Goal: Task Accomplishment & Management: Manage account settings

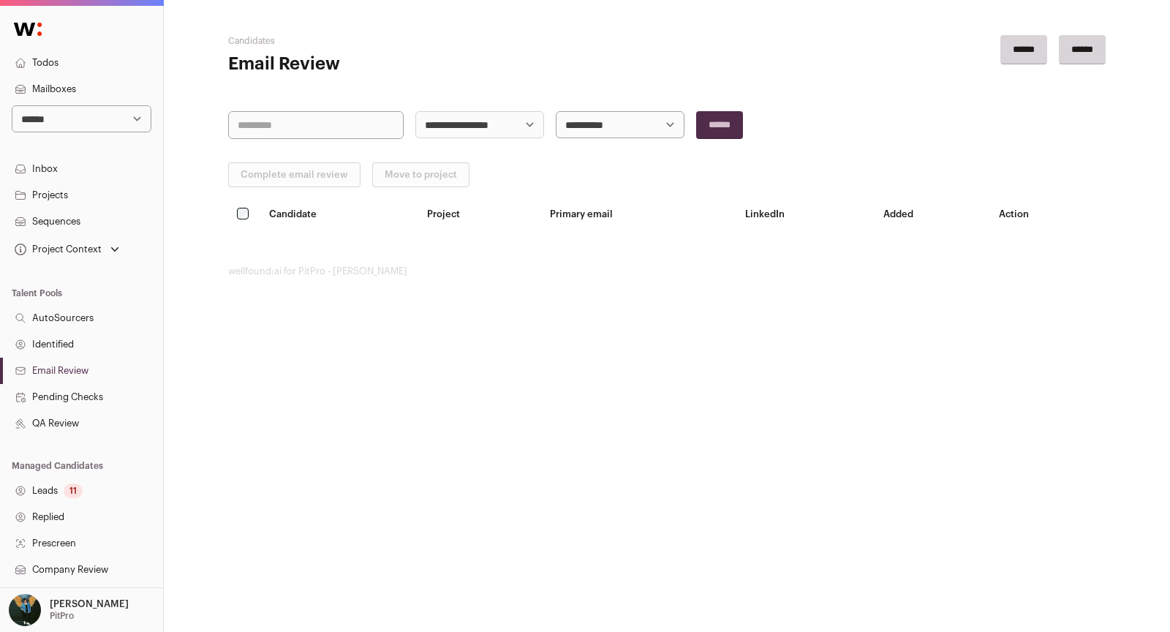
scroll to position [208, 0]
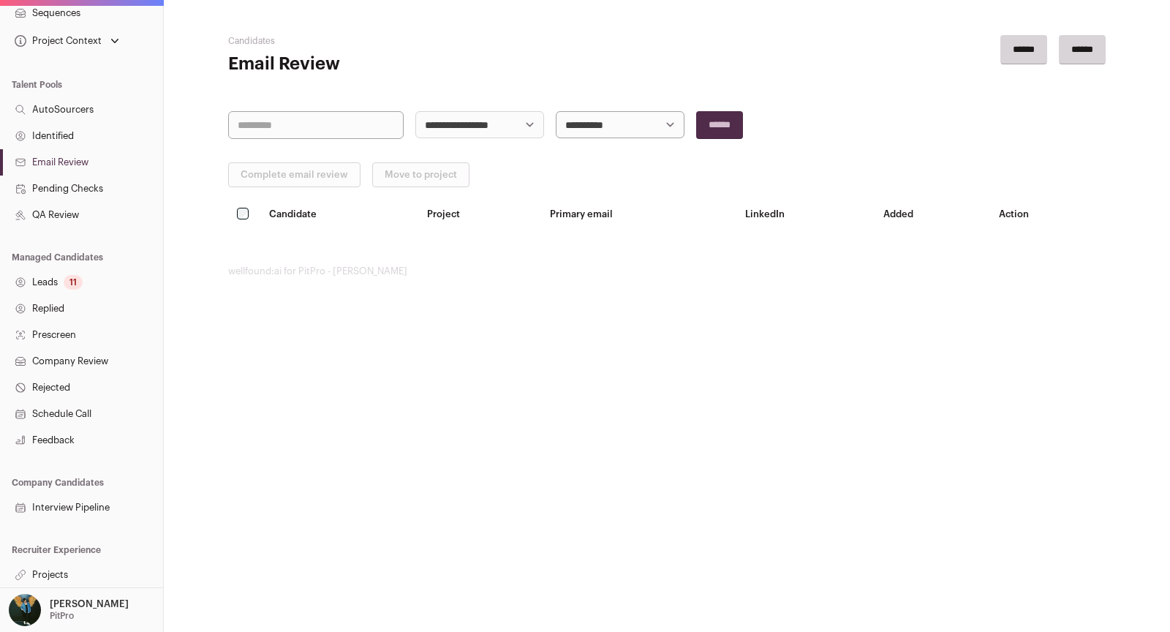
click at [64, 565] on link "Projects" at bounding box center [81, 575] width 163 height 26
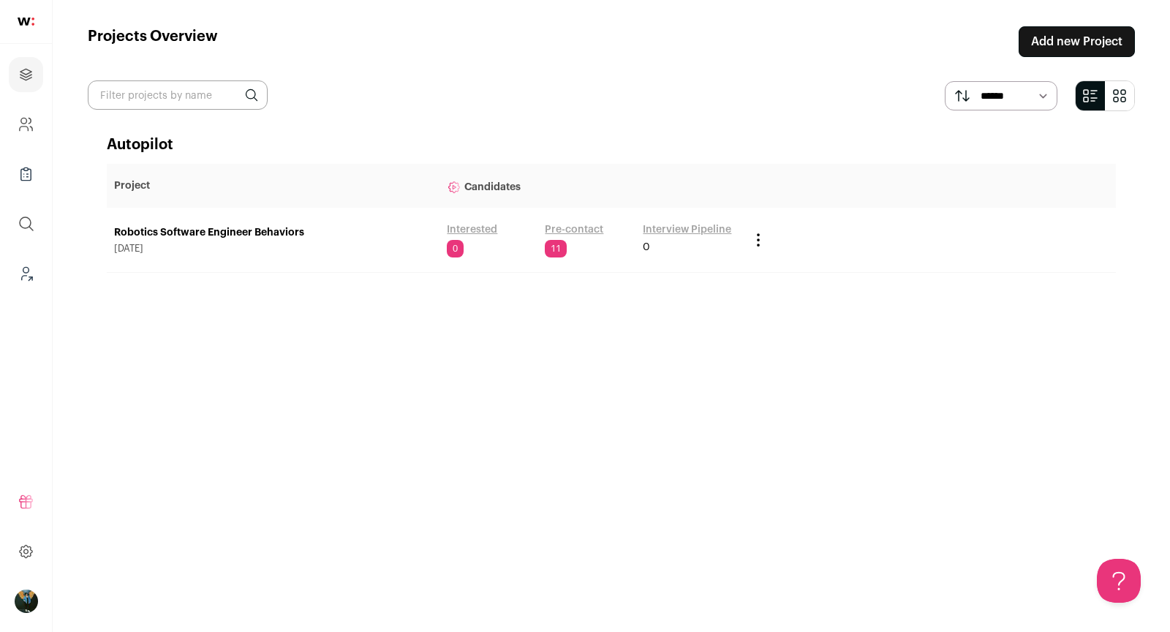
click at [291, 235] on link "Robotics Software Engineer Behaviors" at bounding box center [273, 232] width 318 height 15
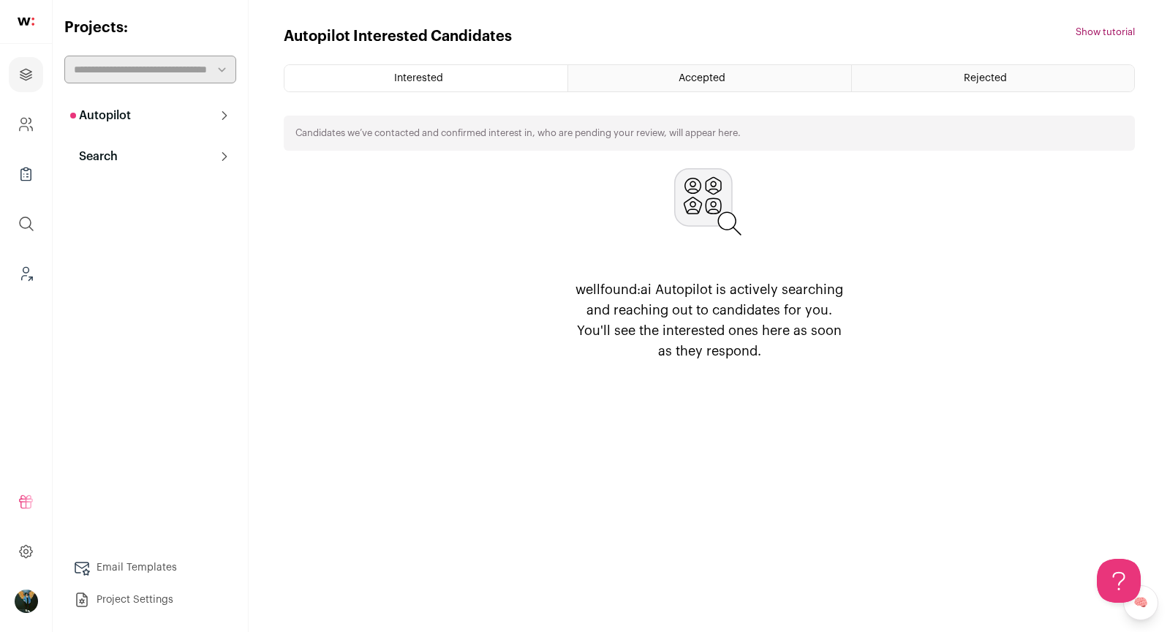
click at [143, 159] on button "Search" at bounding box center [150, 156] width 172 height 29
click at [146, 185] on link "Search" at bounding box center [150, 185] width 172 height 29
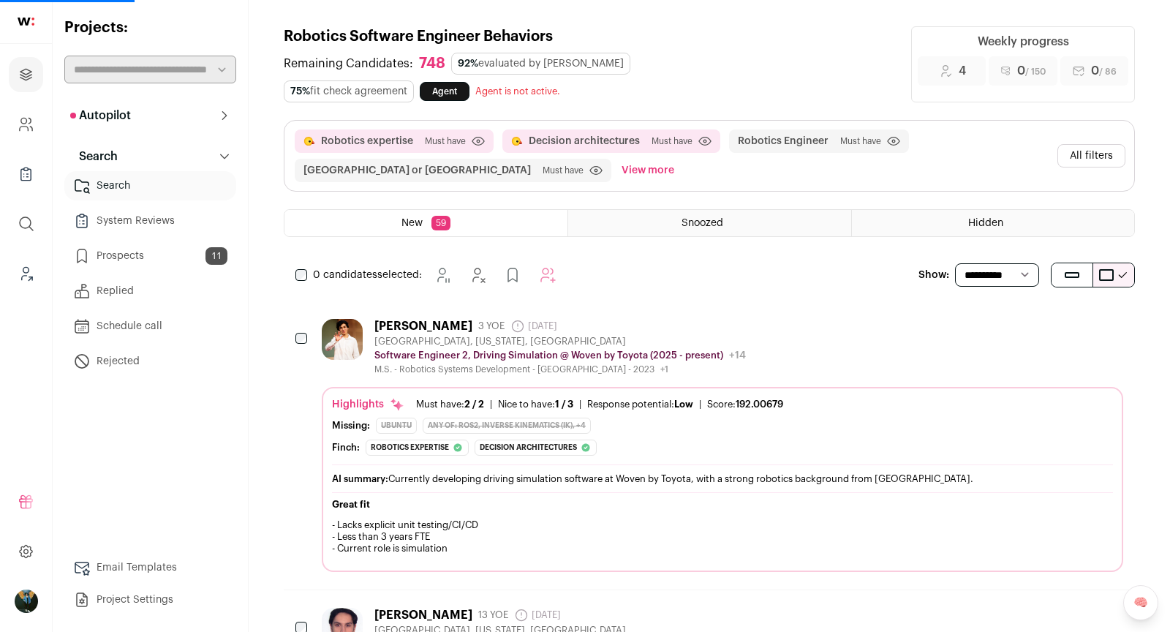
click at [1114, 157] on button "All filters" at bounding box center [1091, 155] width 68 height 23
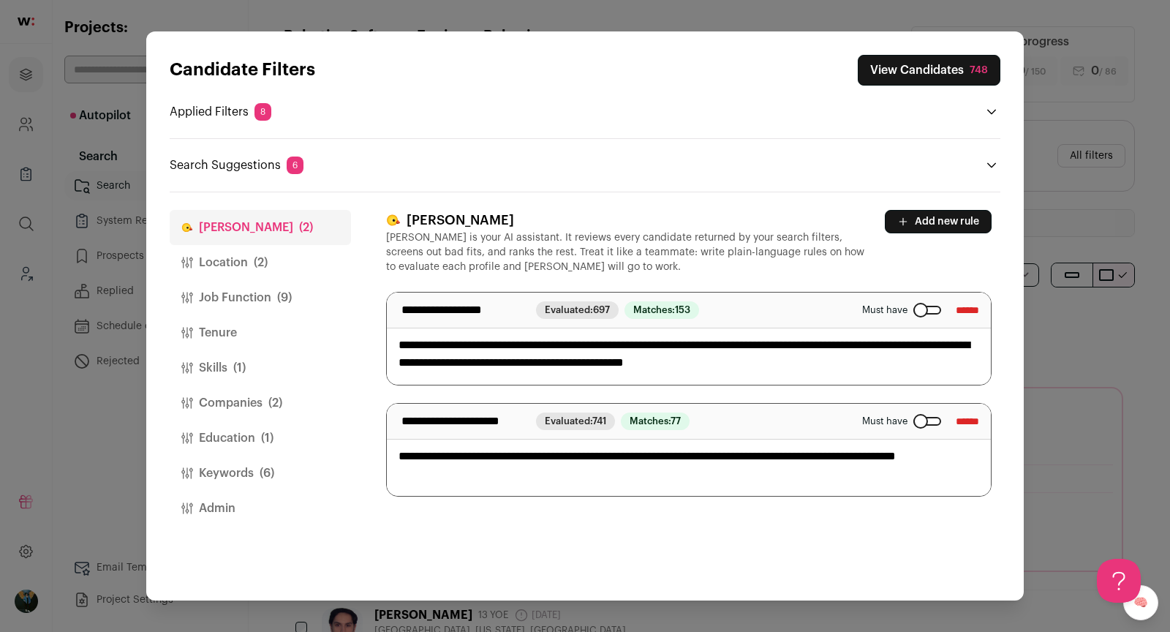
click at [223, 477] on button "Keywords (6)" at bounding box center [260, 473] width 181 height 35
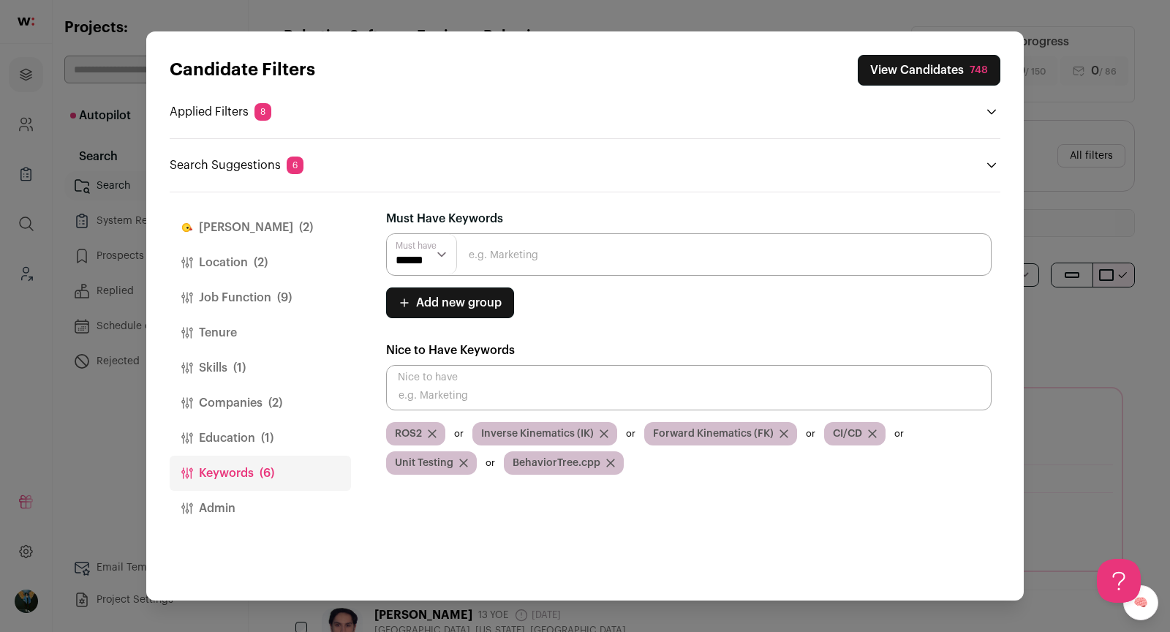
click at [869, 432] on icon "Close modal via background" at bounding box center [872, 433] width 7 height 7
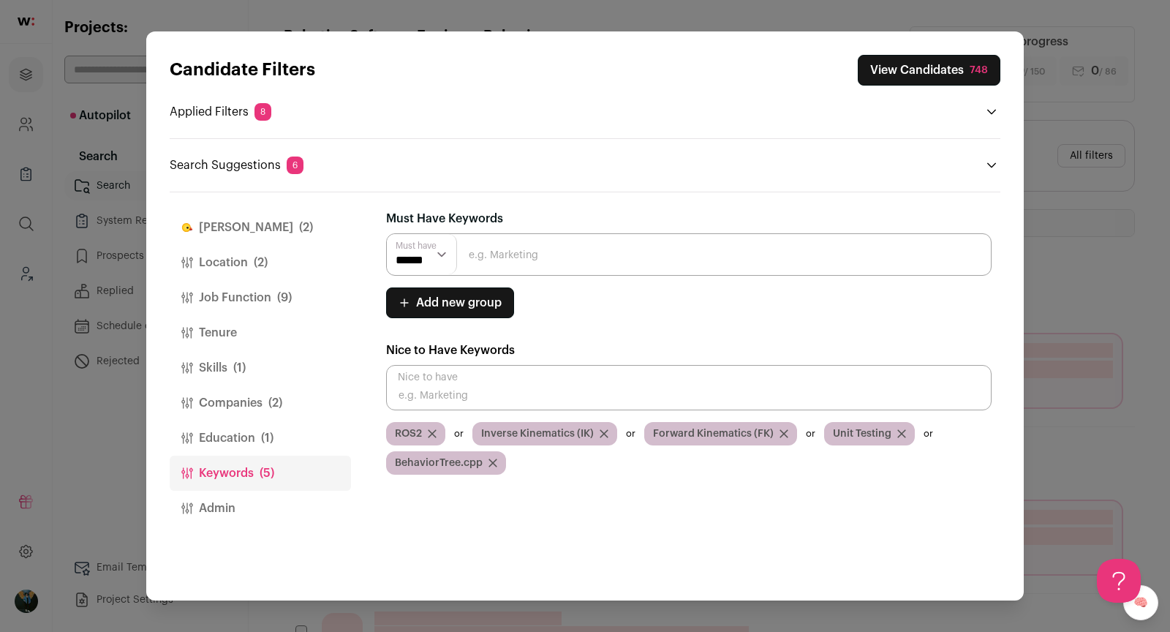
click at [505, 375] on input "Close modal via background" at bounding box center [688, 387] width 605 height 45
type input "ROS"
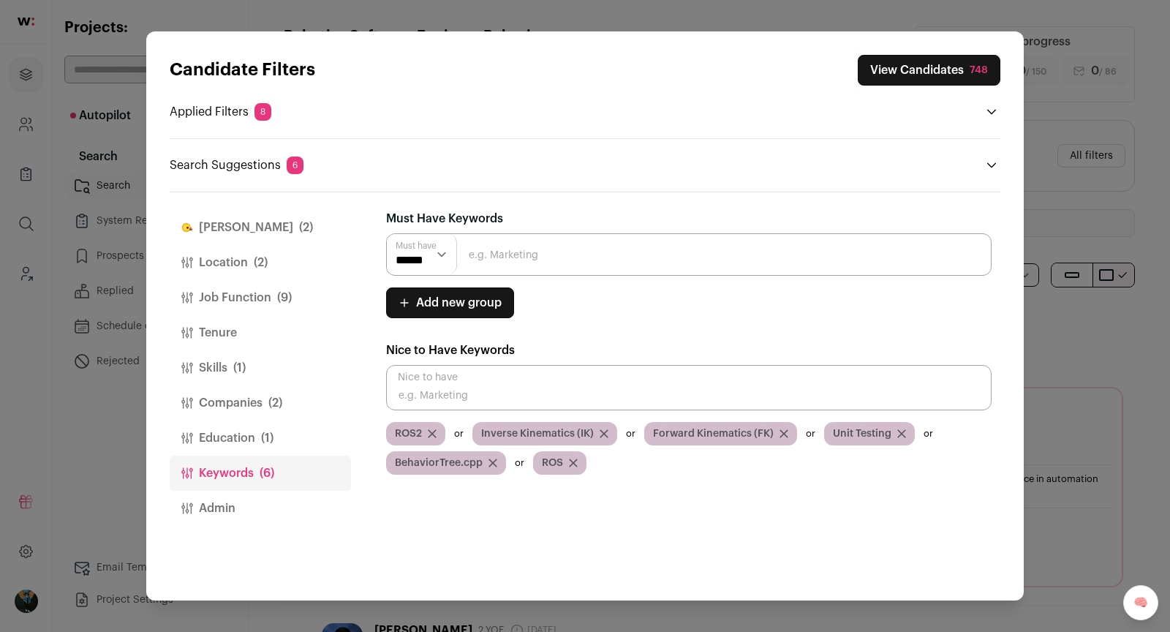
click at [486, 370] on input "Close modal via background" at bounding box center [688, 387] width 605 height 45
click at [457, 382] on input "Close modal via background" at bounding box center [688, 387] width 605 height 45
paste input "behaviortree.cpp"
click at [456, 380] on input "behaviortree.cpp" at bounding box center [688, 387] width 605 height 45
type input "behaviortree.cpp"
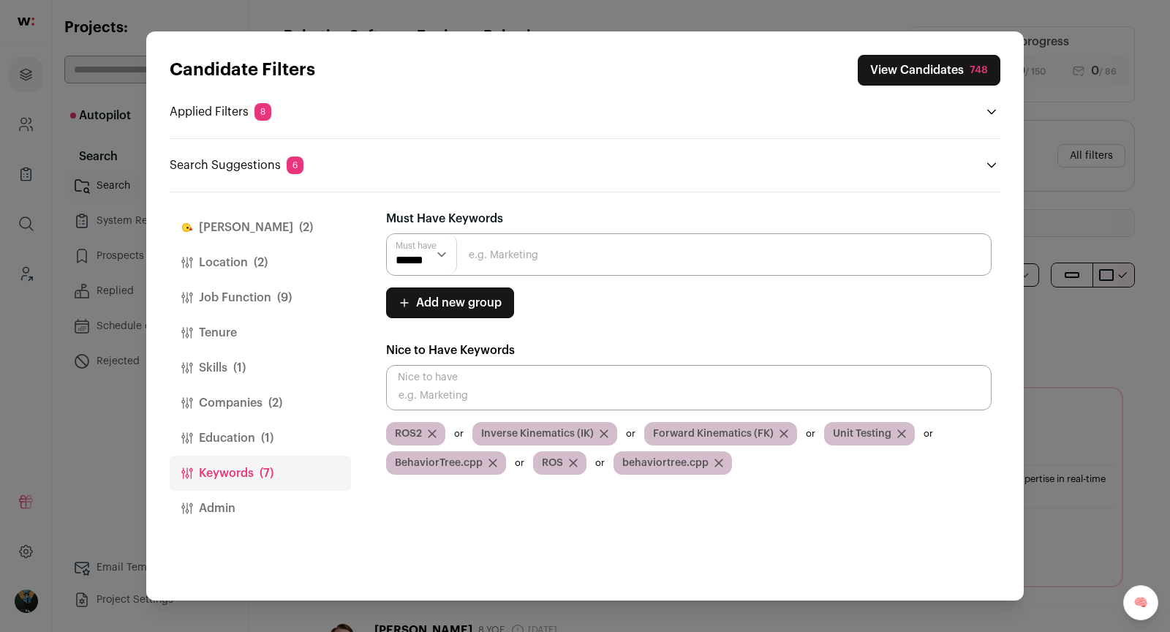
click at [520, 392] on input "Close modal via background" at bounding box center [688, 387] width 605 height 45
paste input "path planning"
click at [502, 389] on input "Close modal via background" at bounding box center [688, 387] width 605 height 45
paste input "path planning"
click at [532, 396] on input "path planningpath planning" at bounding box center [688, 387] width 605 height 45
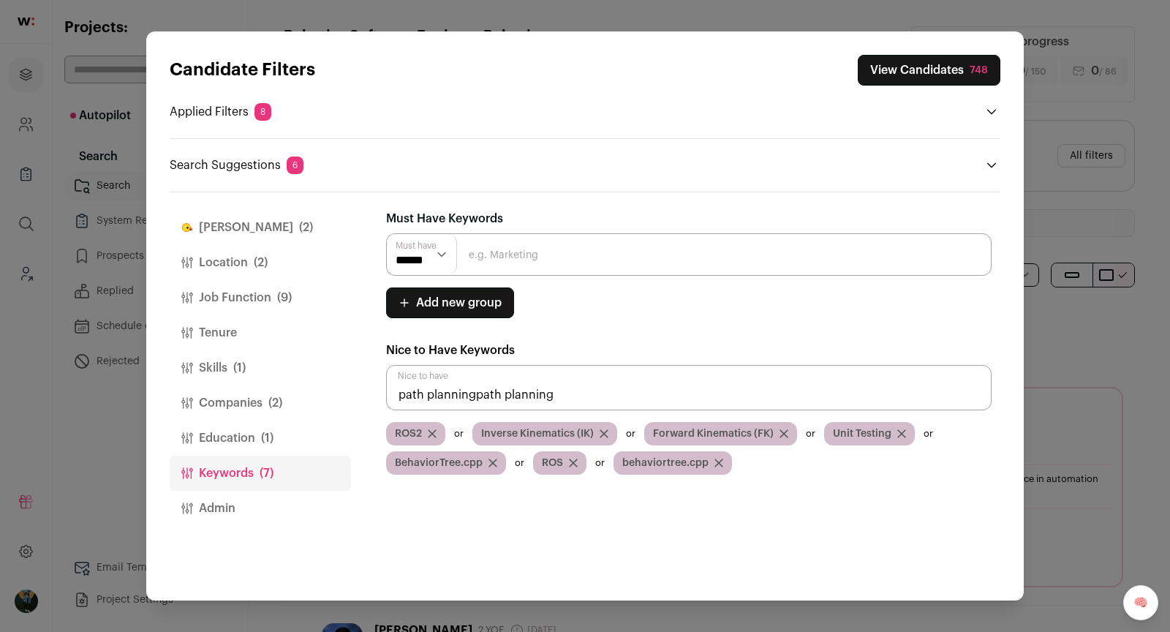
click at [532, 396] on input "path planningpath planning" at bounding box center [688, 387] width 605 height 45
paste input "Close modal via background"
type input "path planning"
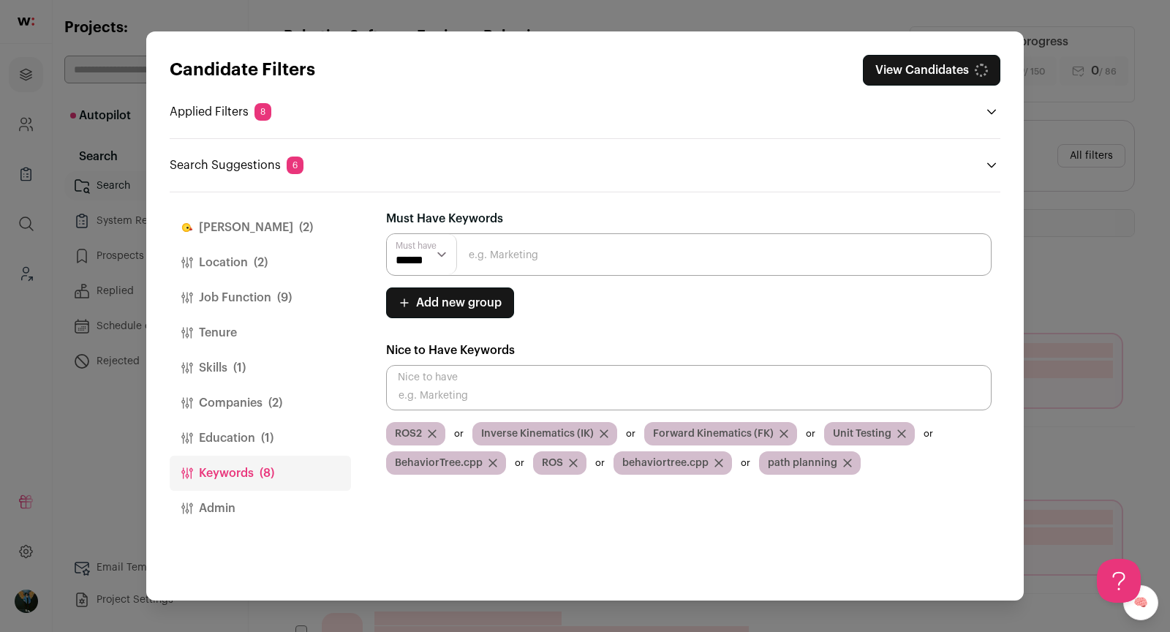
click at [486, 385] on input "Close modal via background" at bounding box center [688, 387] width 605 height 45
type input "planing"
click at [941, 460] on icon "Close modal via background" at bounding box center [944, 462] width 7 height 7
click at [816, 396] on input "Close modal via background" at bounding box center [688, 387] width 605 height 45
type input "planning"
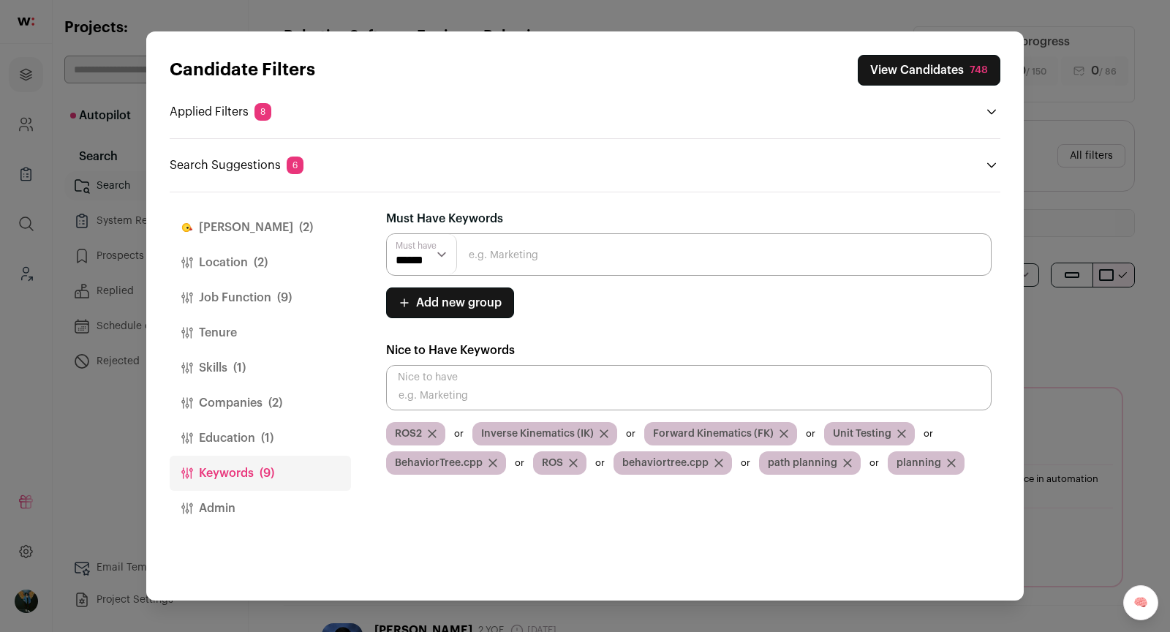
click at [539, 370] on input "Close modal via background" at bounding box center [688, 387] width 605 height 45
click at [524, 405] on input "Close modal via background" at bounding box center [688, 387] width 605 height 45
paste input "behaviors"
type input "behaviors"
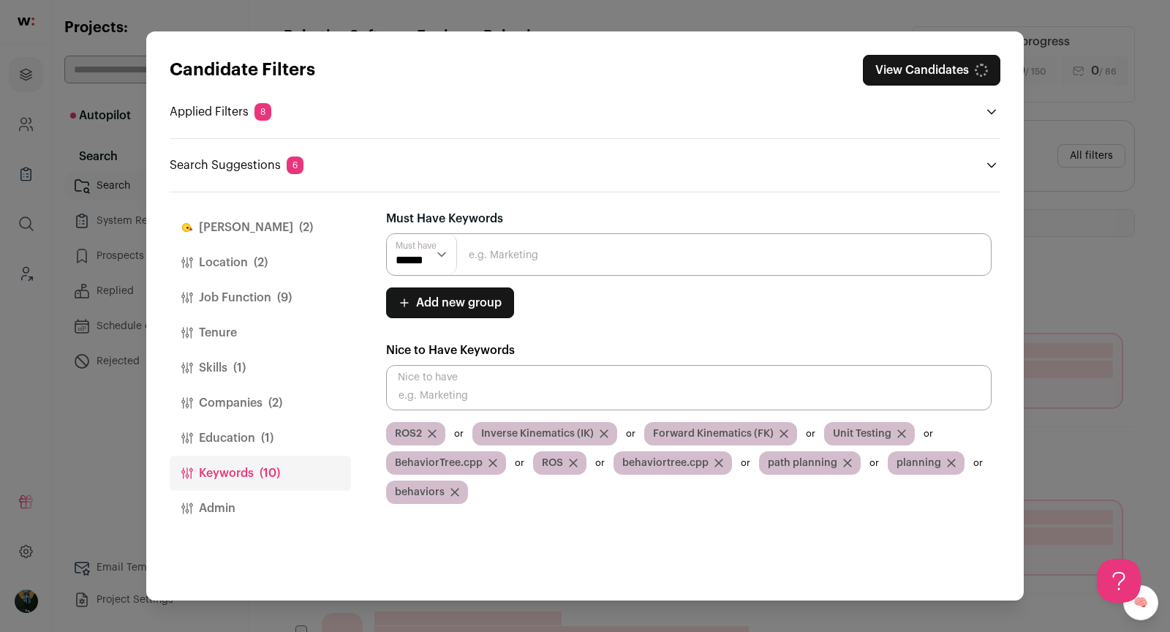
click at [484, 396] on input "Close modal via background" at bounding box center [688, 387] width 605 height 45
paste input "behaviors"
type input "robotic behaviors"
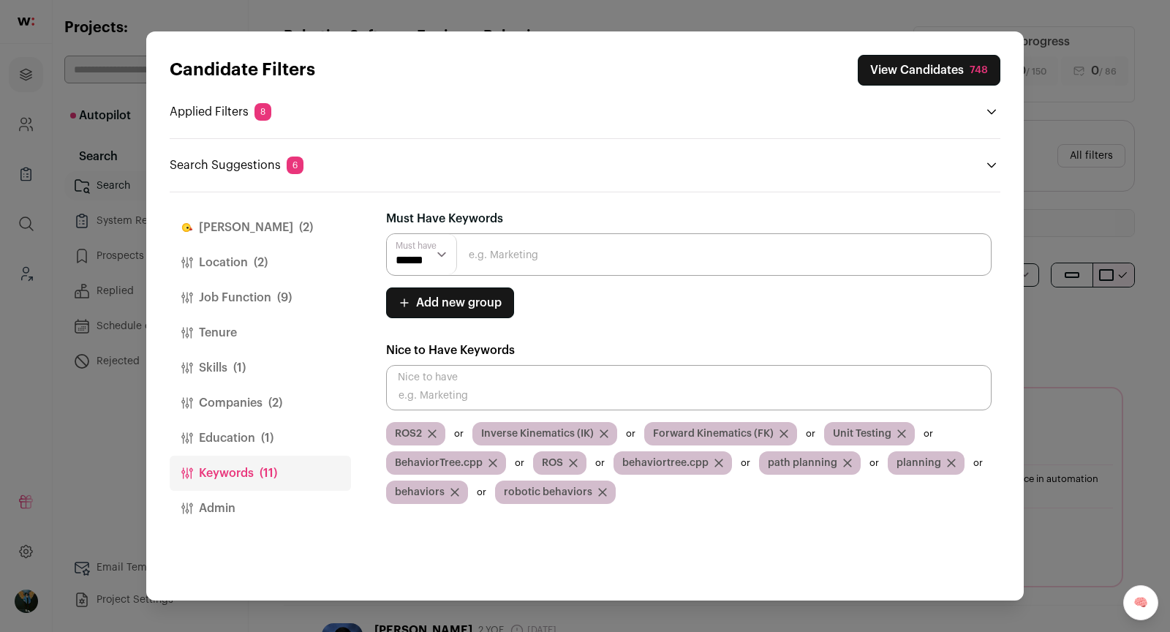
click at [525, 369] on input "Close modal via background" at bounding box center [688, 387] width 605 height 45
click at [515, 382] on input "Close modal via background" at bounding box center [688, 387] width 605 height 45
paste input "multi-sensor fusion"
type input "multi-sensor fusion"
click at [532, 369] on input "Close modal via background" at bounding box center [688, 387] width 605 height 45
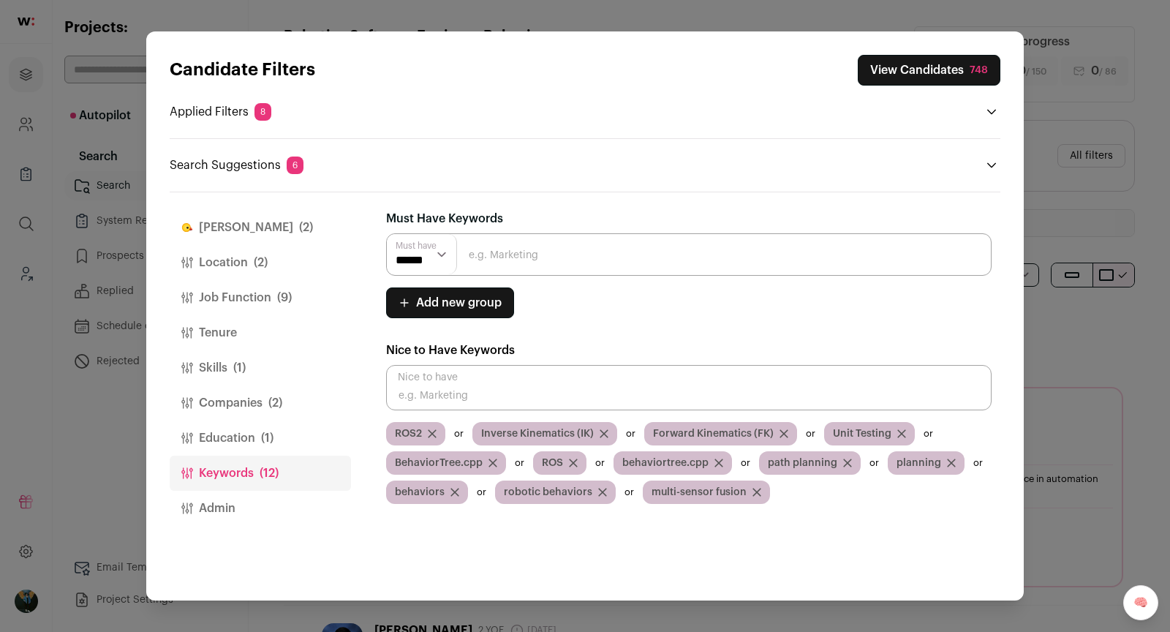
click at [524, 388] on input "Close modal via background" at bounding box center [688, 387] width 605 height 45
paste input "autonomous systems"
type input "autonomous systems"
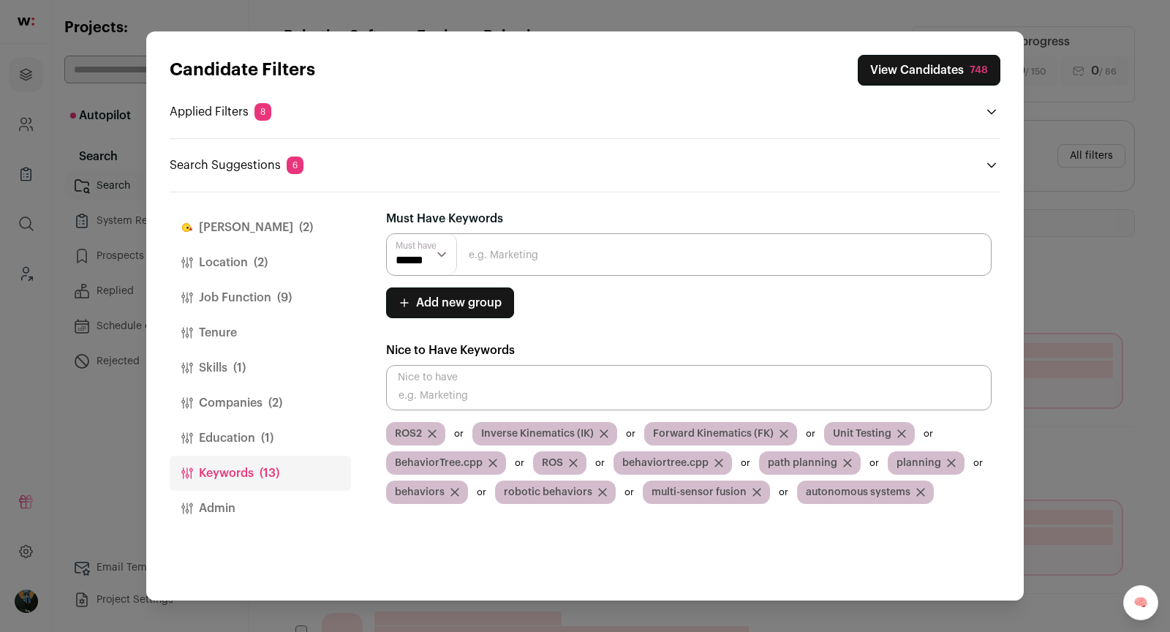
click at [300, 425] on button "Education (1)" at bounding box center [260, 437] width 181 height 35
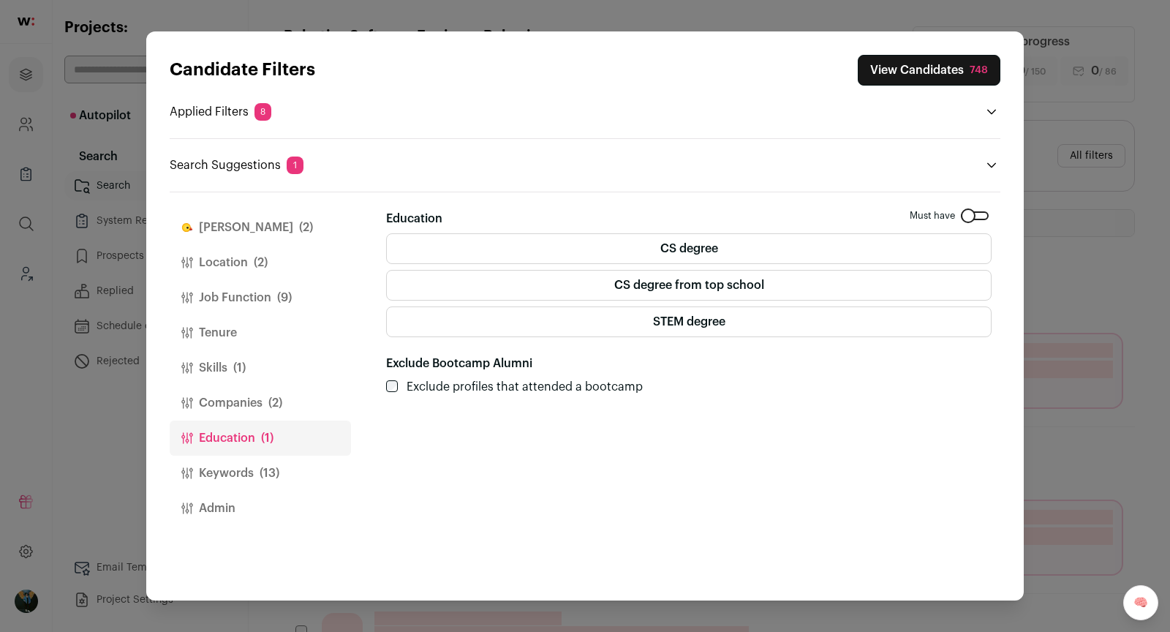
click at [232, 262] on button "Location (2)" at bounding box center [260, 262] width 181 height 35
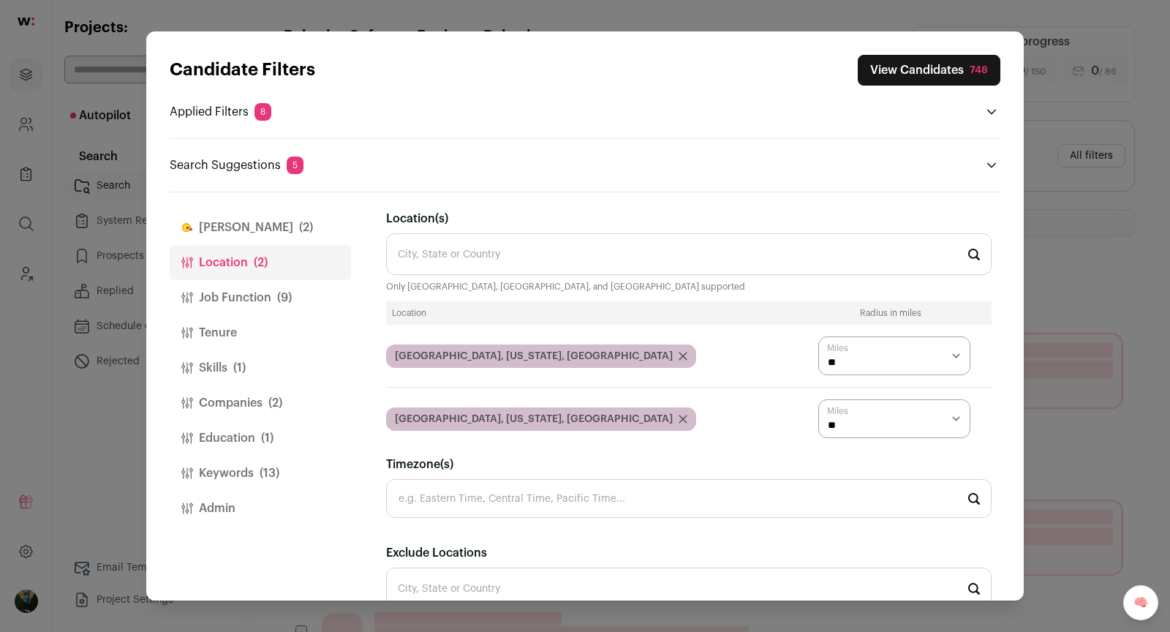
click at [241, 291] on button "Job Function (9)" at bounding box center [260, 297] width 181 height 35
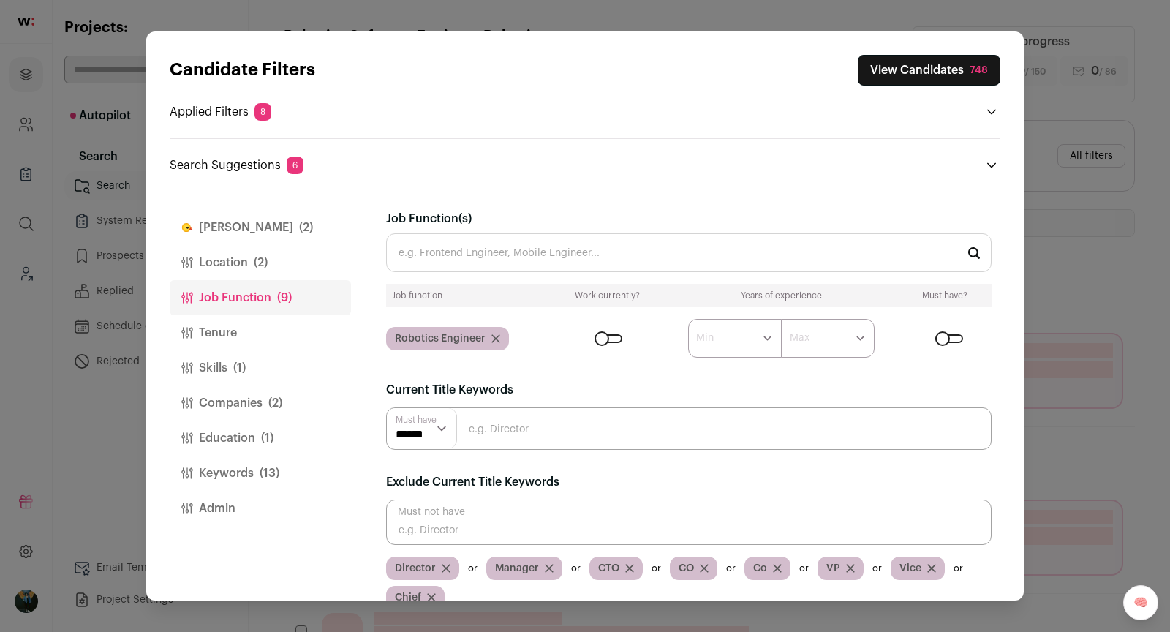
click at [471, 402] on div "Current Title Keywords Must have ****** ******" at bounding box center [688, 415] width 605 height 69
click at [471, 425] on input "Close modal via background" at bounding box center [688, 428] width 605 height 42
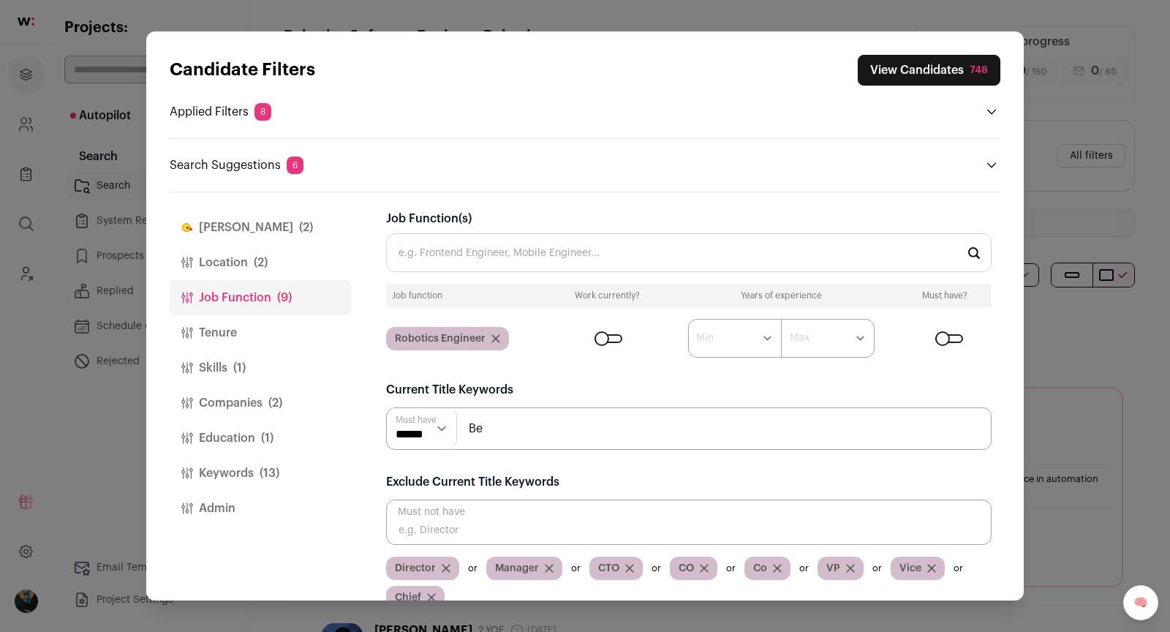
type input "B"
type input "Controls"
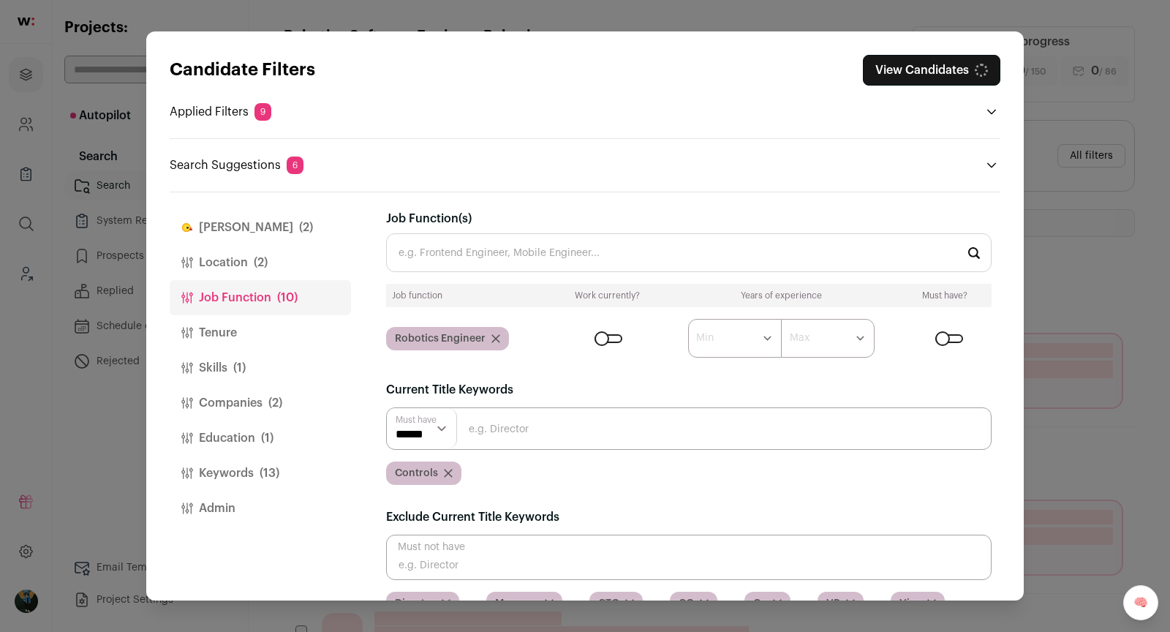
click at [493, 435] on input "Close modal via background" at bounding box center [688, 428] width 605 height 42
type input "Control"
click at [491, 429] on input "Close modal via background" at bounding box center [688, 428] width 605 height 42
paste input "Behaviors"
type input "Behaviors"
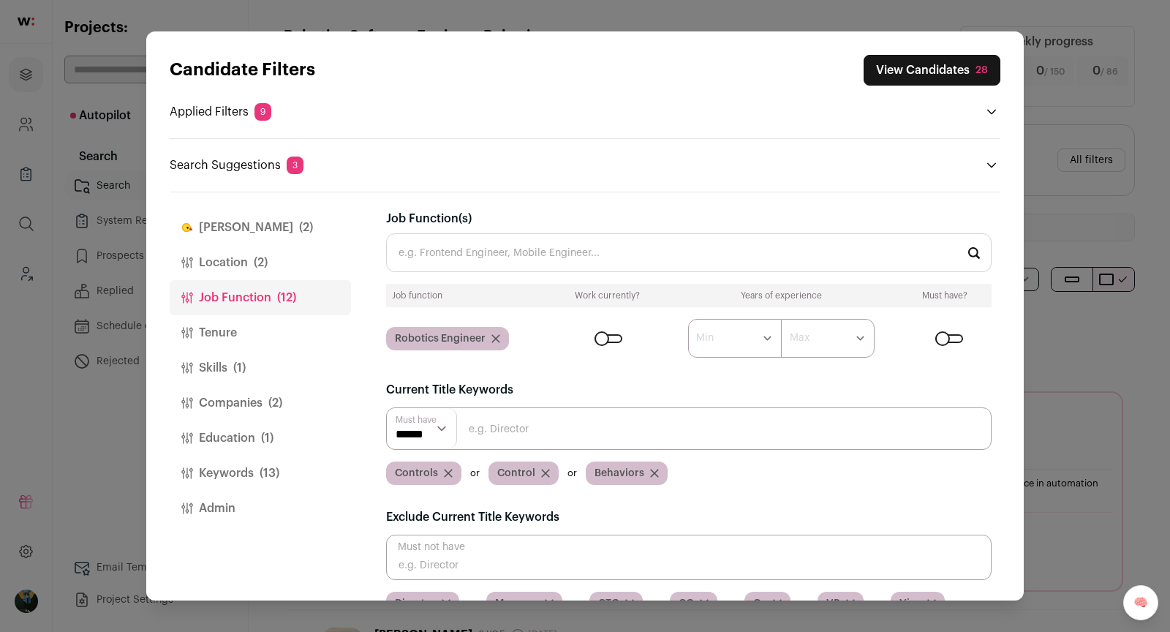
click at [614, 339] on div "Close modal via background" at bounding box center [609, 338] width 28 height 9
click at [967, 74] on button "View Candidates 51" at bounding box center [933, 70] width 135 height 31
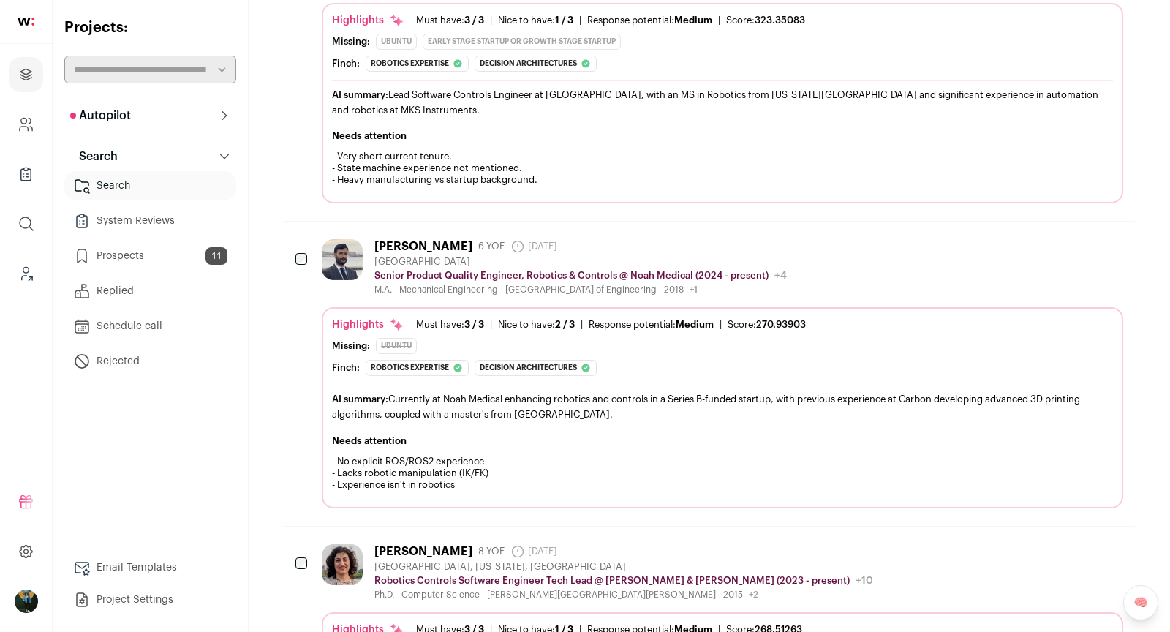
scroll to position [390, 0]
click at [1114, 235] on icon "Add to Prospects" at bounding box center [1111, 244] width 18 height 18
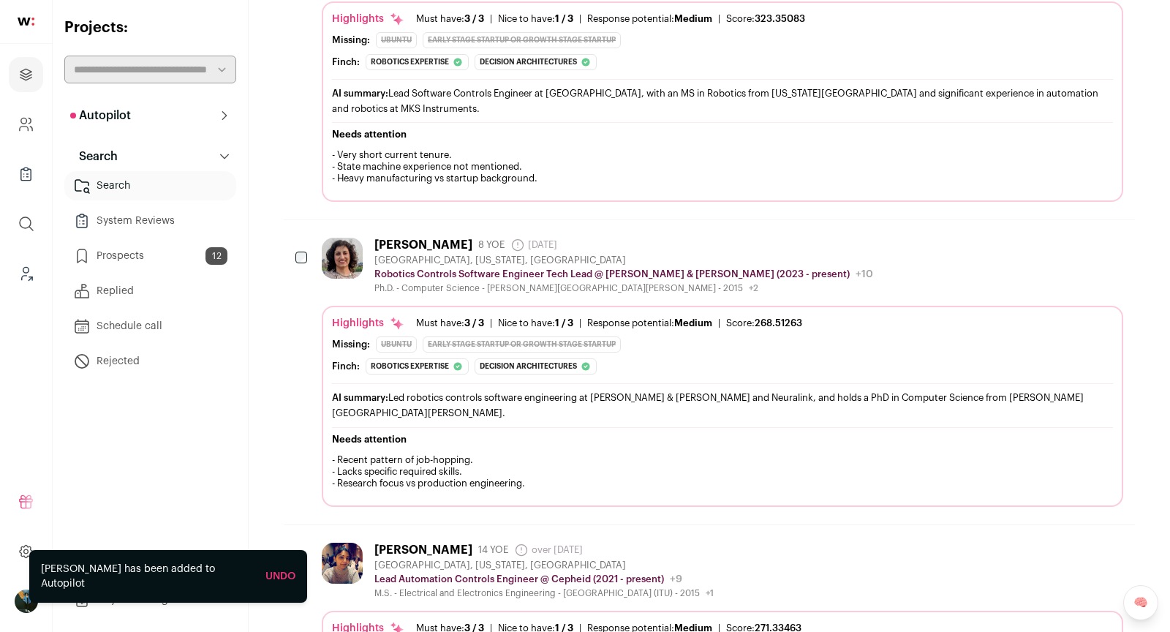
click at [1114, 235] on icon "Add to Prospects" at bounding box center [1111, 244] width 18 height 18
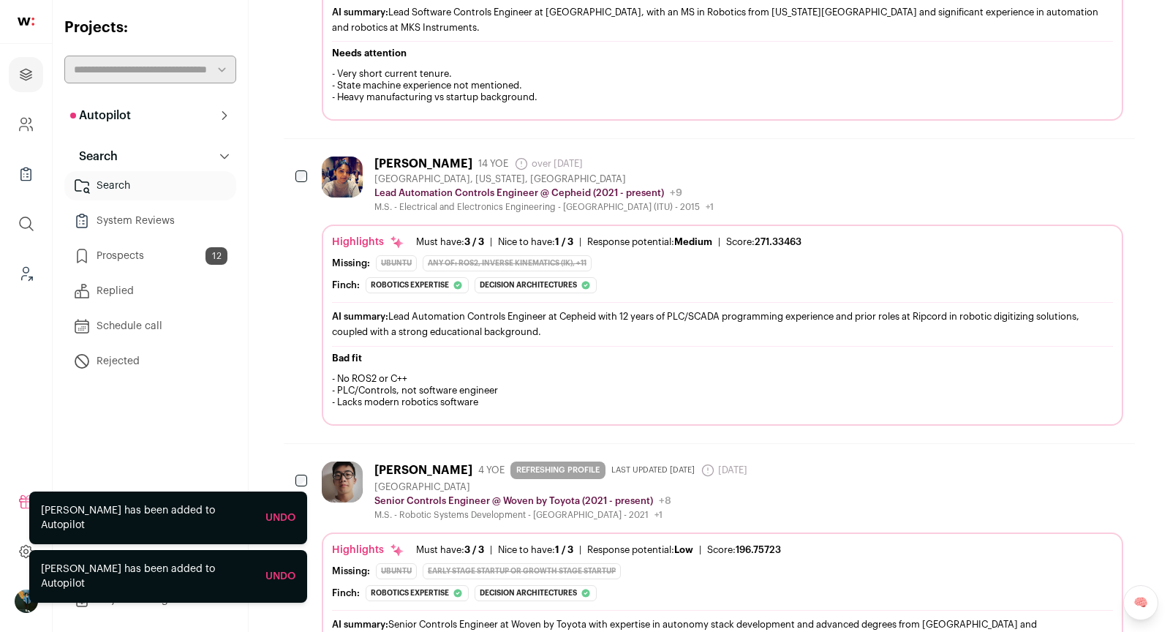
scroll to position [472, 0]
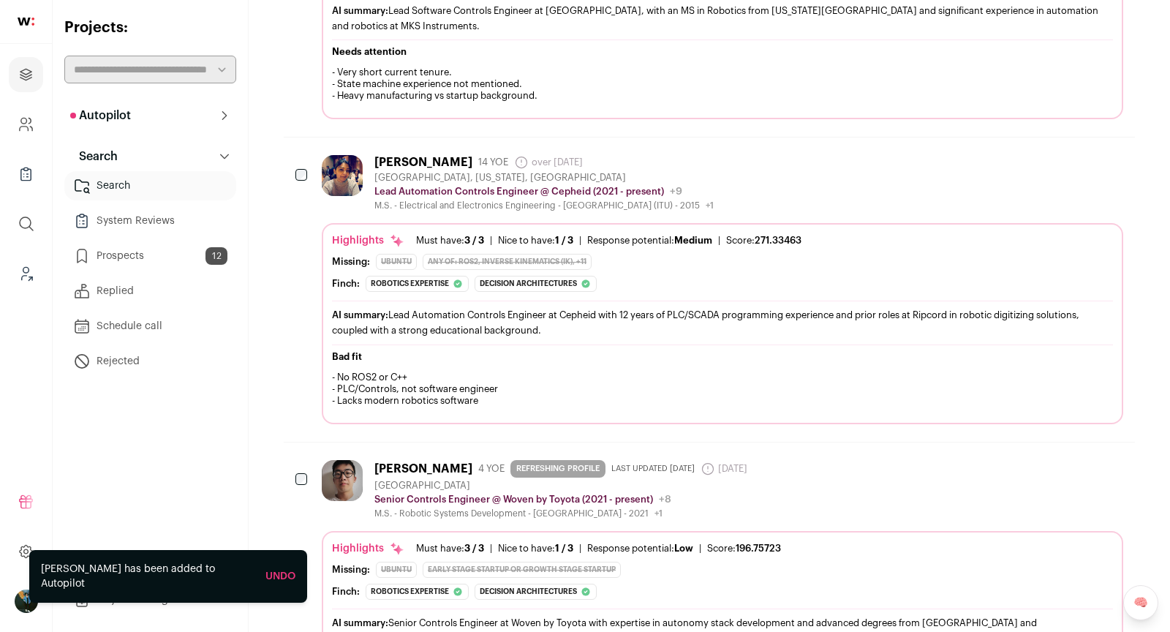
click at [1106, 153] on icon "Add to Prospects" at bounding box center [1111, 162] width 18 height 18
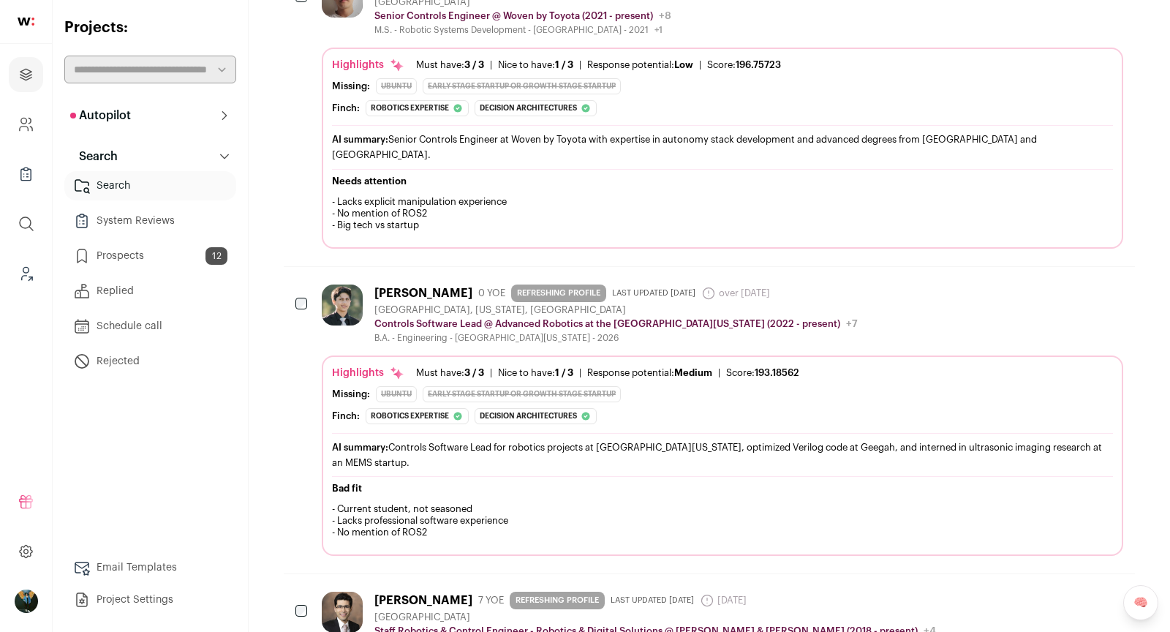
scroll to position [654, 0]
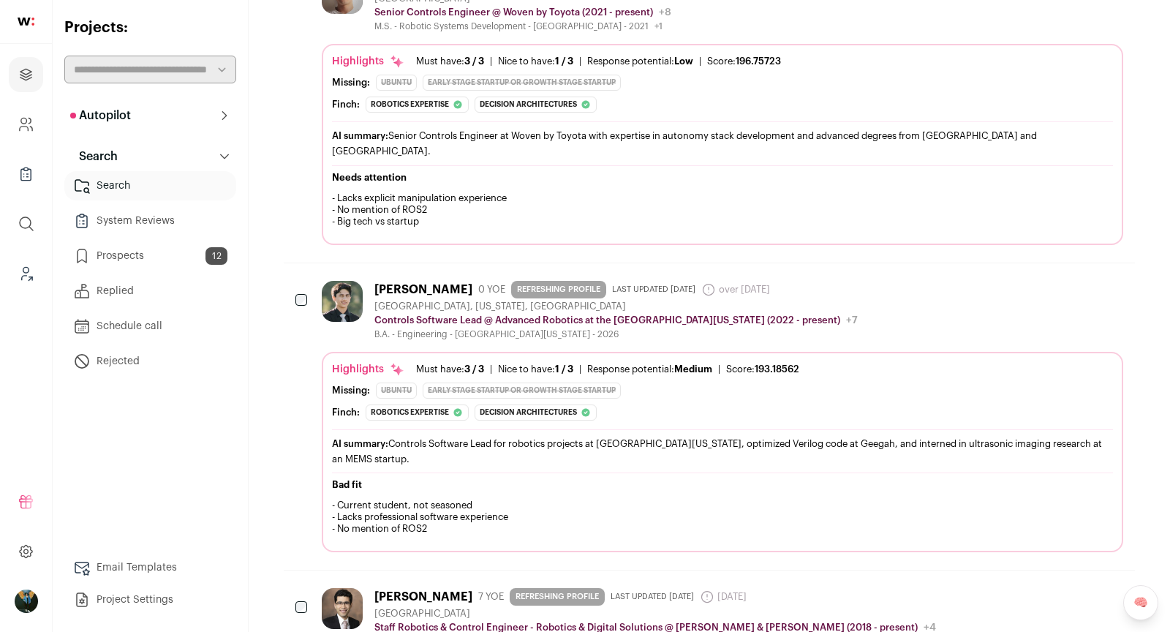
click at [1111, 279] on icon "Add to Prospects" at bounding box center [1111, 288] width 18 height 18
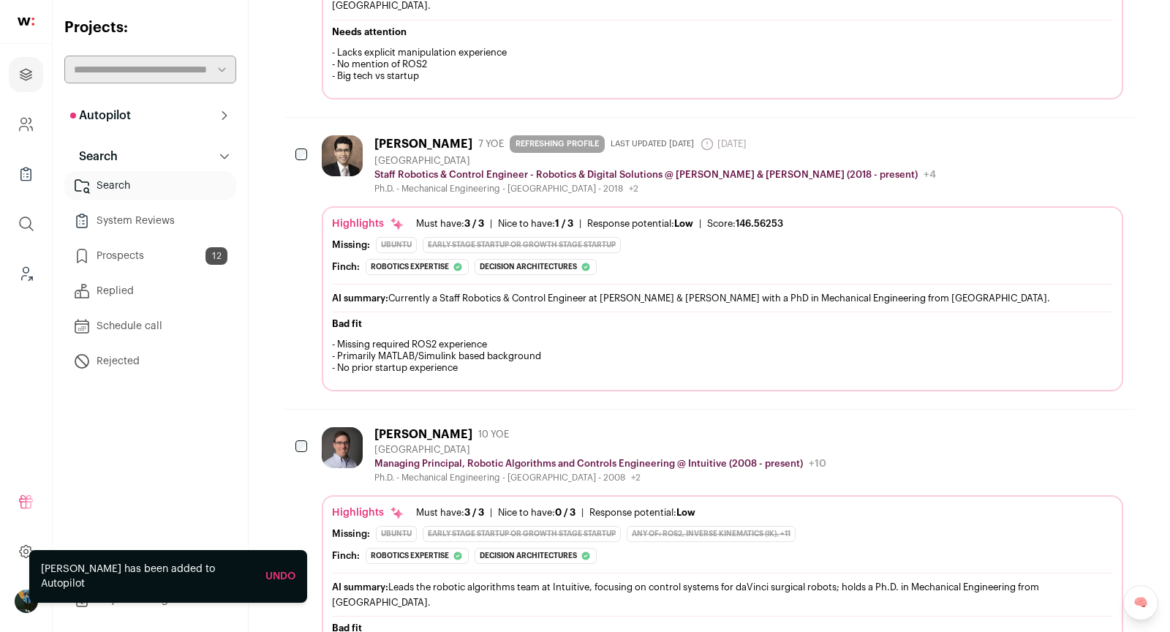
scroll to position [801, 0]
click at [1107, 126] on button "Add to Prospects" at bounding box center [1110, 141] width 31 height 31
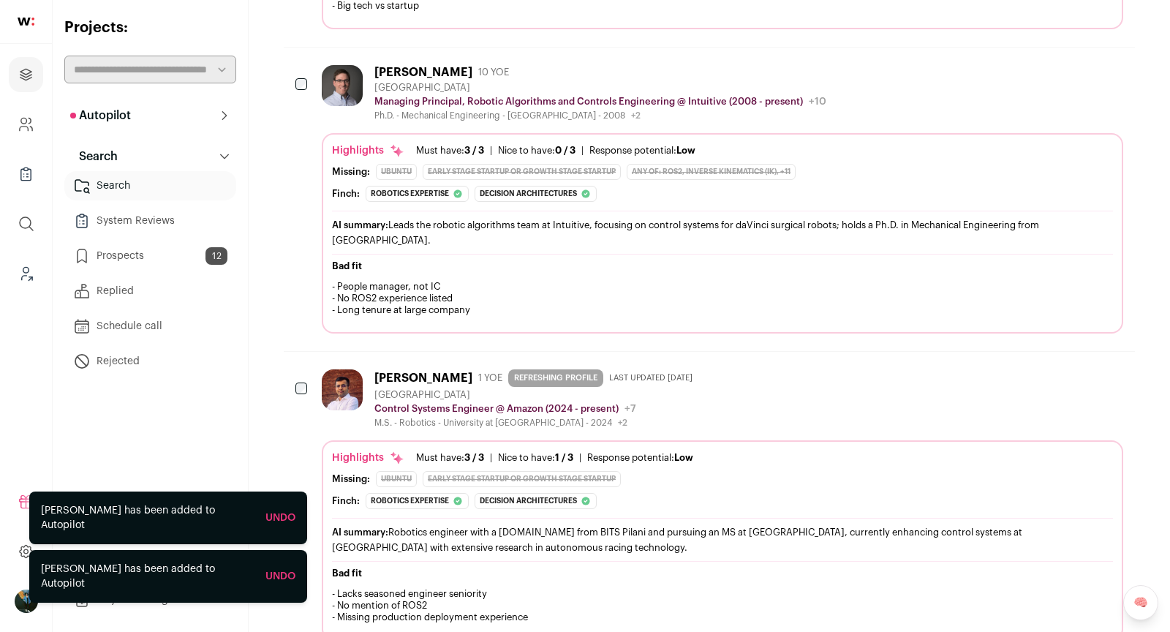
scroll to position [878, 0]
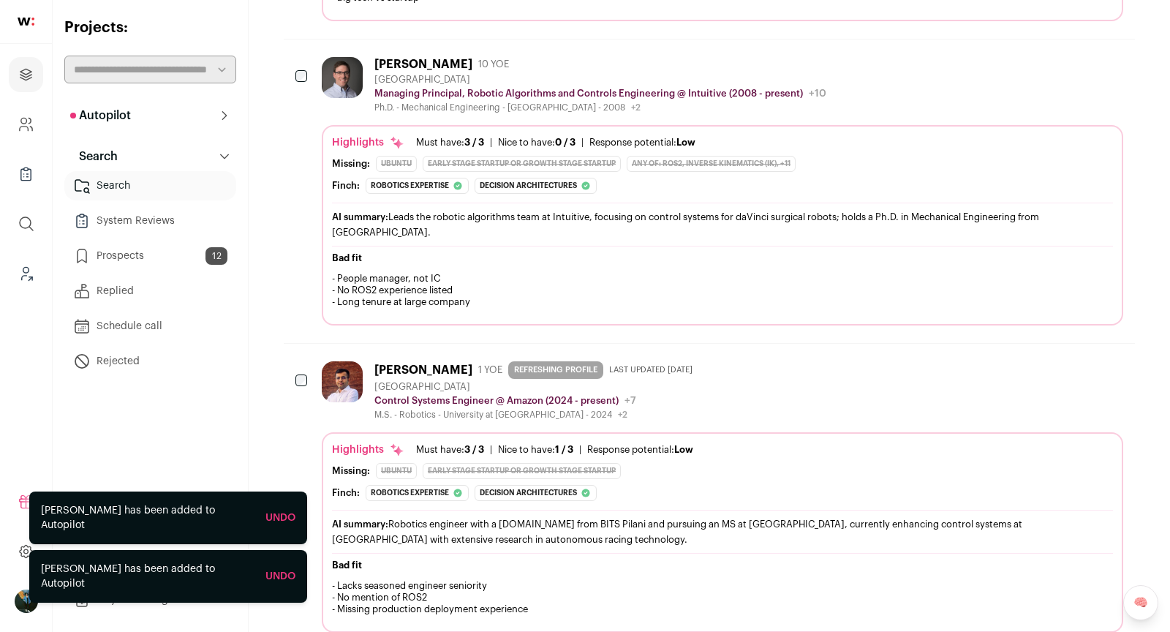
click at [1118, 359] on icon "Add to Prospects" at bounding box center [1111, 368] width 18 height 18
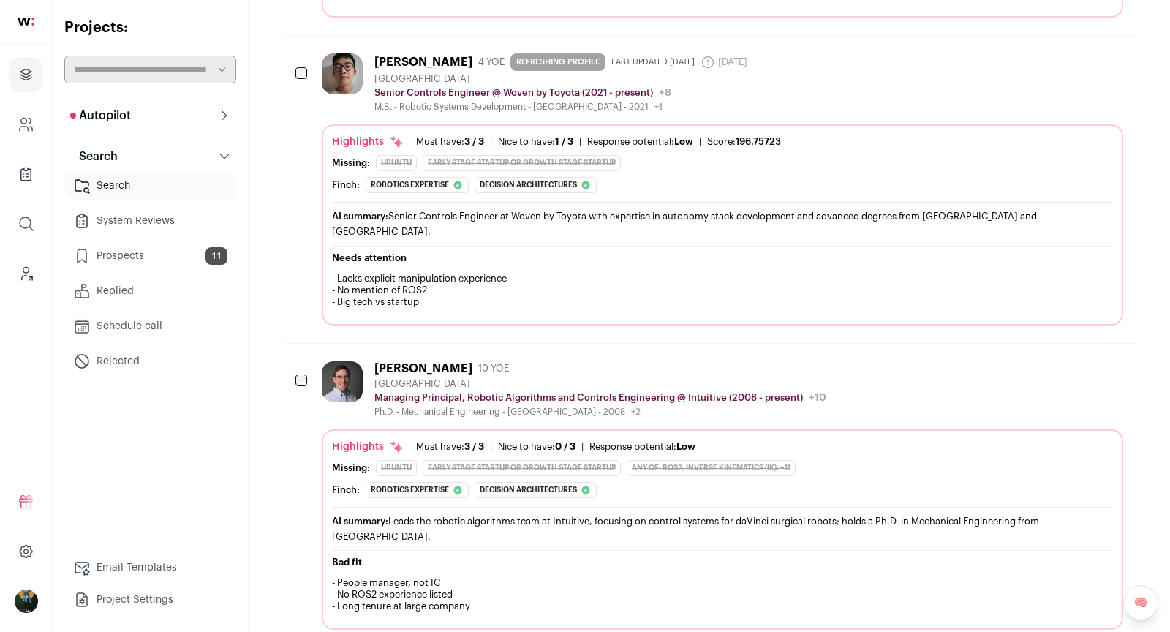
scroll to position [0, 0]
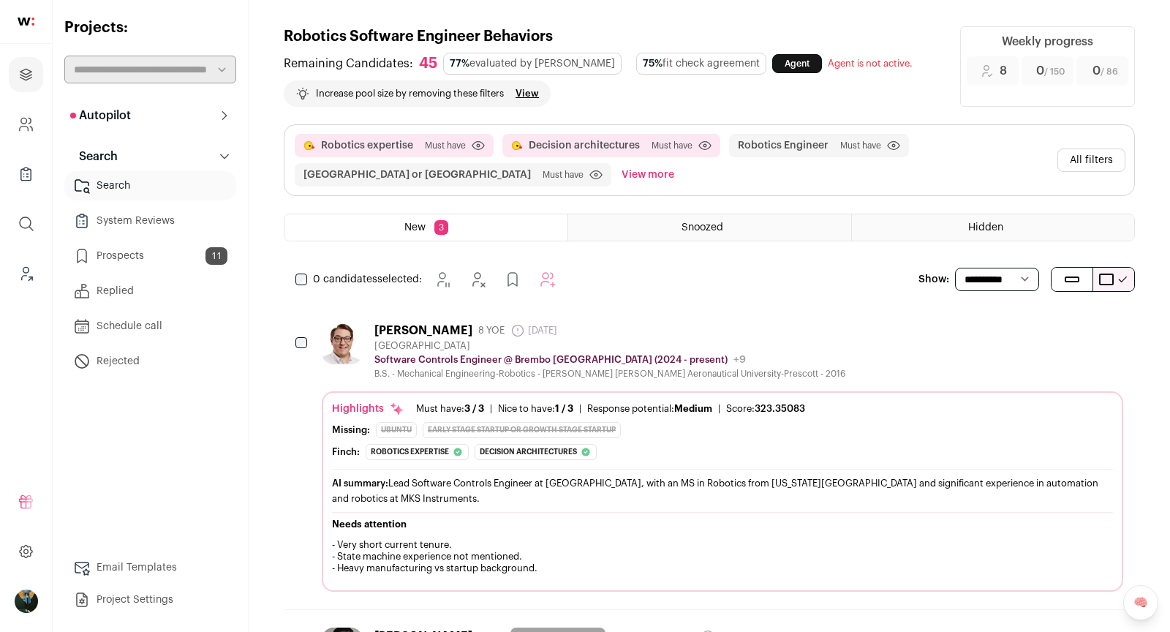
click at [1012, 280] on select "**********" at bounding box center [997, 279] width 84 height 23
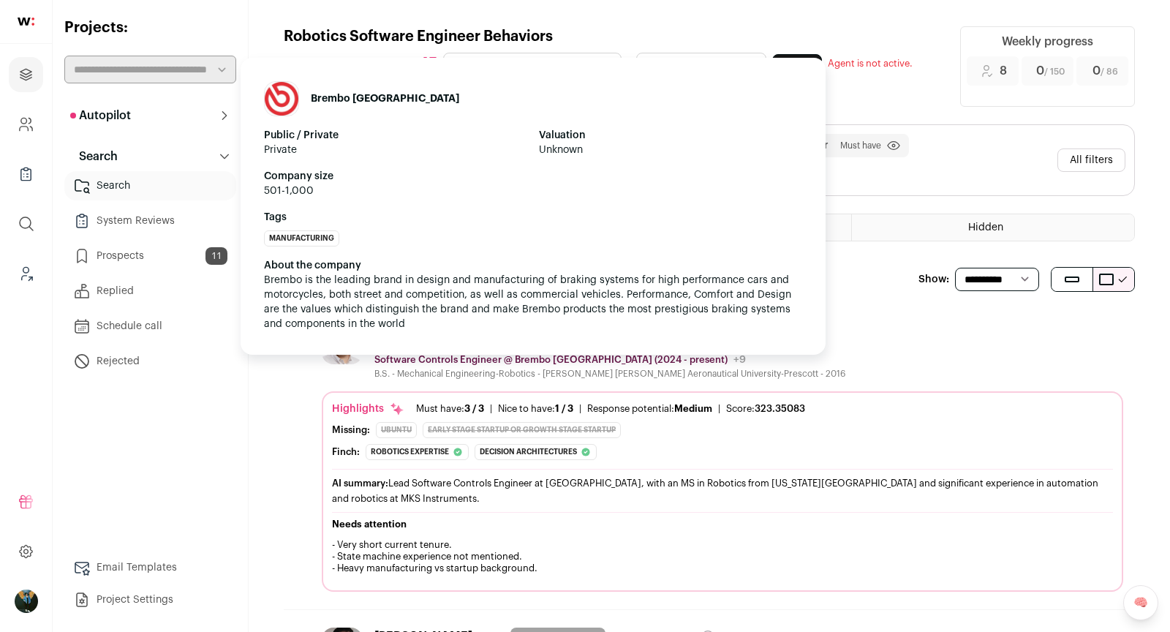
click at [473, 361] on p "Software Controls Engineer @ Brembo North America (2024 - present)" at bounding box center [550, 360] width 353 height 12
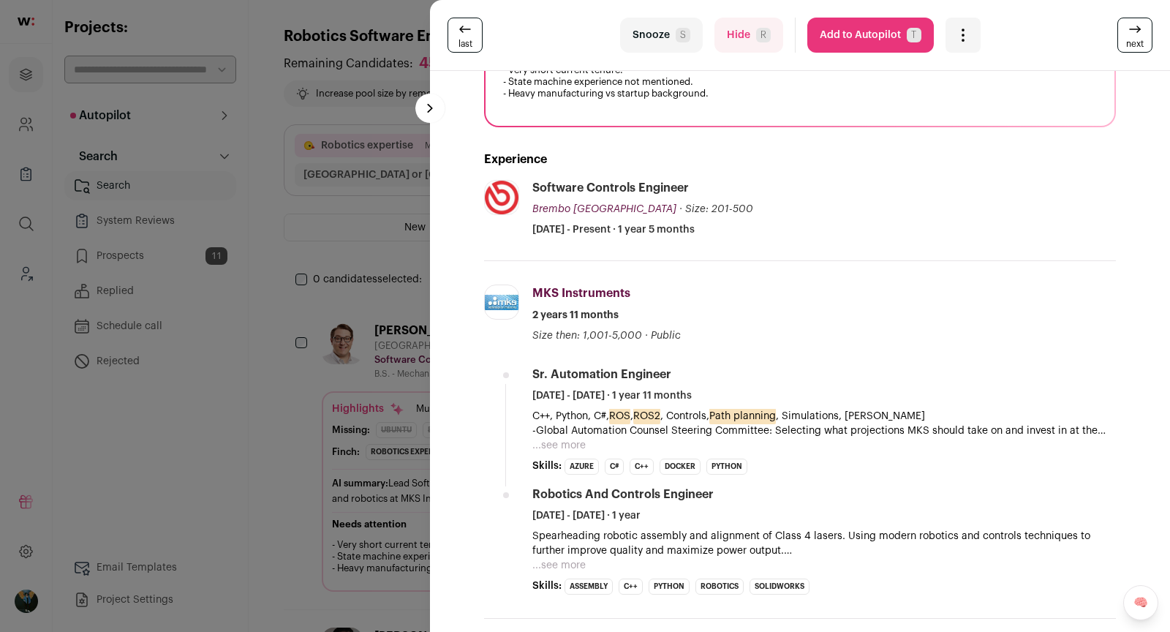
scroll to position [341, 0]
click at [883, 45] on button "Add to Autopilot T" at bounding box center [870, 35] width 127 height 35
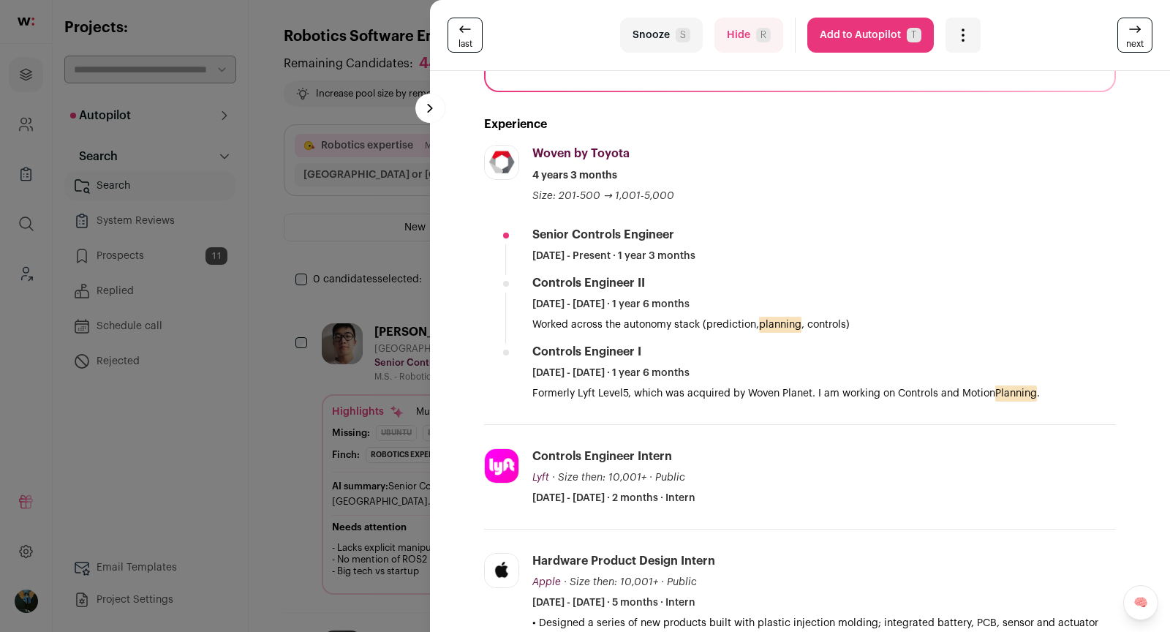
scroll to position [356, 0]
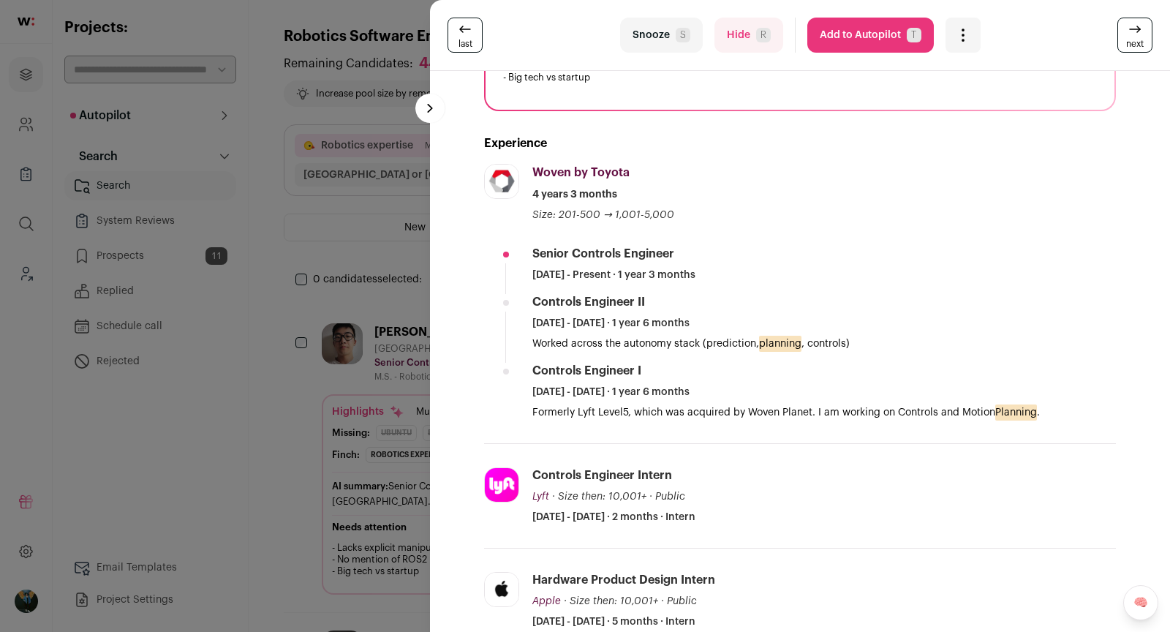
click at [857, 50] on button "Add to Autopilot T" at bounding box center [870, 35] width 127 height 35
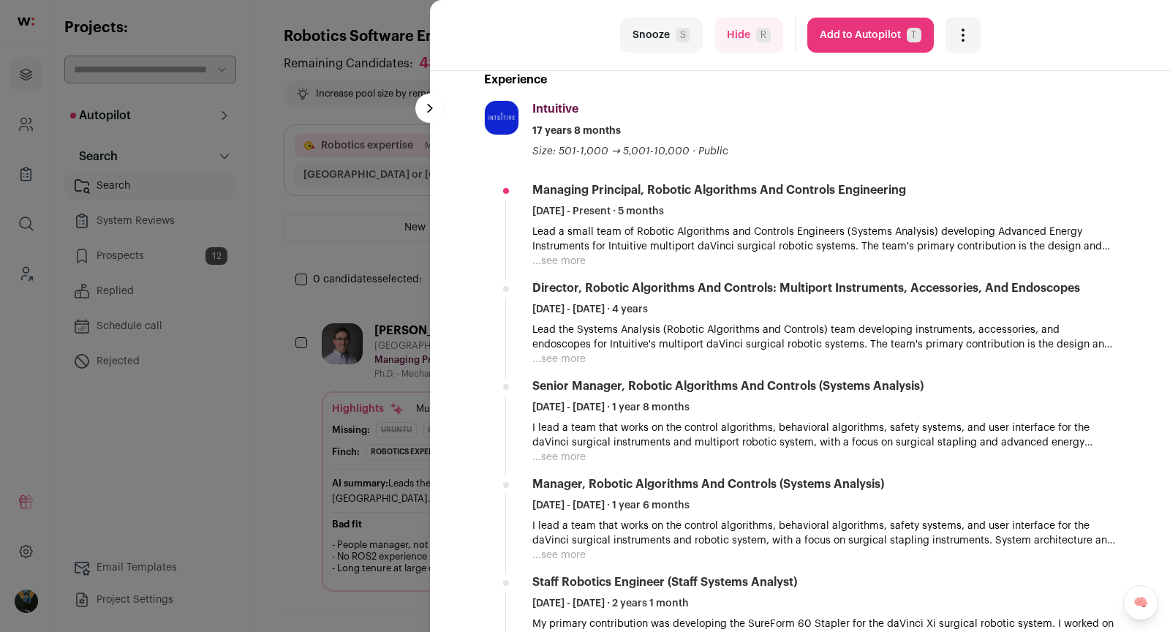
scroll to position [420, 0]
click at [752, 39] on button "Hide R" at bounding box center [748, 35] width 69 height 35
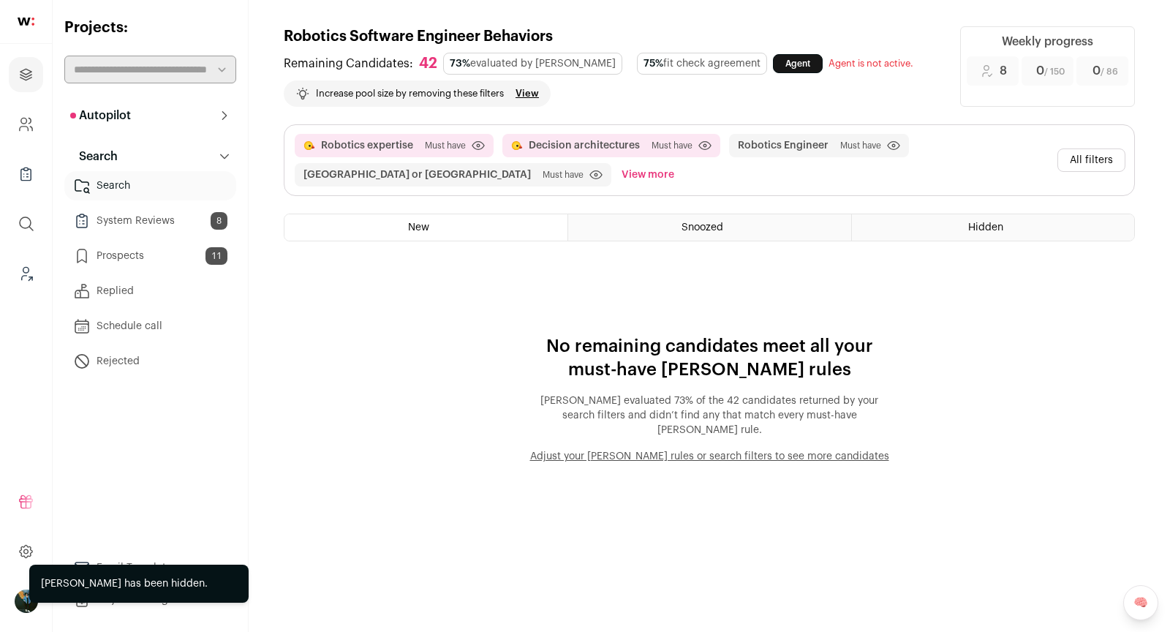
drag, startPoint x: 1090, startPoint y: 156, endPoint x: 1112, endPoint y: 155, distance: 22.7
click at [1090, 156] on button "All filters" at bounding box center [1091, 159] width 68 height 23
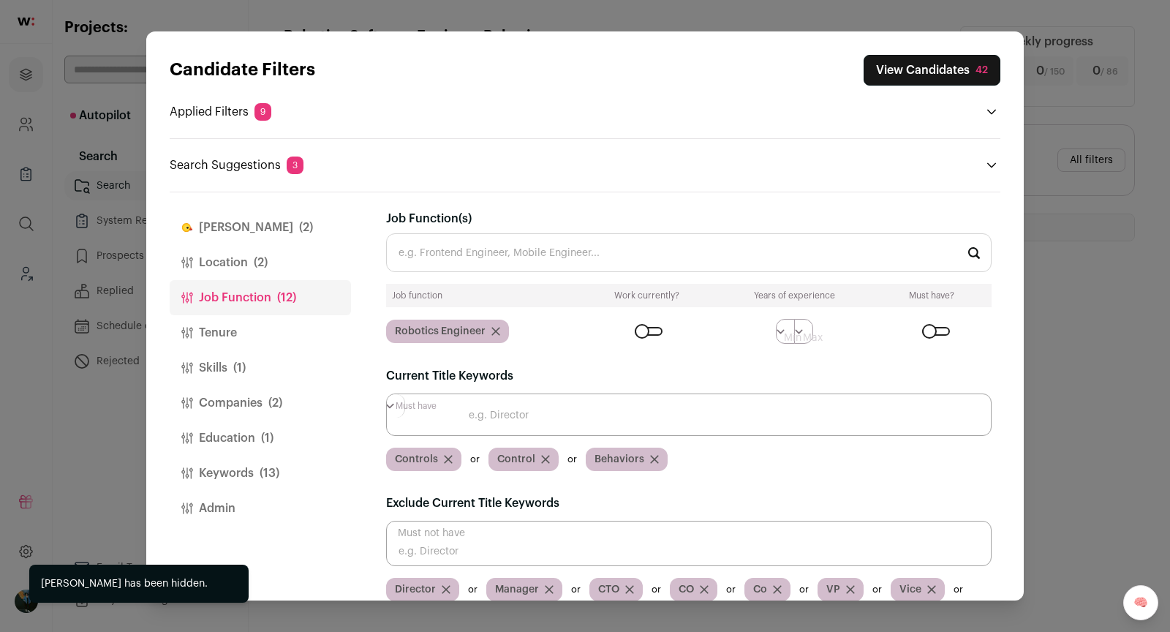
click at [1112, 155] on div "Candidate Filters View Candidates 42 Applied Filters 9 Robotics expertise or De…" at bounding box center [585, 316] width 1170 height 632
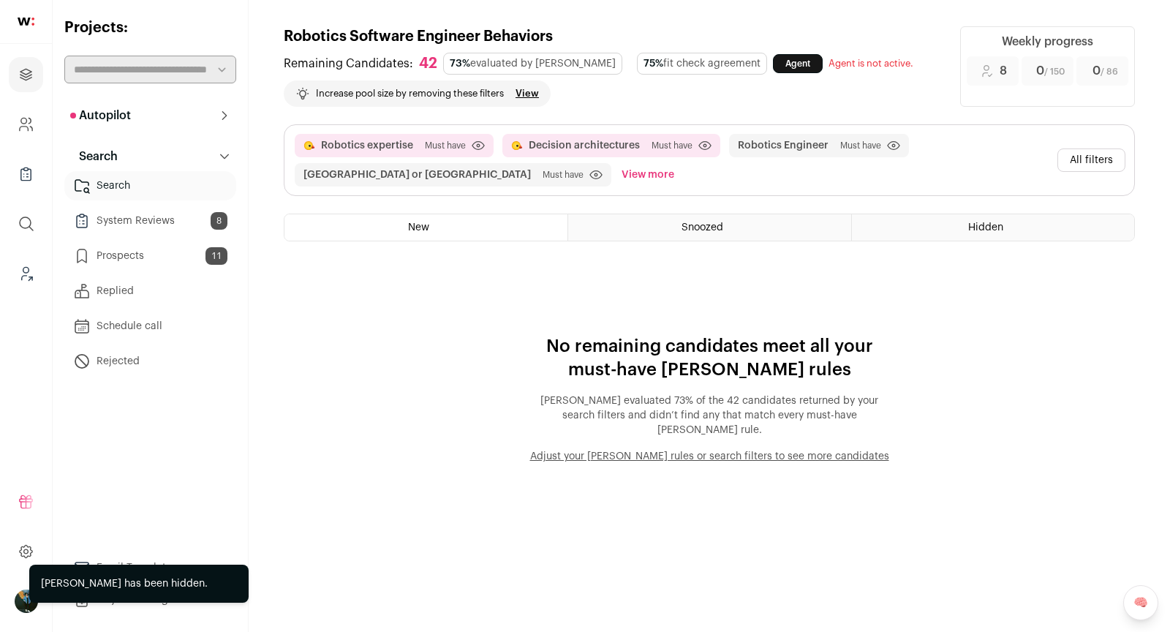
click at [1088, 159] on button "All filters" at bounding box center [1091, 159] width 68 height 23
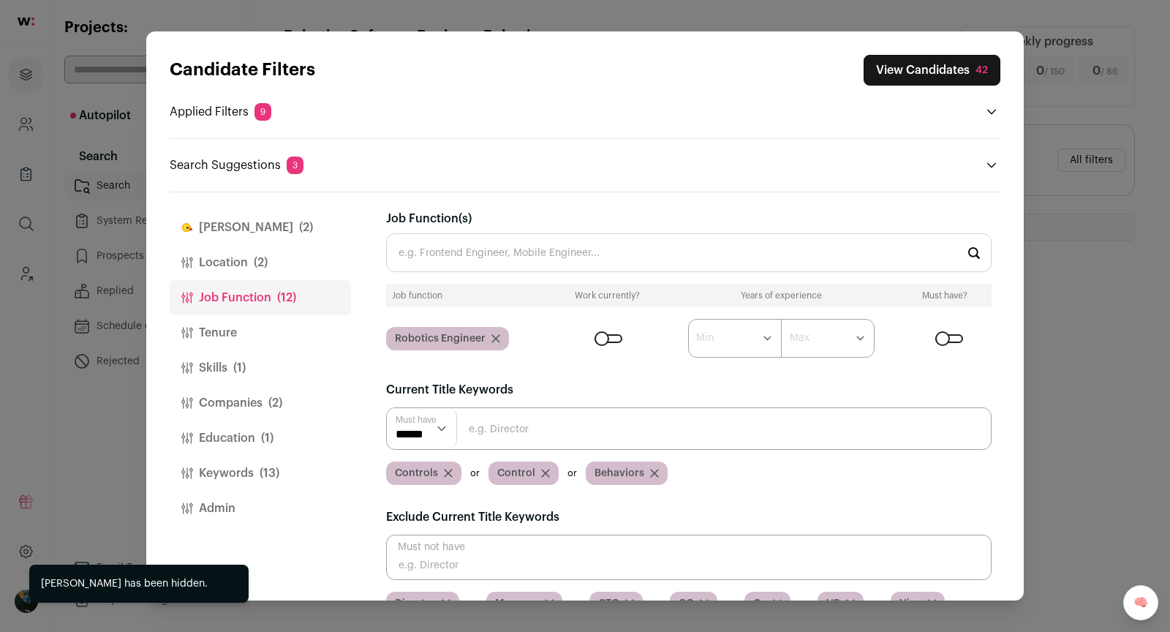
click at [989, 168] on icon "Close modal via background" at bounding box center [992, 165] width 12 height 12
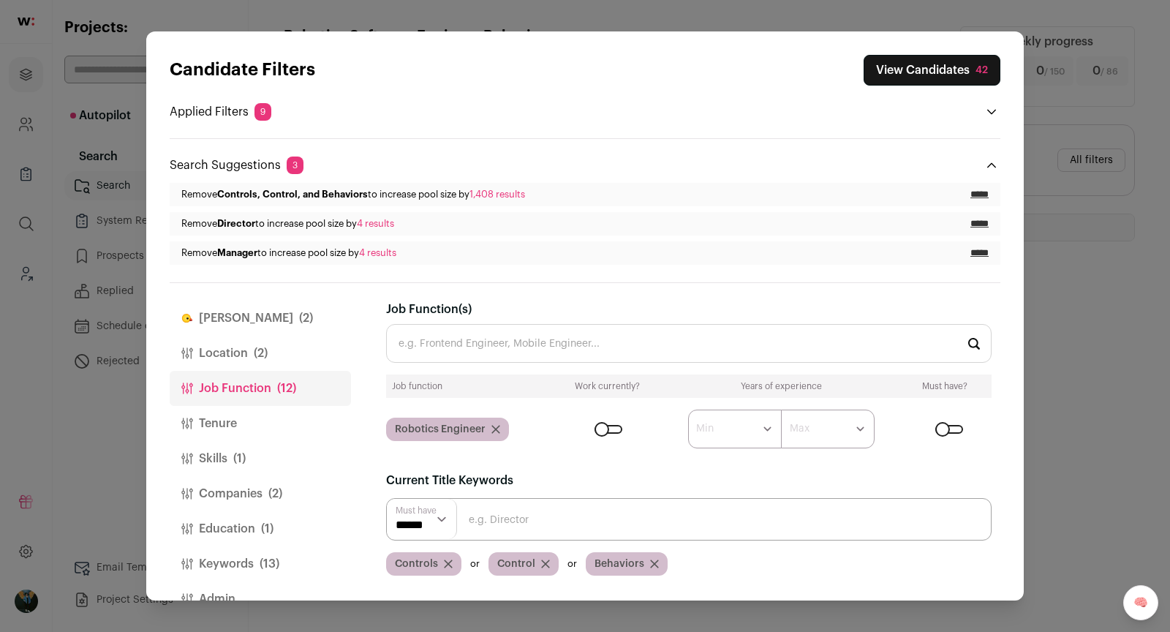
click at [241, 562] on button "Keywords (13)" at bounding box center [260, 563] width 181 height 35
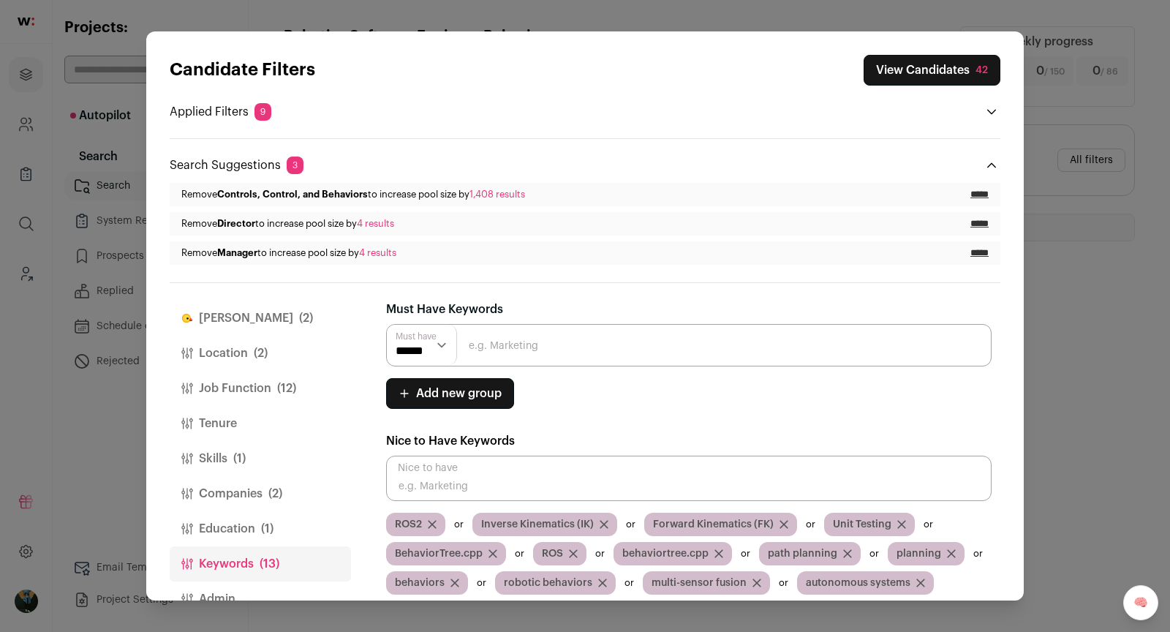
scroll to position [8, 0]
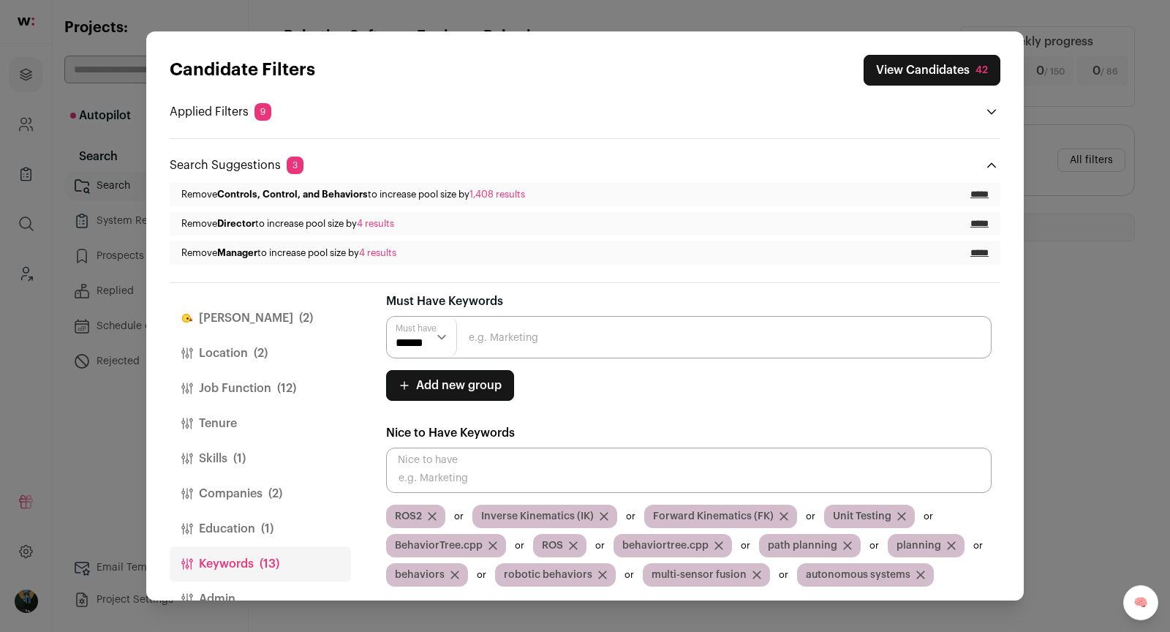
click at [986, 189] on input "*****" at bounding box center [979, 195] width 18 height 12
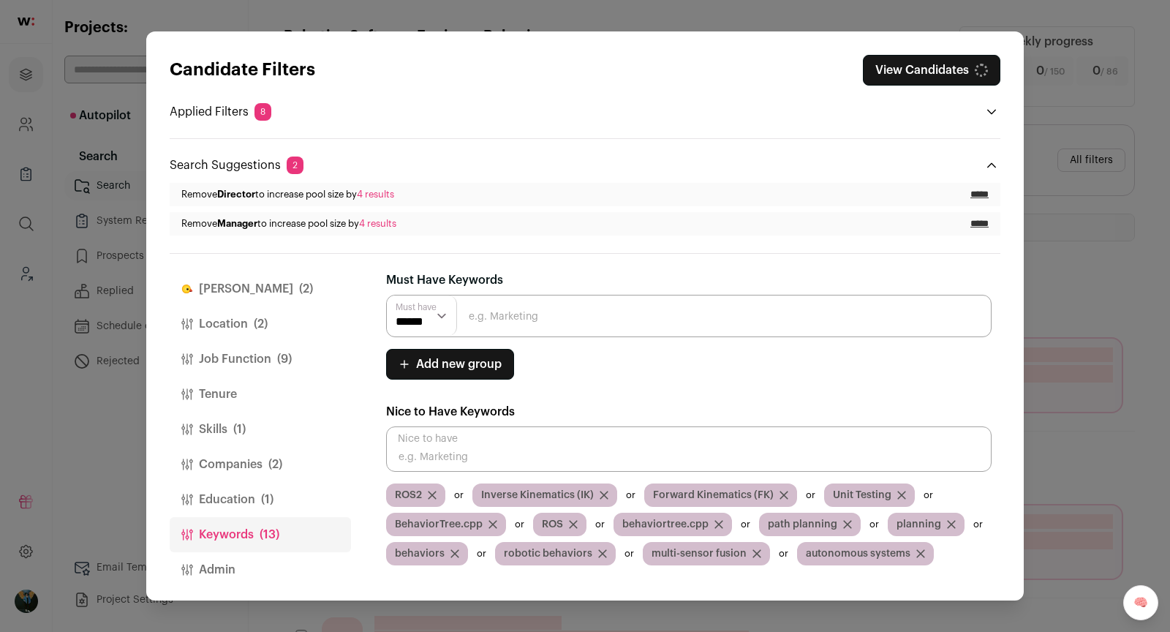
scroll to position [0, 0]
click at [570, 318] on input "Close modal via background" at bounding box center [688, 316] width 605 height 42
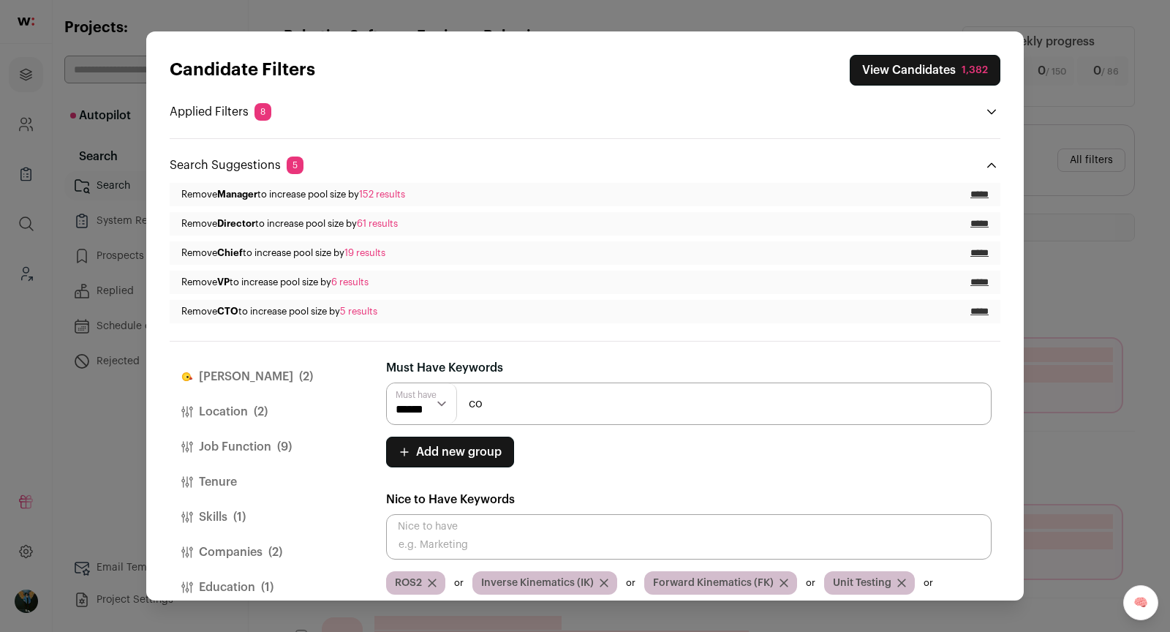
type input "c"
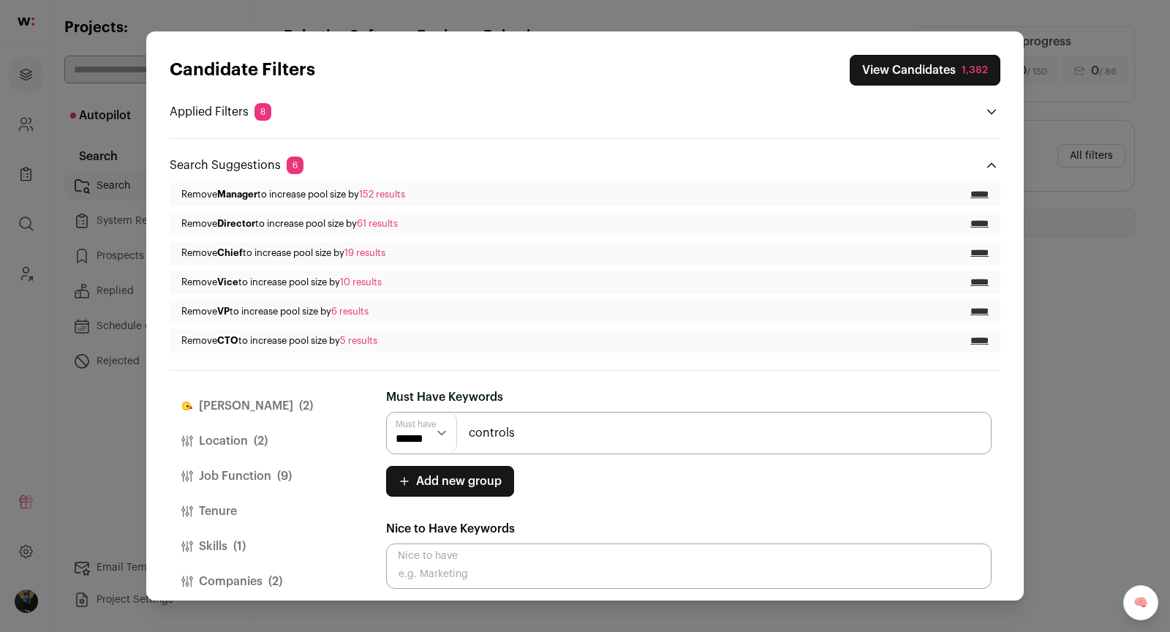
type input "controls"
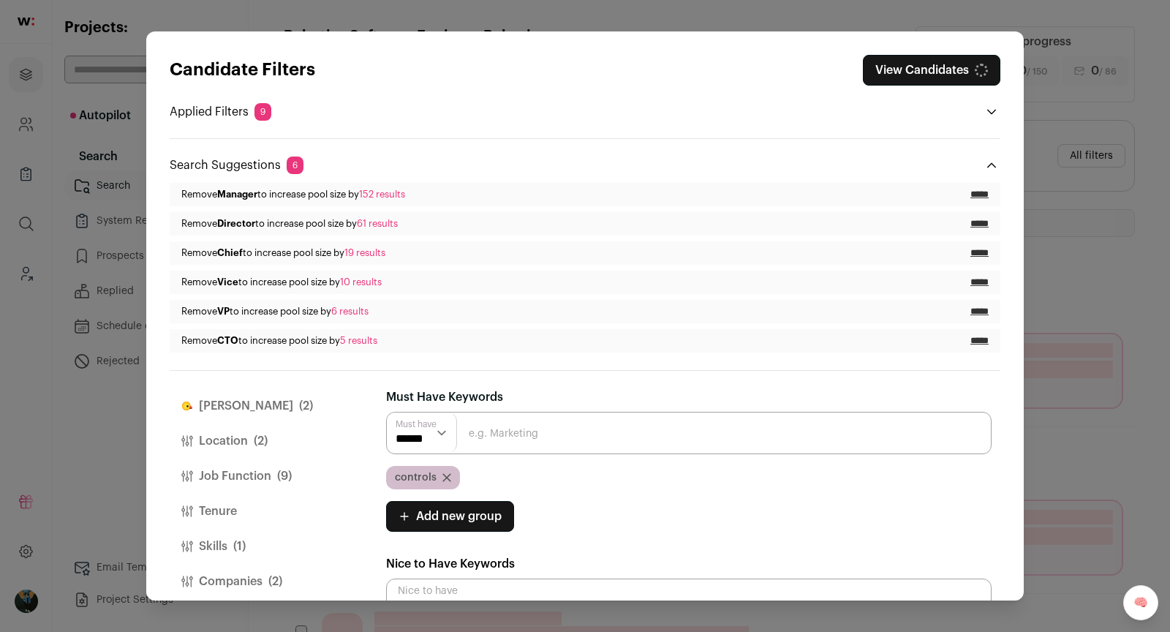
click at [516, 436] on input "Close modal via background" at bounding box center [688, 433] width 605 height 42
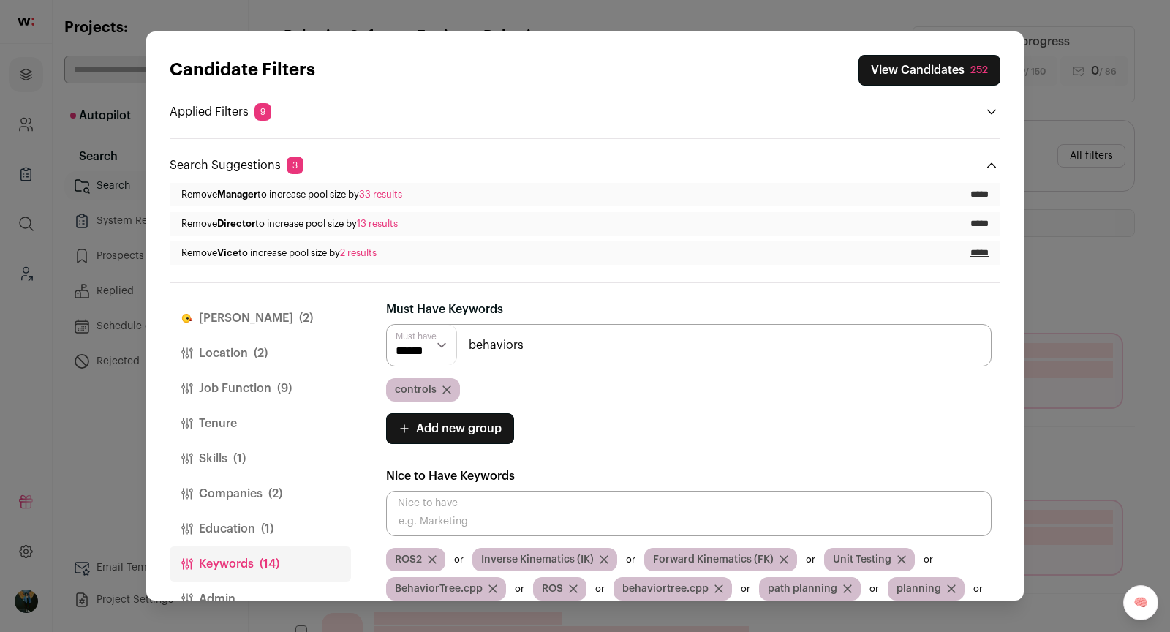
type input "behaviors"
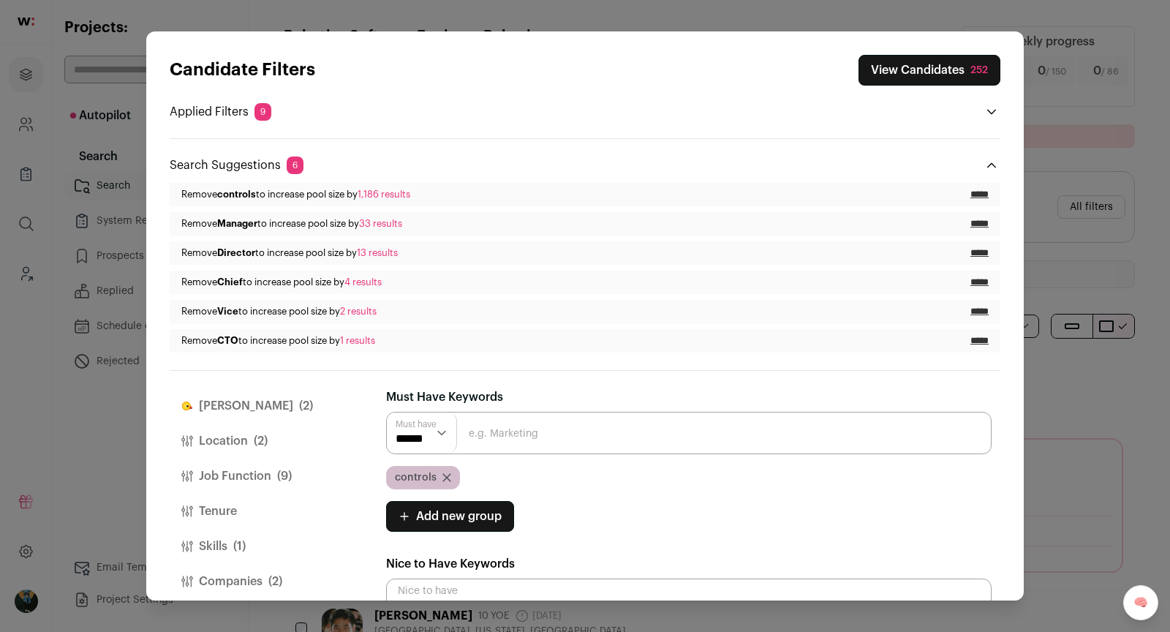
click at [963, 72] on button "View Candidates 252" at bounding box center [930, 70] width 142 height 31
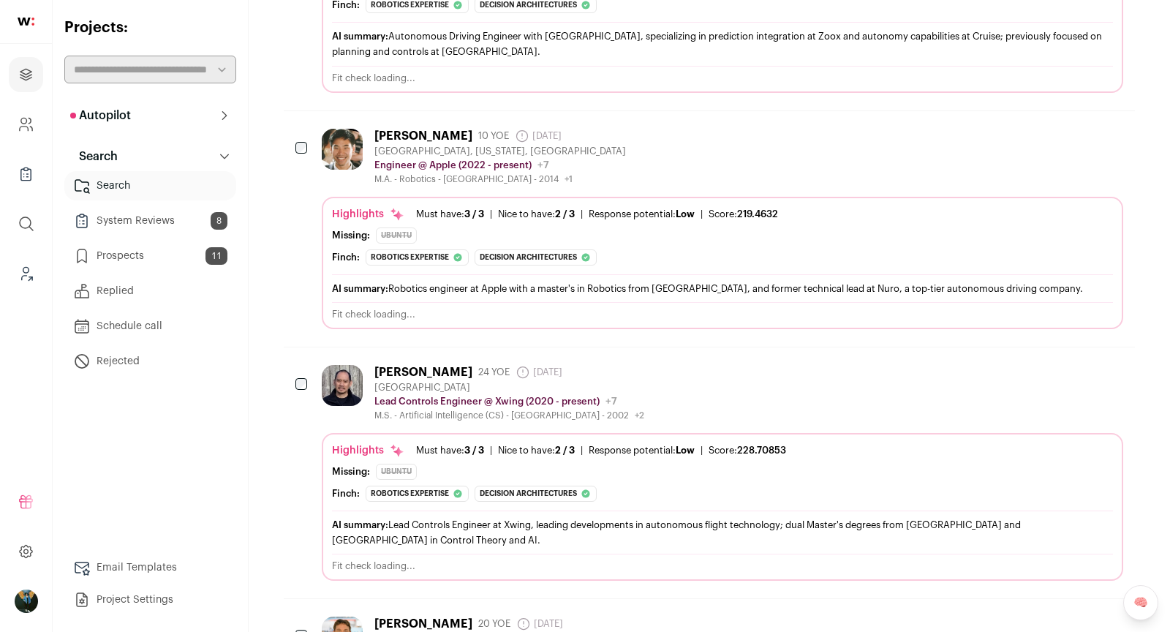
scroll to position [710, 0]
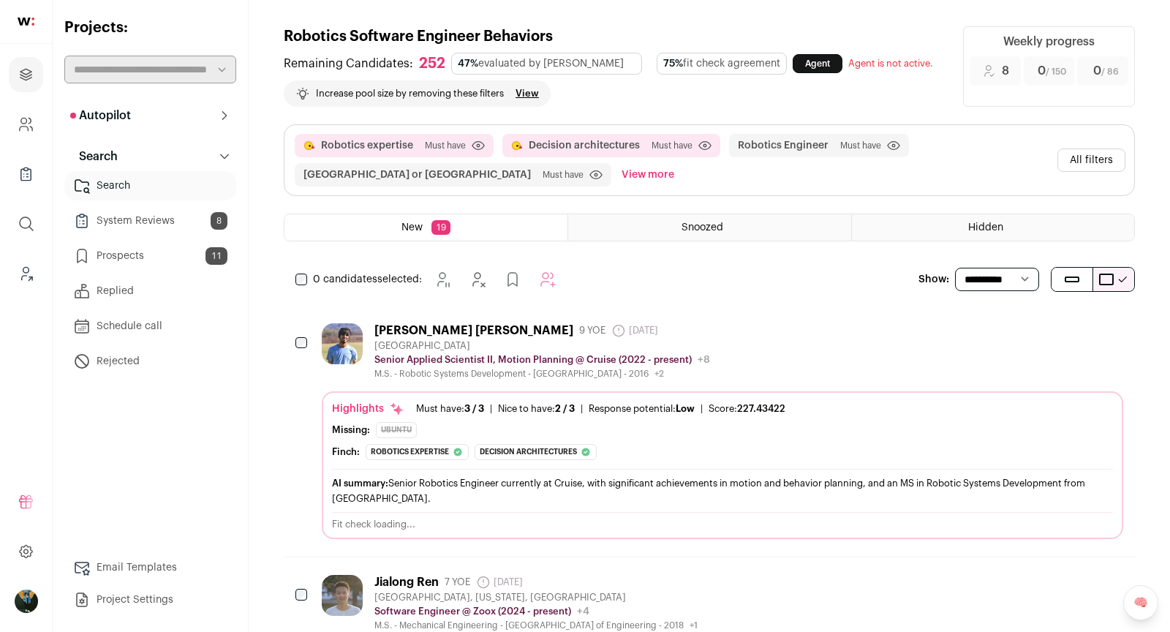
scroll to position [710, 0]
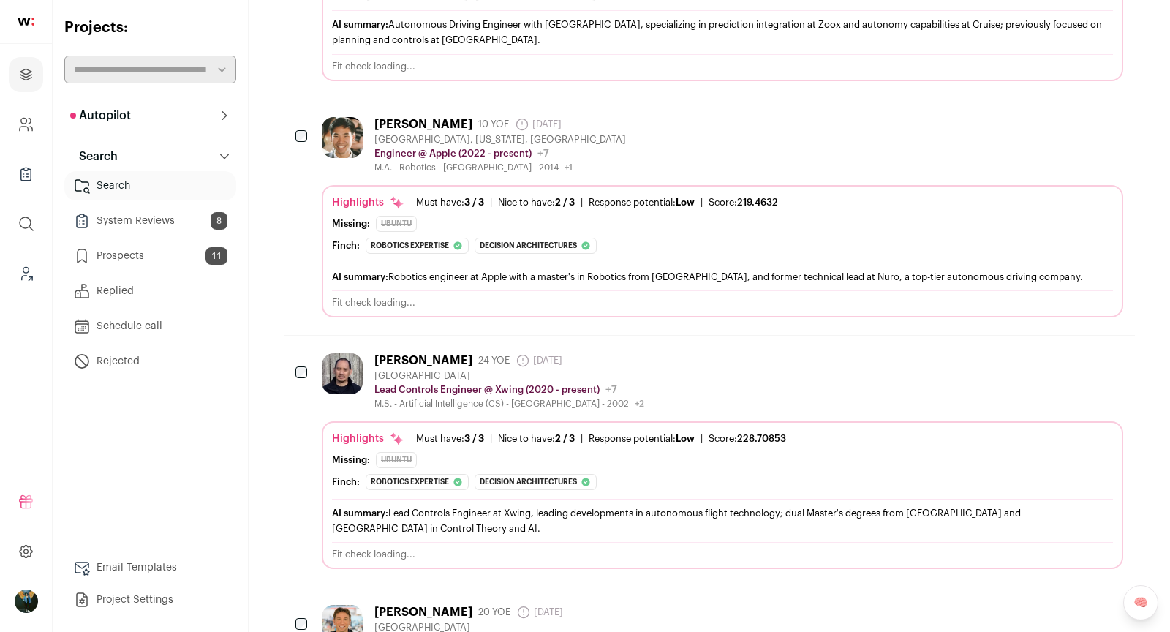
click at [410, 353] on div "[PERSON_NAME]" at bounding box center [423, 360] width 98 height 15
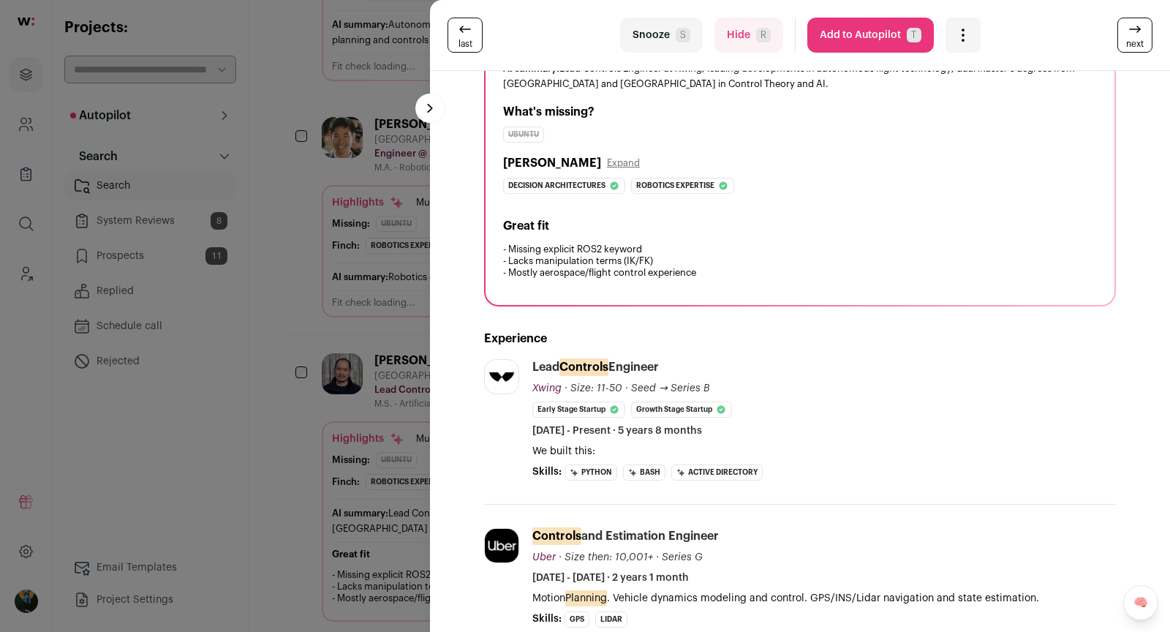
scroll to position [253, 0]
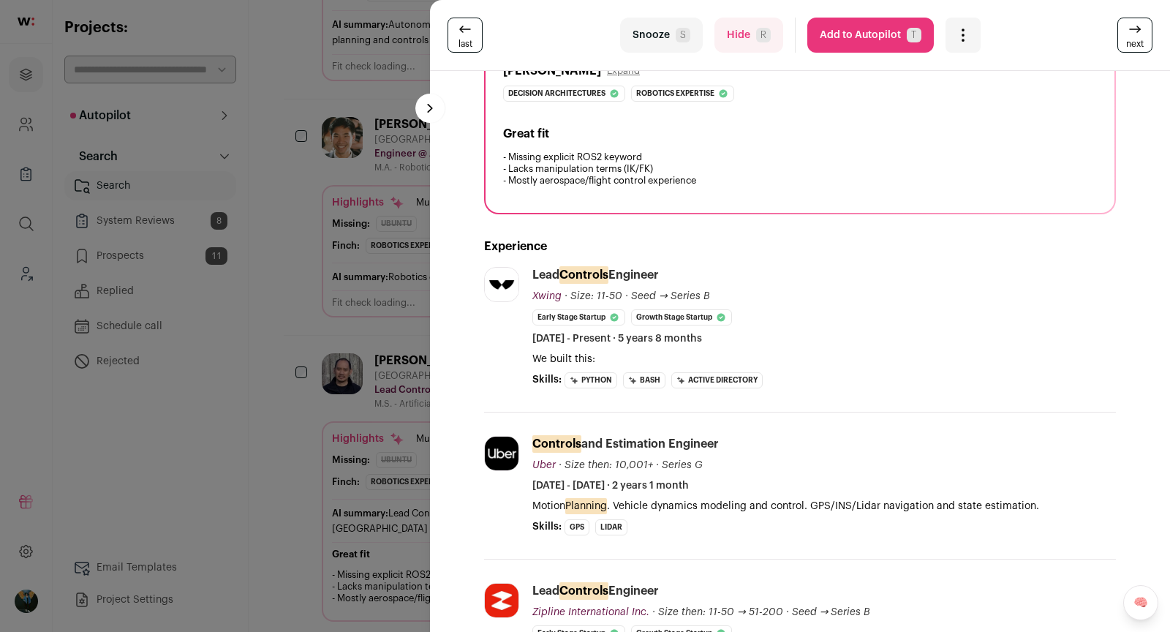
click at [866, 41] on button "Add to Autopilot T" at bounding box center [870, 35] width 127 height 35
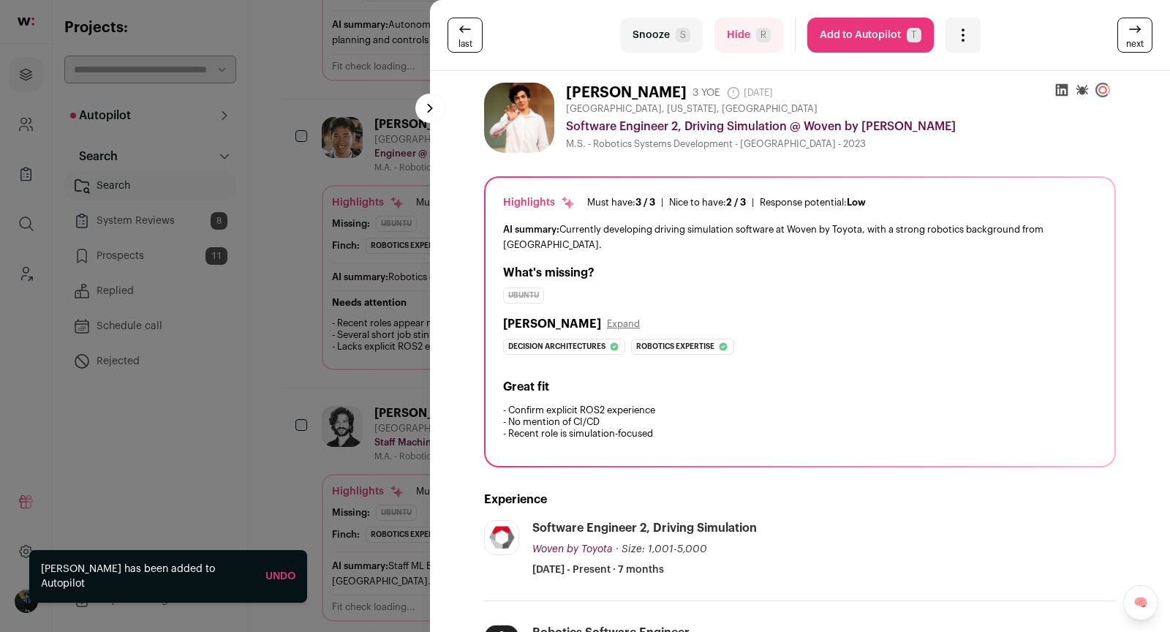
click at [361, 374] on div "last Snooze S Hide R Add to Autopilot T More actions Report a Problem Report th…" at bounding box center [585, 316] width 1170 height 632
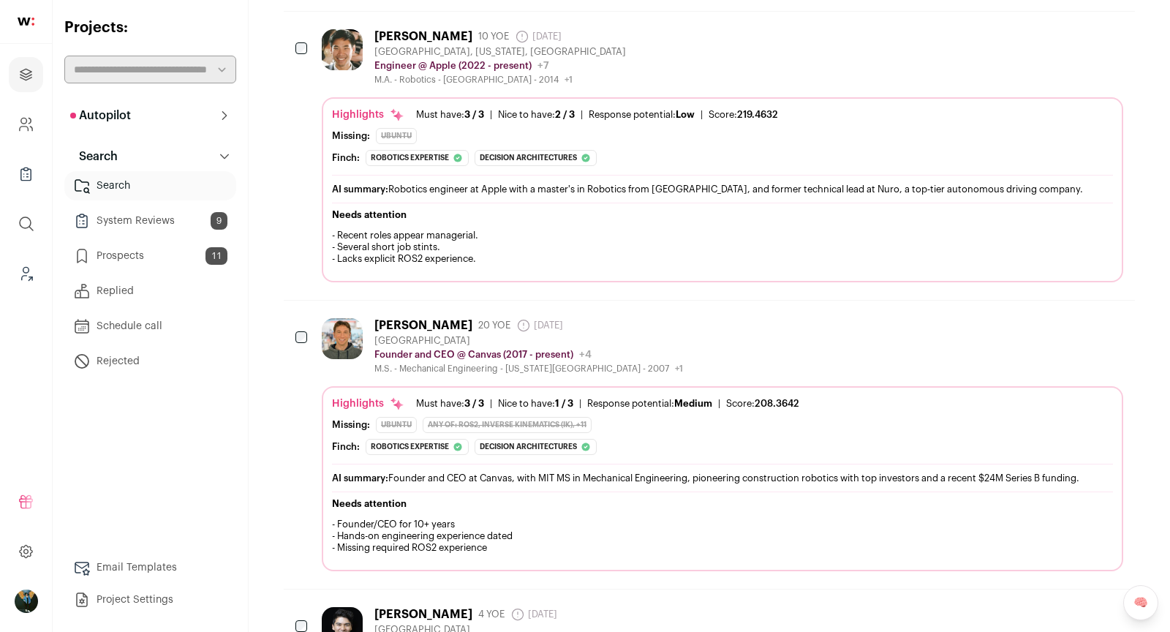
scroll to position [1464, 0]
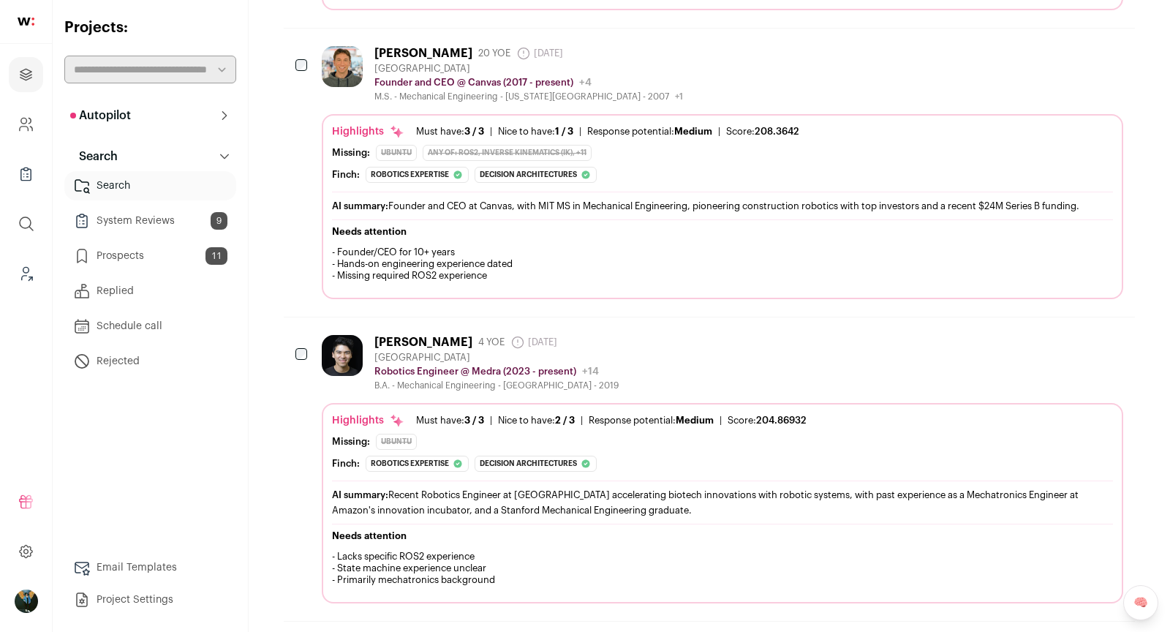
click at [1111, 339] on button "Add to Prospects" at bounding box center [1110, 341] width 31 height 31
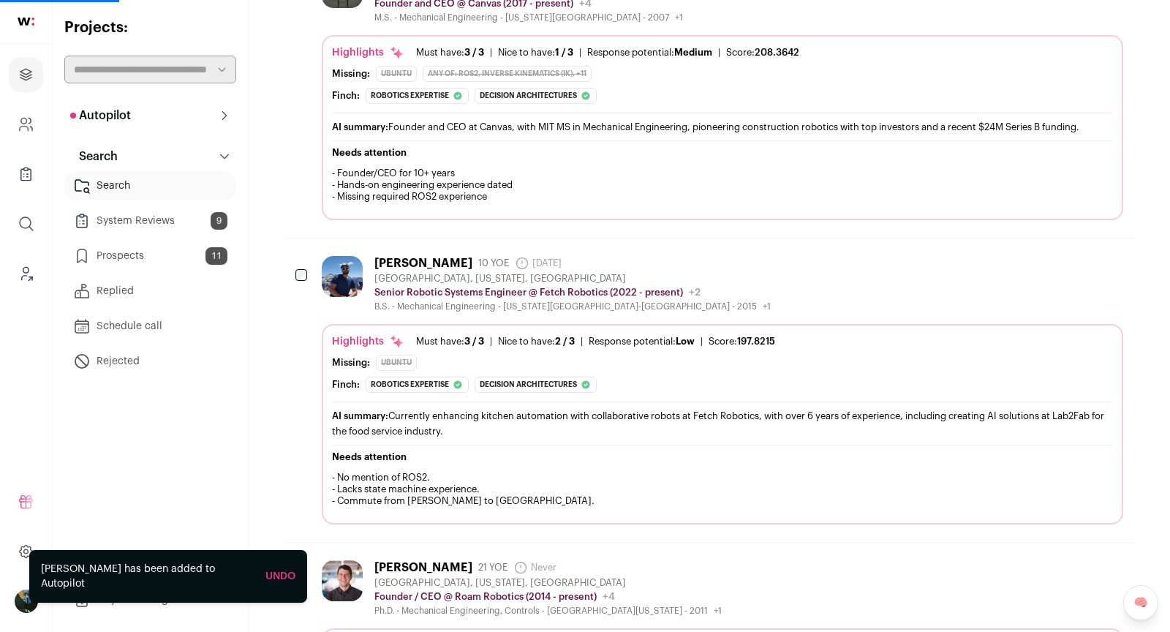
scroll to position [1710, 0]
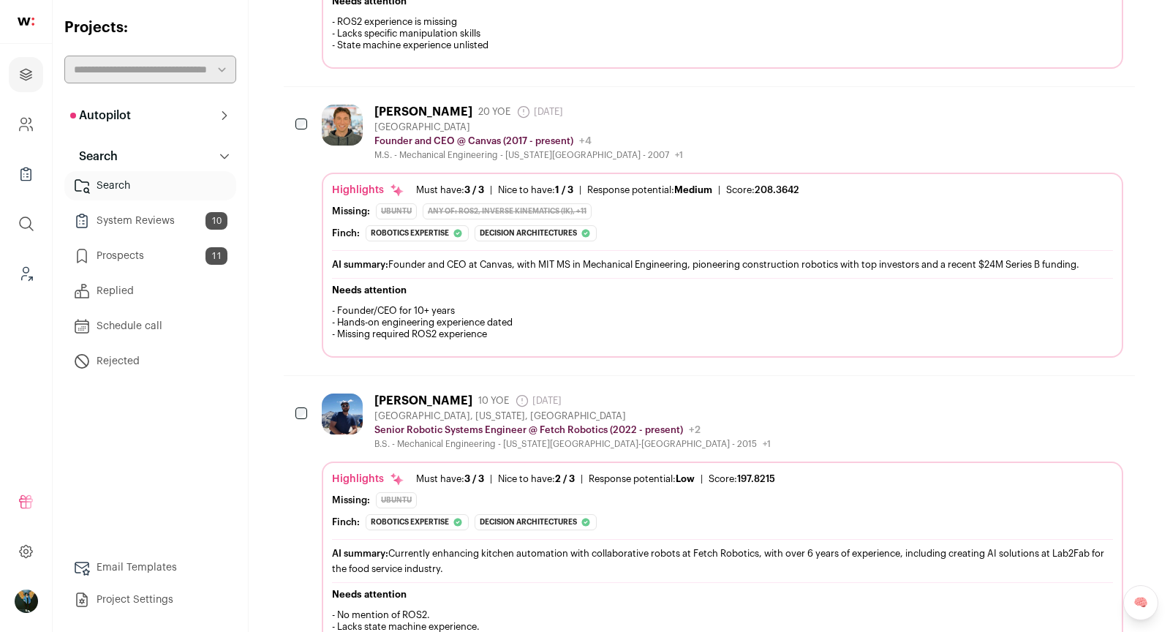
click at [1029, 102] on icon "Hide" at bounding box center [1032, 111] width 18 height 18
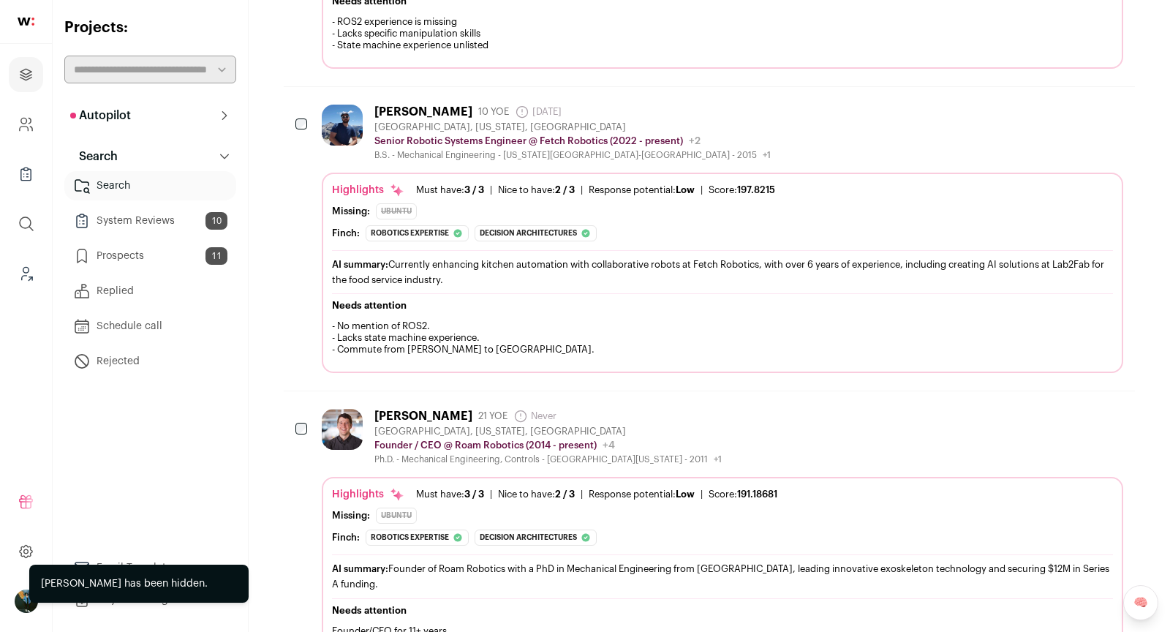
click at [1113, 102] on icon "Add to Prospects" at bounding box center [1111, 111] width 18 height 18
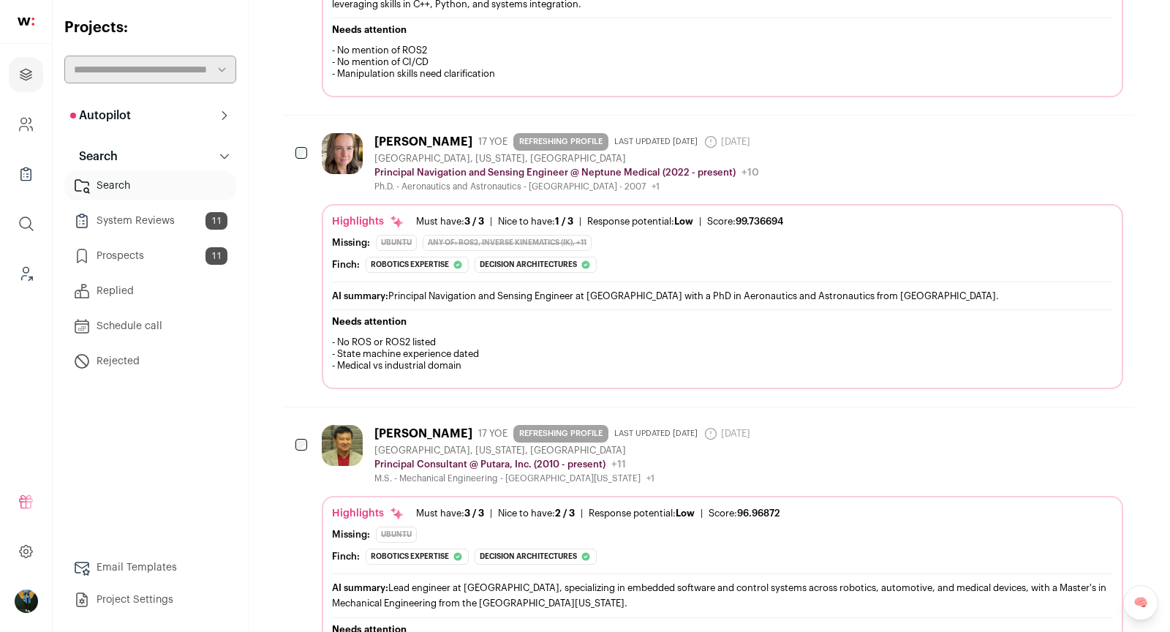
scroll to position [4241, 0]
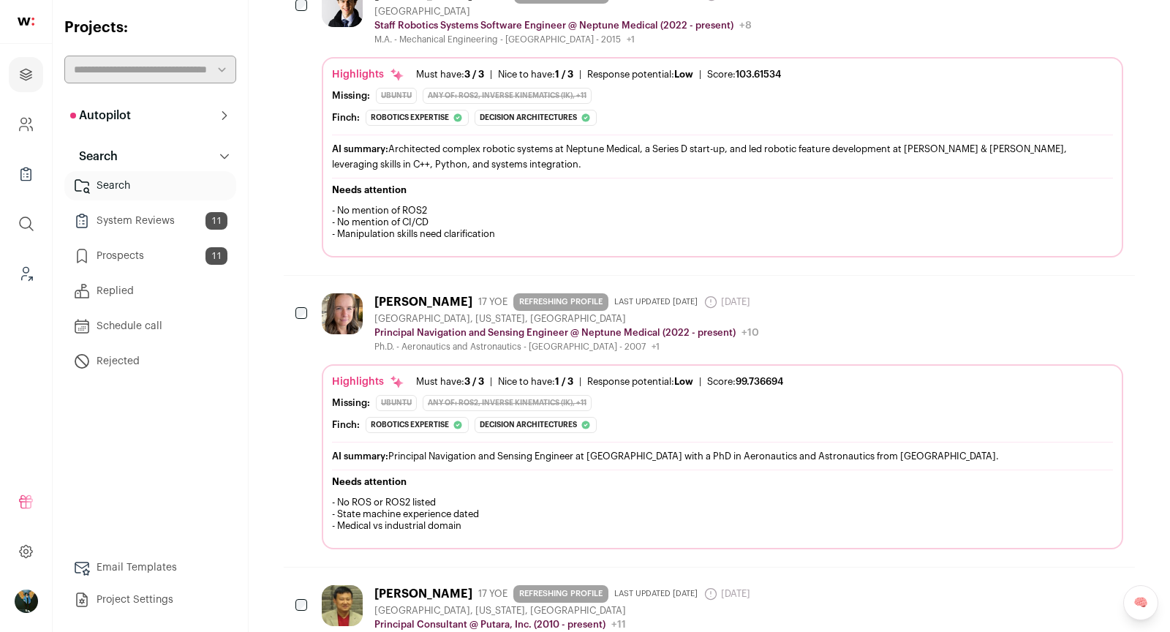
click at [1039, 291] on icon "Hide" at bounding box center [1032, 300] width 18 height 18
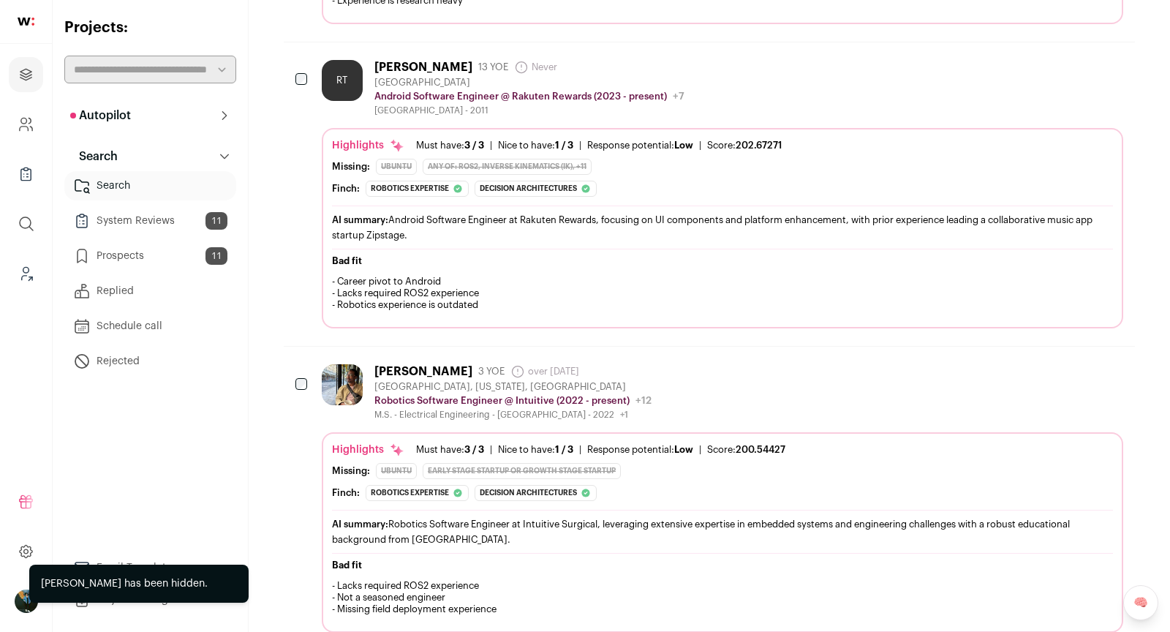
scroll to position [5395, 0]
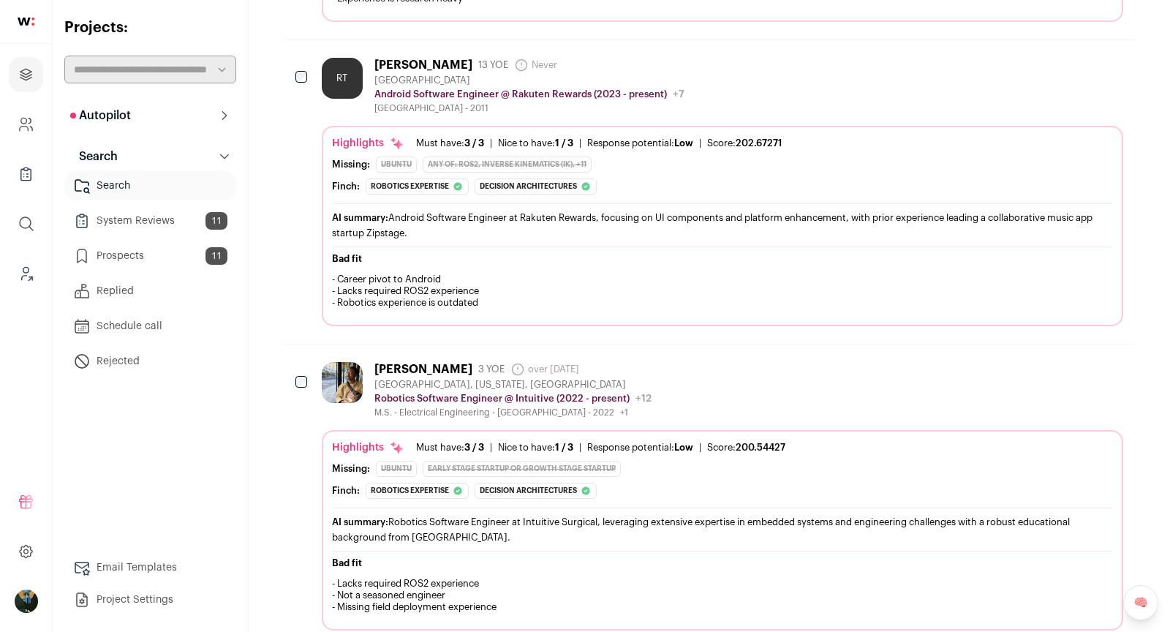
click at [1106, 360] on icon "Add to Prospects" at bounding box center [1111, 369] width 18 height 18
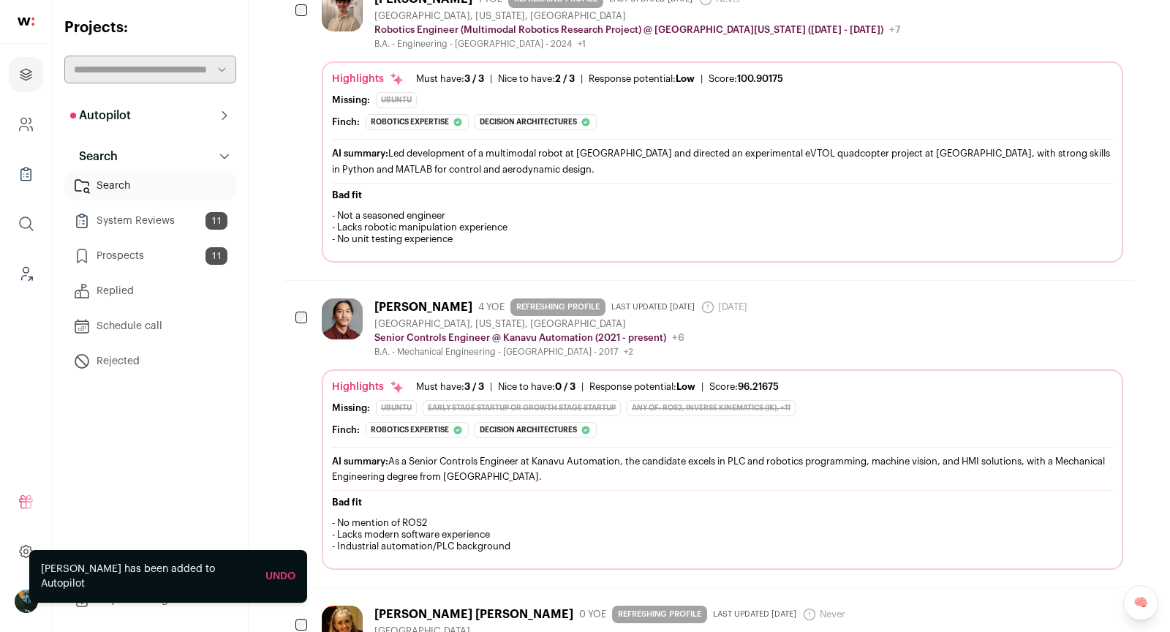
scroll to position [6073, 0]
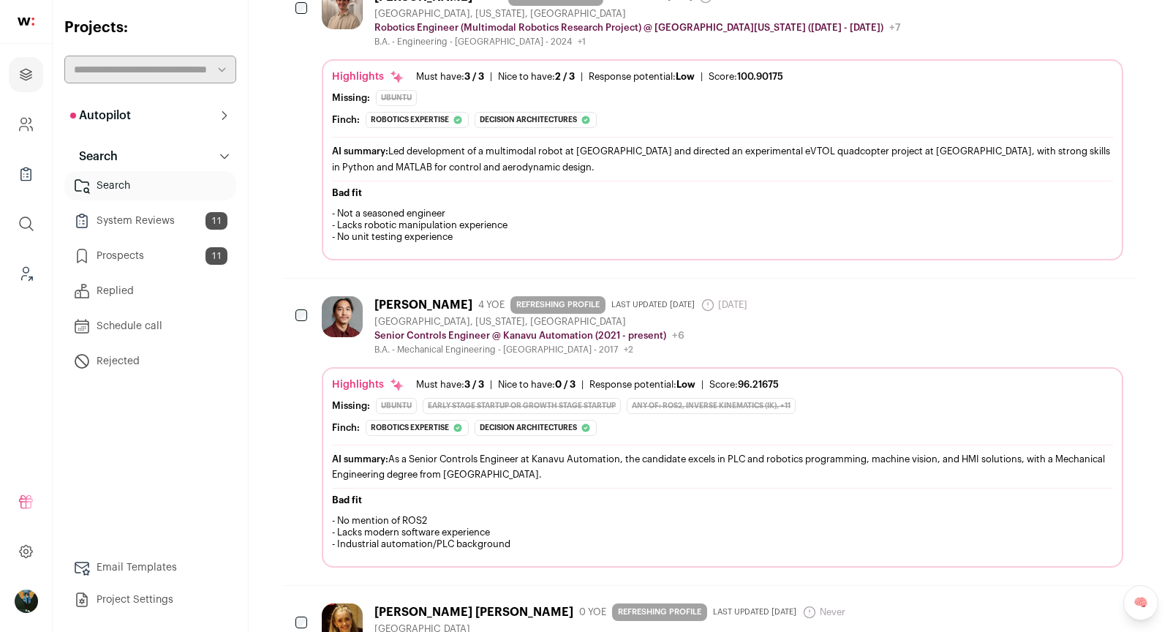
click at [426, 298] on div "[PERSON_NAME]" at bounding box center [423, 305] width 98 height 15
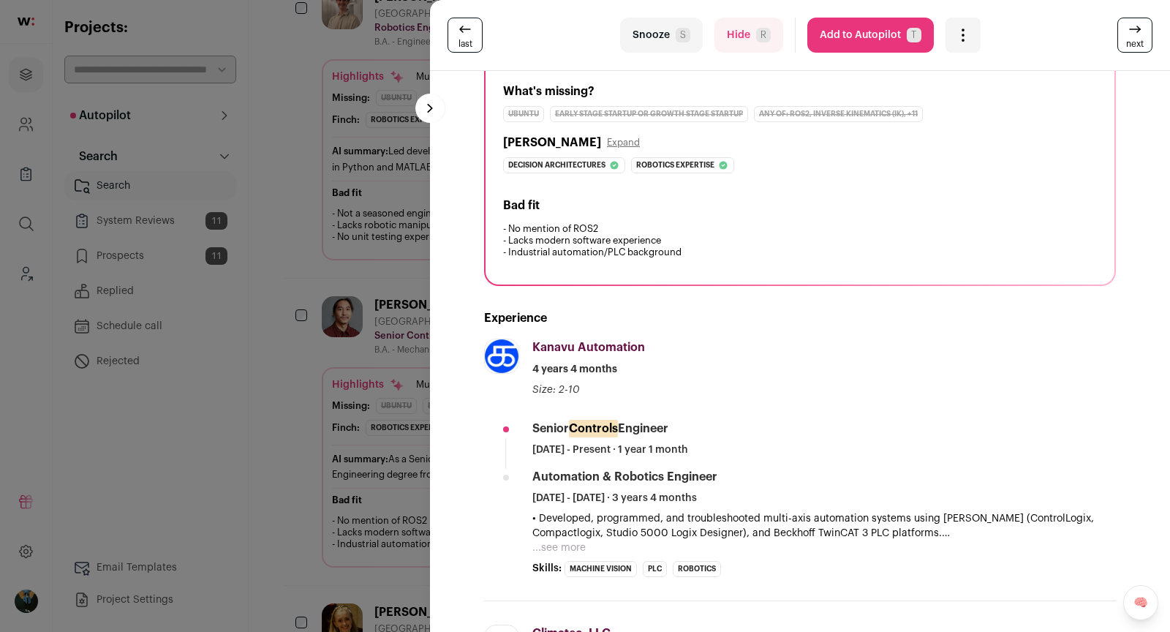
scroll to position [183, 0]
click at [864, 39] on button "Add to Autopilot T" at bounding box center [870, 35] width 127 height 35
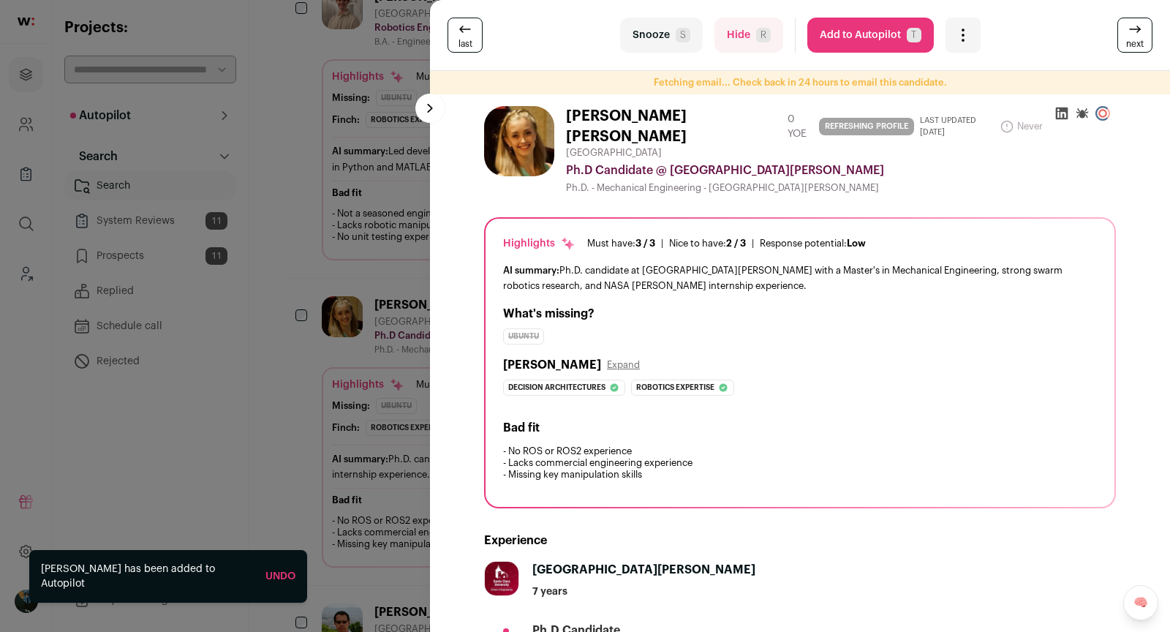
click at [322, 400] on div "last Snooze S Hide R Add to Autopilot T More actions Report a Problem Report th…" at bounding box center [585, 316] width 1170 height 632
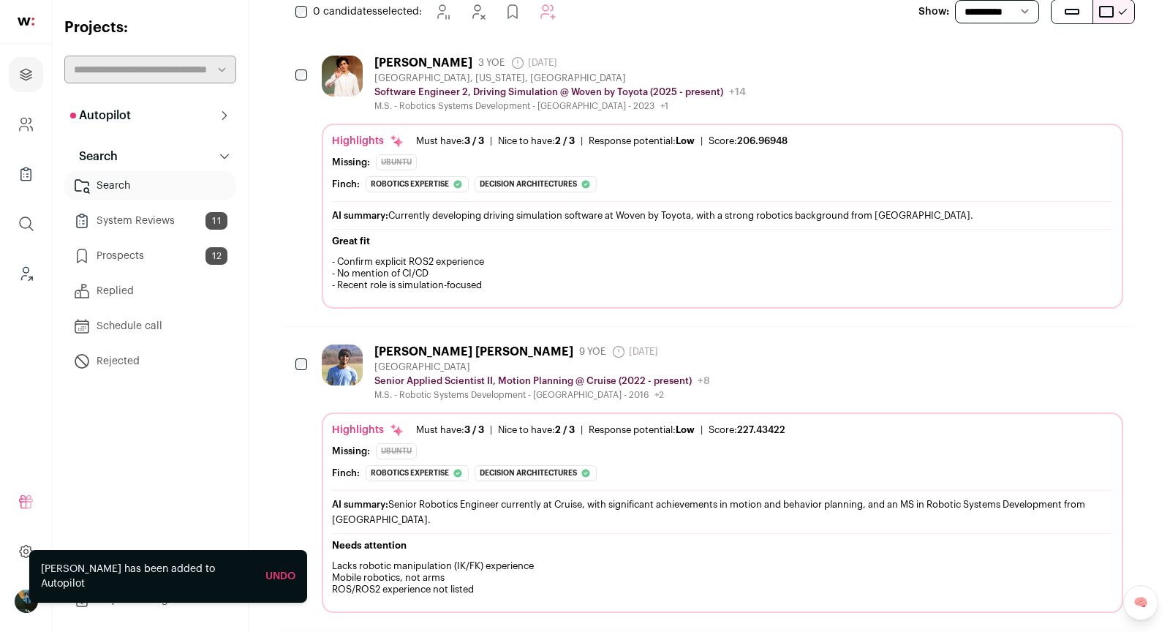
scroll to position [276, 0]
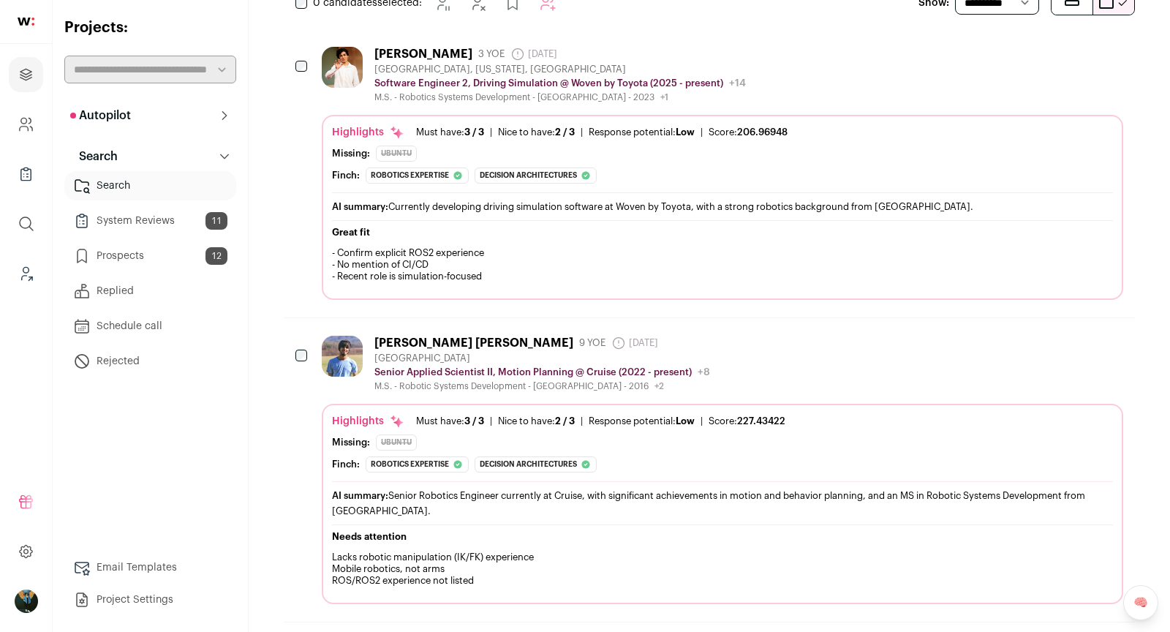
click at [849, 369] on div "[PERSON_NAME] [PERSON_NAME] 9 YOE [DATE] Admin only. The last time the profile …" at bounding box center [722, 364] width 801 height 56
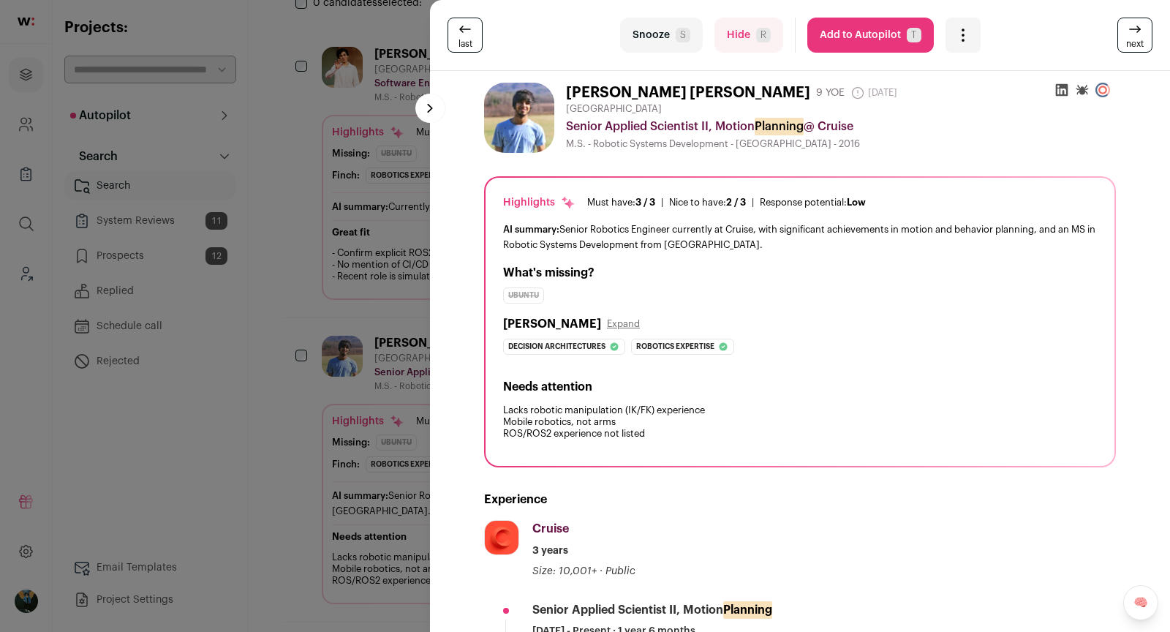
scroll to position [369, 0]
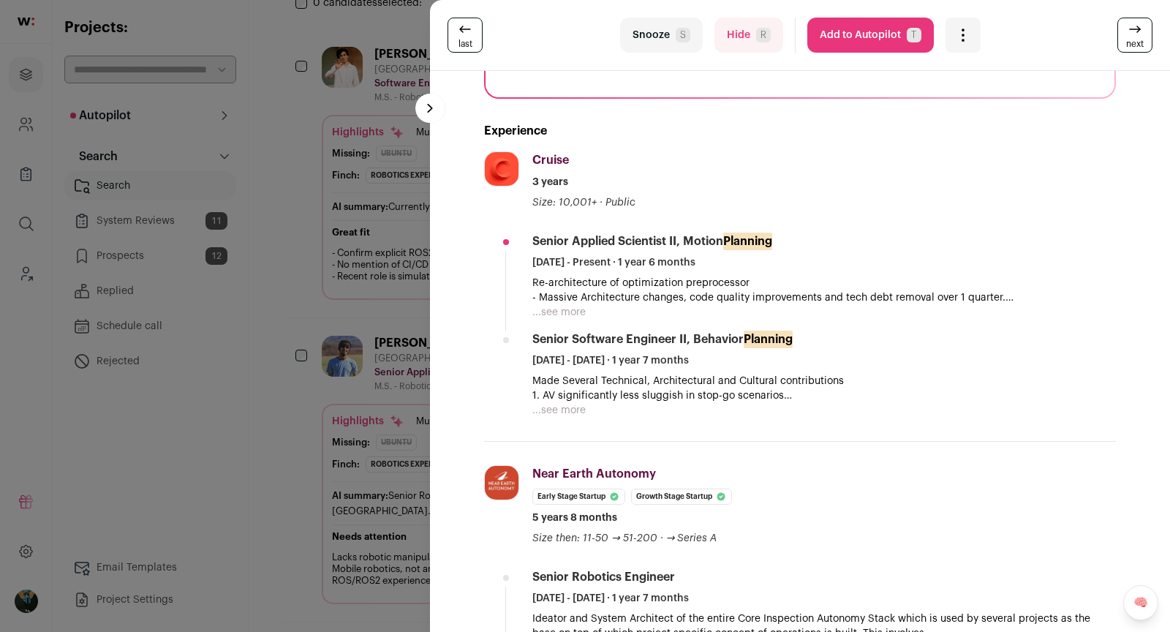
click at [584, 299] on p "- Massive Architecture changes, code quality improvements and tech debt removal…" at bounding box center [824, 297] width 584 height 15
click at [577, 311] on button "...see more" at bounding box center [558, 312] width 53 height 15
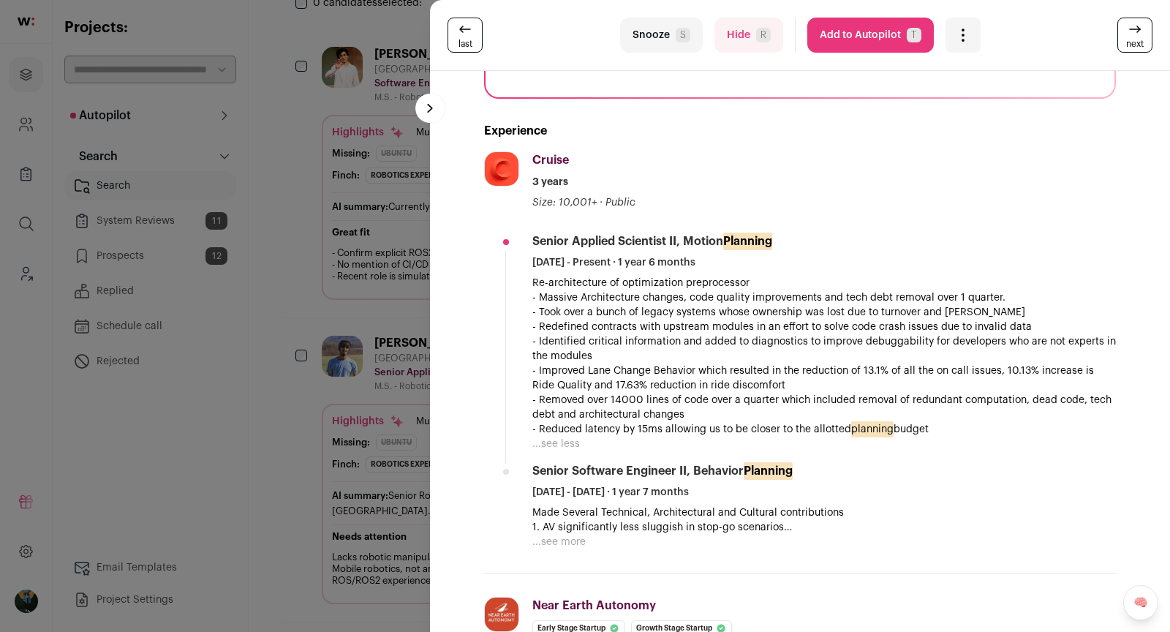
scroll to position [819, 0]
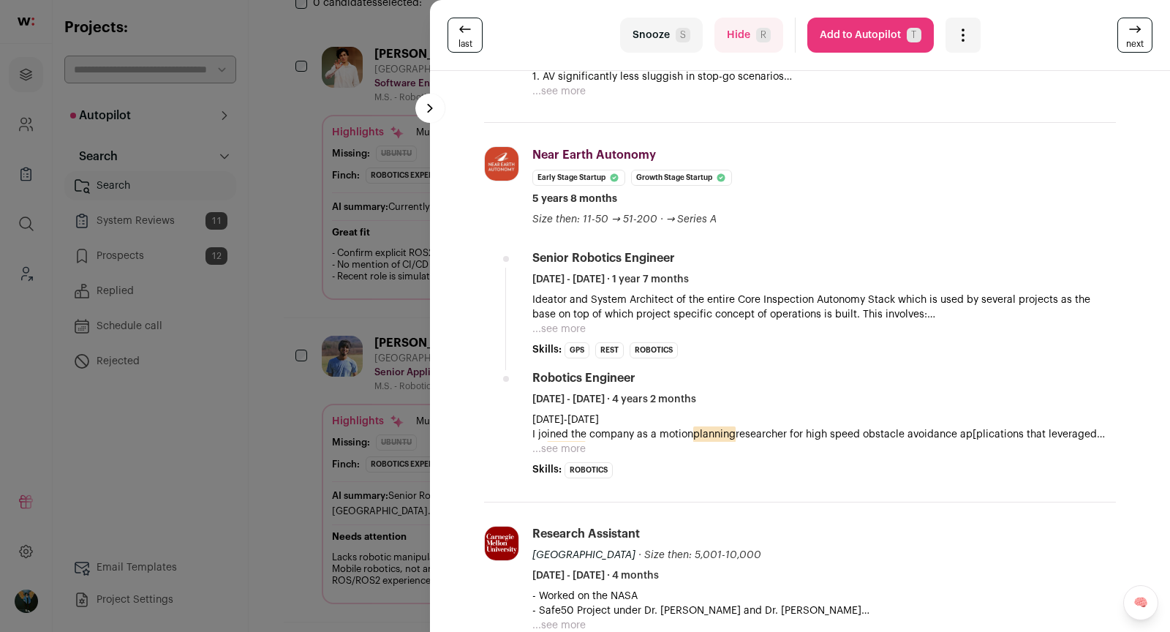
click at [840, 56] on div "last Snooze S Hide R Add to Autopilot T More actions Report a Problem Report th…" at bounding box center [800, 35] width 740 height 71
click at [837, 47] on button "Add to Autopilot T" at bounding box center [870, 35] width 127 height 35
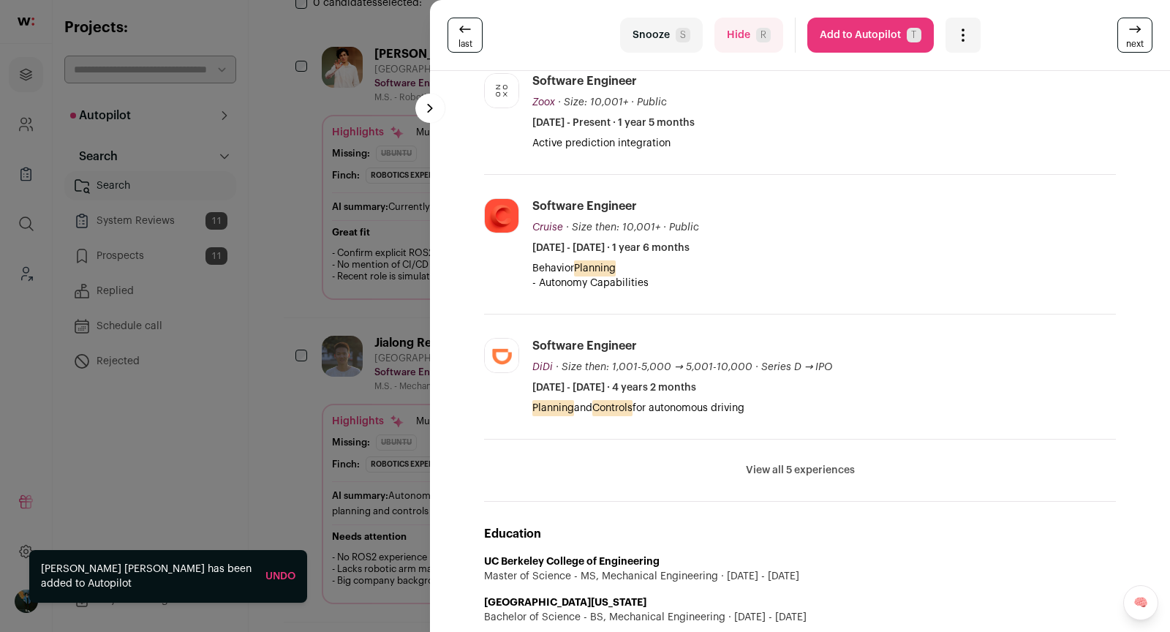
scroll to position [499, 0]
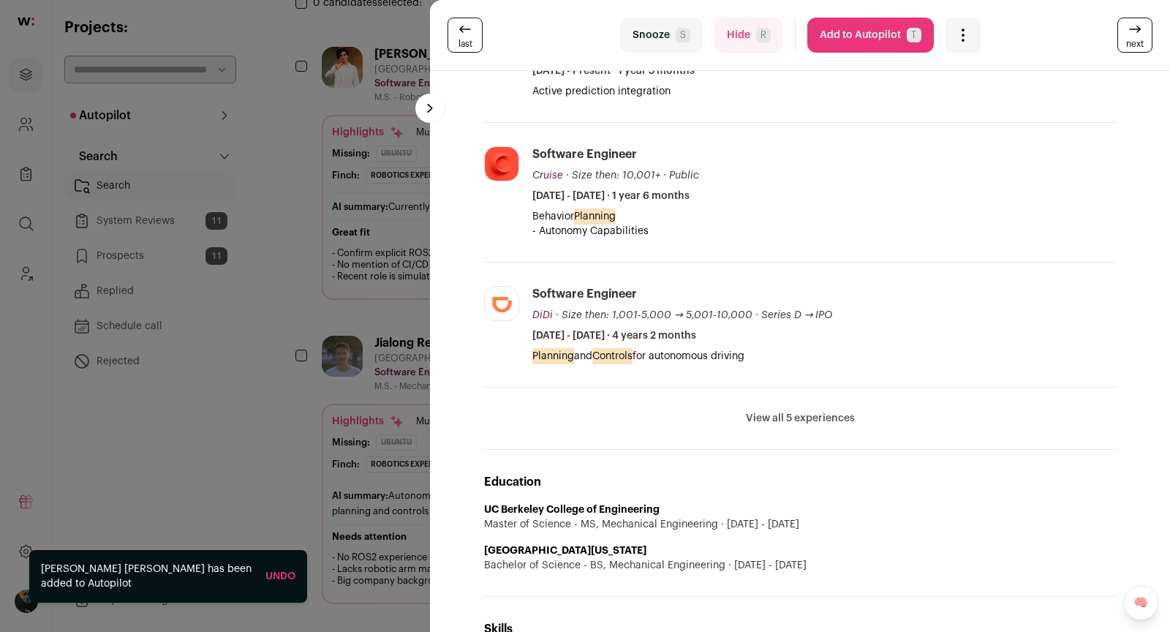
click at [842, 42] on button "Add to Autopilot T" at bounding box center [870, 35] width 127 height 35
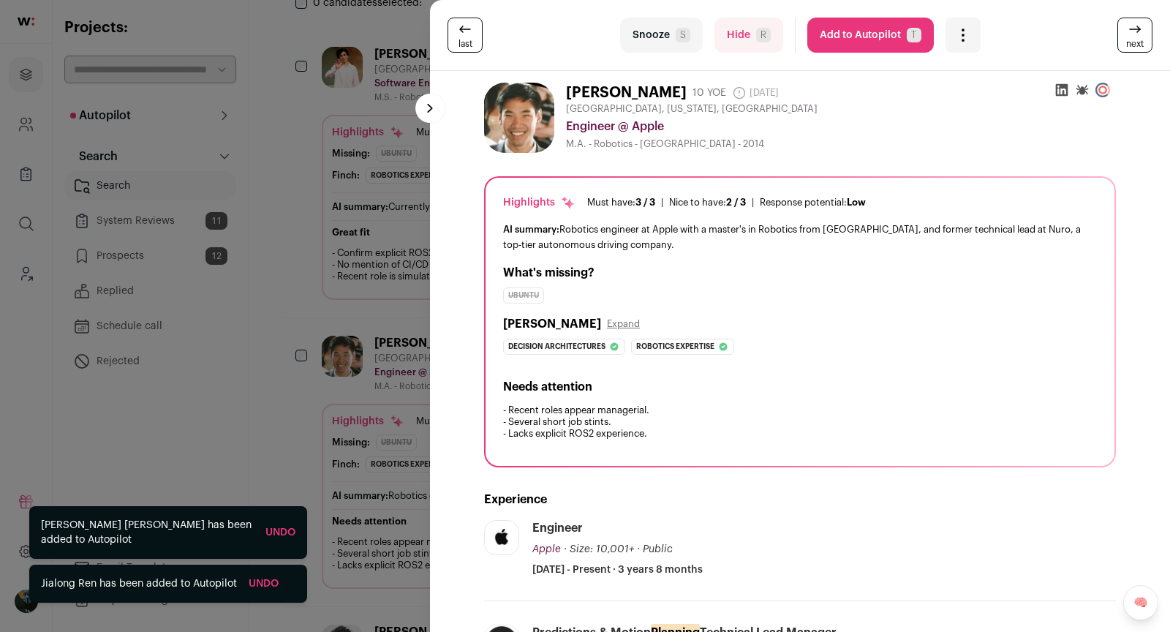
scroll to position [434, 0]
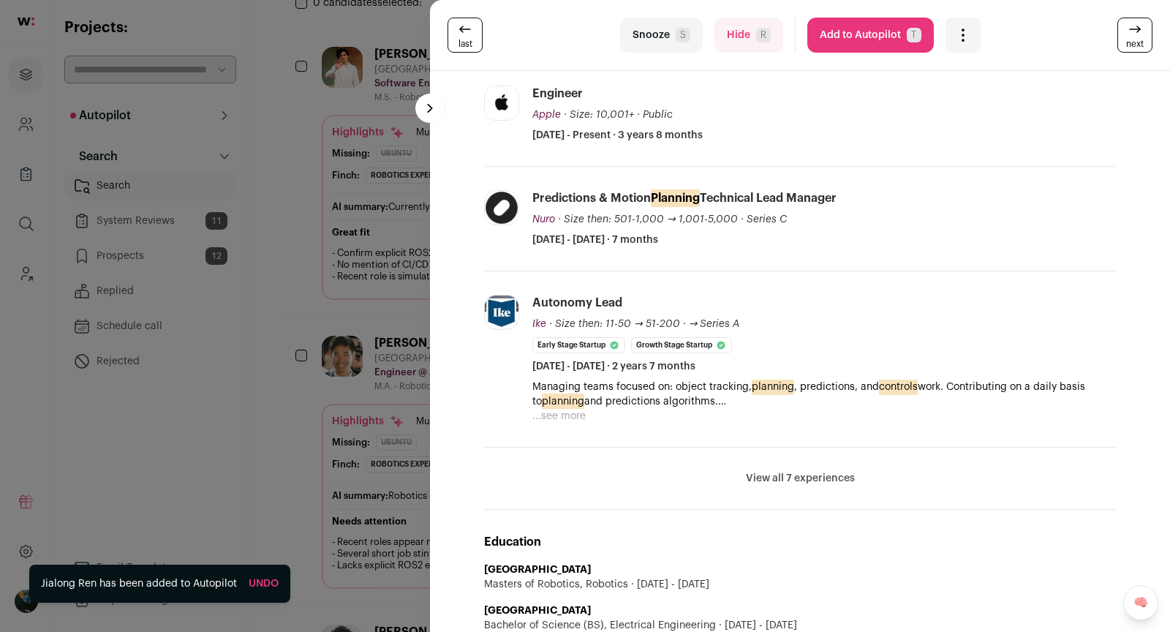
click at [771, 471] on button "View all 7 experiences" at bounding box center [800, 478] width 109 height 15
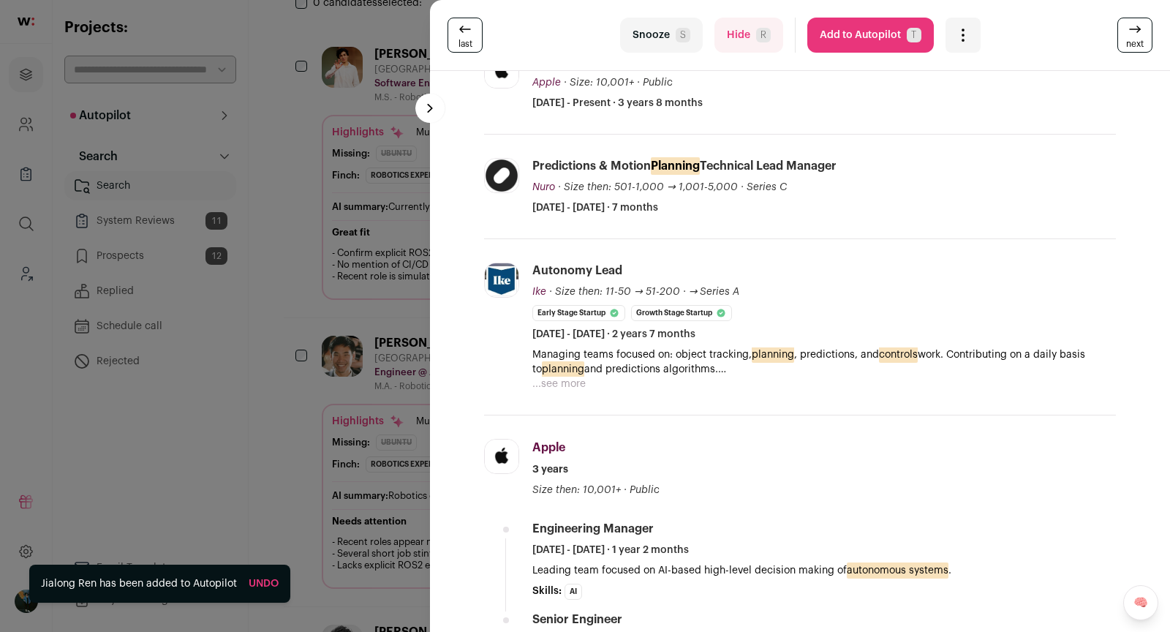
scroll to position [960, 0]
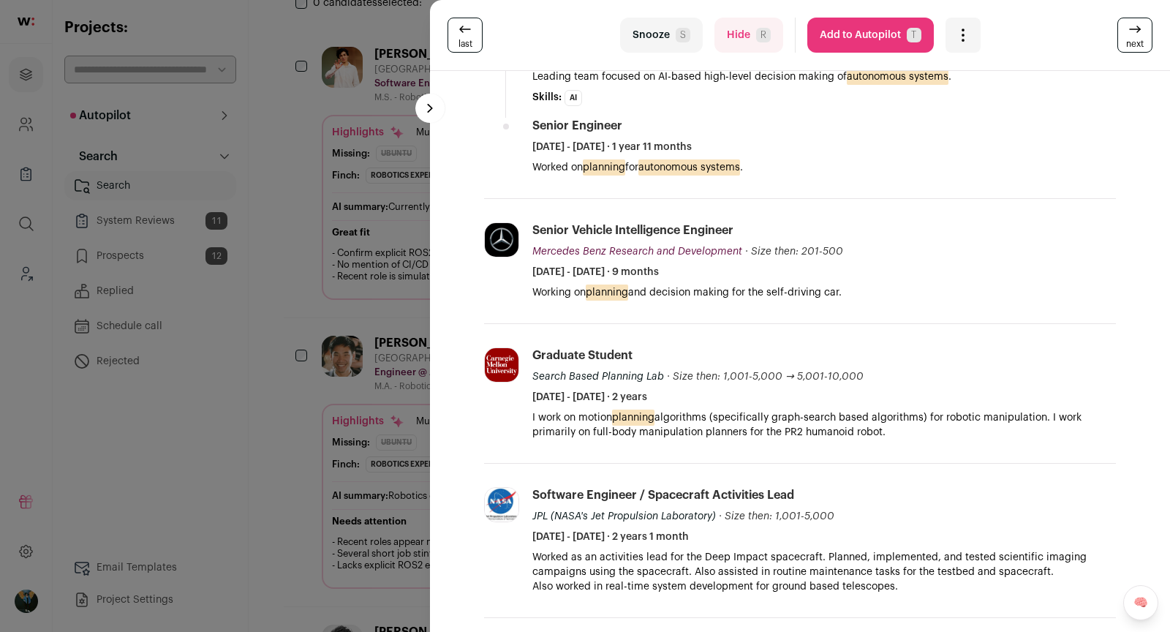
click at [896, 29] on button "Add to Autopilot T" at bounding box center [870, 35] width 127 height 35
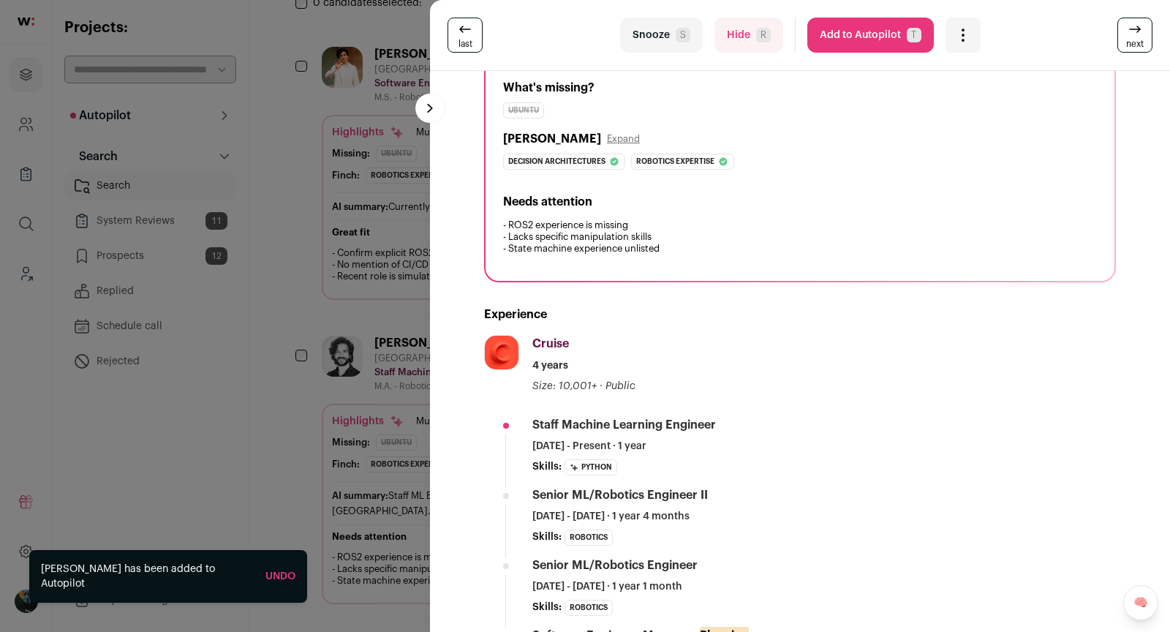
scroll to position [584, 0]
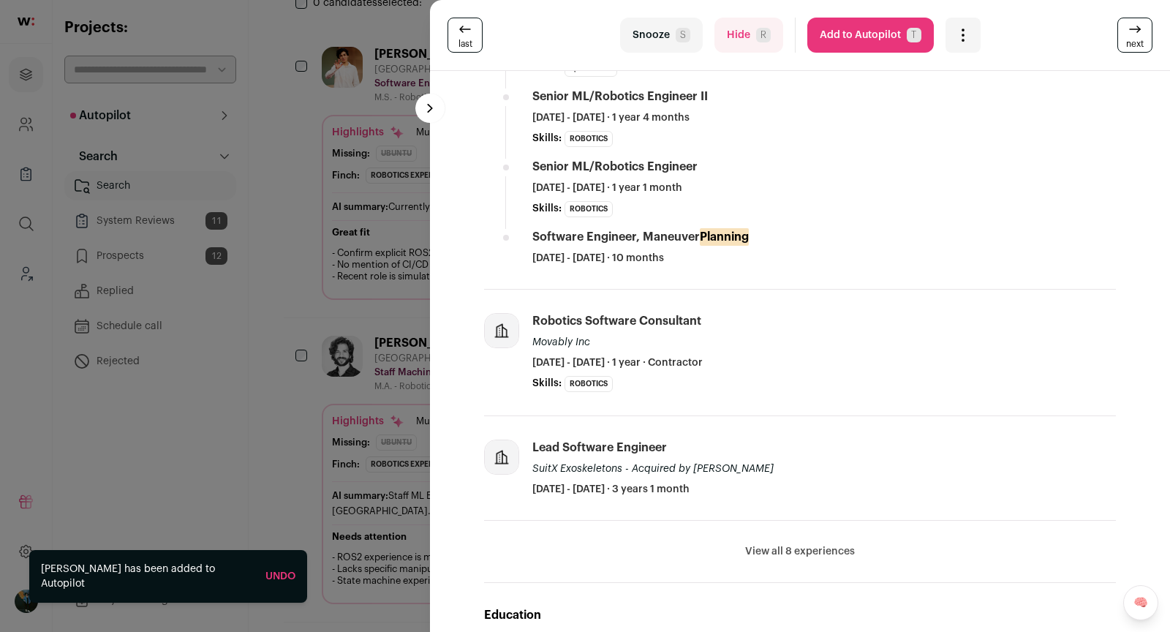
click at [755, 26] on button "Hide R" at bounding box center [748, 35] width 69 height 35
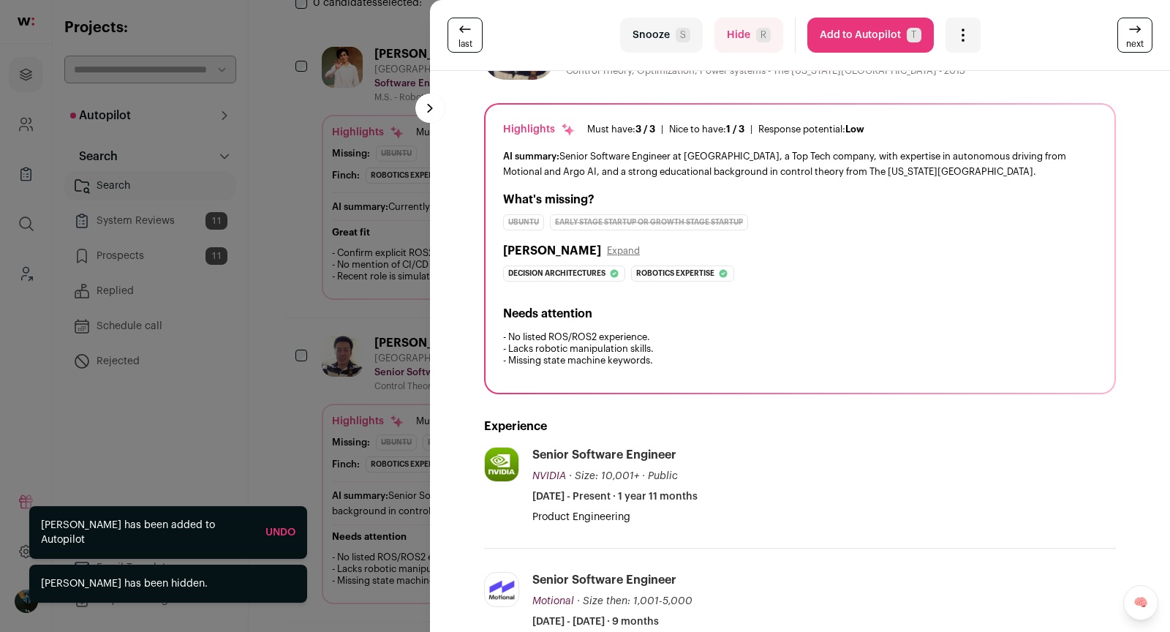
scroll to position [309, 0]
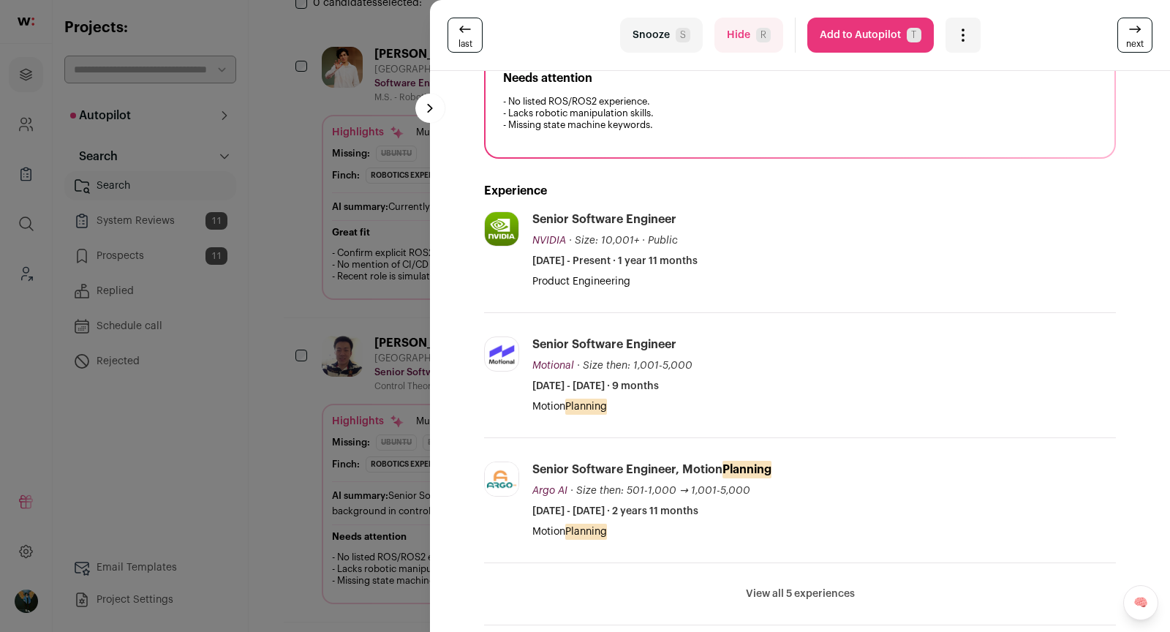
click at [1129, 35] on icon at bounding box center [1135, 29] width 18 height 18
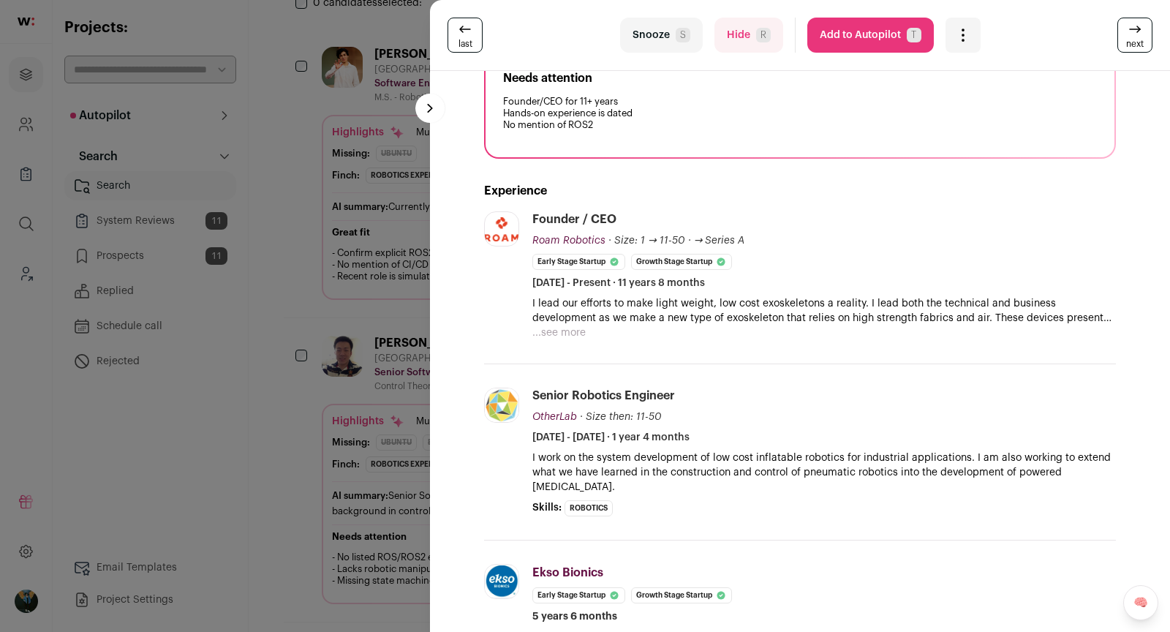
click at [733, 42] on button "Hide R" at bounding box center [748, 35] width 69 height 35
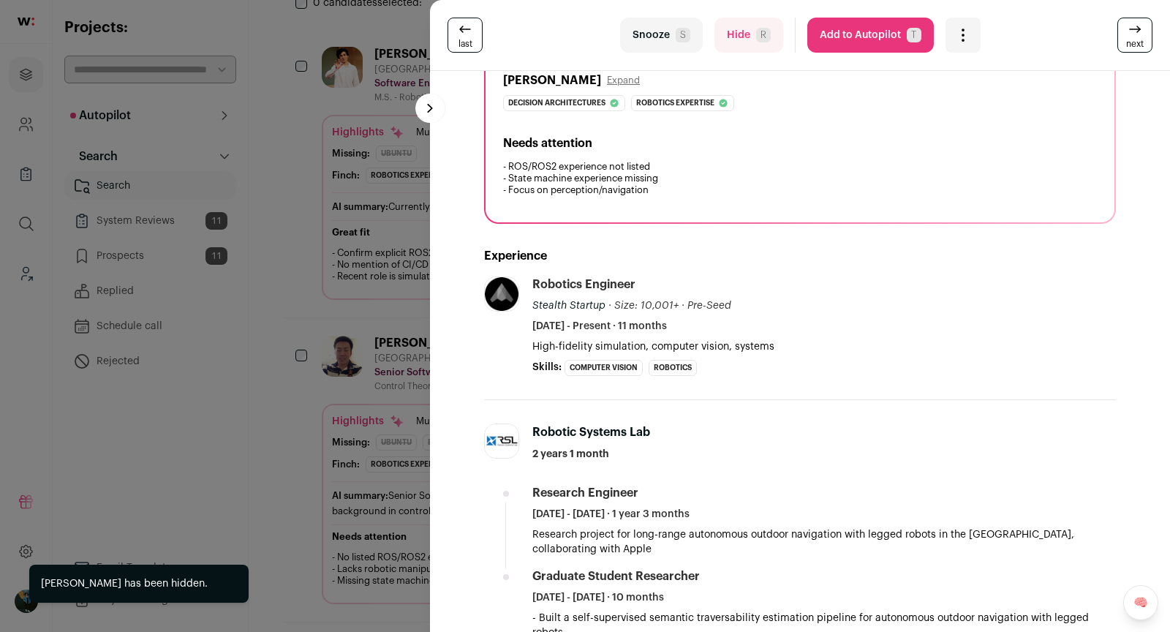
scroll to position [434, 0]
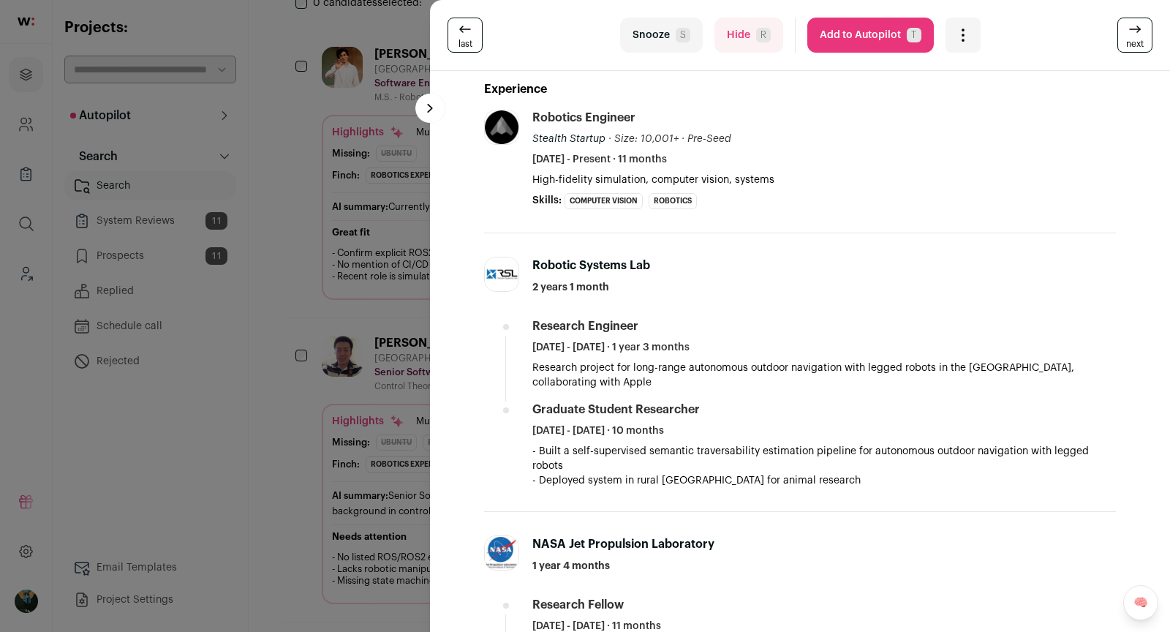
click at [1136, 45] on span "next" at bounding box center [1135, 44] width 18 height 12
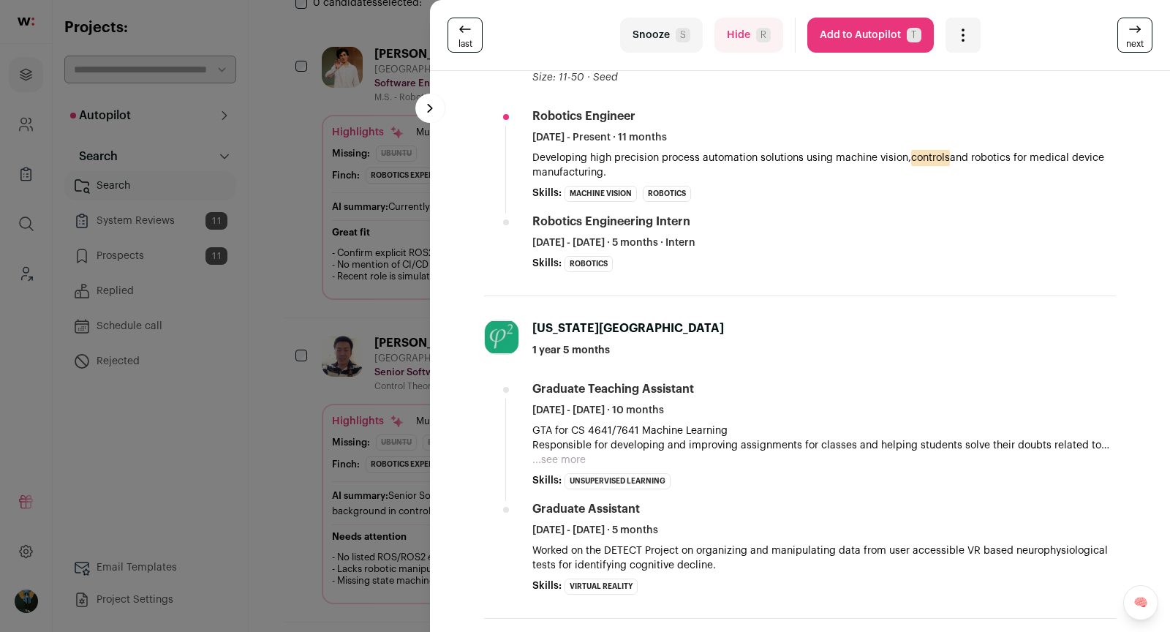
scroll to position [751, 0]
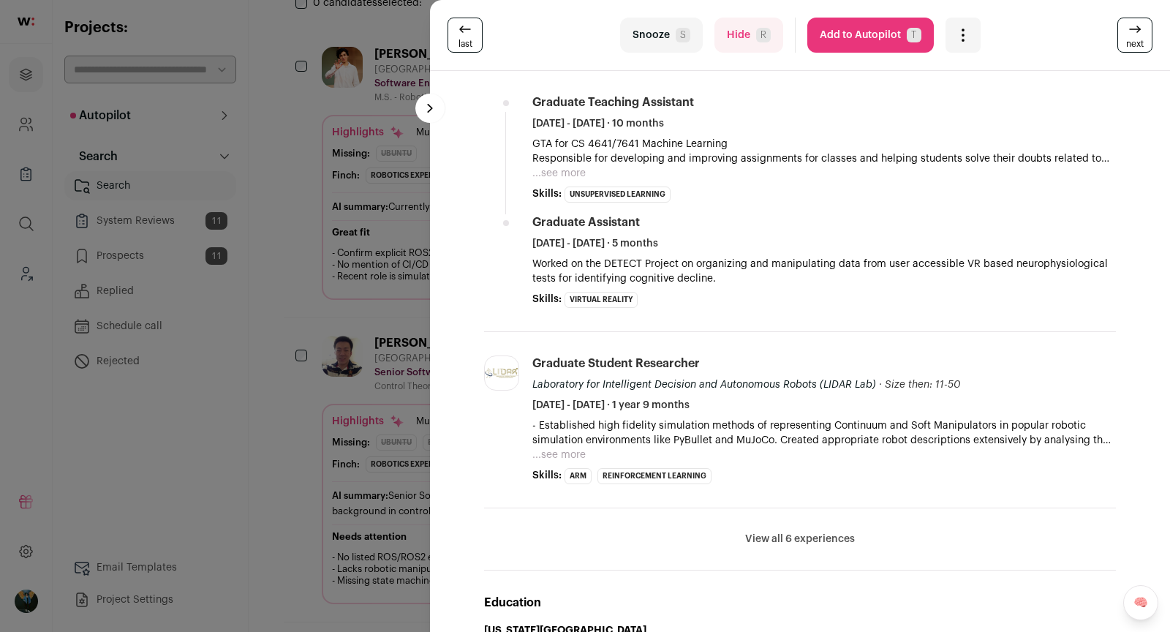
click at [792, 538] on button "View all 6 experiences" at bounding box center [800, 539] width 110 height 15
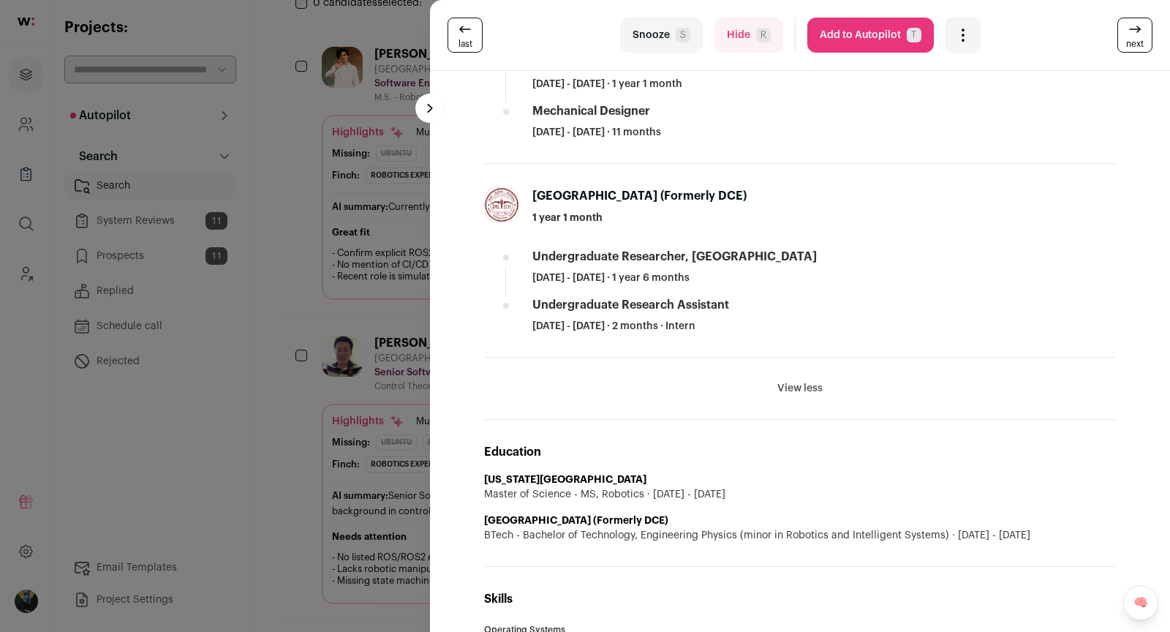
scroll to position [1740, 0]
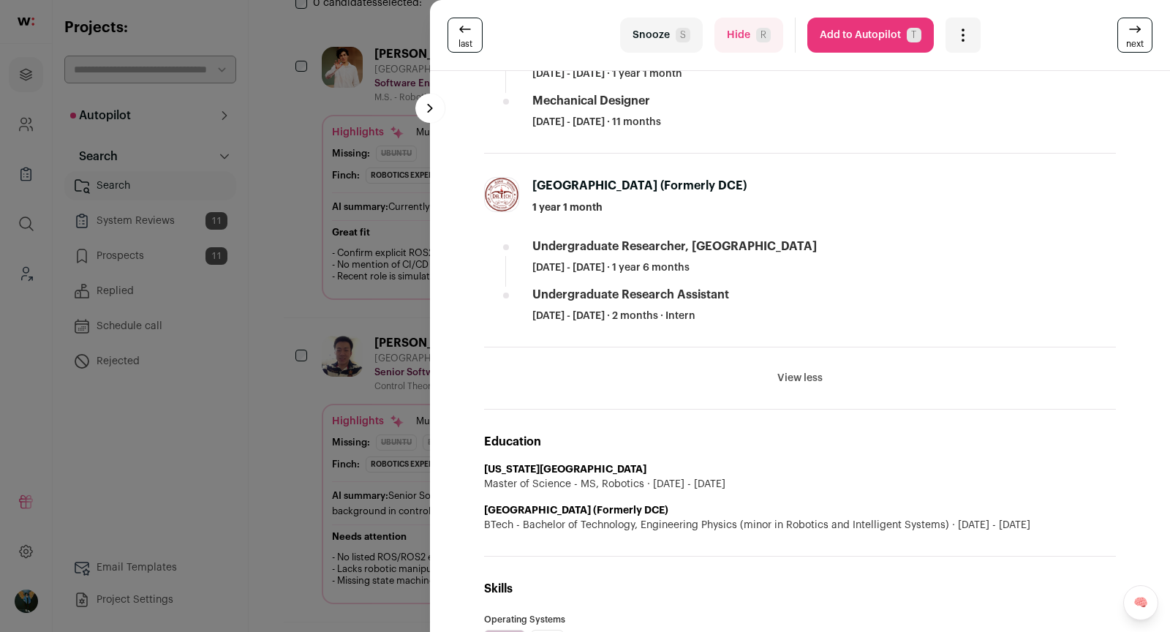
click at [756, 39] on span "R" at bounding box center [763, 35] width 15 height 15
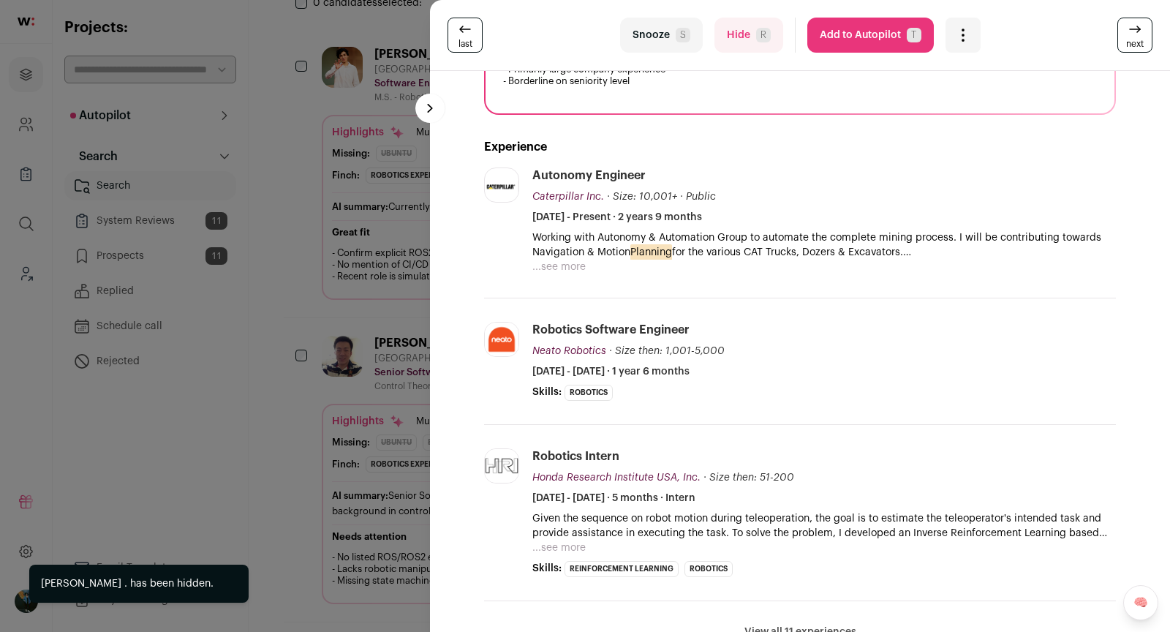
scroll to position [375, 0]
click at [568, 265] on button "...see more" at bounding box center [558, 267] width 53 height 15
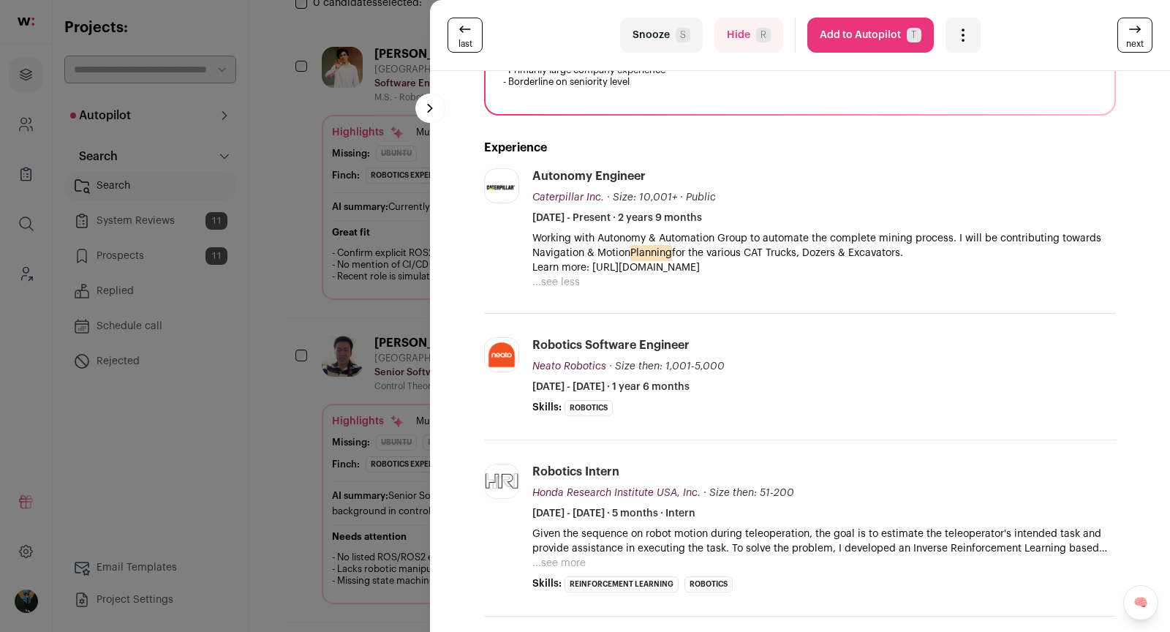
scroll to position [737, 0]
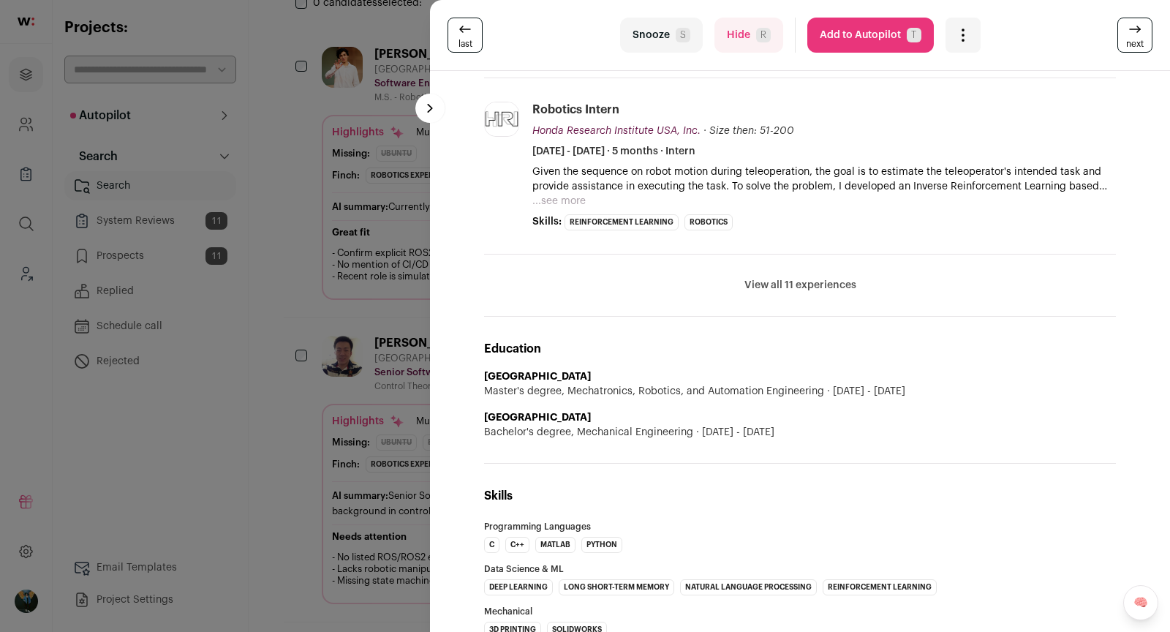
click at [676, 38] on span "S" at bounding box center [683, 35] width 15 height 15
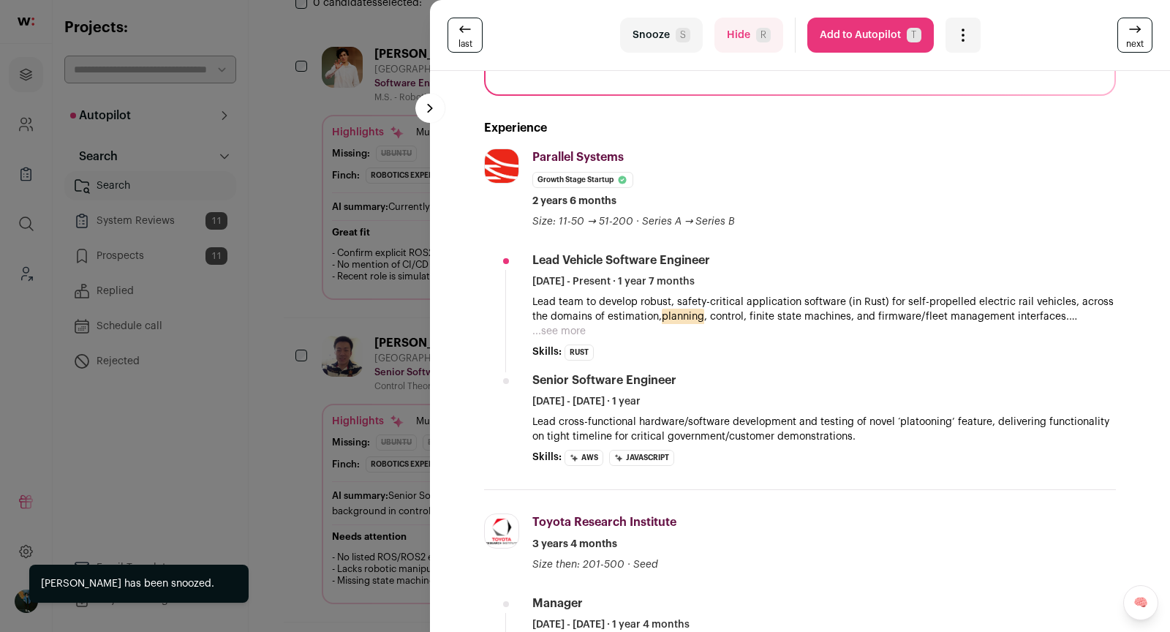
scroll to position [373, 0]
click at [736, 35] on button "Hide R" at bounding box center [748, 35] width 69 height 35
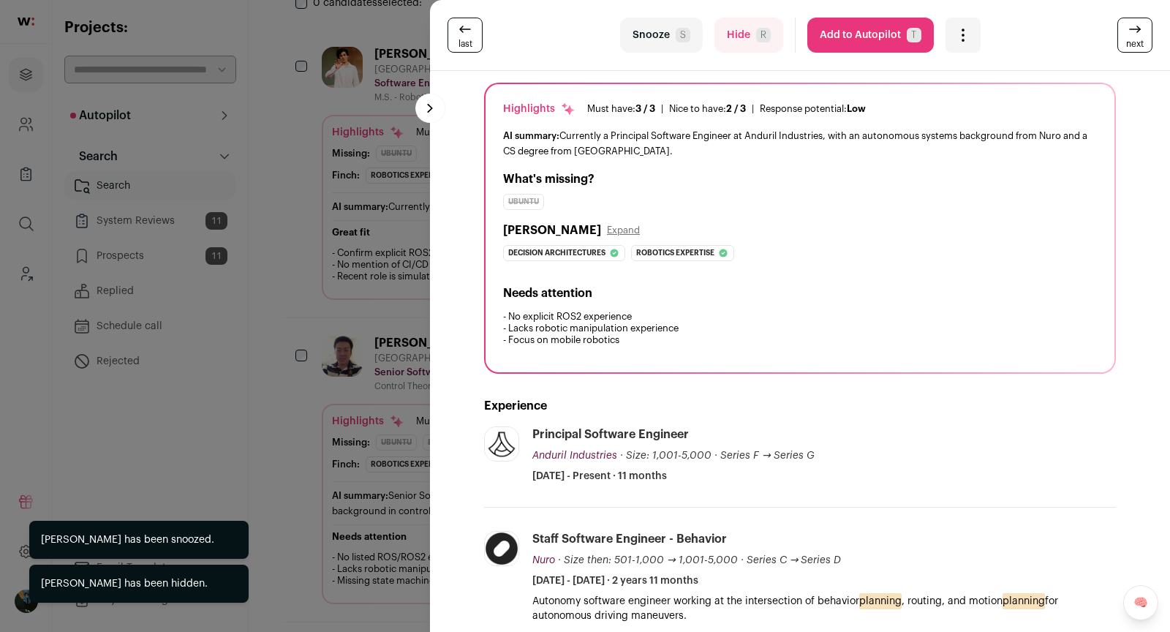
scroll to position [254, 0]
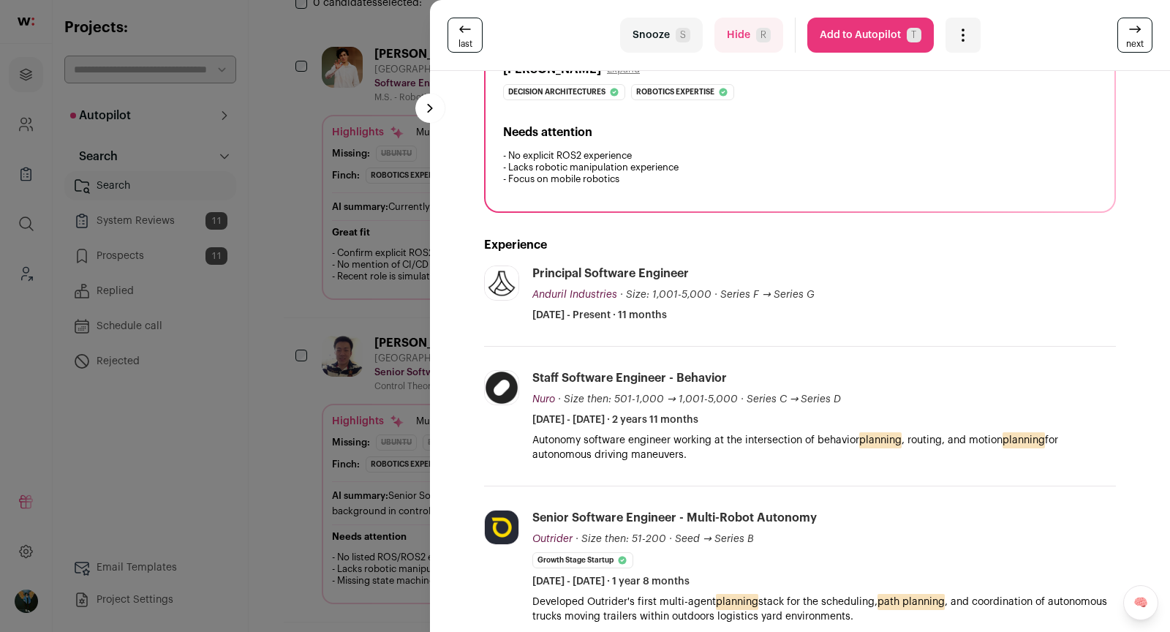
click at [848, 43] on button "Add to Autopilot T" at bounding box center [870, 35] width 127 height 35
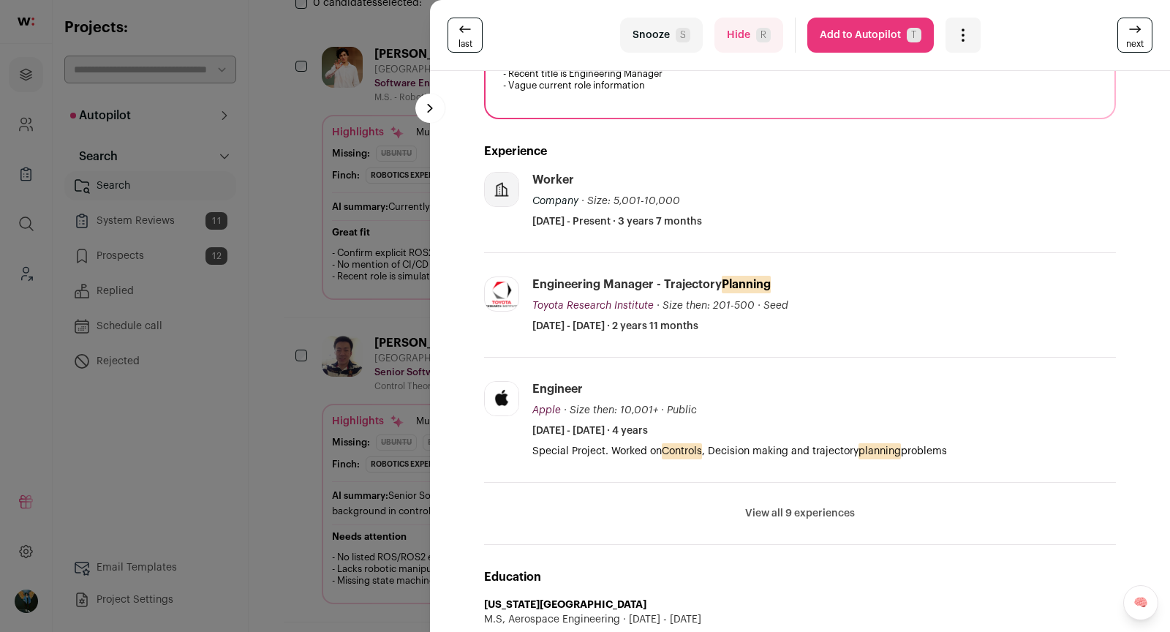
scroll to position [347, 0]
click at [679, 32] on span "S" at bounding box center [683, 35] width 15 height 15
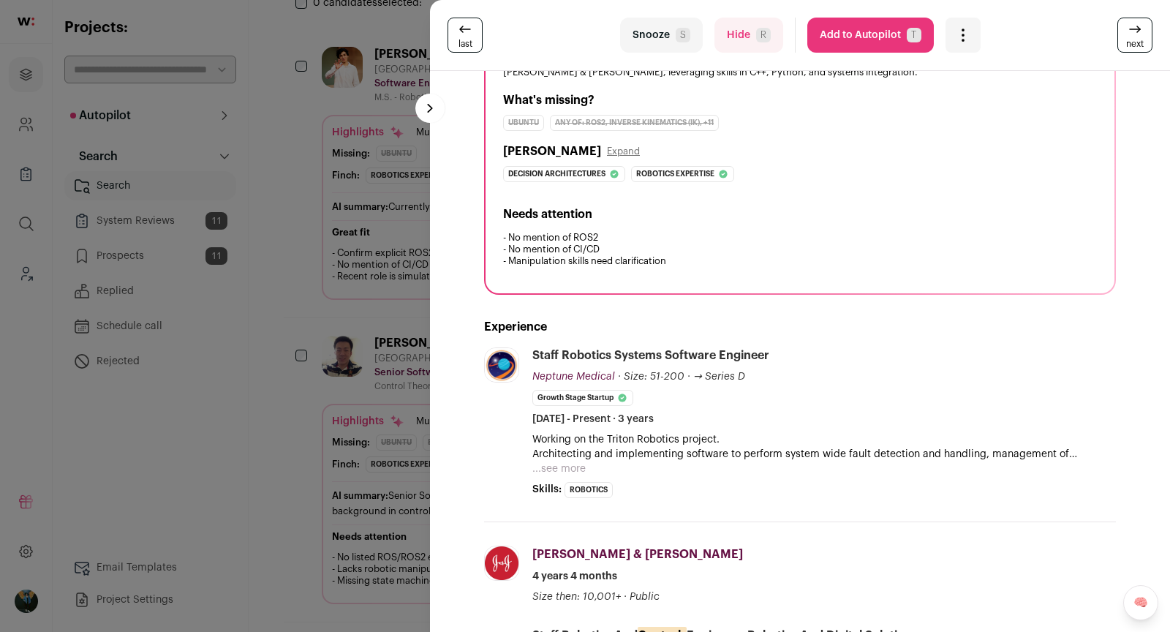
scroll to position [0, 0]
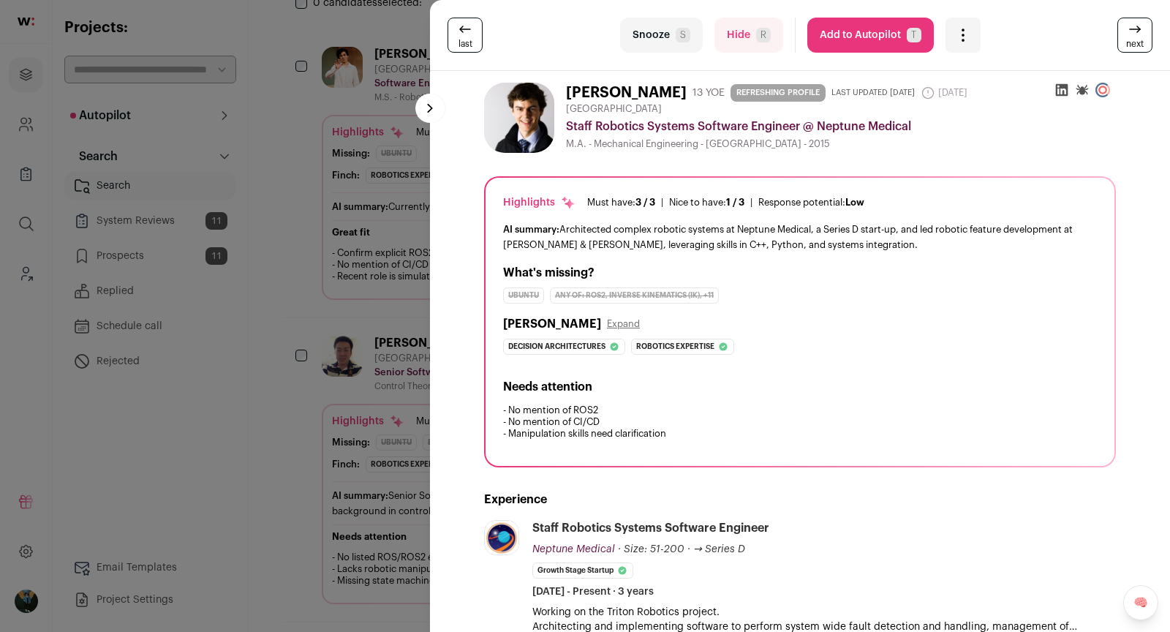
click at [867, 32] on button "Add to Autopilot T" at bounding box center [870, 35] width 127 height 35
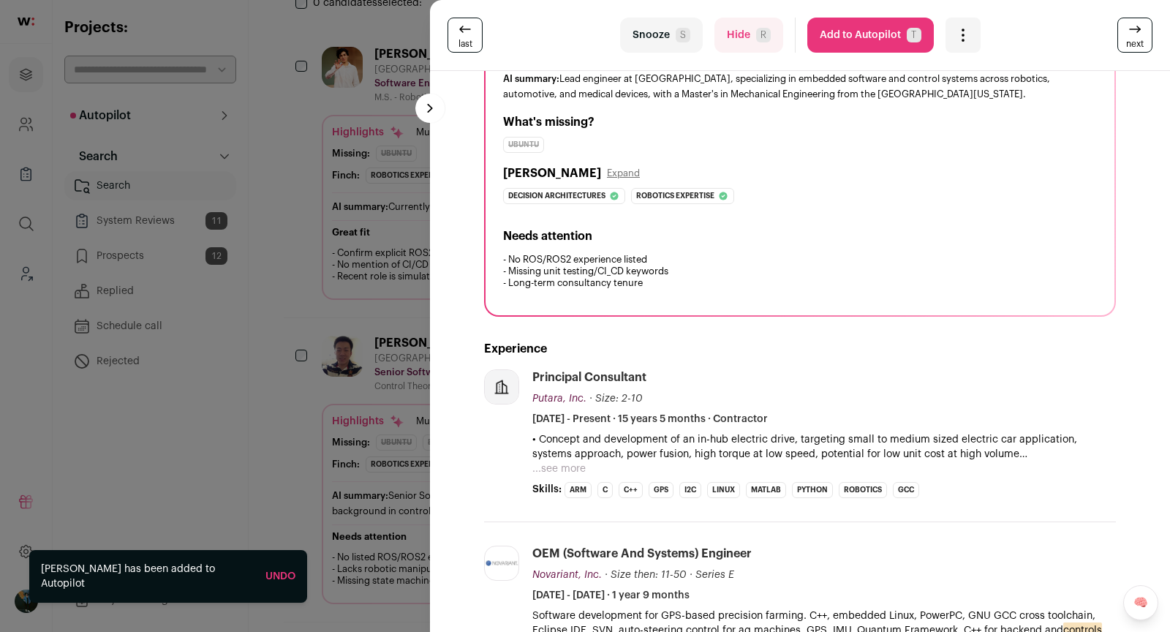
scroll to position [439, 0]
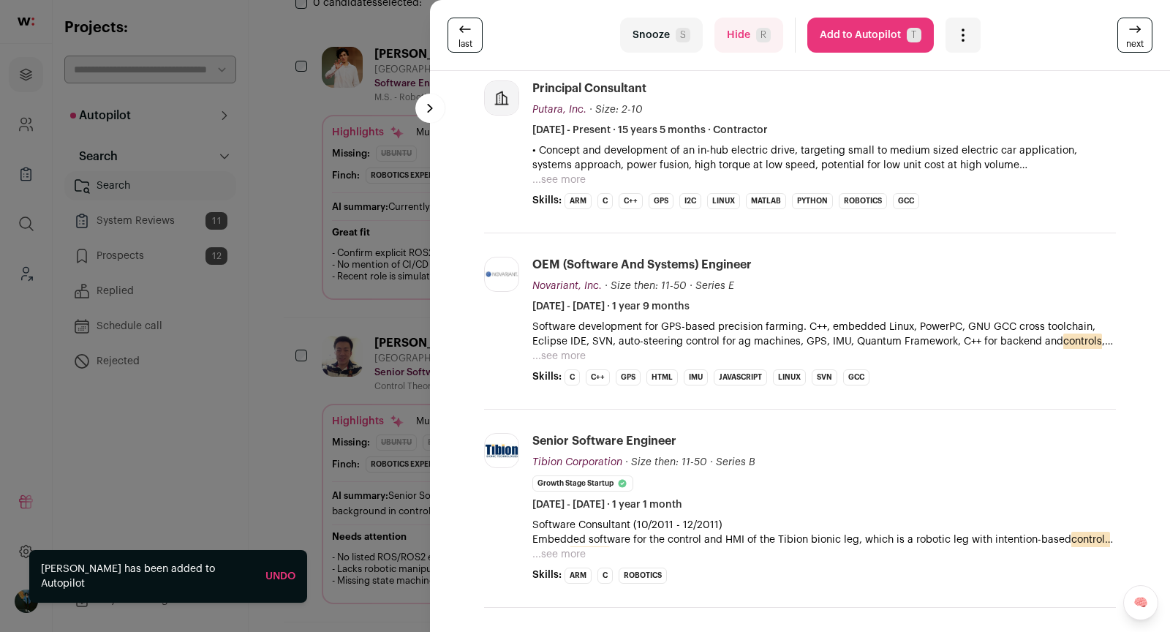
click at [576, 356] on button "...see more" at bounding box center [558, 356] width 53 height 15
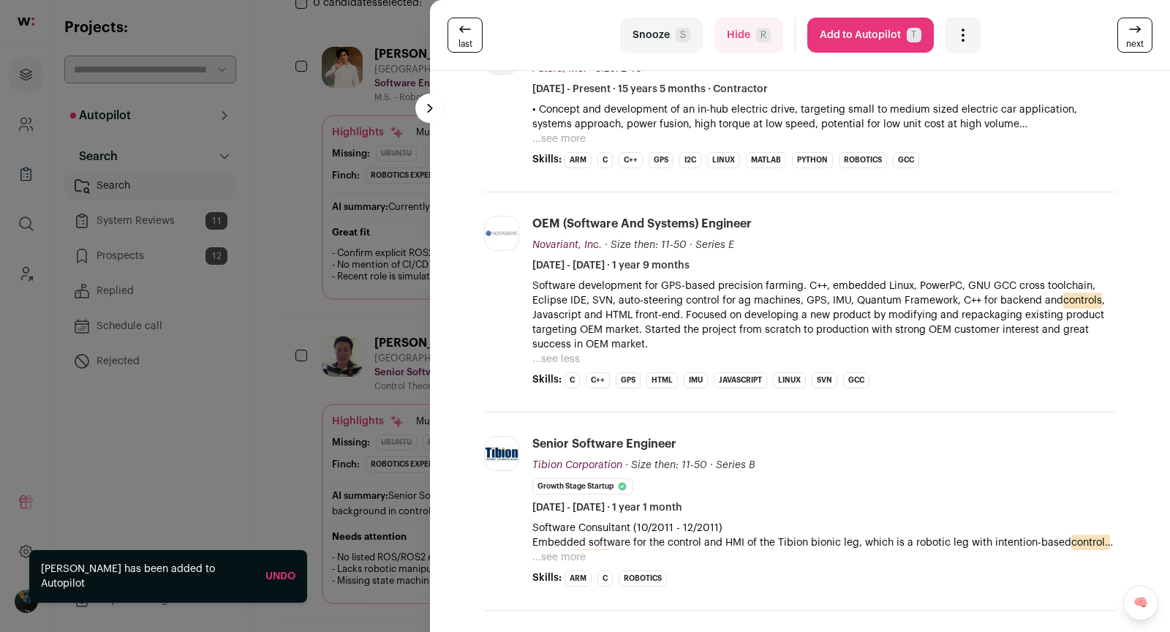
scroll to position [487, 0]
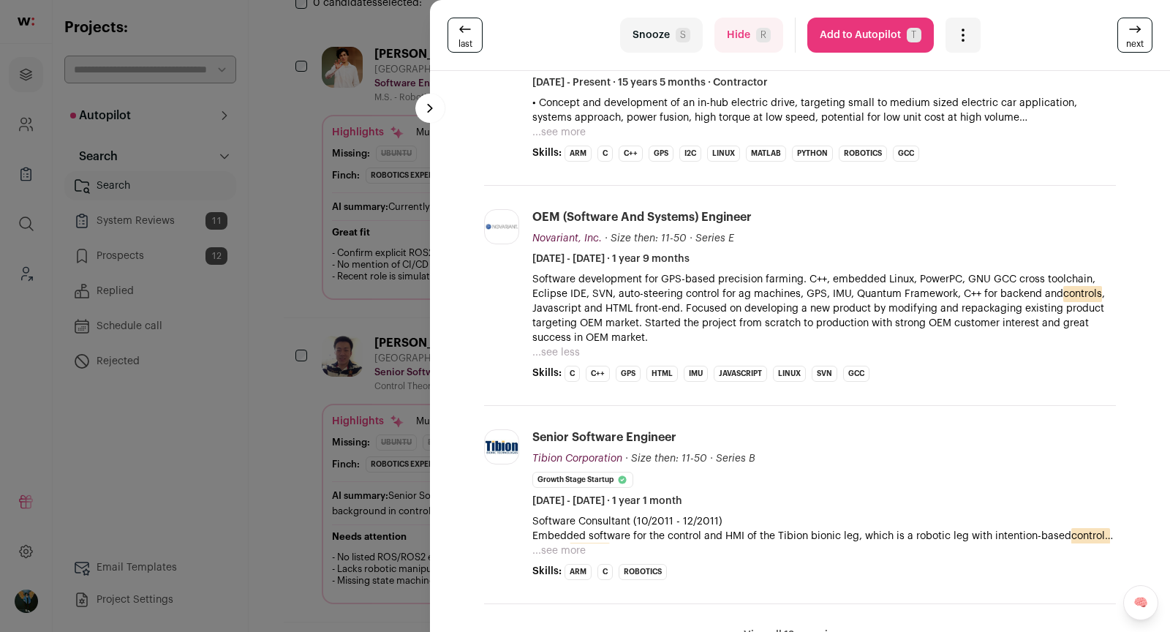
click at [859, 32] on button "Add to Autopilot T" at bounding box center [870, 35] width 127 height 35
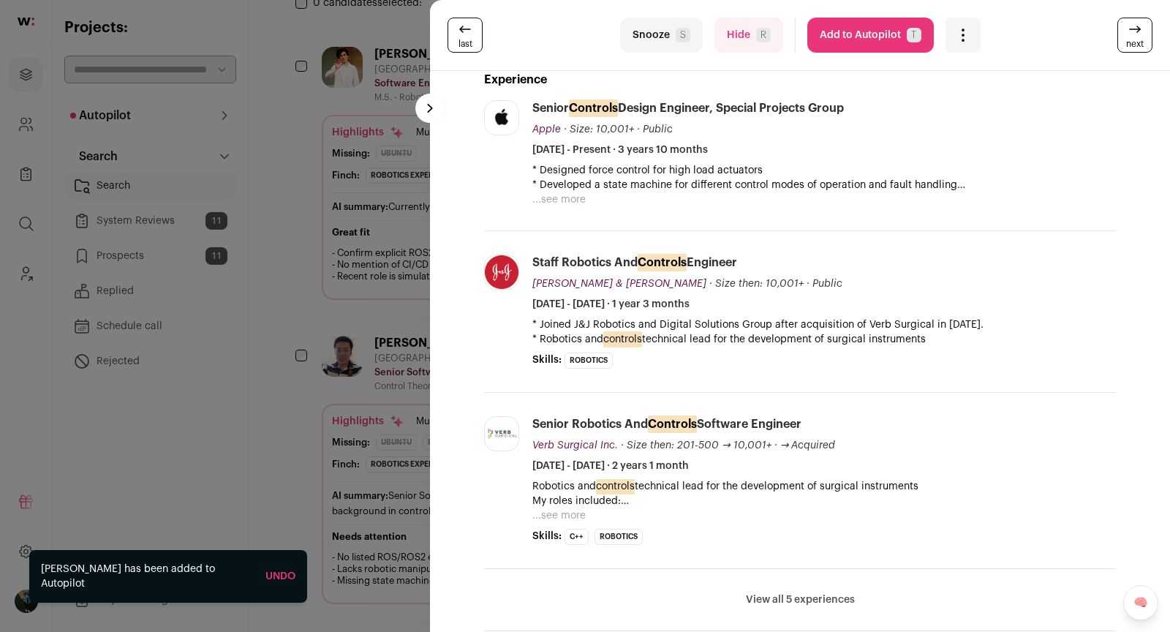
scroll to position [449, 0]
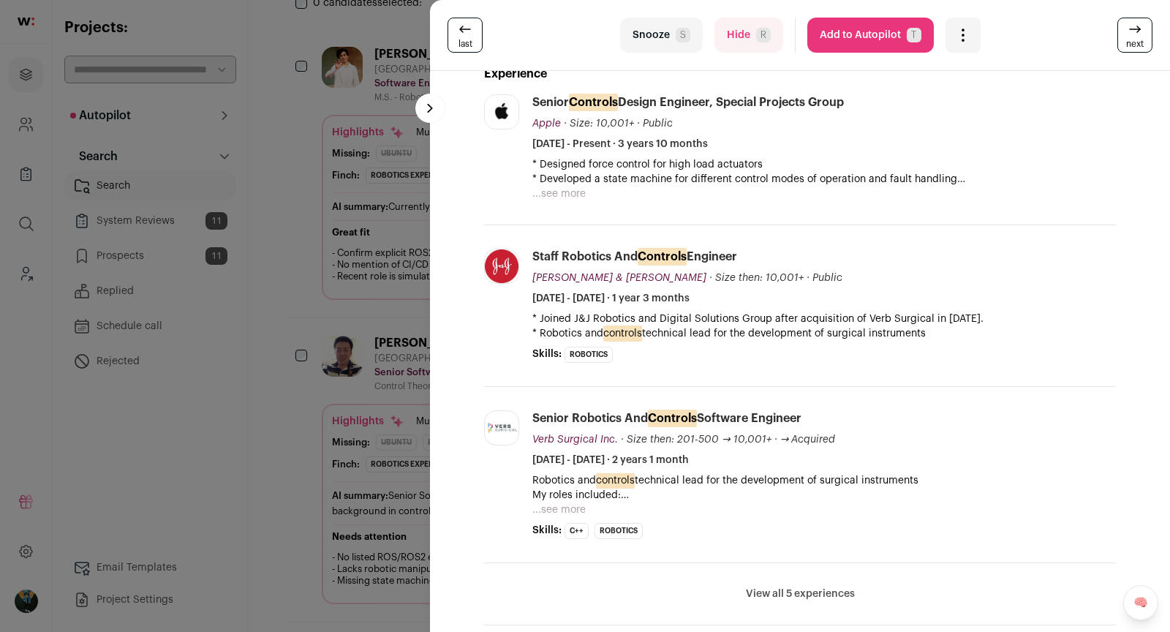
click at [864, 35] on button "Add to Autopilot T" at bounding box center [870, 35] width 127 height 35
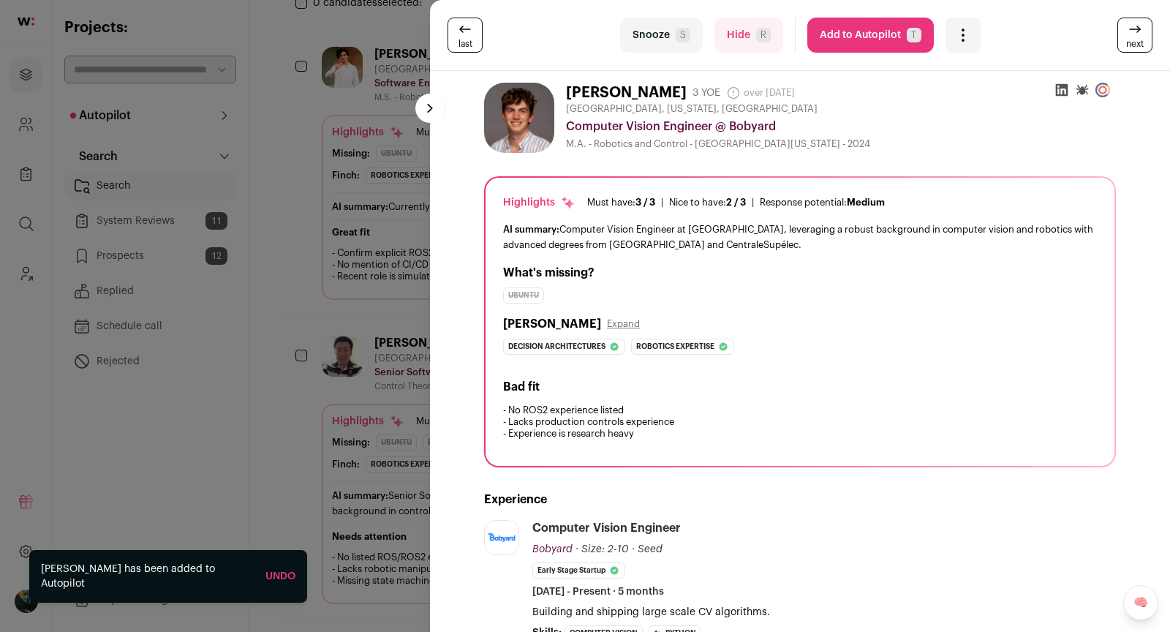
click at [358, 253] on div "last Snooze S Hide R Add to Autopilot T More actions Report a Problem Report th…" at bounding box center [585, 316] width 1170 height 632
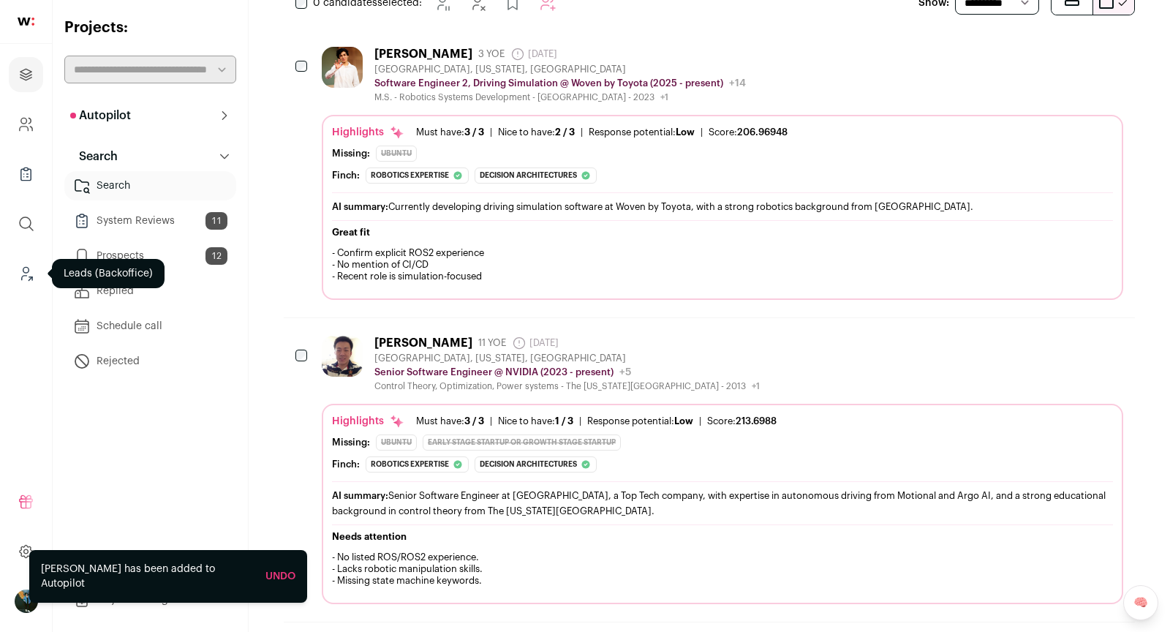
click at [20, 271] on icon "Leads (Backoffice)" at bounding box center [26, 274] width 17 height 18
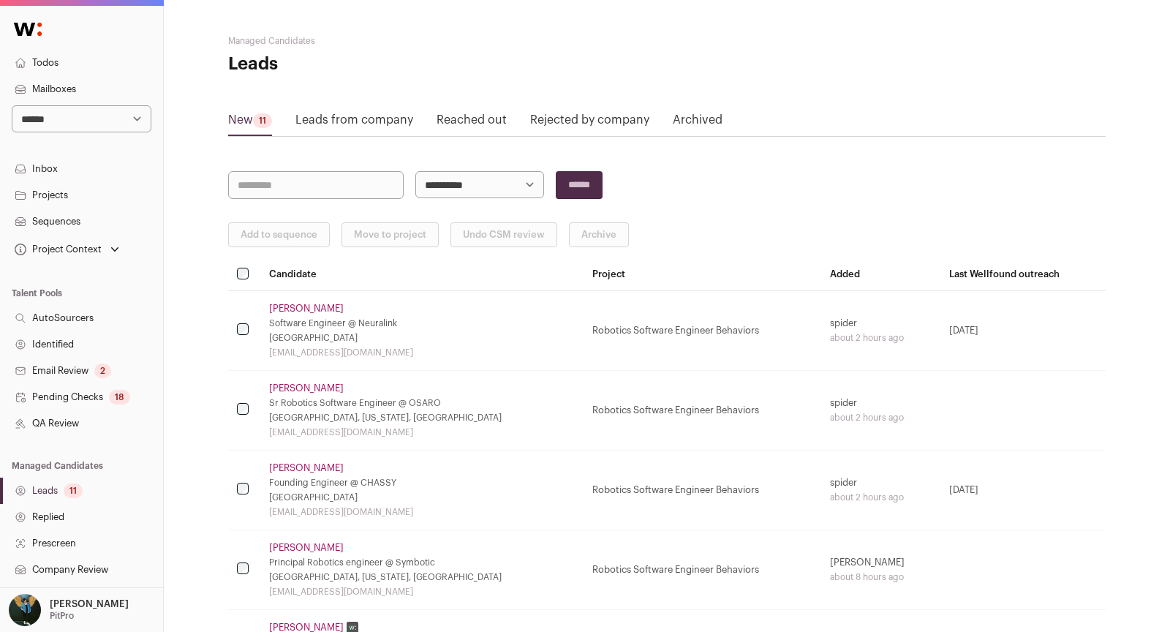
click at [102, 390] on link "Pending Checks 18" at bounding box center [81, 397] width 163 height 26
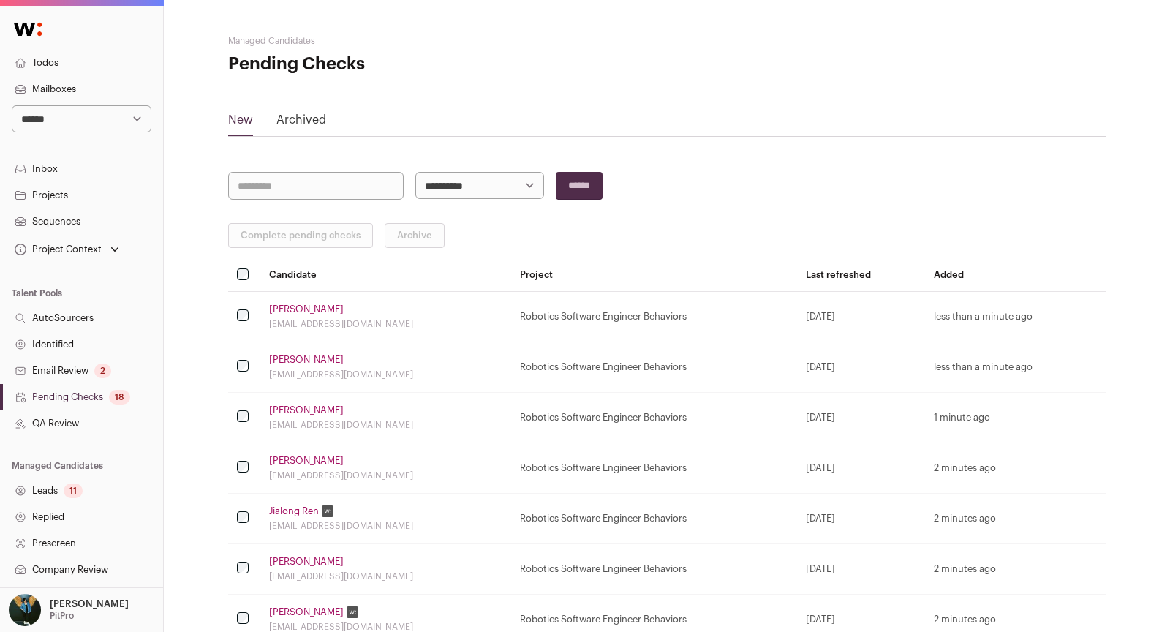
click at [252, 269] on th at bounding box center [244, 275] width 32 height 31
click at [246, 265] on th at bounding box center [244, 275] width 32 height 31
click at [279, 229] on button "Complete pending checks" at bounding box center [300, 235] width 145 height 25
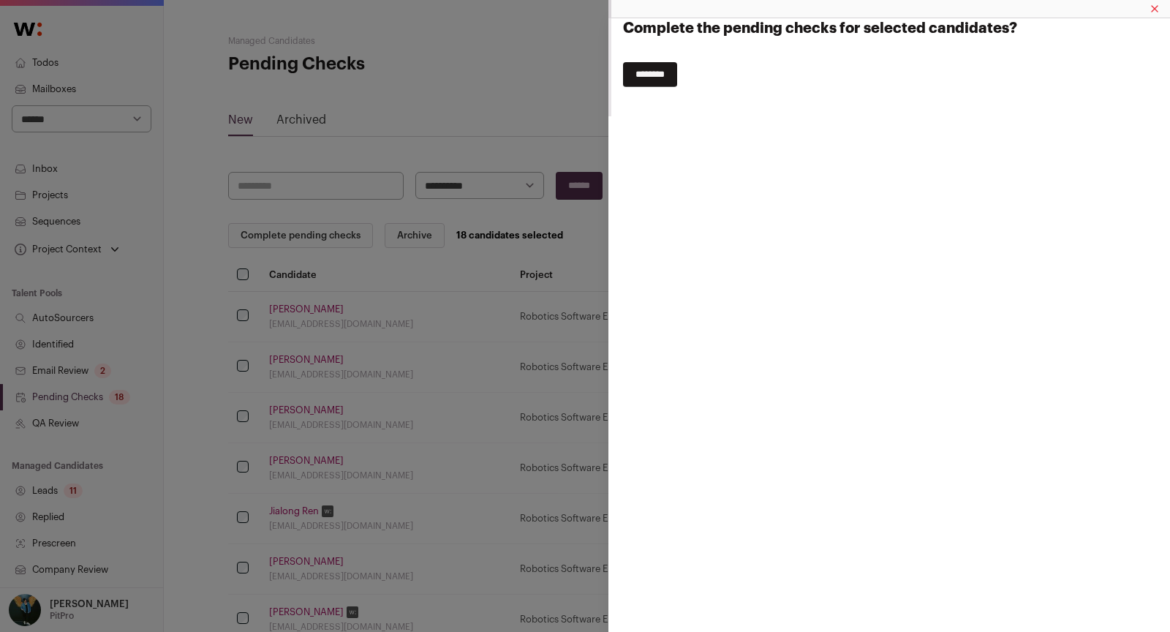
click at [677, 69] on input "********" at bounding box center [650, 74] width 54 height 25
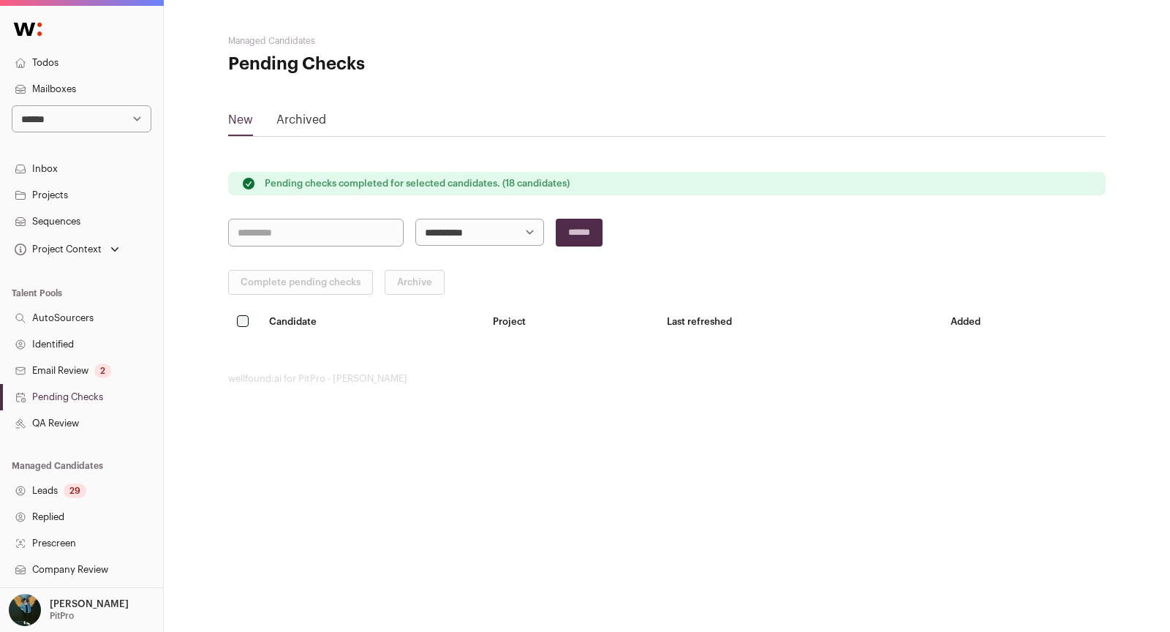
click at [80, 365] on link "Email Review 2" at bounding box center [81, 371] width 163 height 26
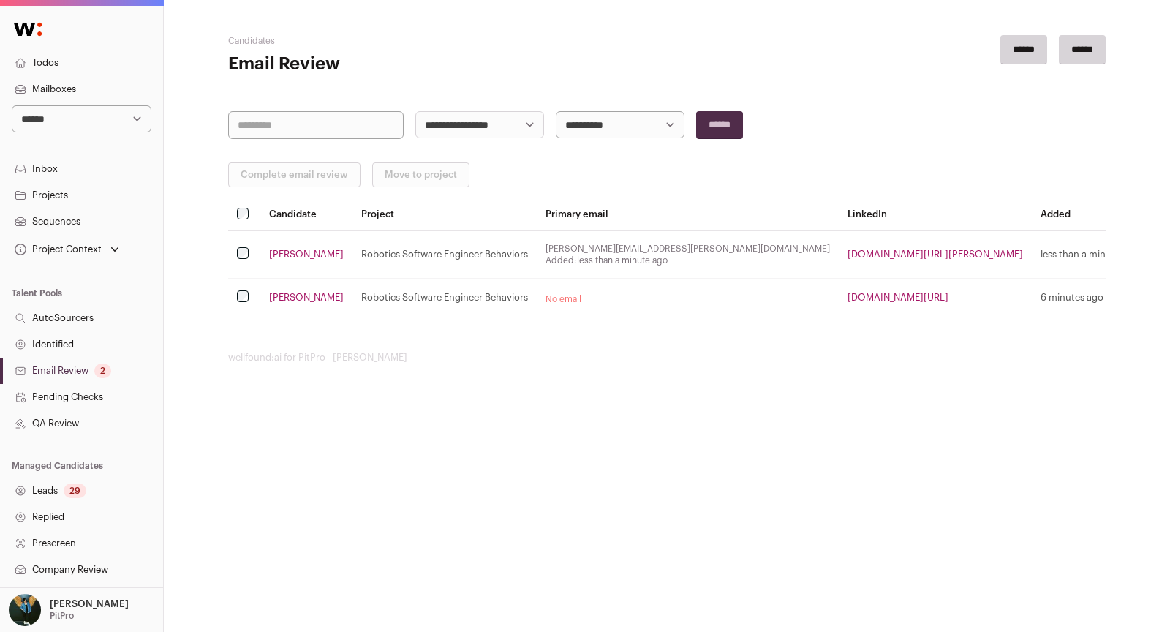
click at [237, 231] on td at bounding box center [244, 254] width 32 height 48
click at [239, 219] on th at bounding box center [244, 214] width 32 height 31
click at [280, 176] on button "Complete email review" at bounding box center [294, 174] width 132 height 25
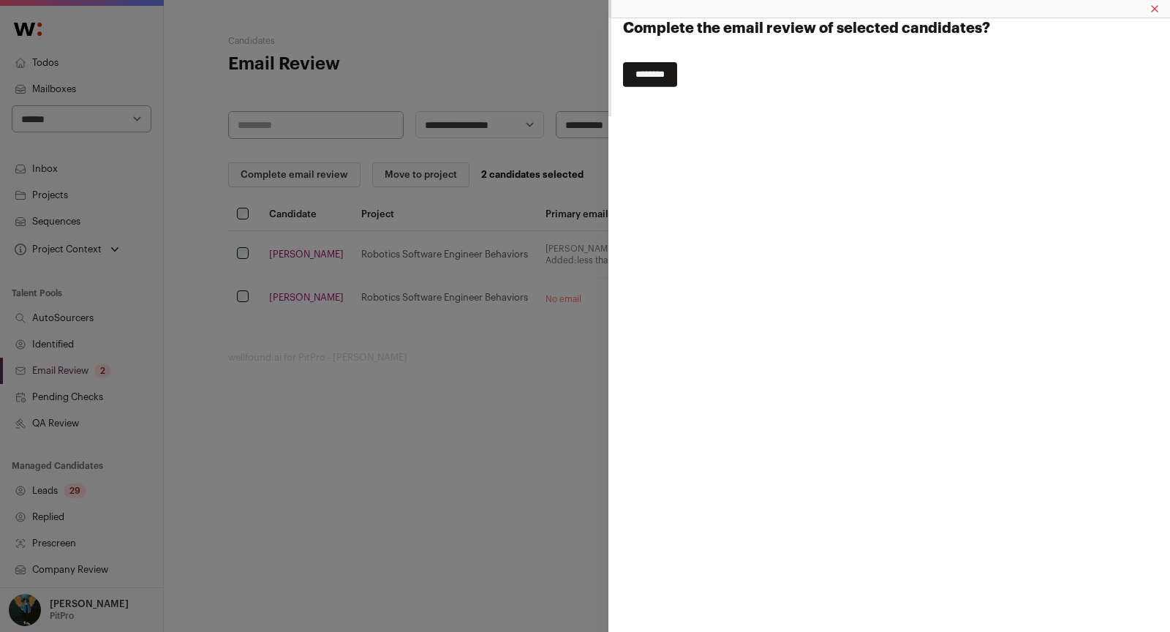
click at [644, 83] on input "********" at bounding box center [650, 74] width 54 height 25
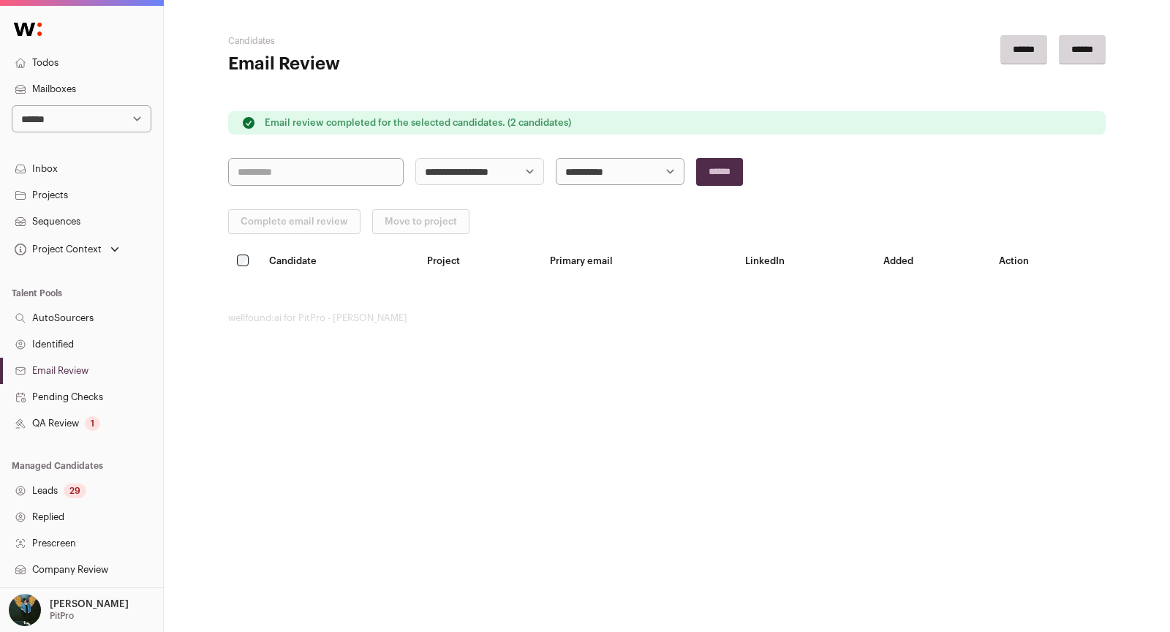
click at [568, 66] on aside "****** ******" at bounding box center [813, 55] width 585 height 41
click at [69, 478] on link "Leads 29" at bounding box center [81, 491] width 163 height 26
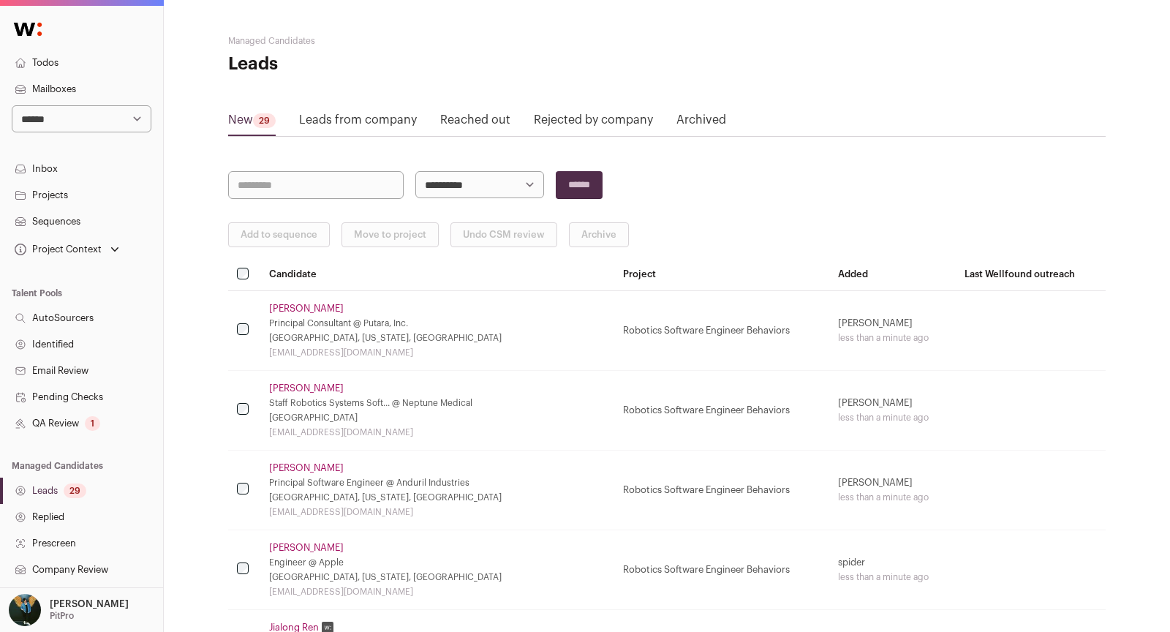
click at [38, 189] on link "Projects" at bounding box center [81, 195] width 163 height 26
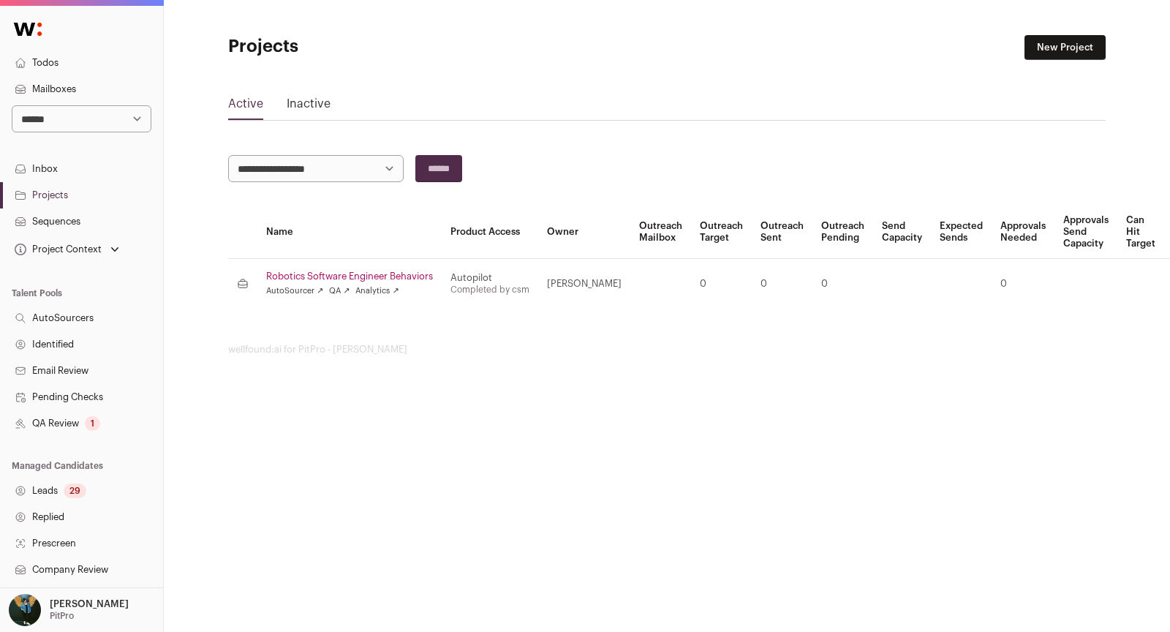
click at [89, 222] on link "Sequences" at bounding box center [81, 221] width 163 height 26
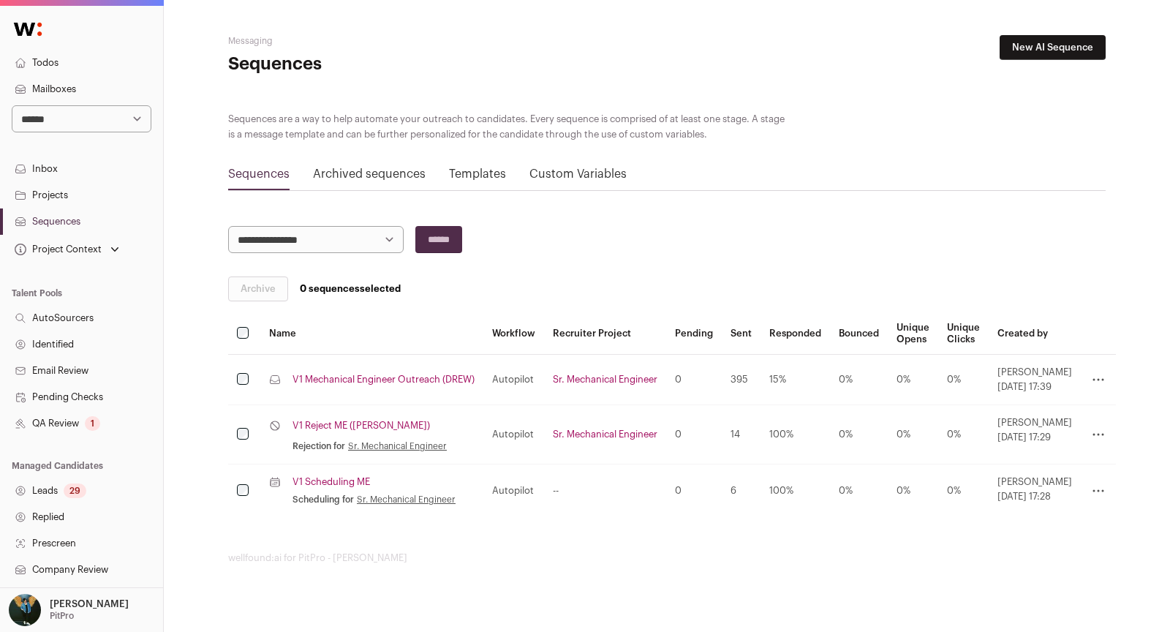
click at [354, 170] on link "Archived sequences" at bounding box center [369, 174] width 113 height 12
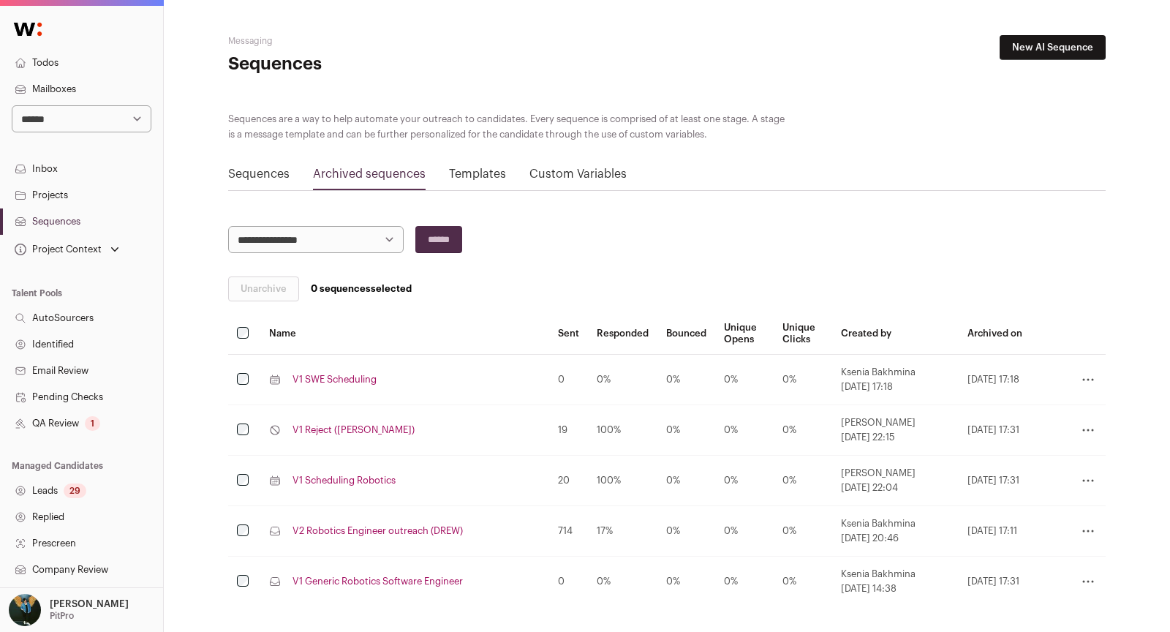
scroll to position [53, 0]
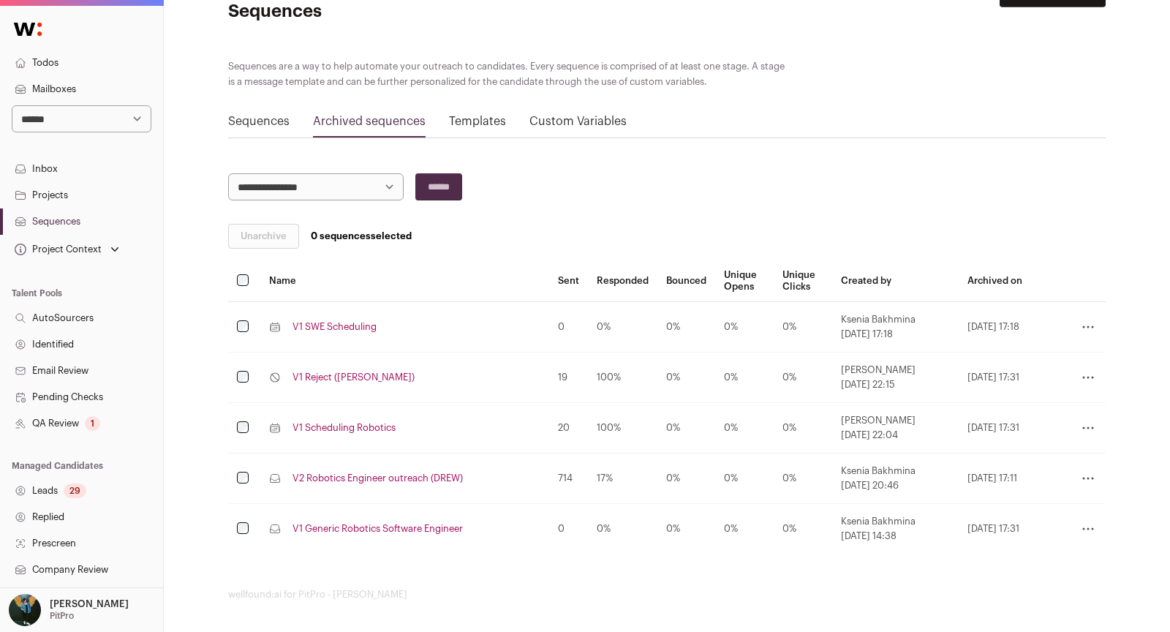
click at [1096, 476] on icon at bounding box center [1088, 478] width 18 height 18
click at [1072, 515] on link "Unarchive" at bounding box center [1026, 522] width 139 height 23
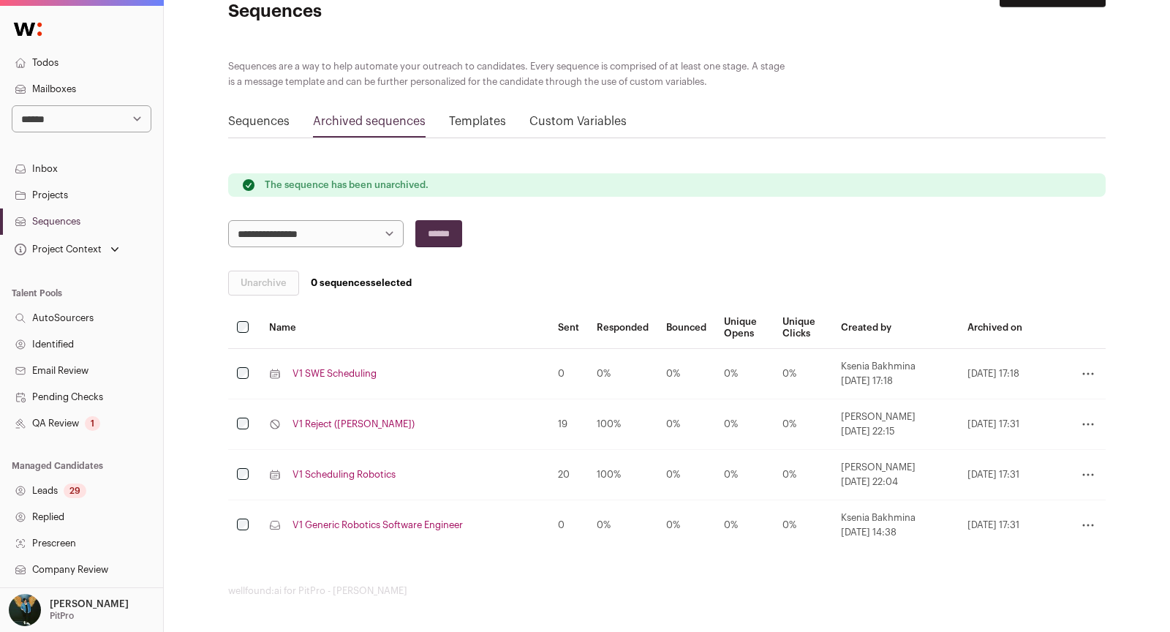
scroll to position [50, 0]
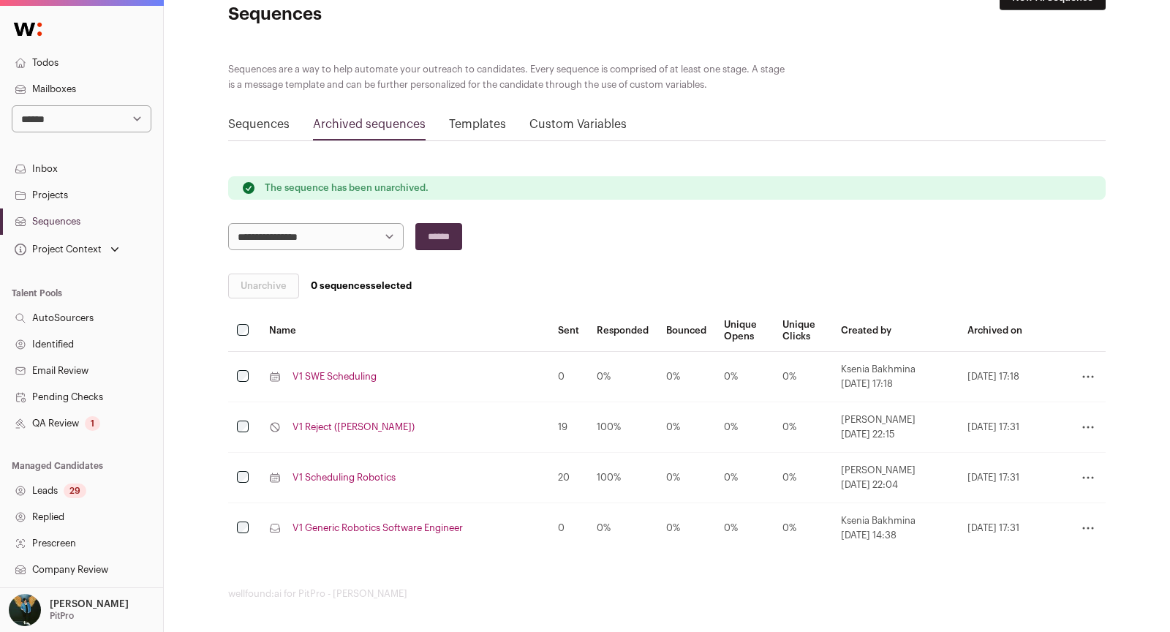
click at [431, 522] on link "V1 Generic Robotics Software Engineer" at bounding box center [378, 528] width 170 height 12
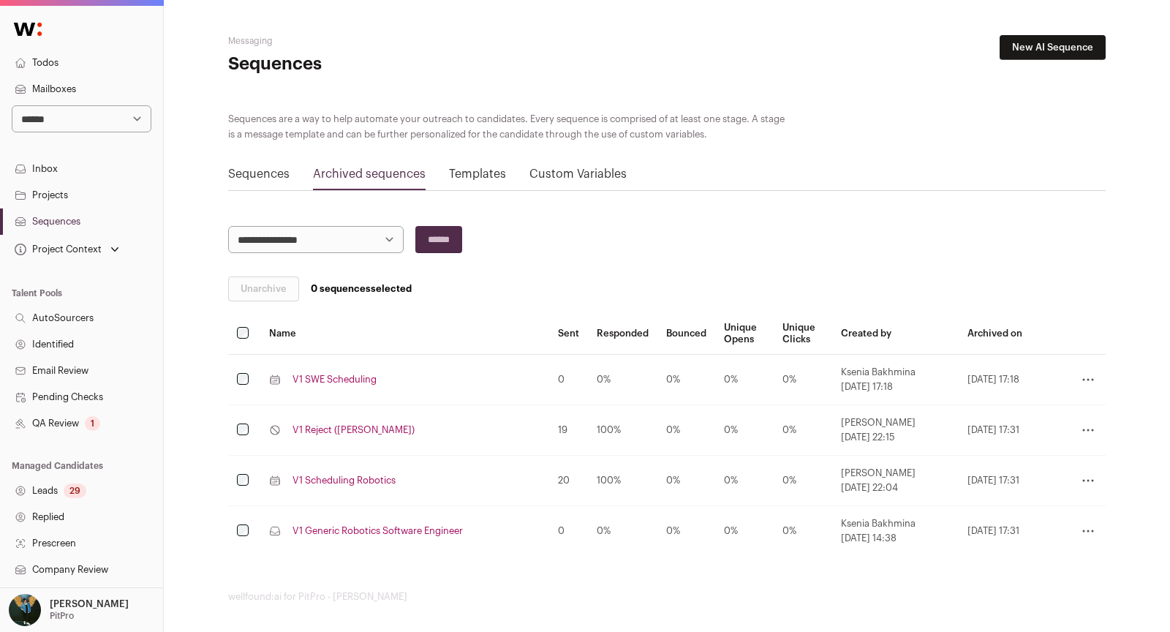
click at [252, 192] on main "**********" at bounding box center [667, 319] width 878 height 638
click at [249, 176] on link "Sequences" at bounding box center [258, 174] width 61 height 12
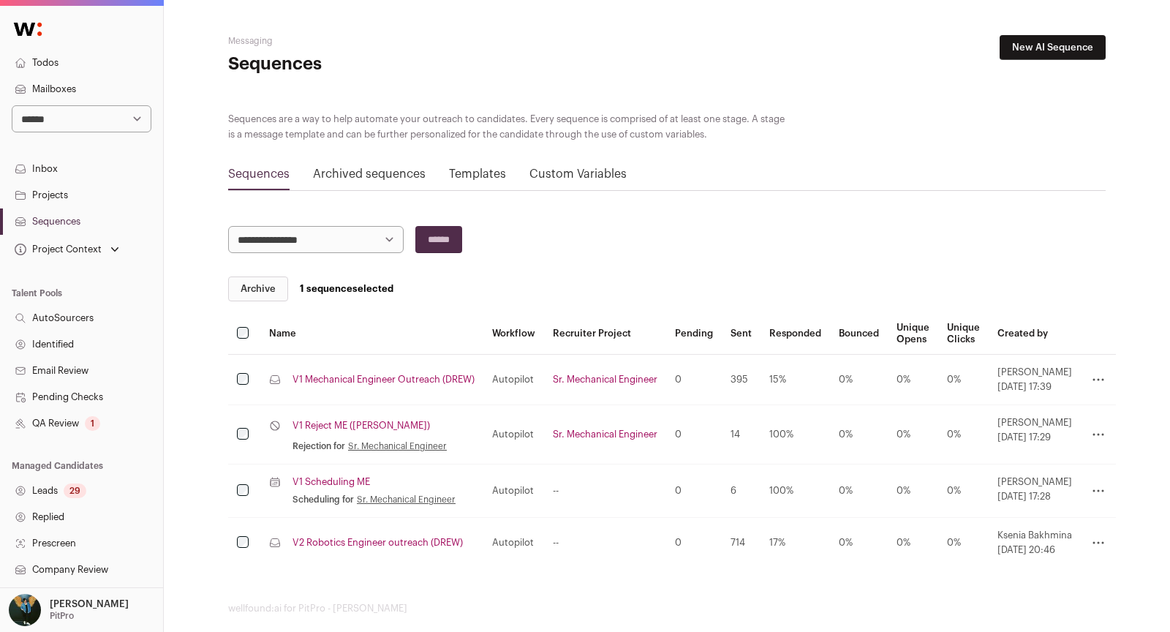
click at [276, 282] on button "Archive" at bounding box center [258, 288] width 60 height 25
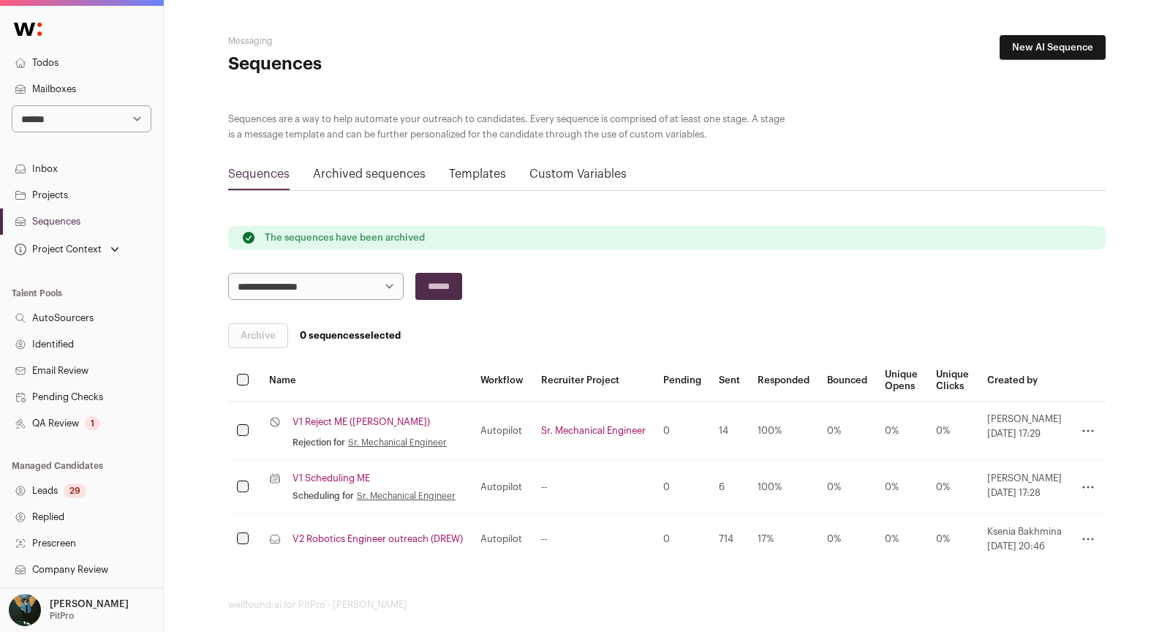
click at [384, 537] on link "V2 Robotics Engineer outreach (DREW)" at bounding box center [378, 539] width 170 height 12
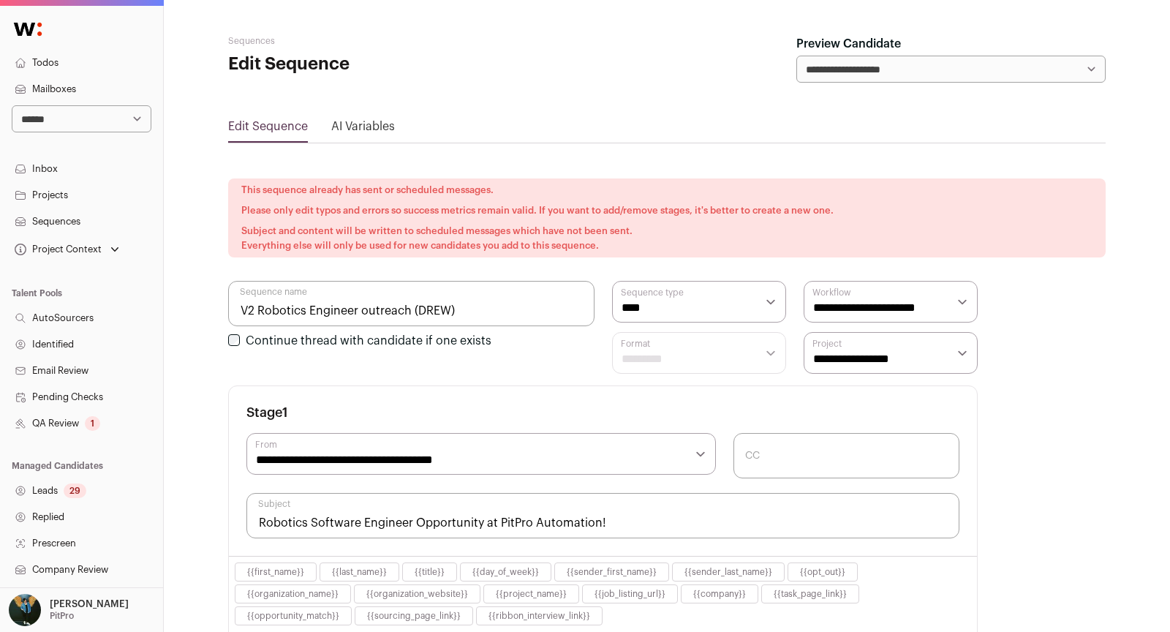
select select "****"
click at [834, 359] on select "**********" at bounding box center [891, 353] width 174 height 42
select select "*****"
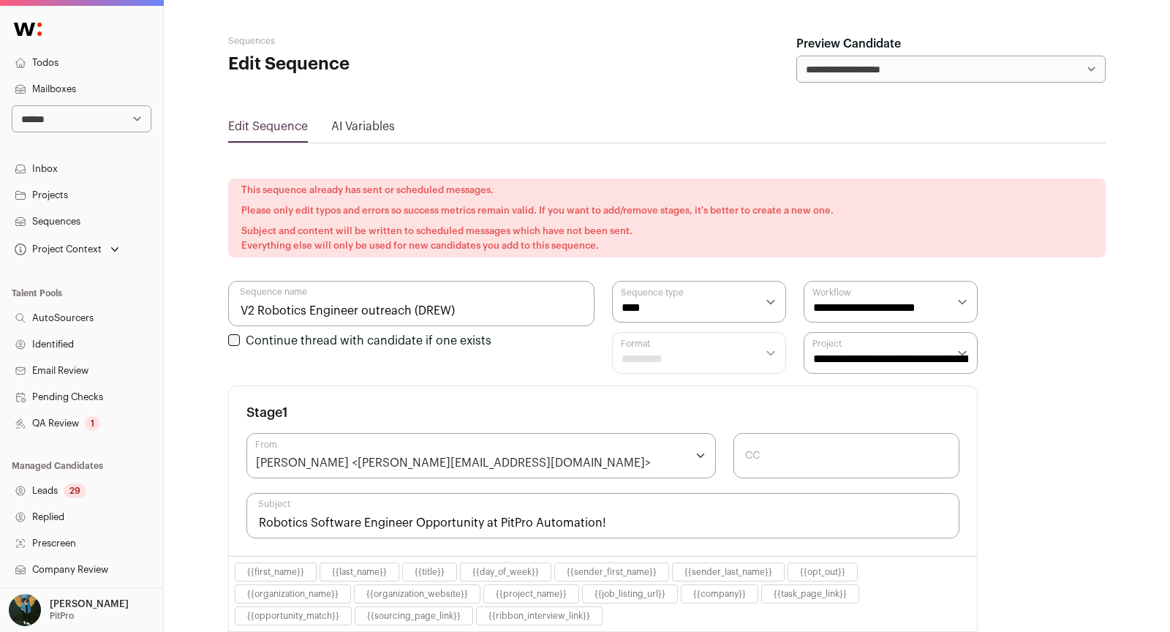
click at [287, 309] on input "V2 Robotics Engineer outreach (DREW)" at bounding box center [411, 303] width 366 height 45
click at [350, 315] on input "V2 Behaviors Engineer outreach (DREW)" at bounding box center [411, 303] width 366 height 45
click at [255, 306] on input "V2 Behaviors Engineer outreach (DREW)" at bounding box center [411, 303] width 366 height 45
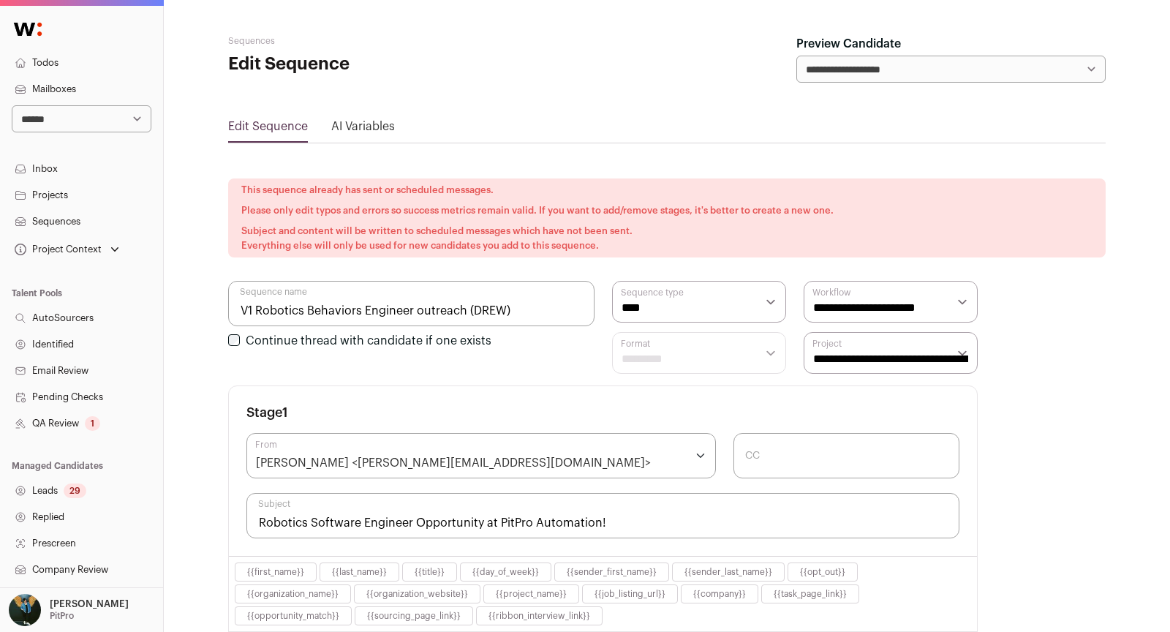
click at [419, 310] on input "V1 Robotics Behaviors Engineer outreach (DREW)" at bounding box center [411, 303] width 366 height 45
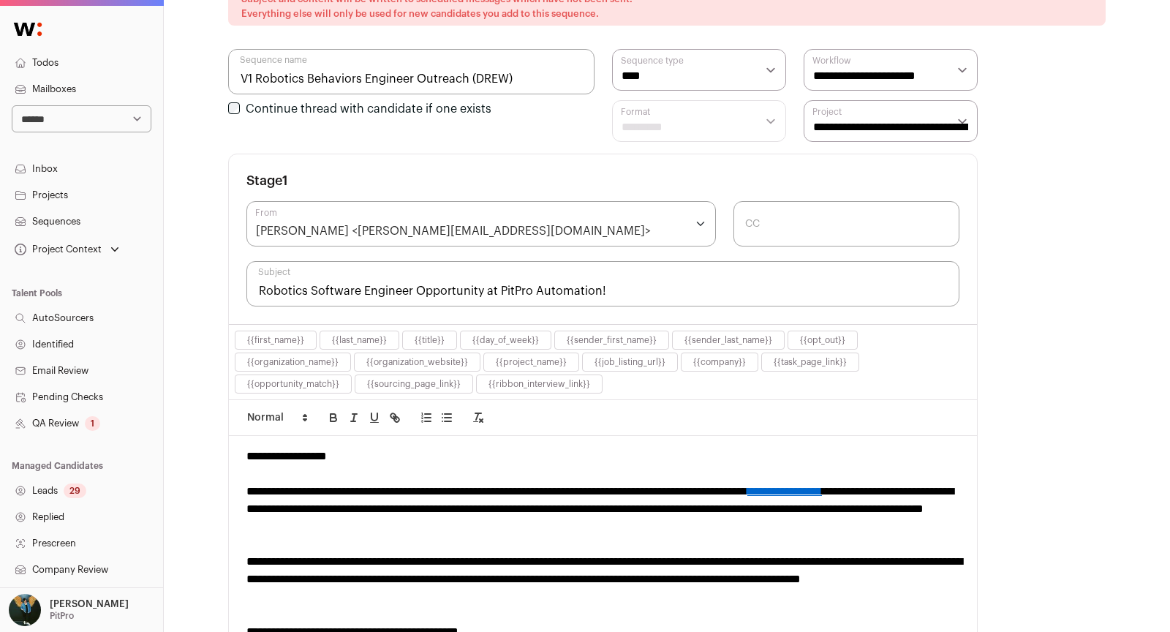
scroll to position [290, 0]
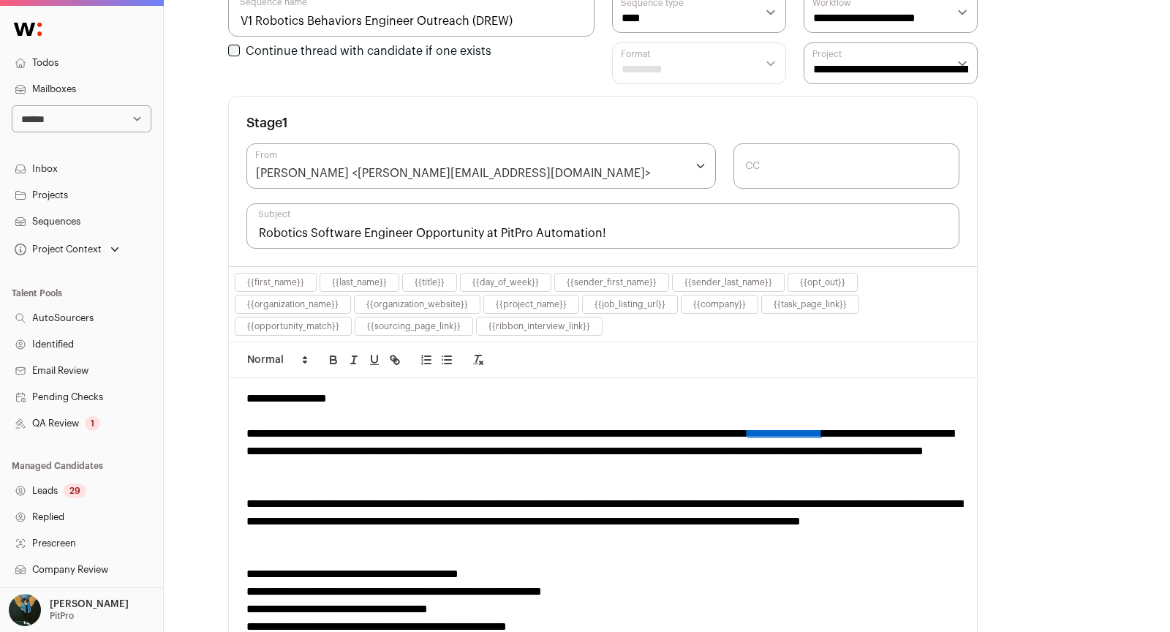
type input "V1 Robotics Behaviors Engineer Outreach (DREW)"
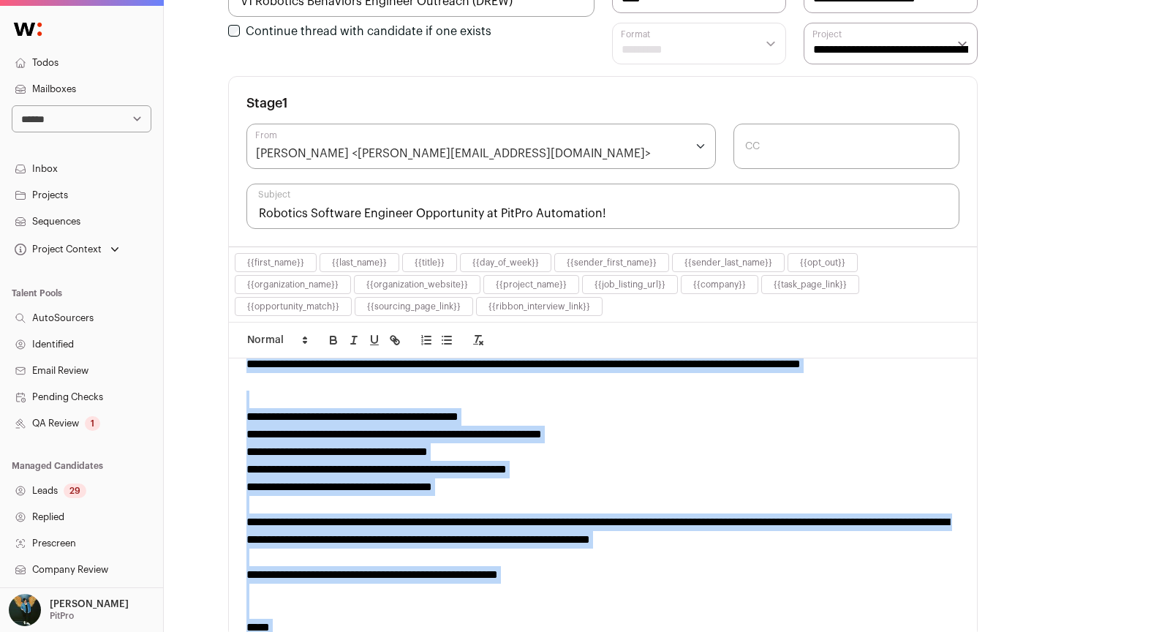
scroll to position [233, 0]
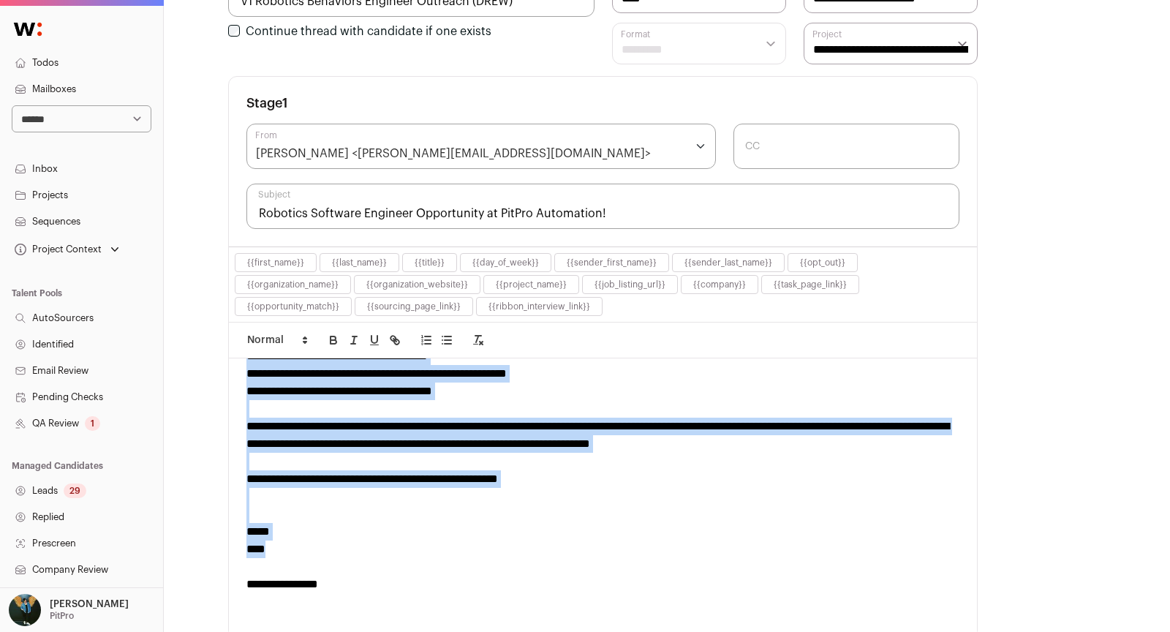
drag, startPoint x: 245, startPoint y: 390, endPoint x: 501, endPoint y: 537, distance: 295.2
click at [506, 540] on div "**********" at bounding box center [603, 498] width 748 height 280
copy div "**********"
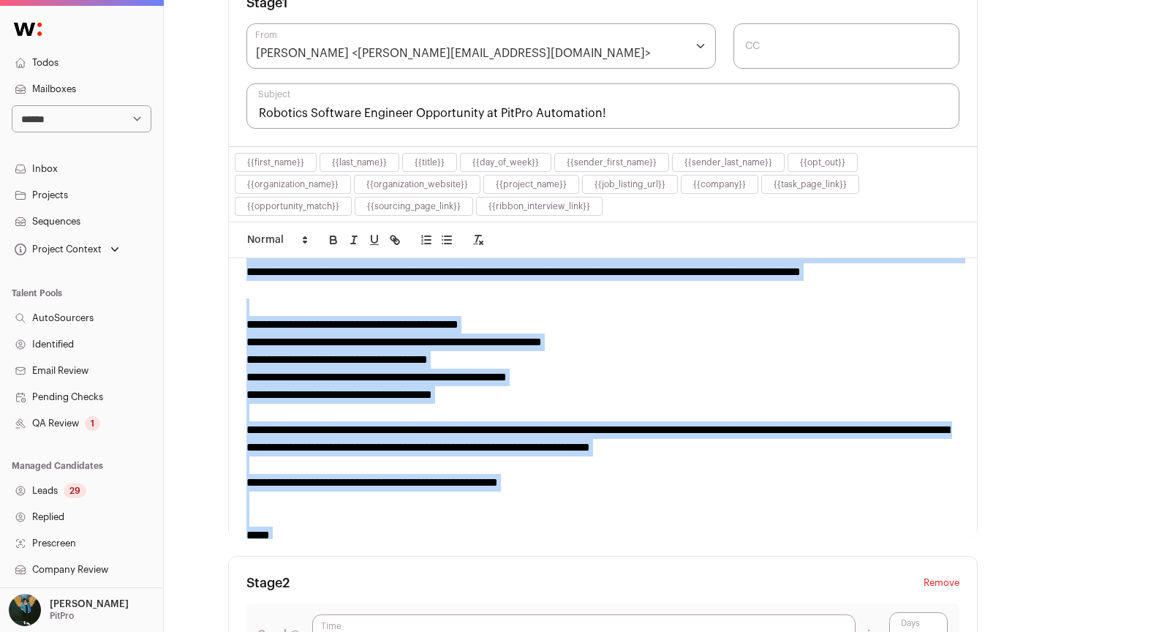
scroll to position [208, 0]
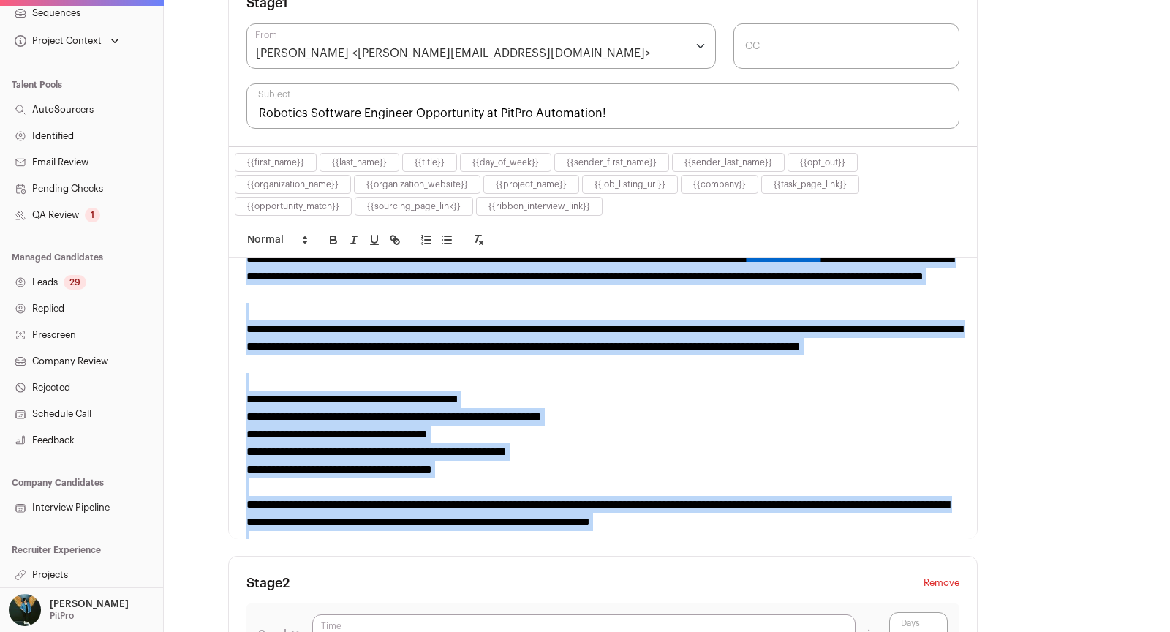
scroll to position [269, 0]
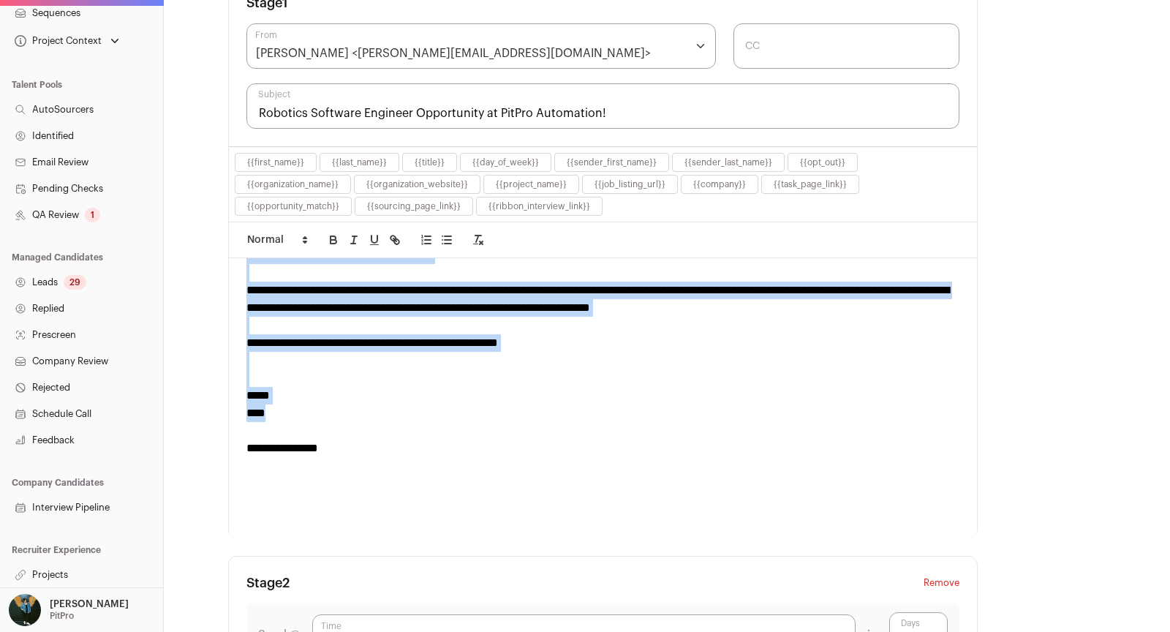
drag, startPoint x: 247, startPoint y: 306, endPoint x: 443, endPoint y: 410, distance: 221.8
click at [446, 409] on div "**********" at bounding box center [603, 398] width 748 height 280
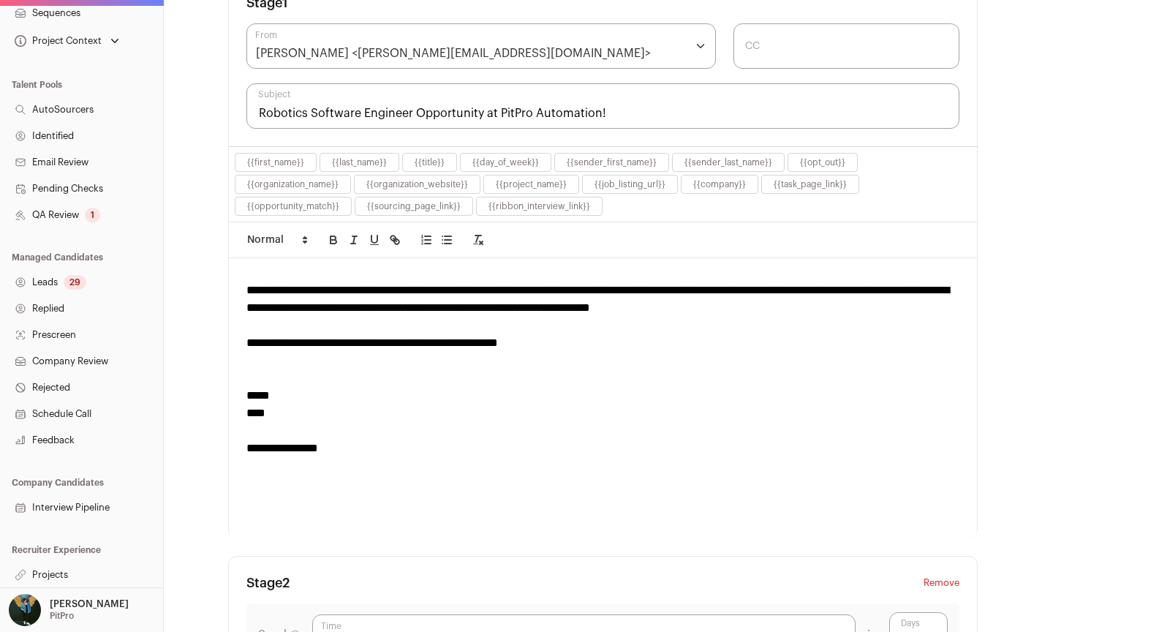
scroll to position [216, 0]
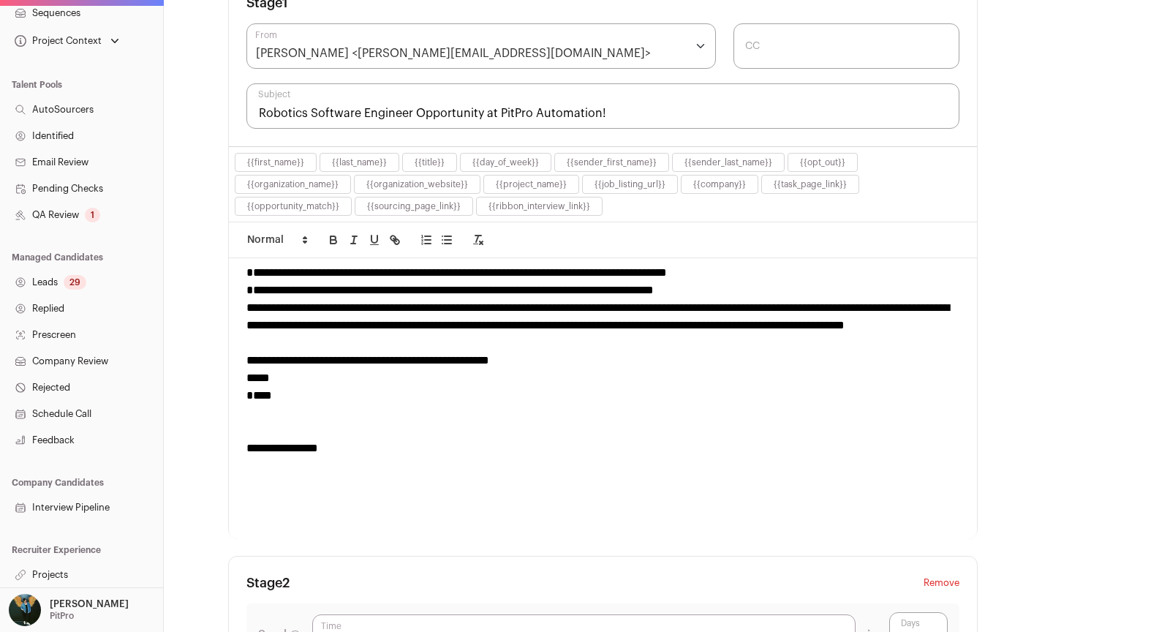
click at [532, 340] on div "**********" at bounding box center [602, 325] width 713 height 53
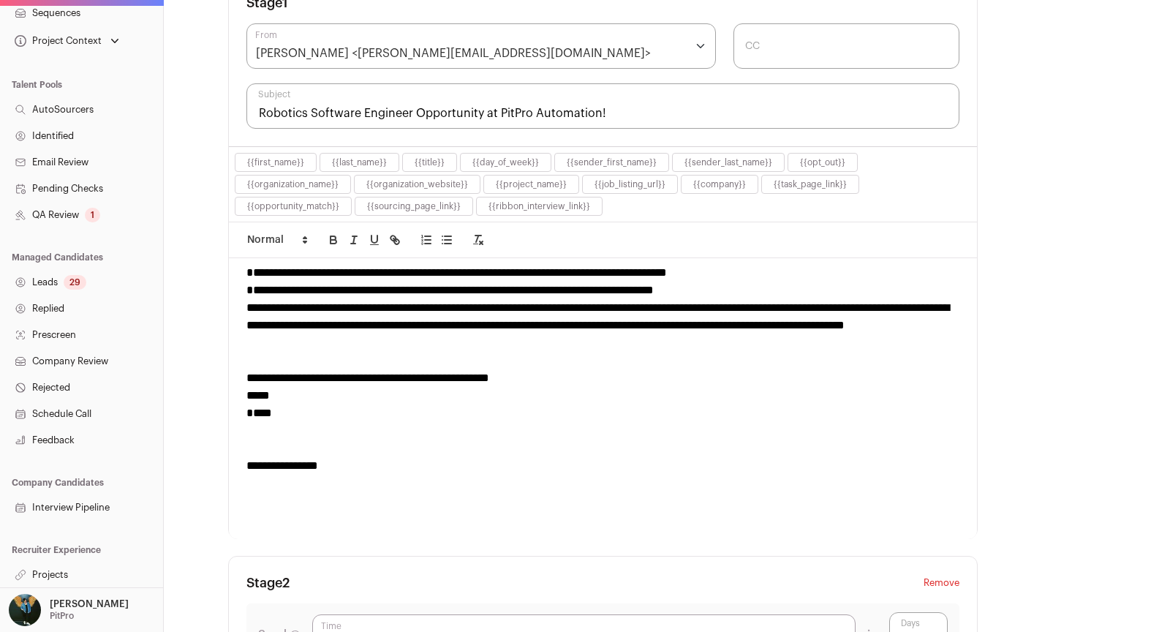
click at [596, 379] on div "**********" at bounding box center [602, 378] width 713 height 18
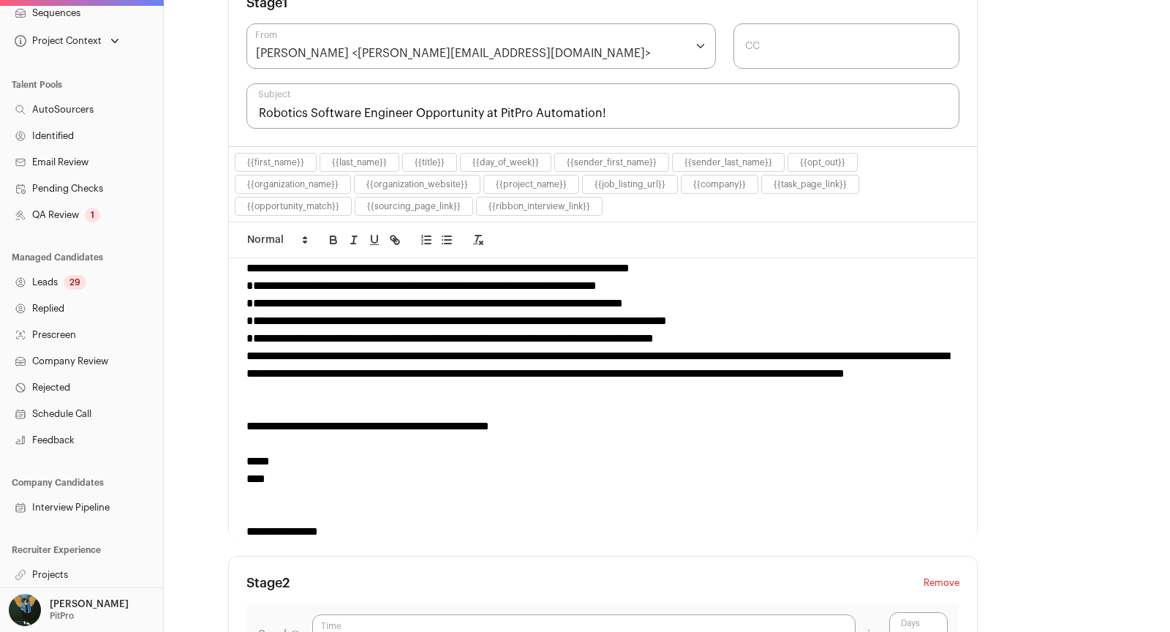
scroll to position [134, 0]
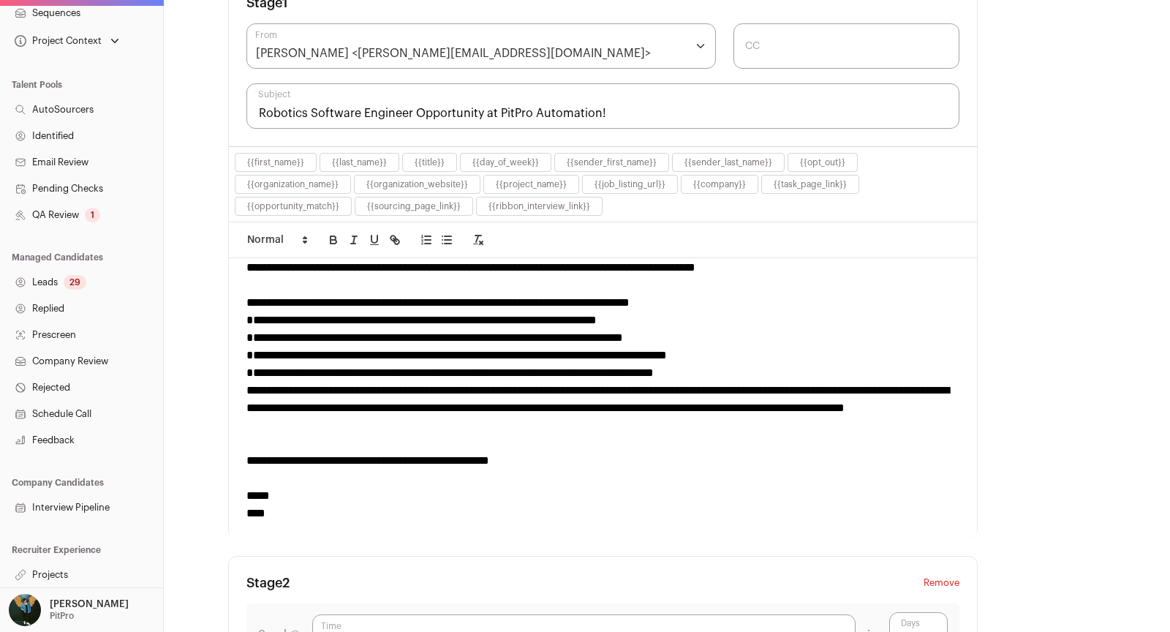
click at [781, 372] on div "**********" at bounding box center [602, 373] width 713 height 18
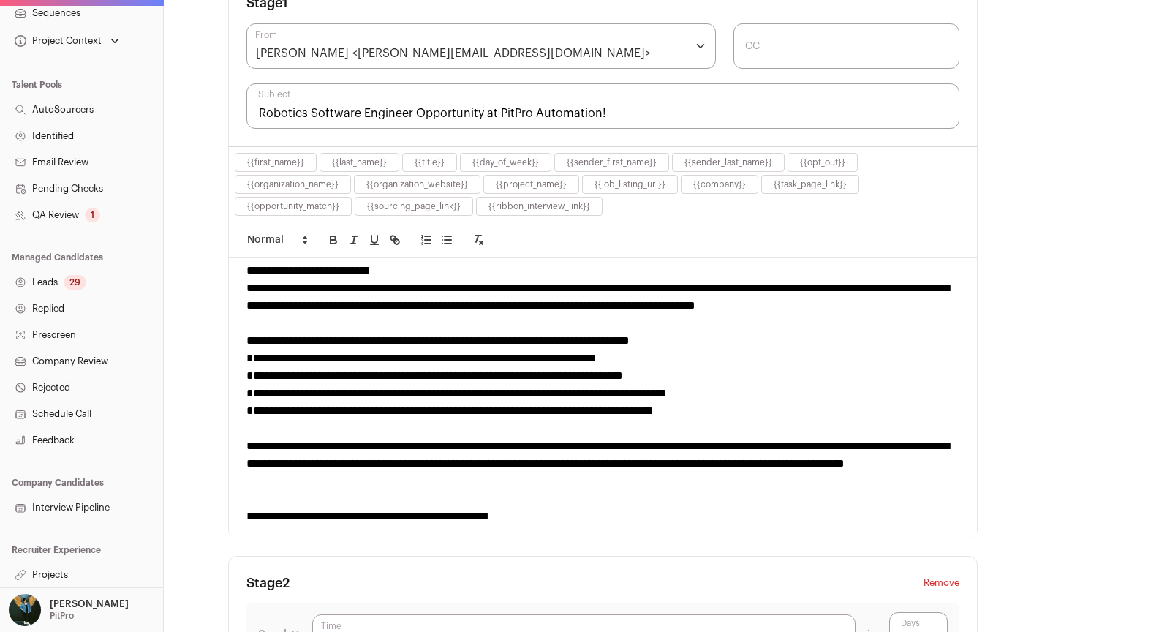
scroll to position [84, 0]
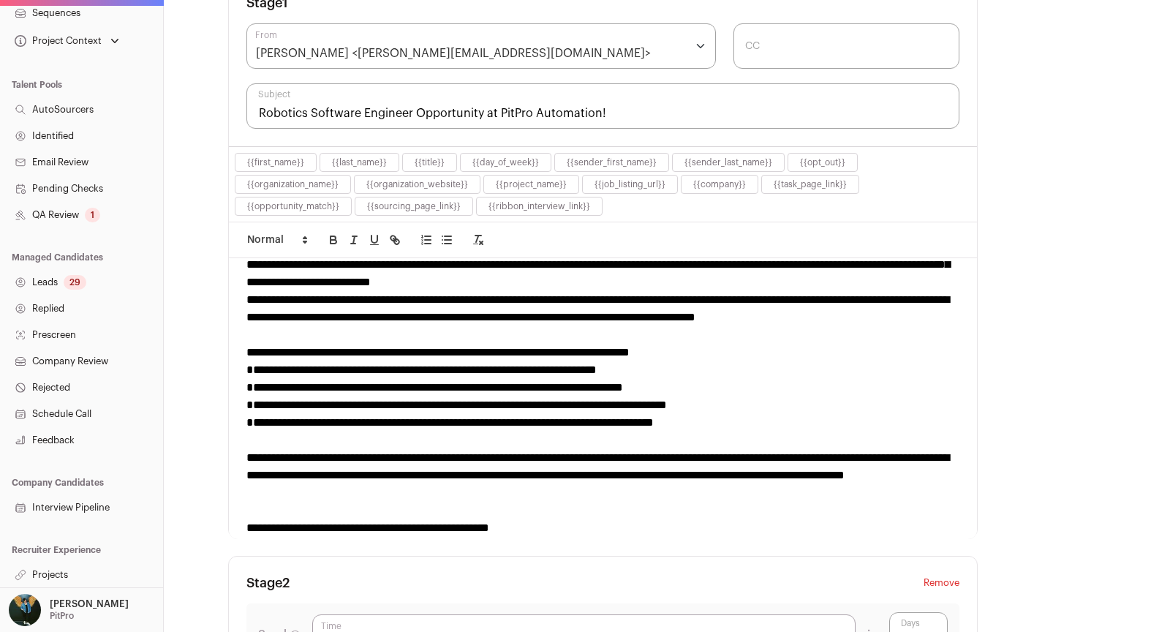
click at [405, 327] on div "**********" at bounding box center [602, 317] width 713 height 53
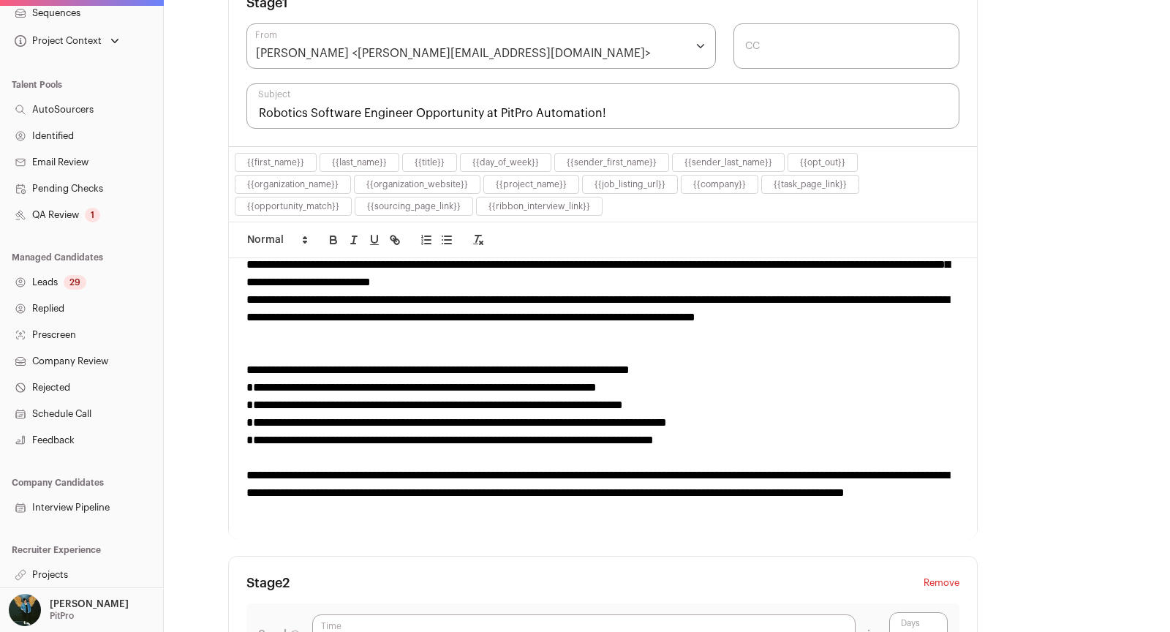
click at [567, 361] on div "**********" at bounding box center [602, 370] width 713 height 18
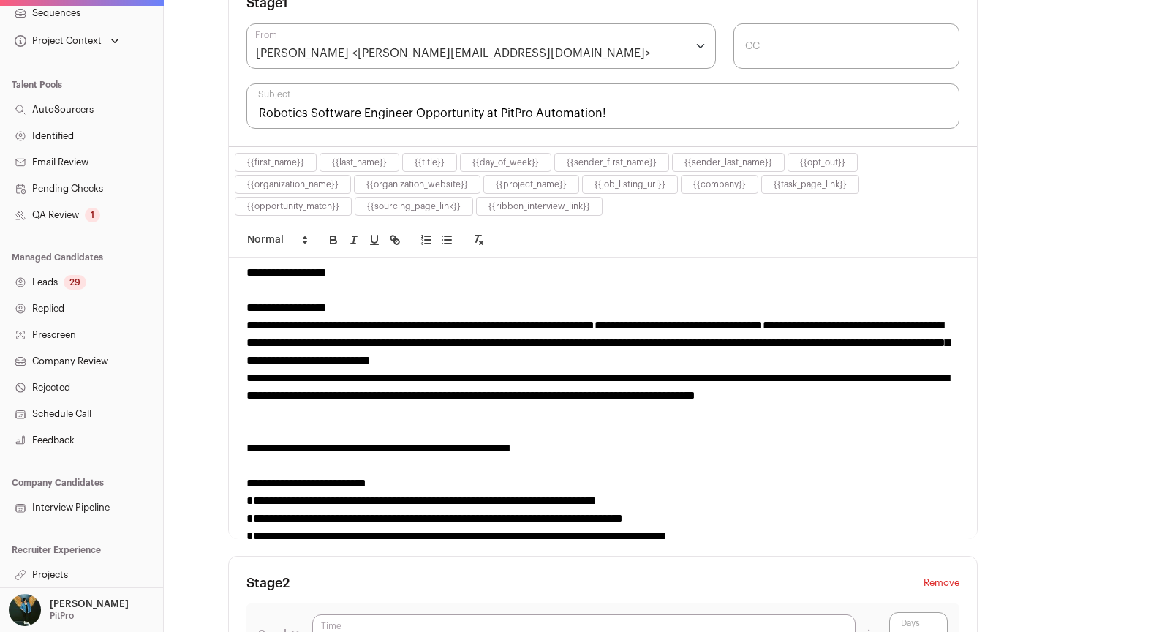
scroll to position [5, 0]
click at [797, 350] on div "**********" at bounding box center [602, 343] width 713 height 53
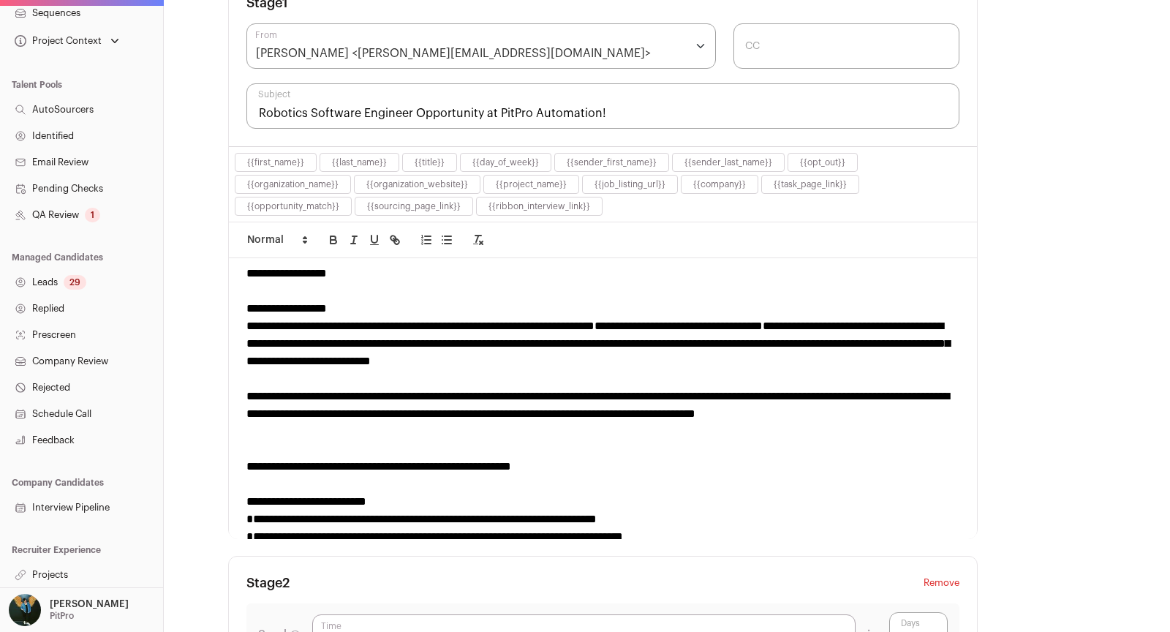
click at [426, 302] on div "**********" at bounding box center [602, 309] width 713 height 18
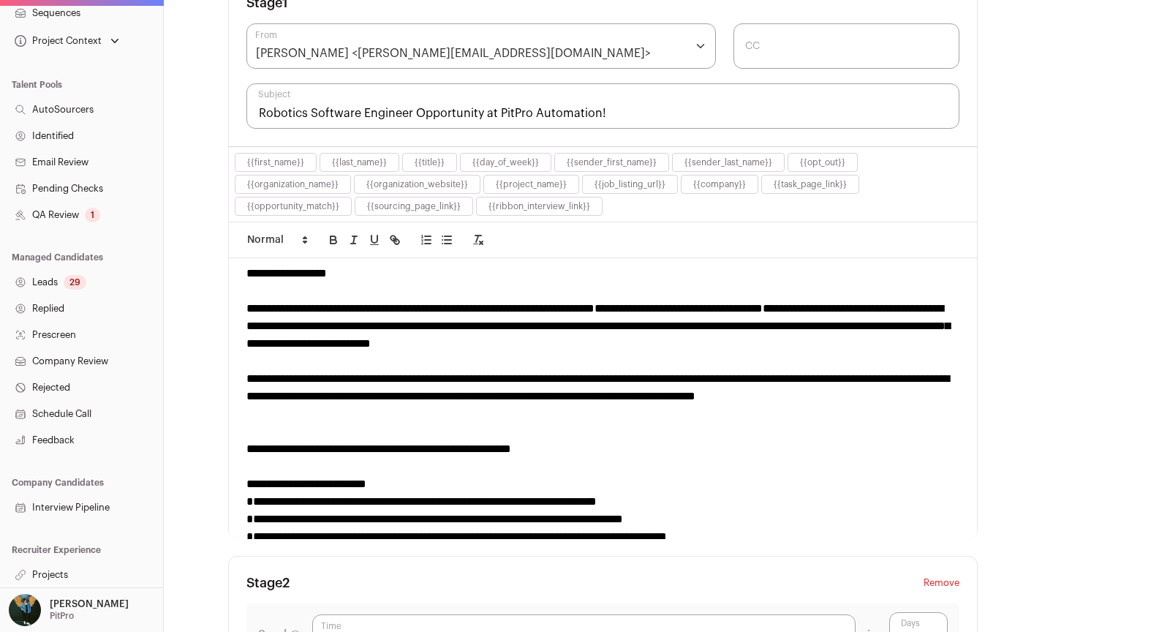
scroll to position [0, 0]
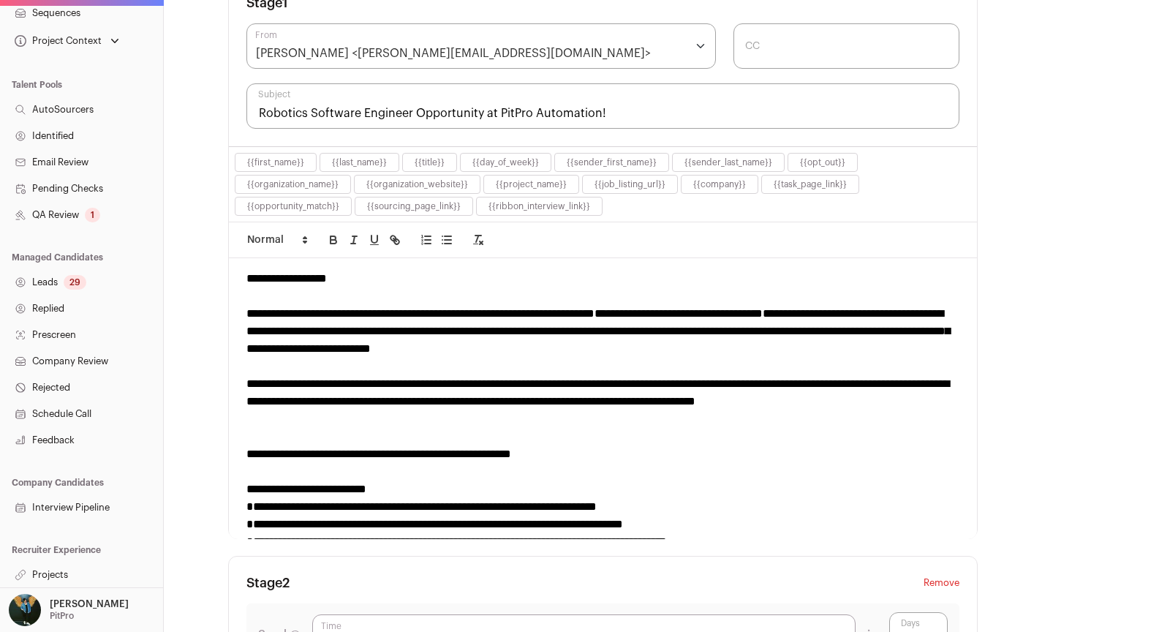
click at [258, 109] on input "Robotics Software Engineer Opportunity at PitPro Automation!" at bounding box center [602, 105] width 713 height 45
type input "BehavRobotics Software Engineer Opportunity at PitPro Automation!"
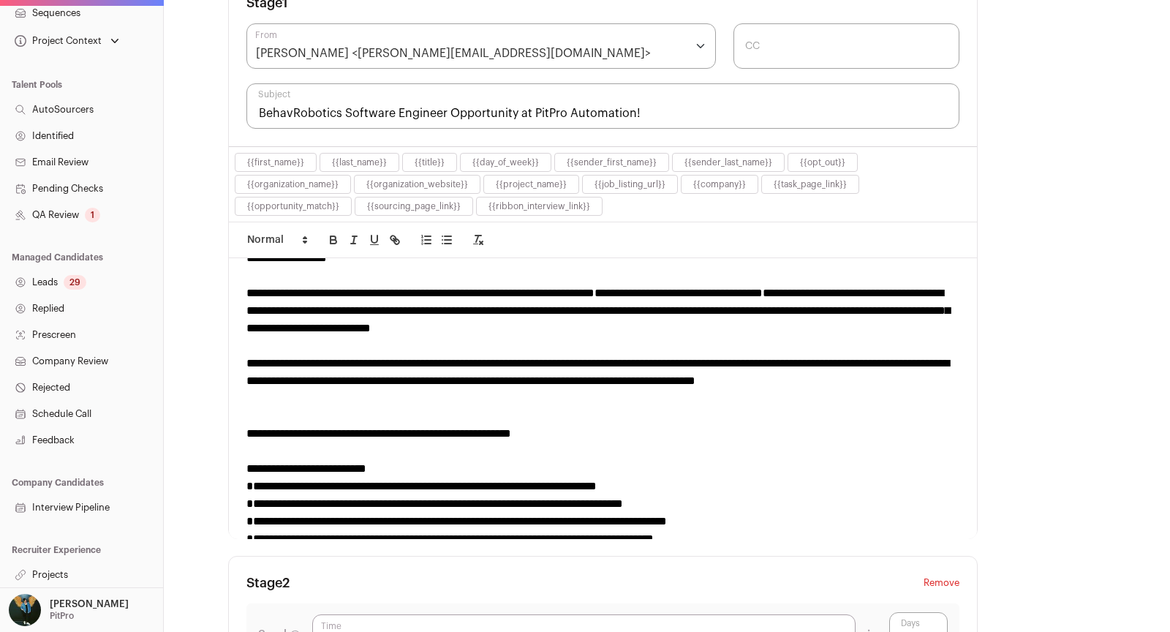
scroll to position [18, 0]
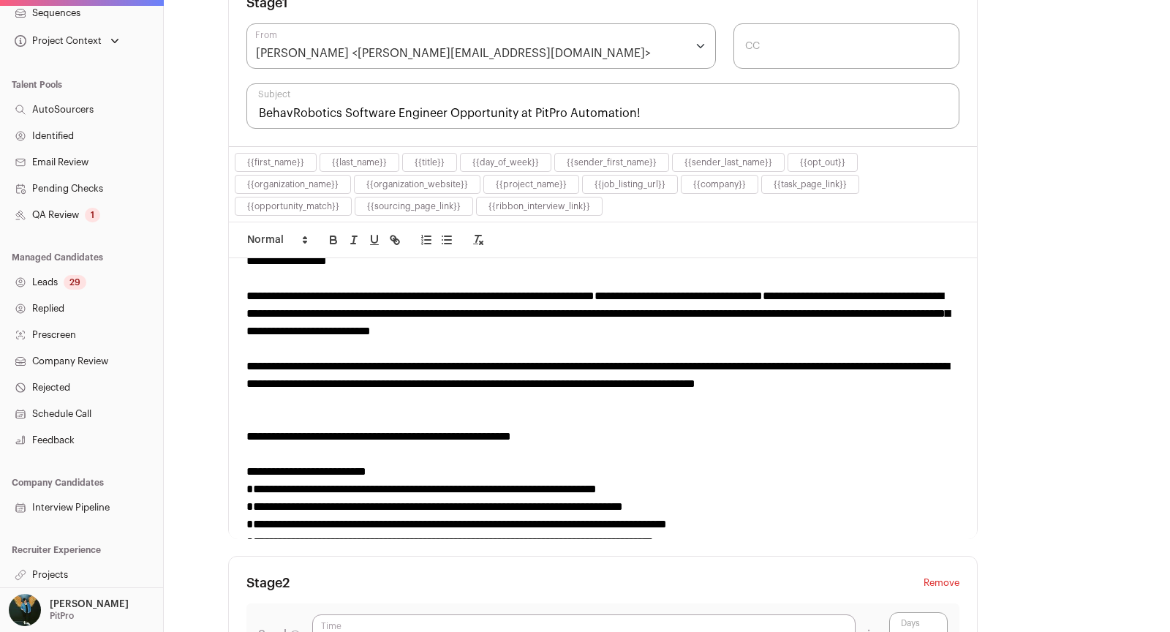
click at [653, 308] on div "**********" at bounding box center [602, 313] width 713 height 53
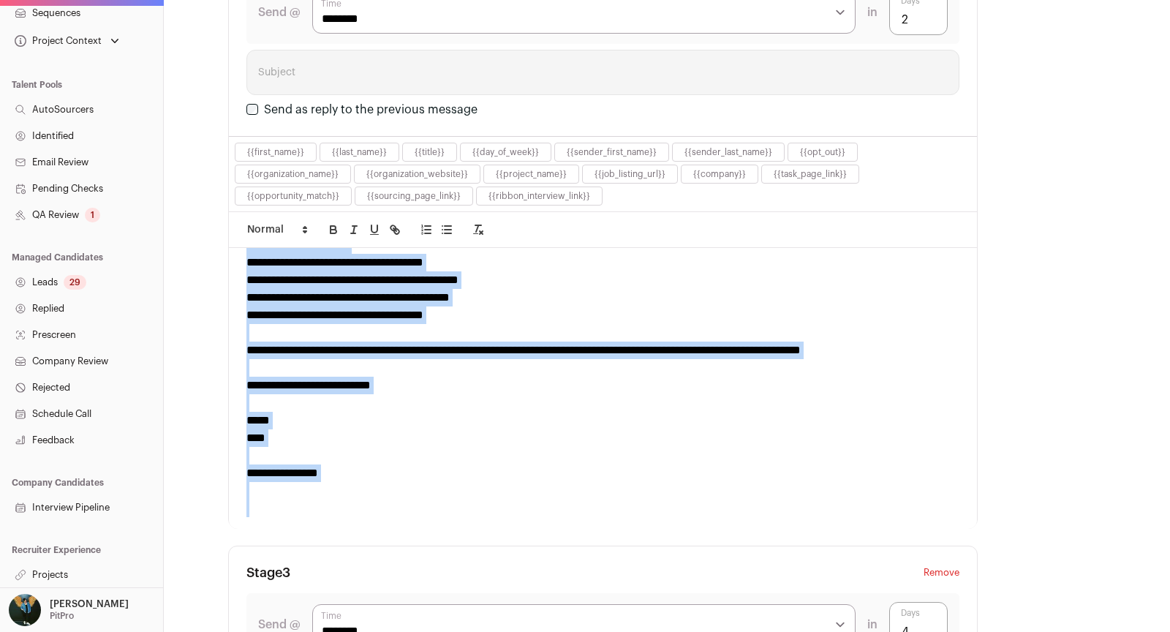
scroll to position [1046, 0]
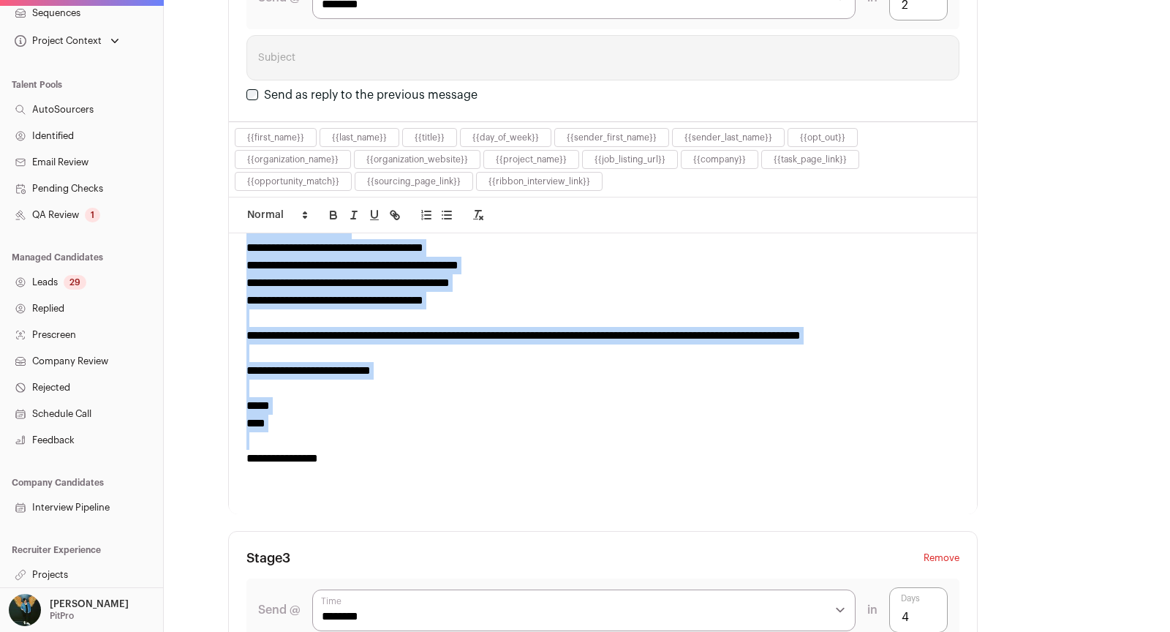
drag, startPoint x: 246, startPoint y: 380, endPoint x: 415, endPoint y: 438, distance: 177.8
click at [415, 438] on div "**********" at bounding box center [603, 373] width 748 height 280
copy div "**********"
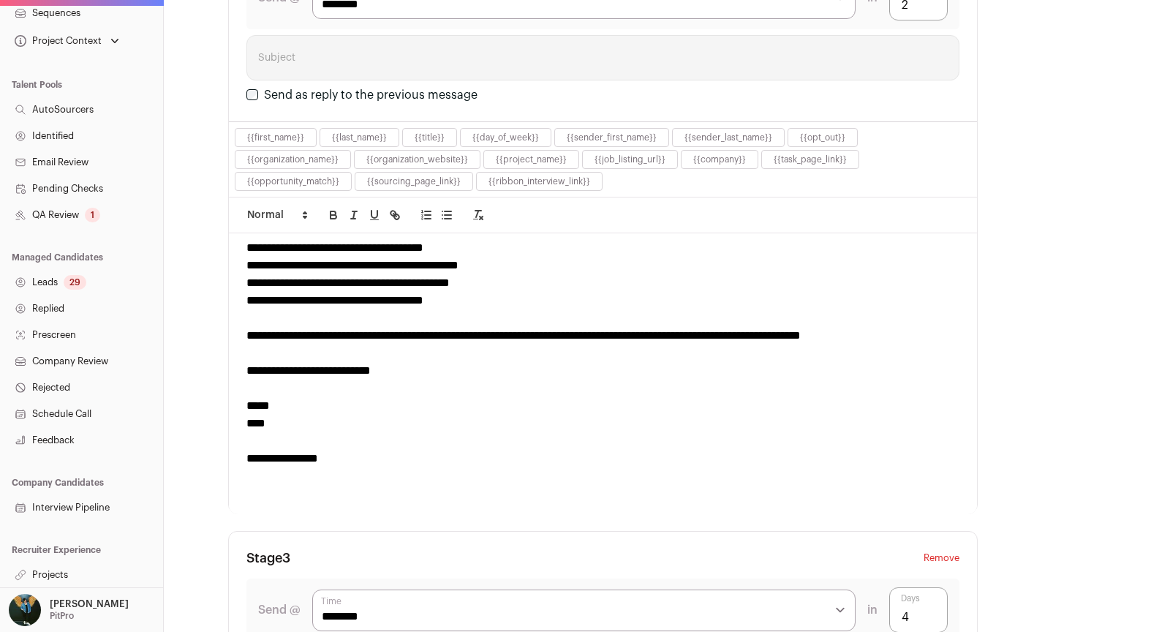
scroll to position [59, 0]
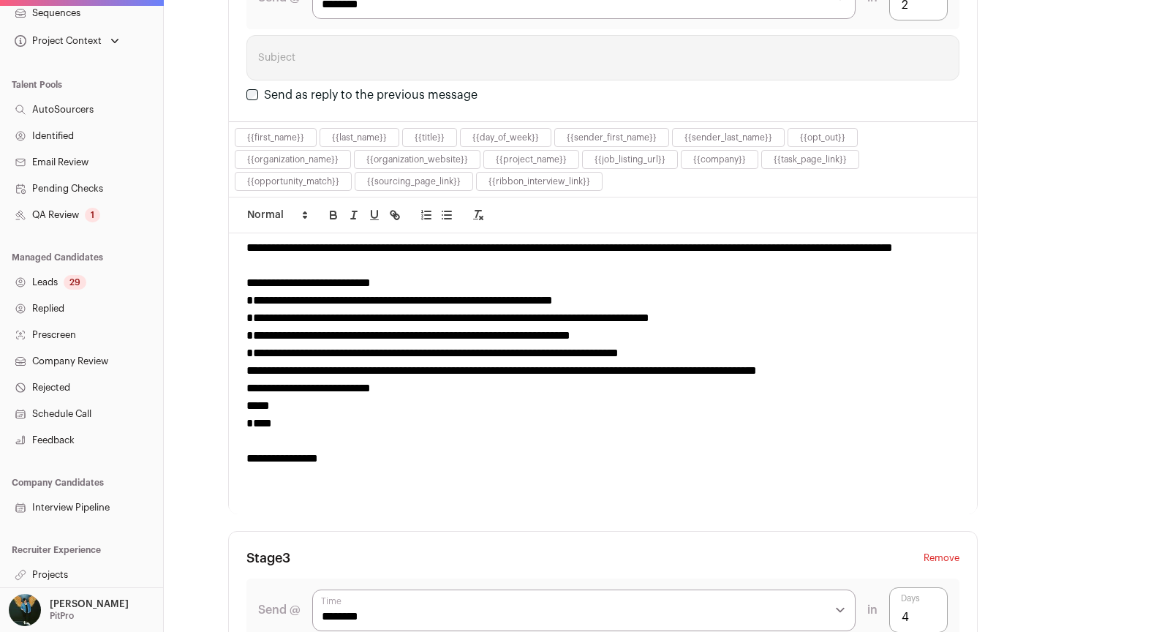
click at [701, 331] on div "**********" at bounding box center [602, 336] width 713 height 18
click at [711, 344] on div "**********" at bounding box center [602, 353] width 713 height 18
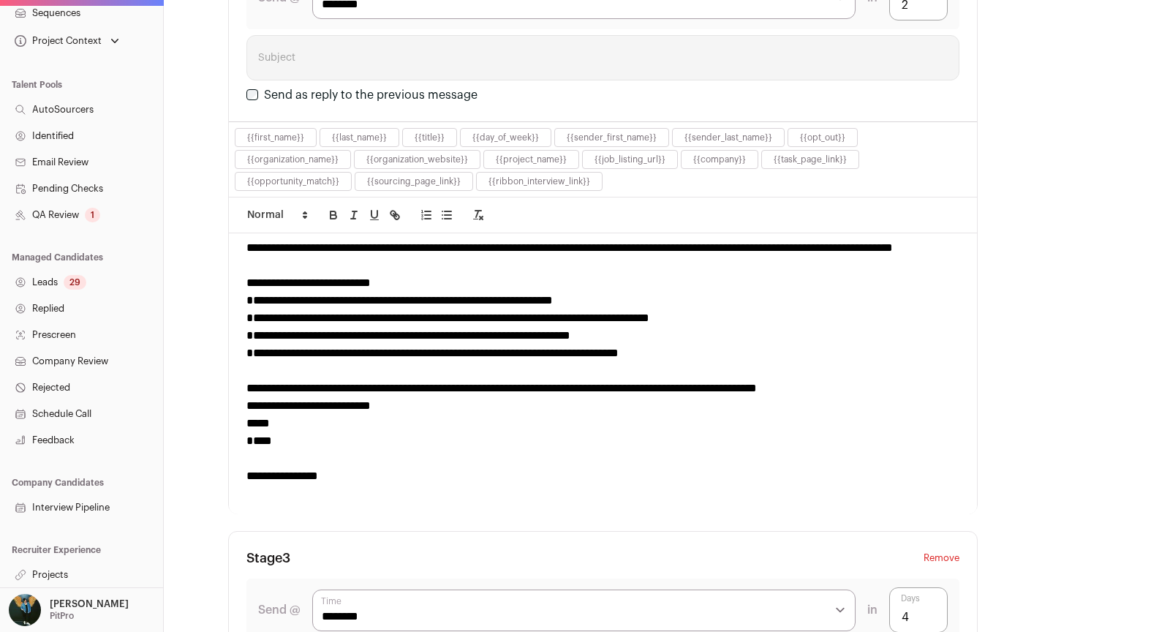
click at [605, 363] on div at bounding box center [602, 371] width 713 height 18
click at [589, 380] on div "**********" at bounding box center [602, 389] width 713 height 18
click at [559, 399] on div "**********" at bounding box center [602, 406] width 713 height 18
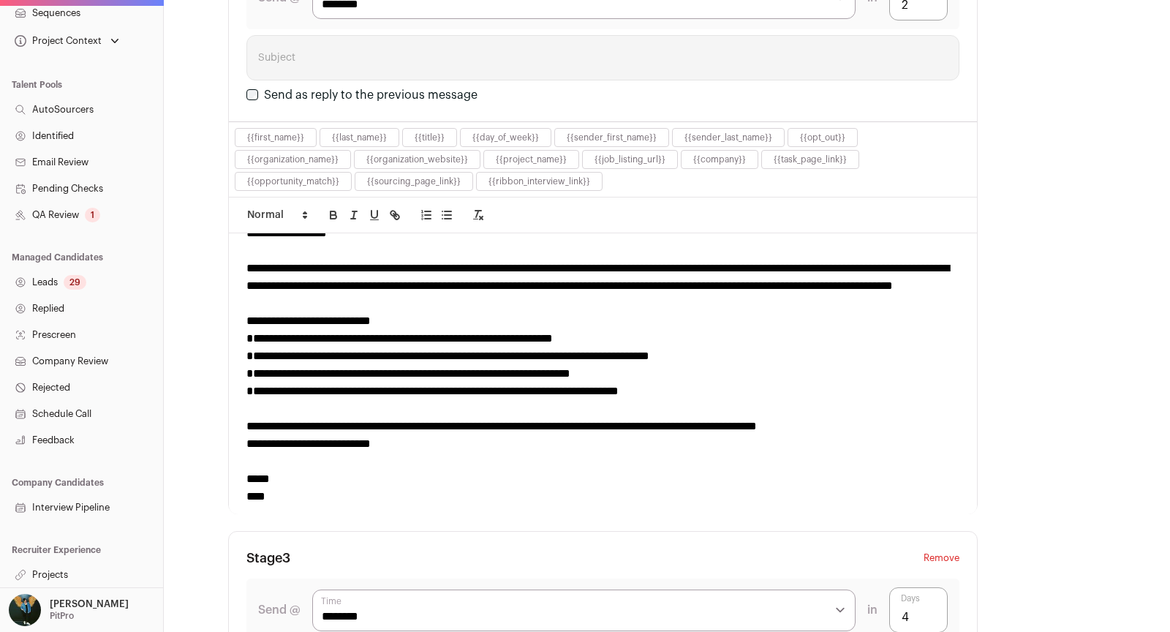
scroll to position [0, 0]
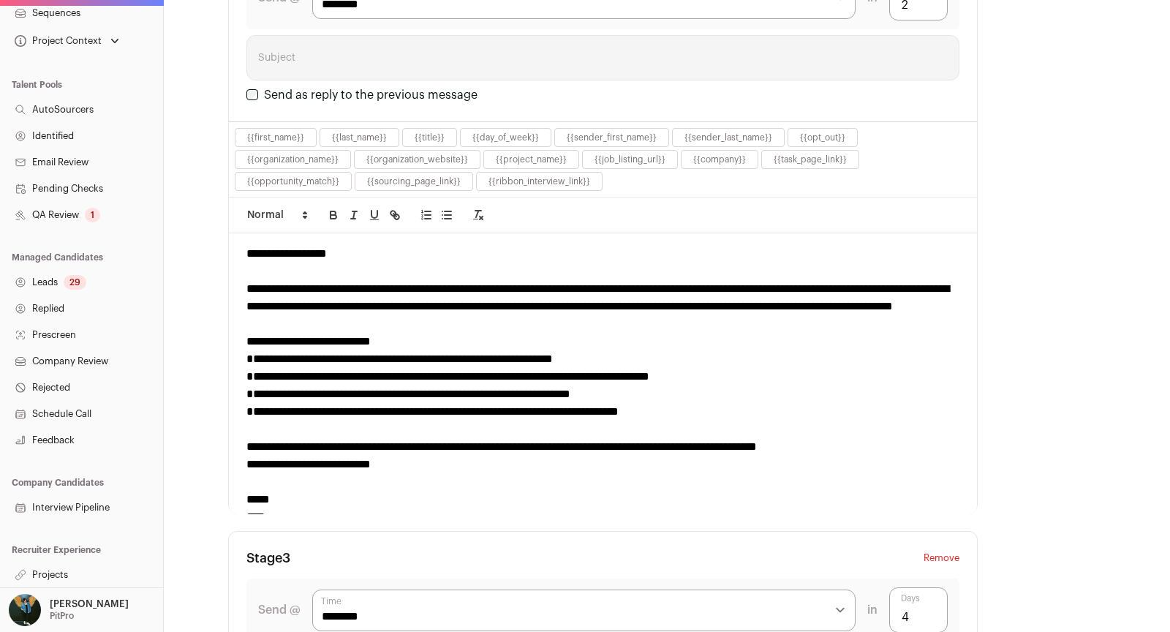
click at [575, 314] on div "**********" at bounding box center [602, 306] width 713 height 53
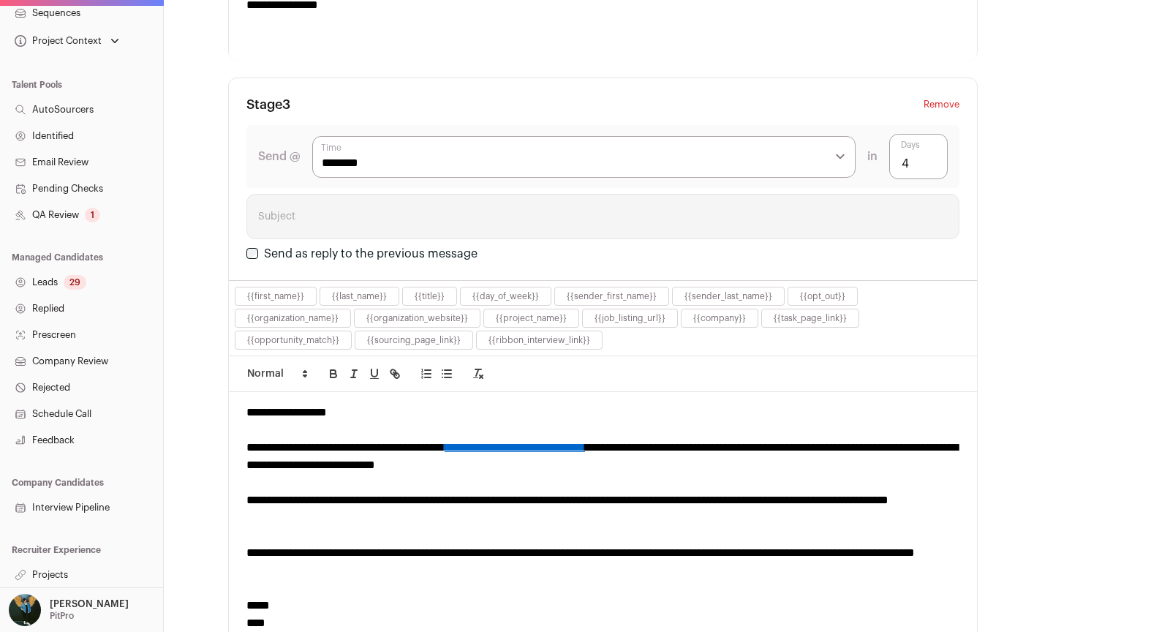
scroll to position [1602, 0]
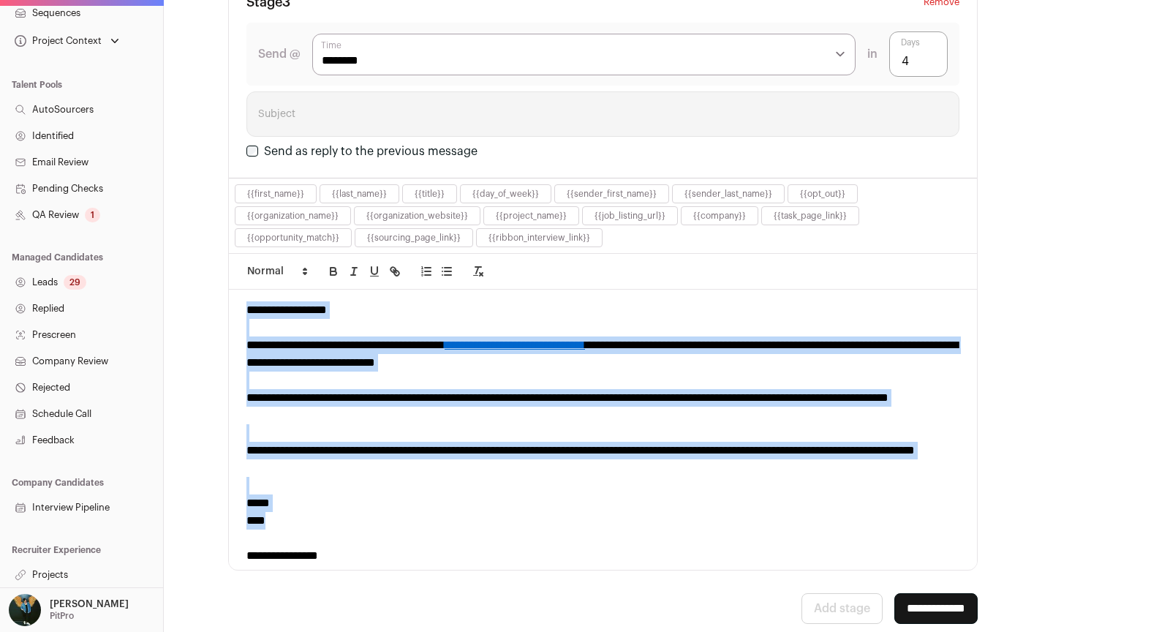
drag, startPoint x: 242, startPoint y: 299, endPoint x: 370, endPoint y: 506, distance: 243.3
click at [370, 506] on div "**********" at bounding box center [603, 430] width 748 height 280
copy div "**********"
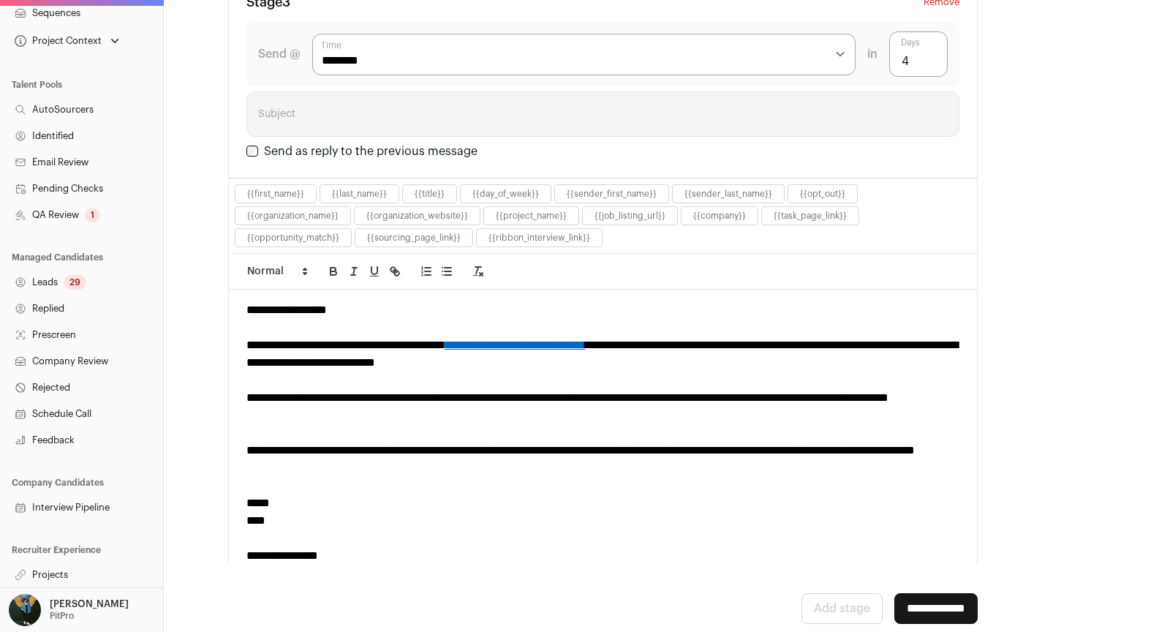
scroll to position [0, 0]
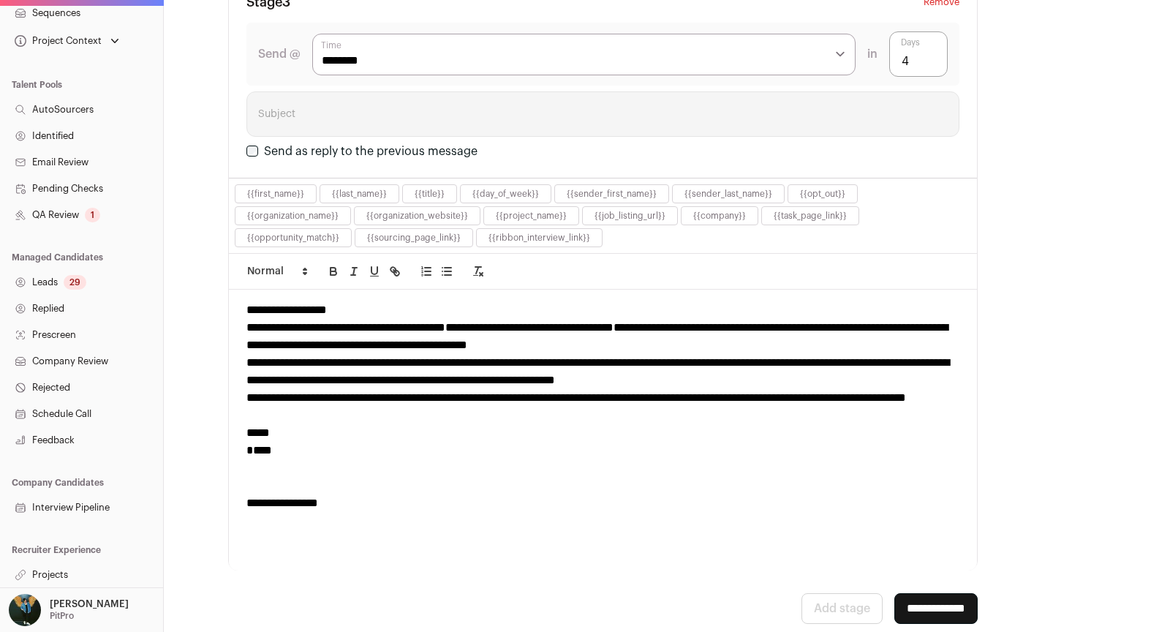
click at [716, 329] on div "**********" at bounding box center [602, 336] width 713 height 35
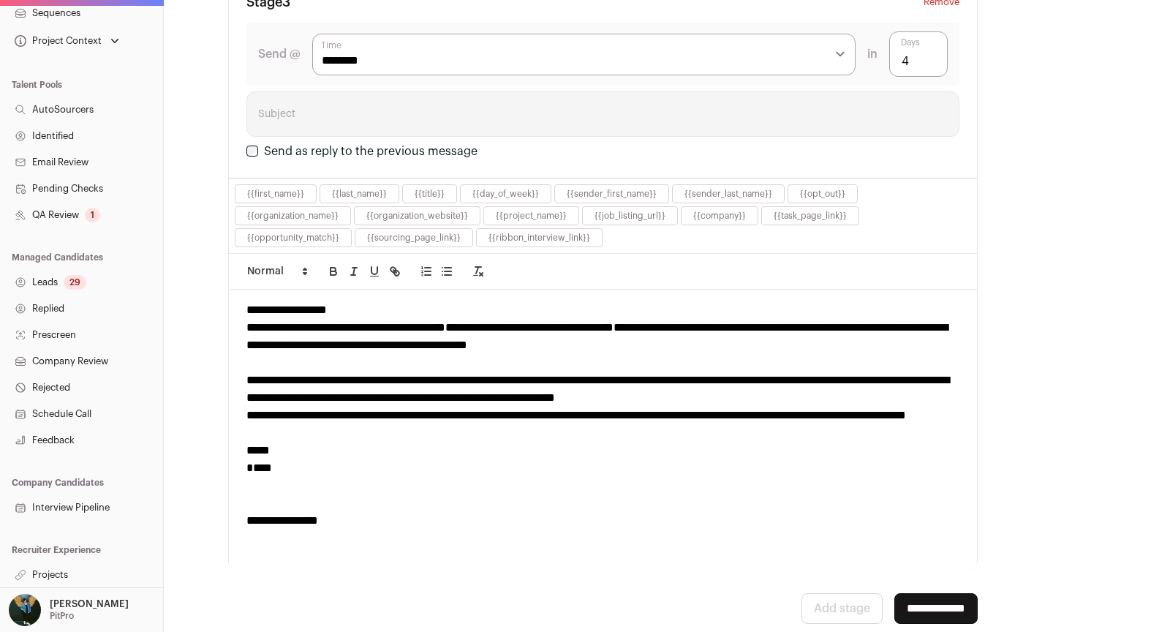
click at [849, 385] on div "**********" at bounding box center [602, 388] width 713 height 35
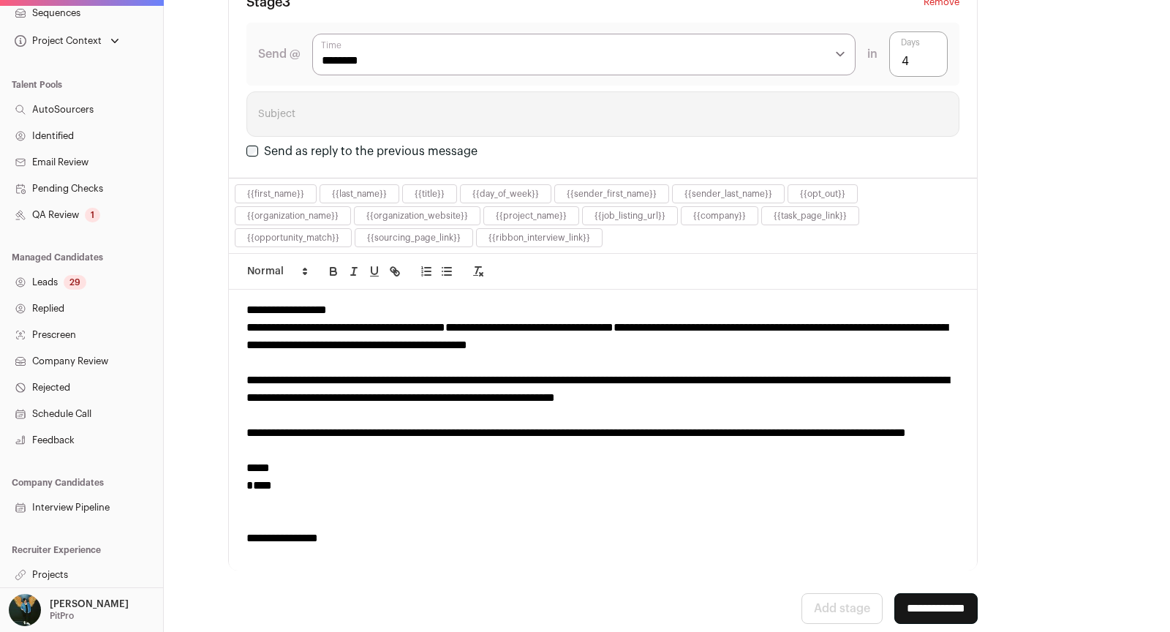
click at [448, 432] on div "**********" at bounding box center [602, 441] width 713 height 35
click at [358, 301] on div "**********" at bounding box center [602, 310] width 713 height 18
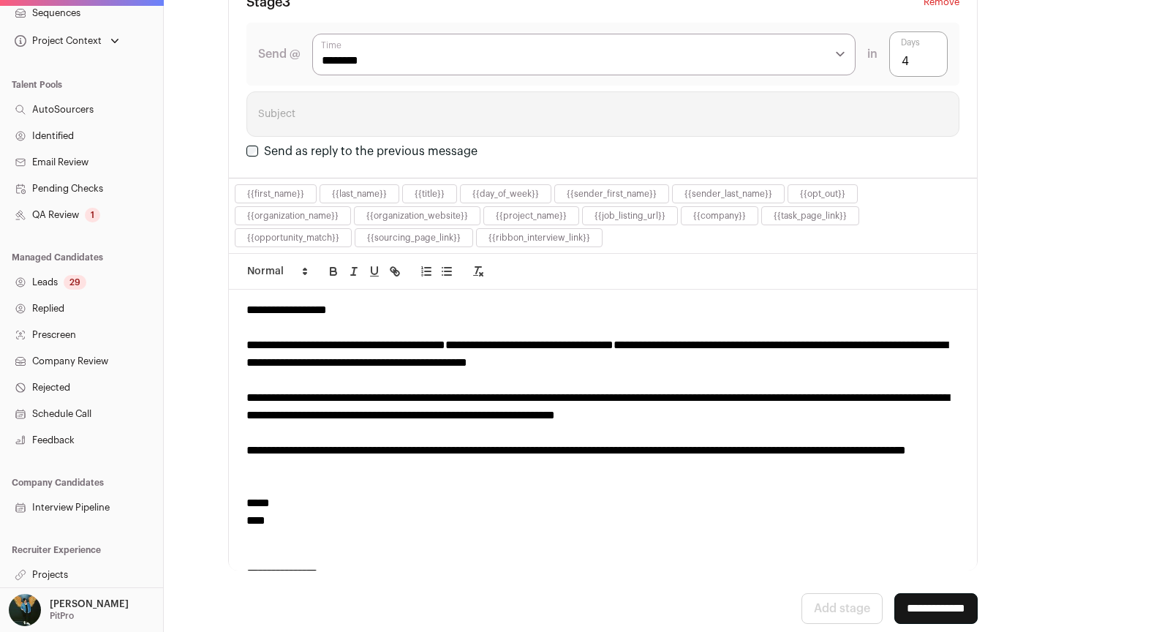
click at [563, 494] on div "*****" at bounding box center [602, 503] width 713 height 18
click at [804, 336] on div "**********" at bounding box center [602, 353] width 713 height 35
click at [803, 336] on div "**********" at bounding box center [602, 353] width 713 height 35
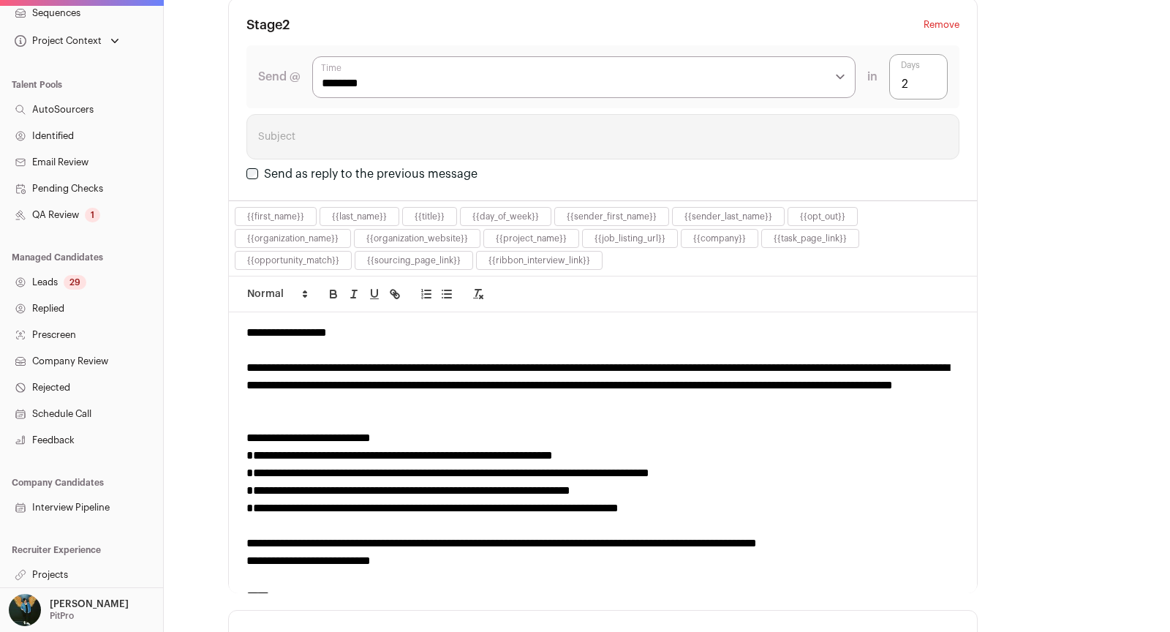
scroll to position [958, 0]
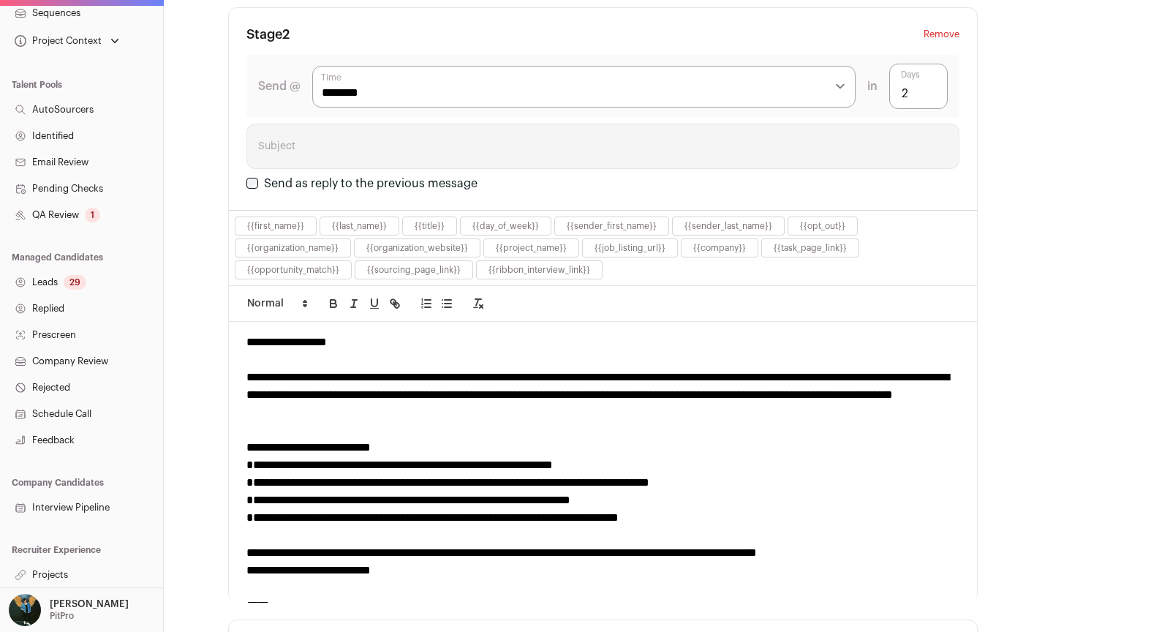
click at [314, 385] on div "**********" at bounding box center [602, 395] width 713 height 53
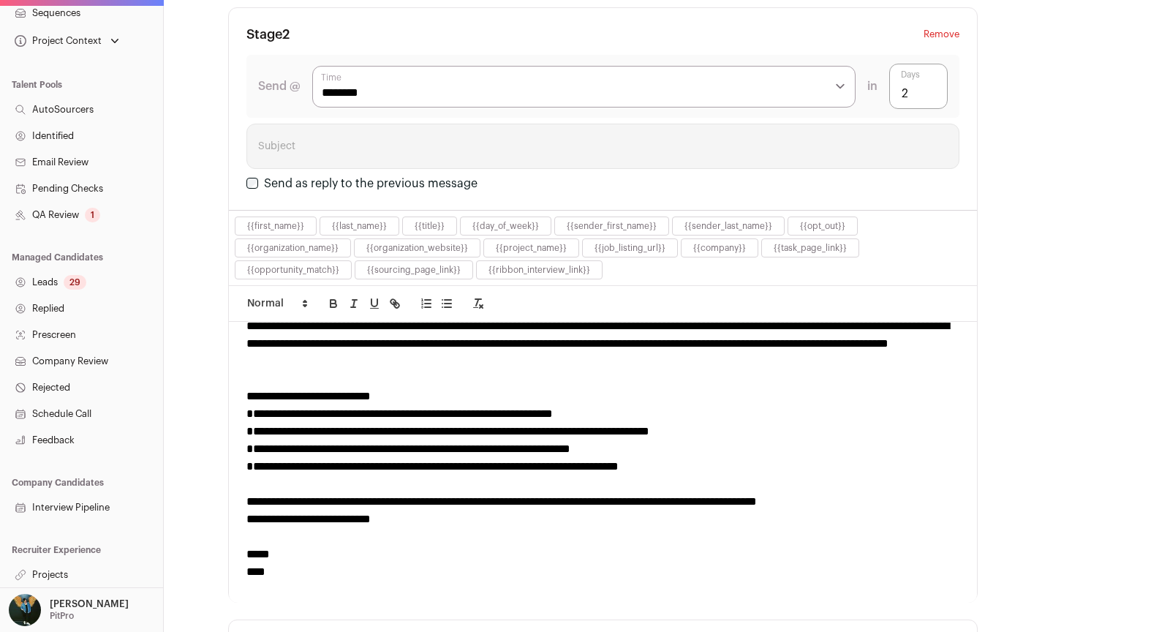
scroll to position [54, 0]
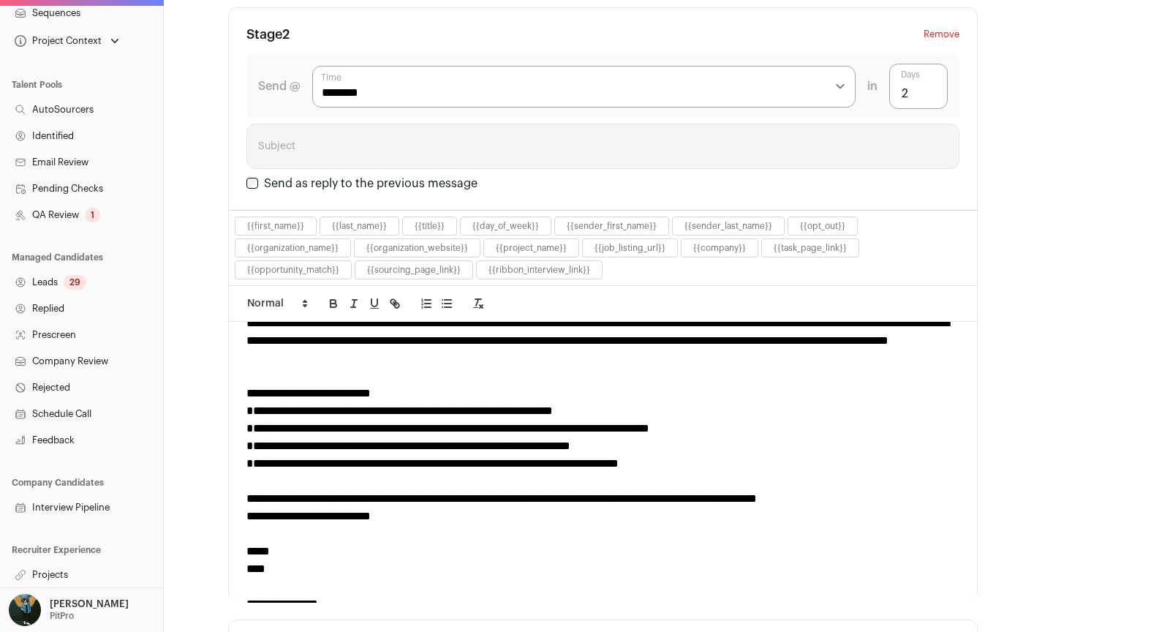
click at [889, 490] on div "**********" at bounding box center [602, 499] width 713 height 18
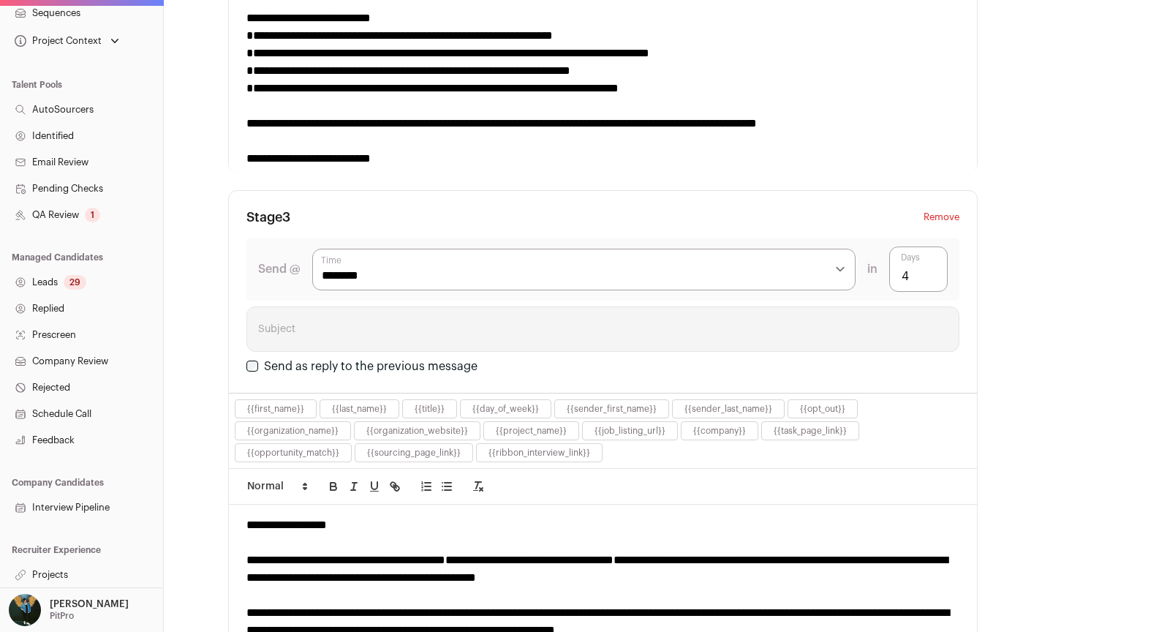
scroll to position [1661, 0]
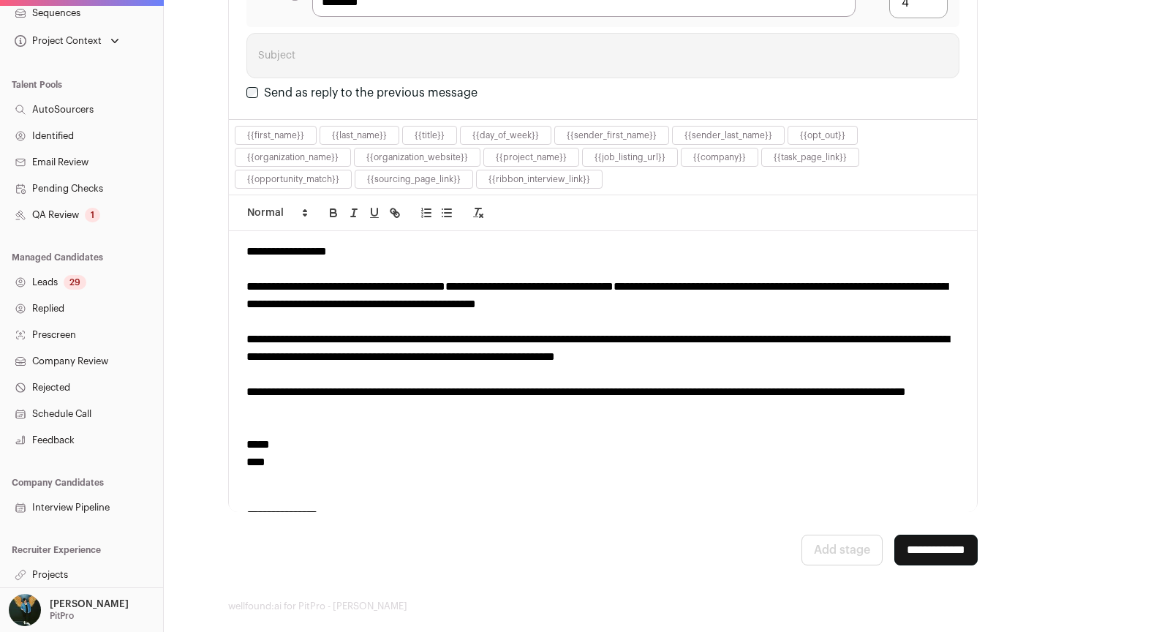
click at [967, 538] on input "**********" at bounding box center [935, 550] width 83 height 31
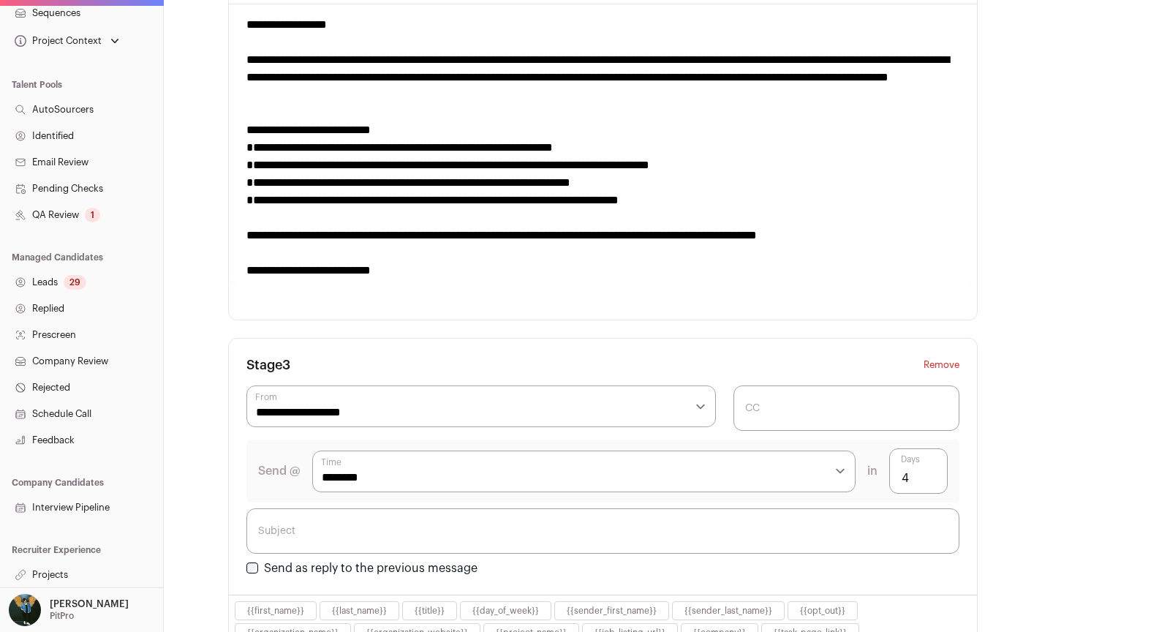
scroll to position [1814, 0]
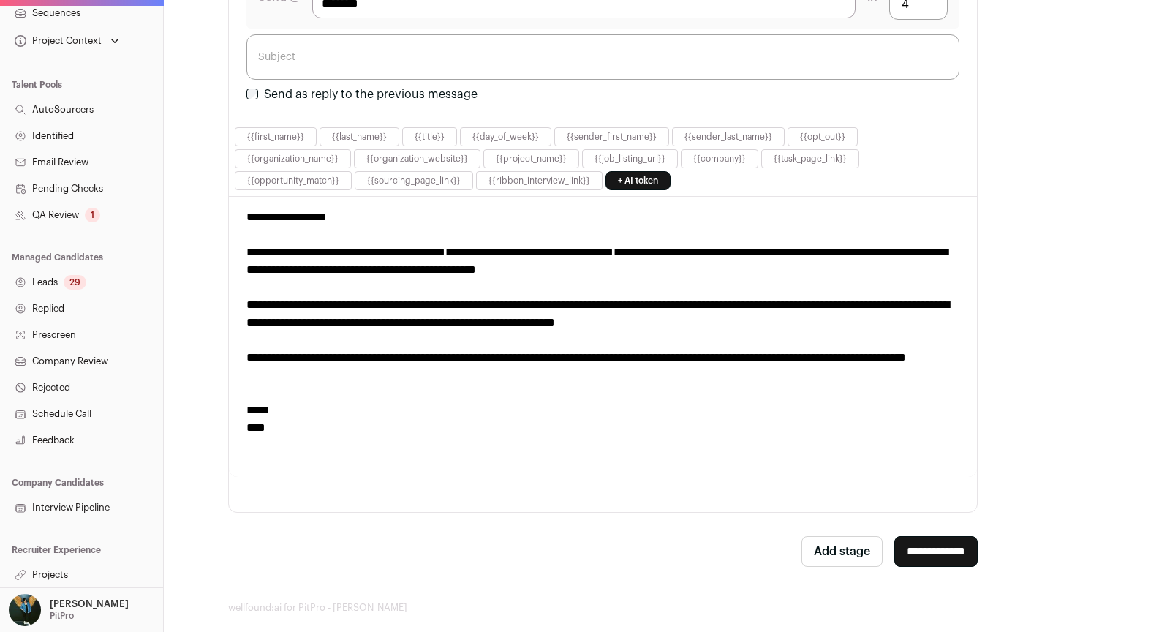
click at [932, 536] on input "**********" at bounding box center [935, 551] width 83 height 31
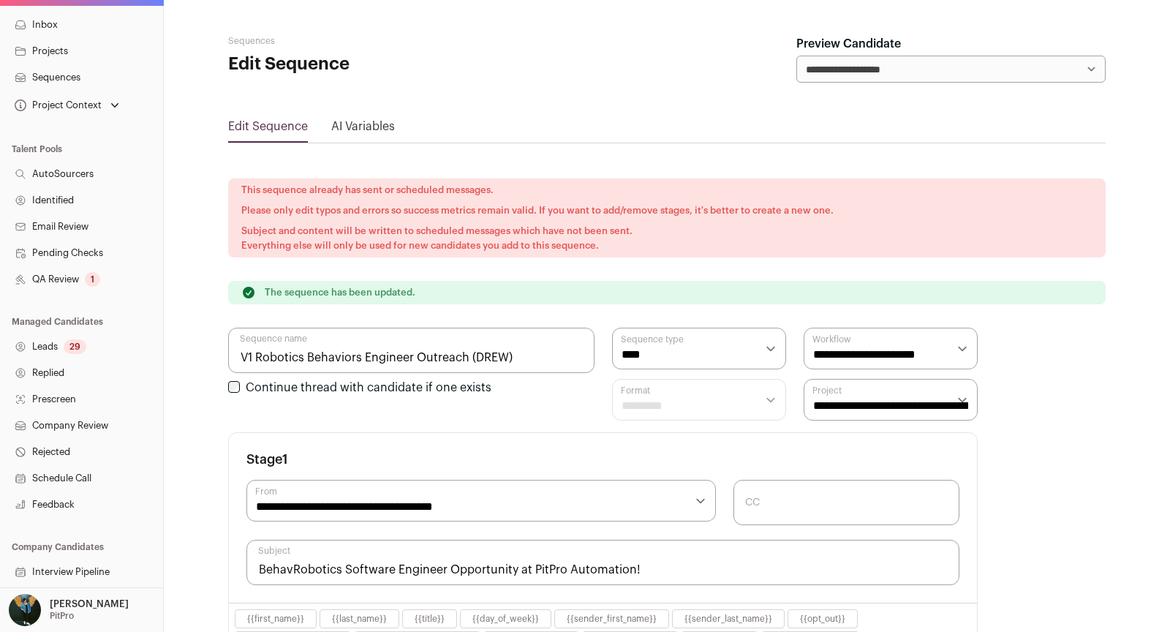
scroll to position [131, 0]
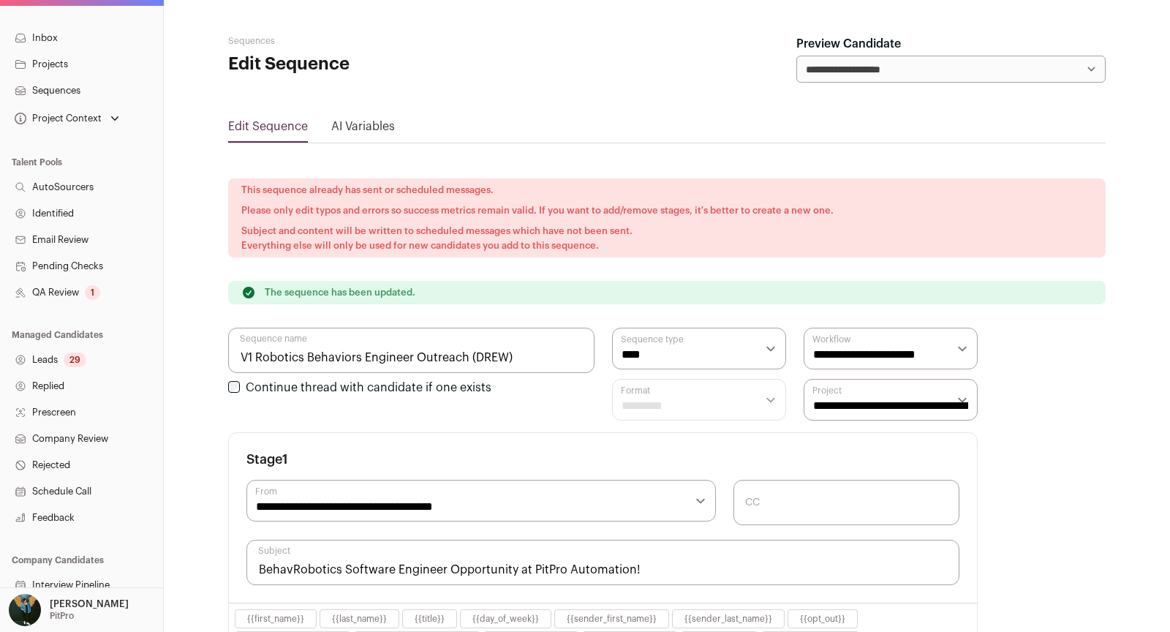
click at [72, 94] on link "Sequences" at bounding box center [81, 91] width 163 height 26
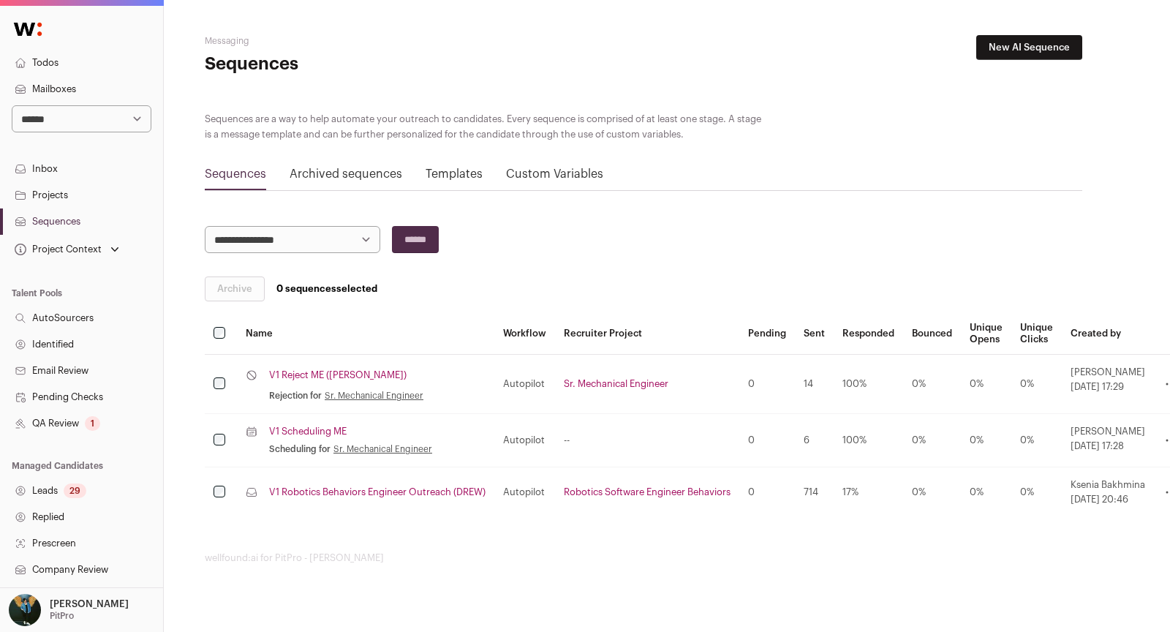
scroll to position [0, 45]
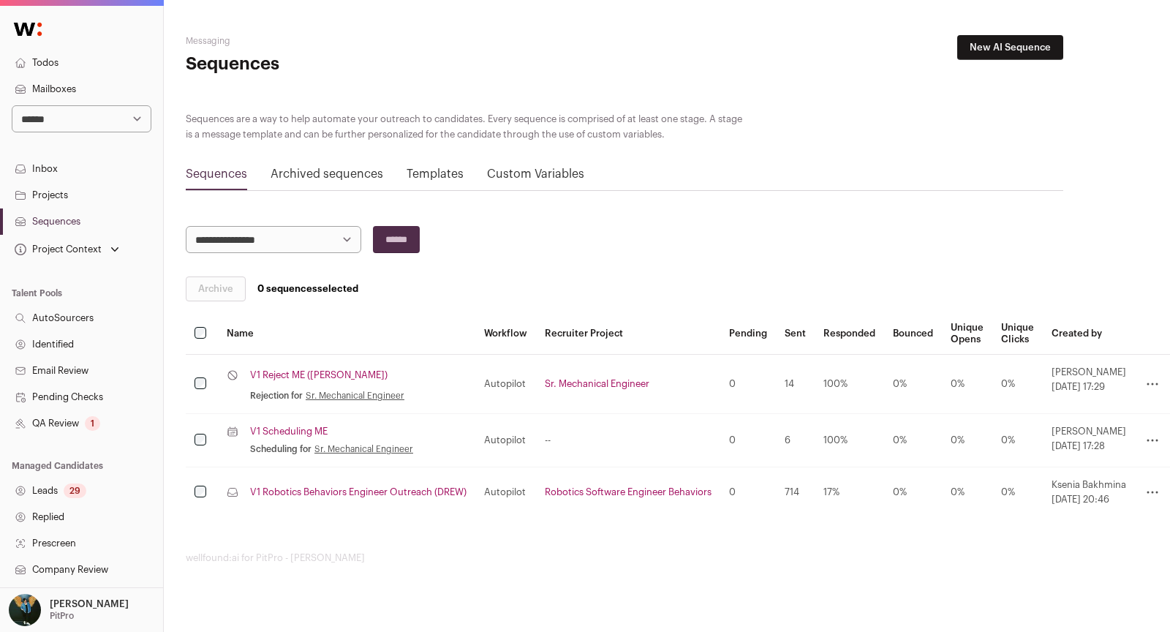
click at [1155, 491] on icon at bounding box center [1153, 492] width 18 height 18
click at [1049, 508] on link "Clone" at bounding box center [1091, 513] width 139 height 23
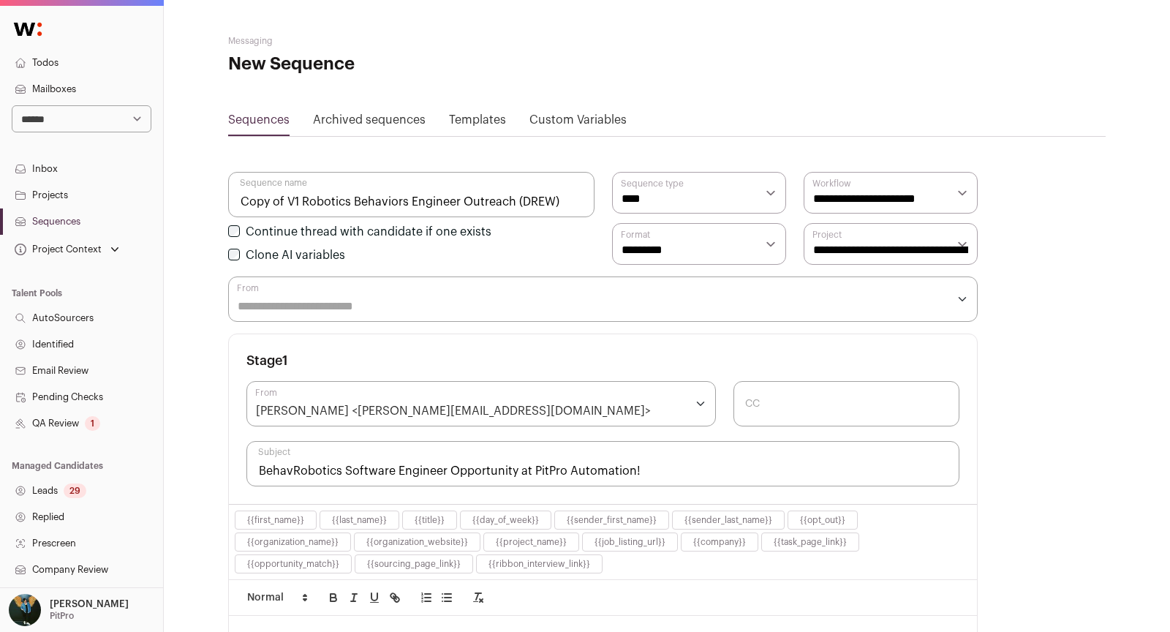
drag, startPoint x: 242, startPoint y: 200, endPoint x: 298, endPoint y: 203, distance: 55.6
click at [298, 203] on input "Copy of V1 Robotics Behaviors Engineer Outreach (DREW)" at bounding box center [411, 194] width 366 height 45
click at [262, 197] on input "V1 Robotics Behaviors Engineer Outreach (DREW)" at bounding box center [411, 194] width 366 height 45
click at [507, 199] on input "V1 Robotics Behaviors Engineer Outreach (DREW)" at bounding box center [411, 194] width 366 height 45
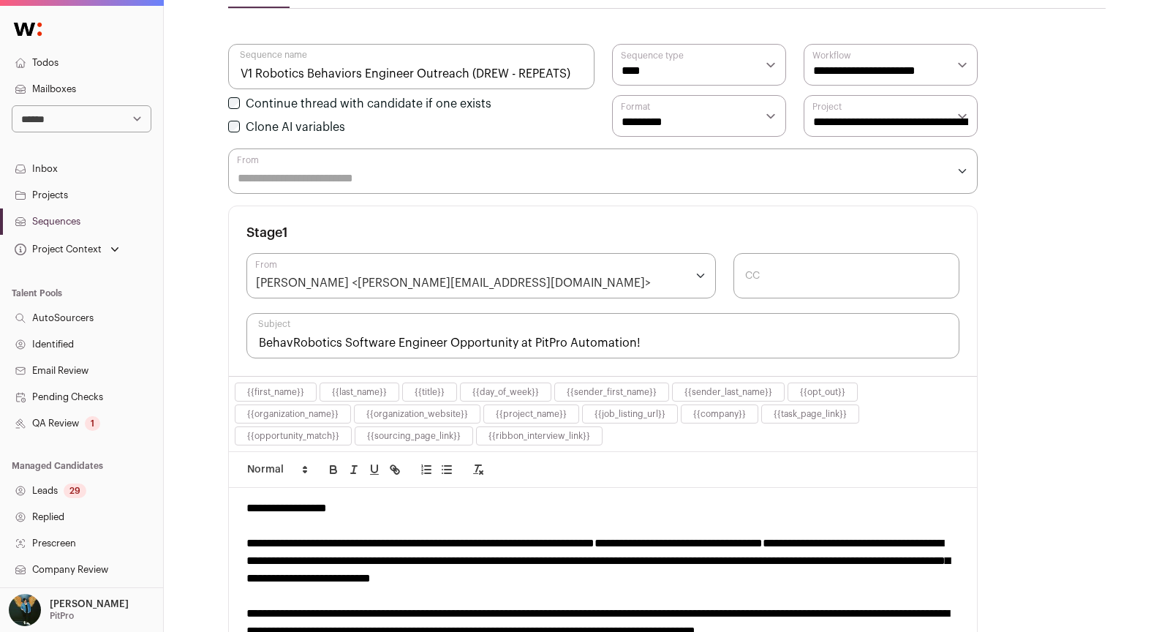
scroll to position [129, 0]
type input "V1 Robotics Behaviors Engineer Outreach (DREW - REPEATS)"
drag, startPoint x: 291, startPoint y: 338, endPoint x: 244, endPoint y: 332, distance: 47.9
click at [244, 334] on div "**********" at bounding box center [603, 290] width 748 height 170
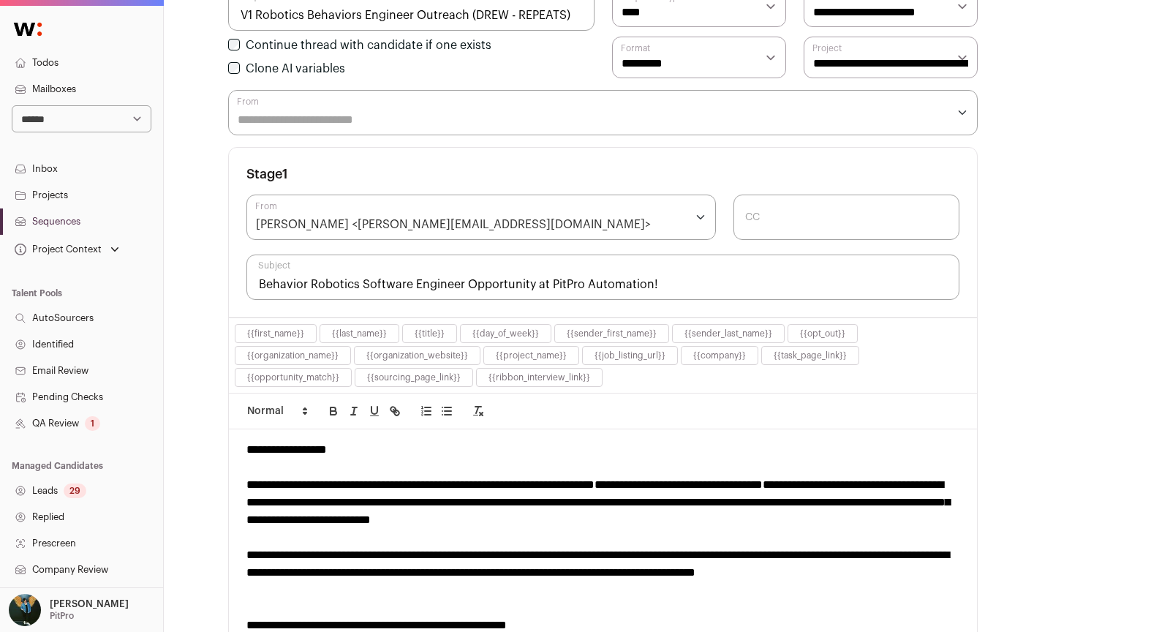
scroll to position [154, 0]
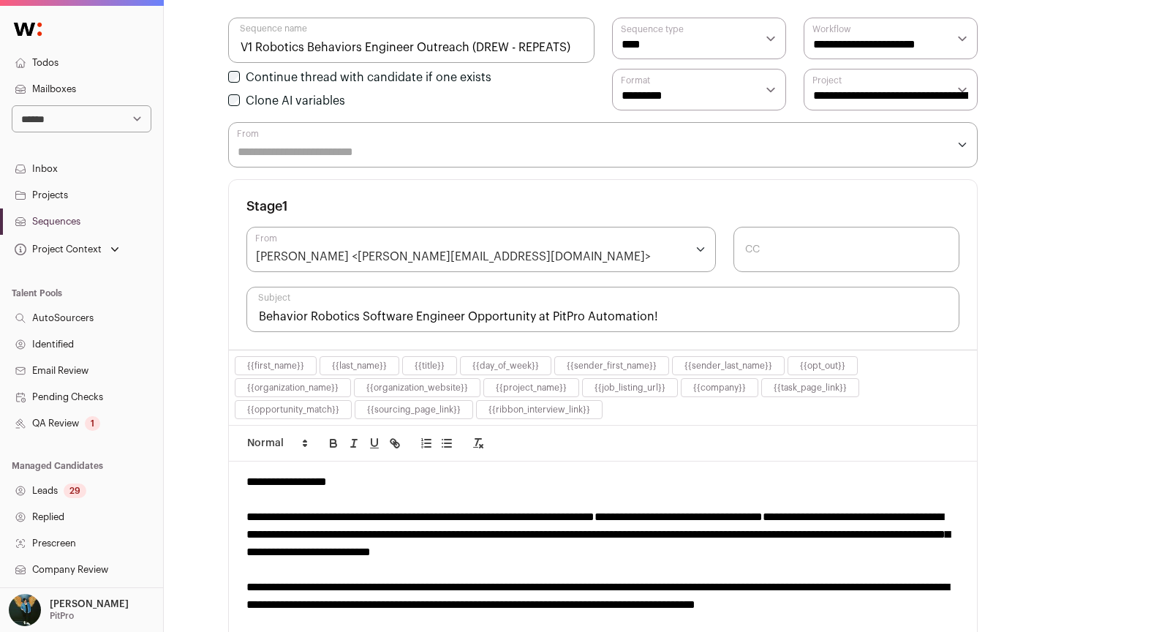
click at [395, 300] on input "Behavior Robotics Software Engineer Opportunity at PitPro Automation!" at bounding box center [602, 309] width 713 height 45
paste input "PitPro’s growing — new Robotics Behaviors role"
click at [360, 307] on input "PitPro’s growing — new Robotics Behaviors role" at bounding box center [602, 309] width 713 height 45
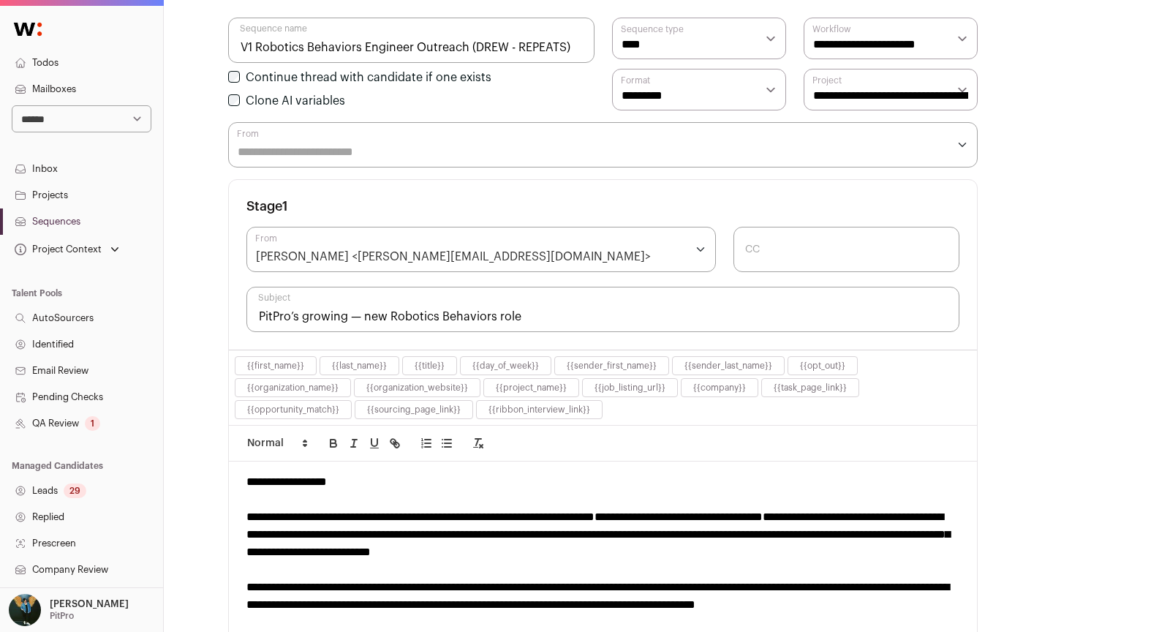
click at [360, 307] on input "PitPro’s growing — new Robotics Behaviors role" at bounding box center [602, 309] width 713 height 45
click at [494, 309] on input "PitPro’s growing! New Robotics Behaviors role" at bounding box center [602, 309] width 713 height 45
click at [363, 312] on input "PitPro’s growing! New Robotics Behaviors Role" at bounding box center [602, 309] width 713 height 45
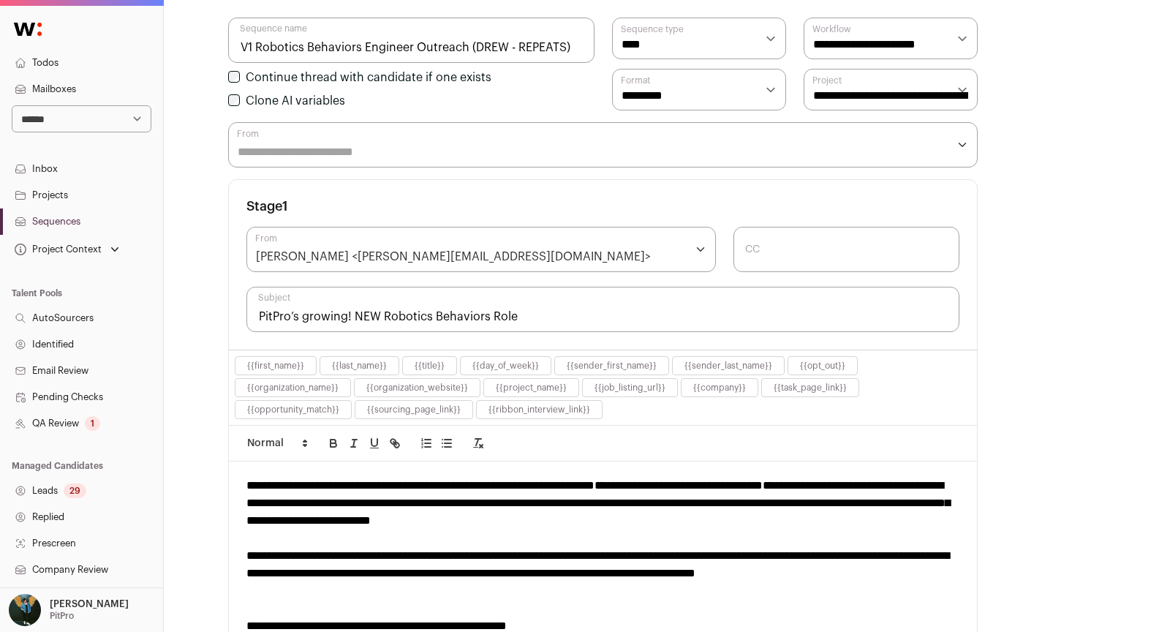
scroll to position [32, 0]
type input "PitPro’s growing! NEW Robotics Behaviors Role"
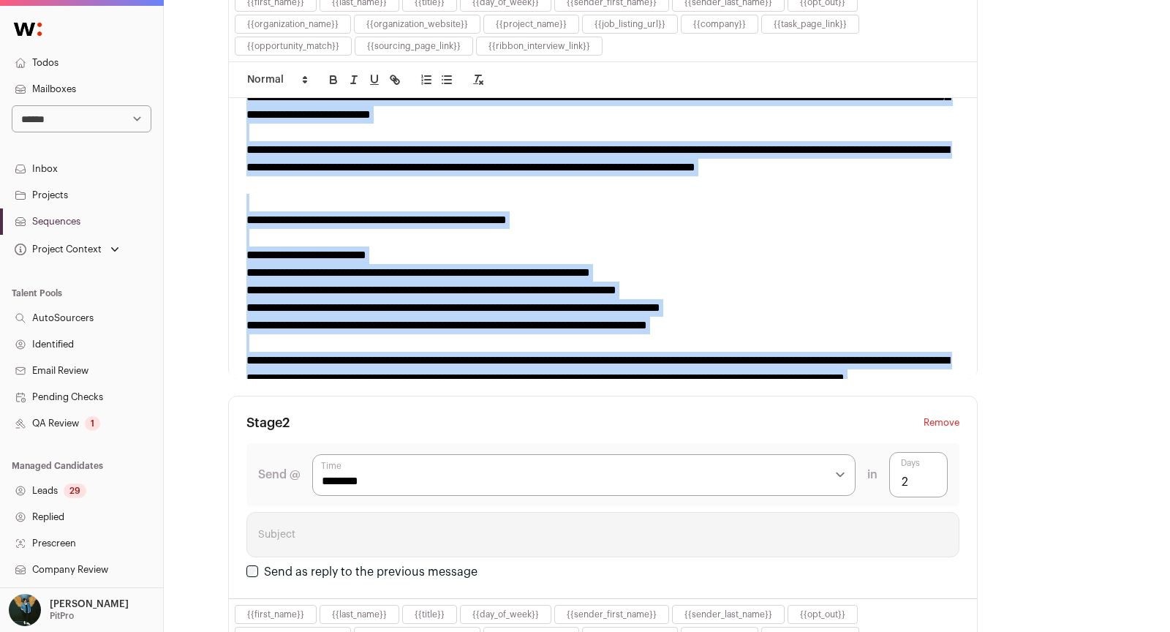
scroll to position [0, 0]
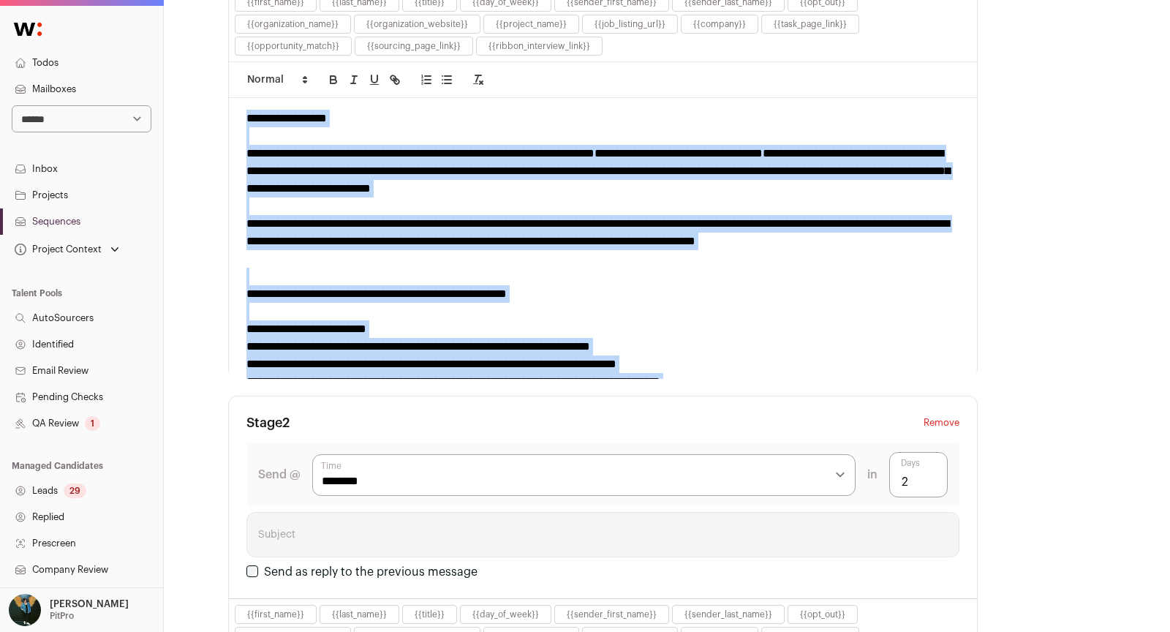
drag, startPoint x: 293, startPoint y: 344, endPoint x: 244, endPoint y: 85, distance: 264.2
click at [244, 85] on div "**********" at bounding box center [603, 201] width 748 height 281
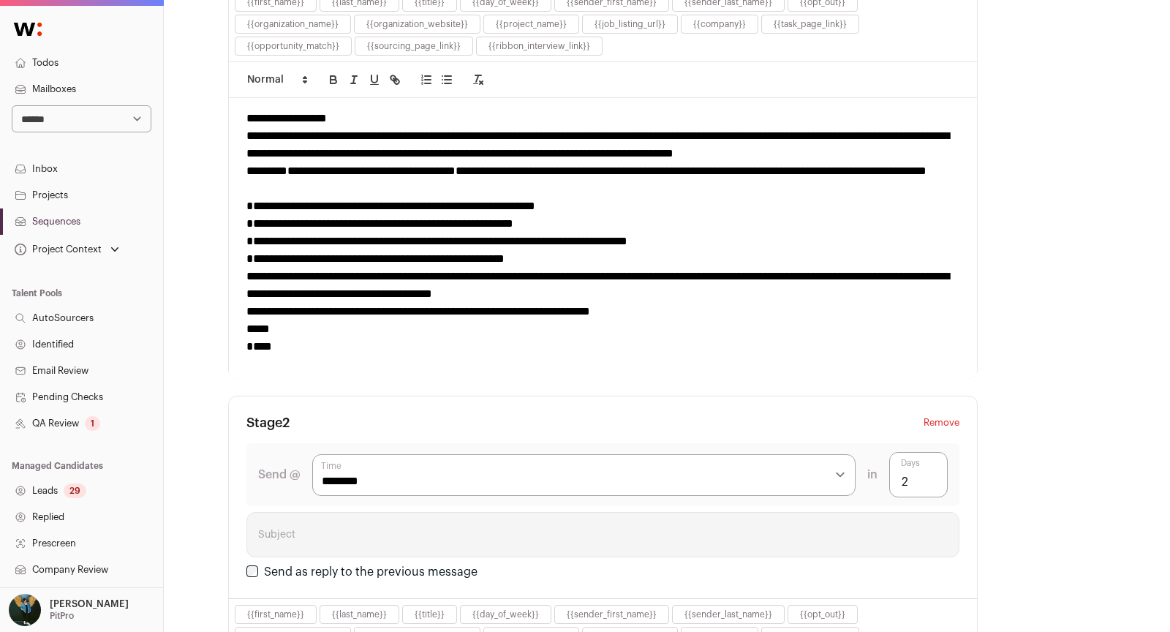
click at [530, 176] on div "**********" at bounding box center [602, 179] width 713 height 35
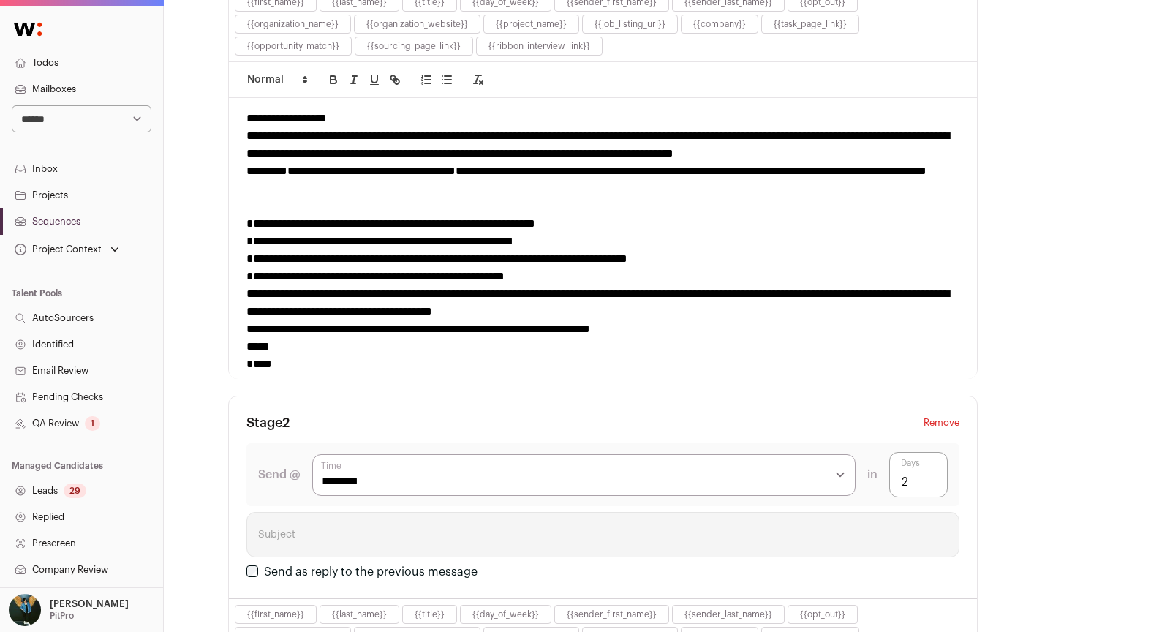
click at [963, 150] on div "**********" at bounding box center [603, 238] width 748 height 280
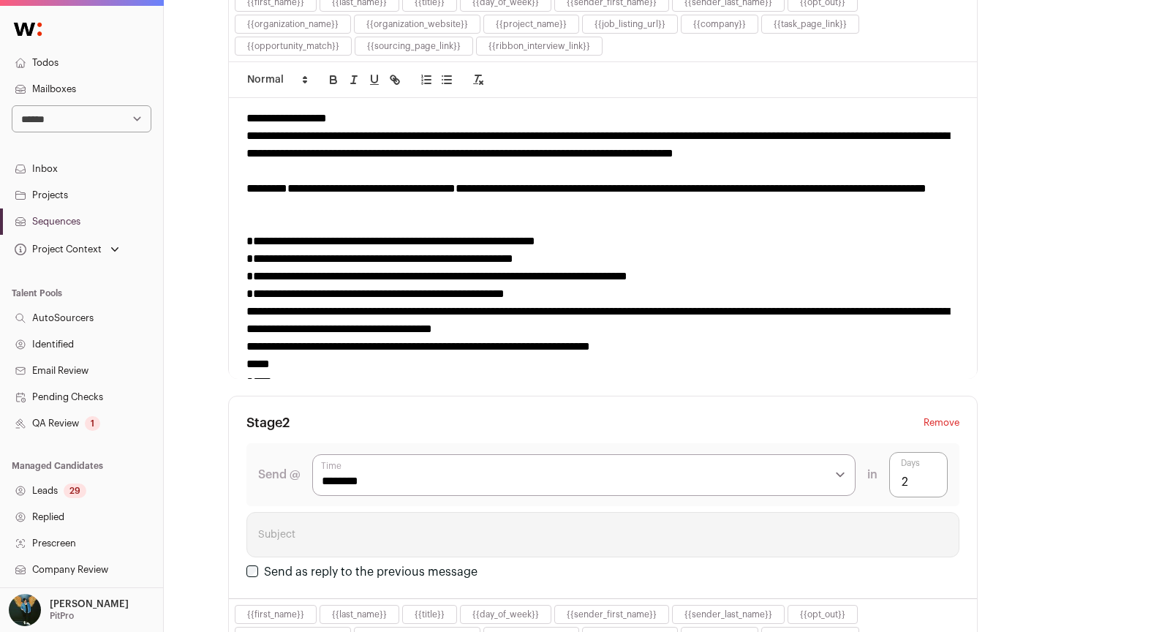
click at [273, 215] on div at bounding box center [602, 224] width 713 height 18
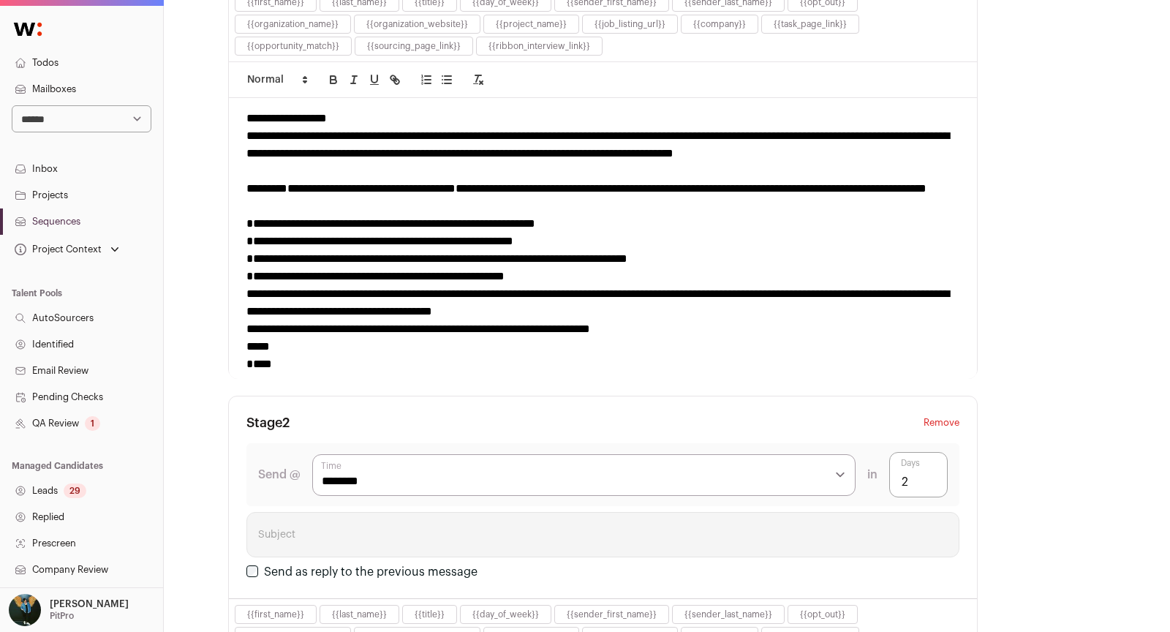
click at [349, 118] on div "**********" at bounding box center [602, 119] width 713 height 18
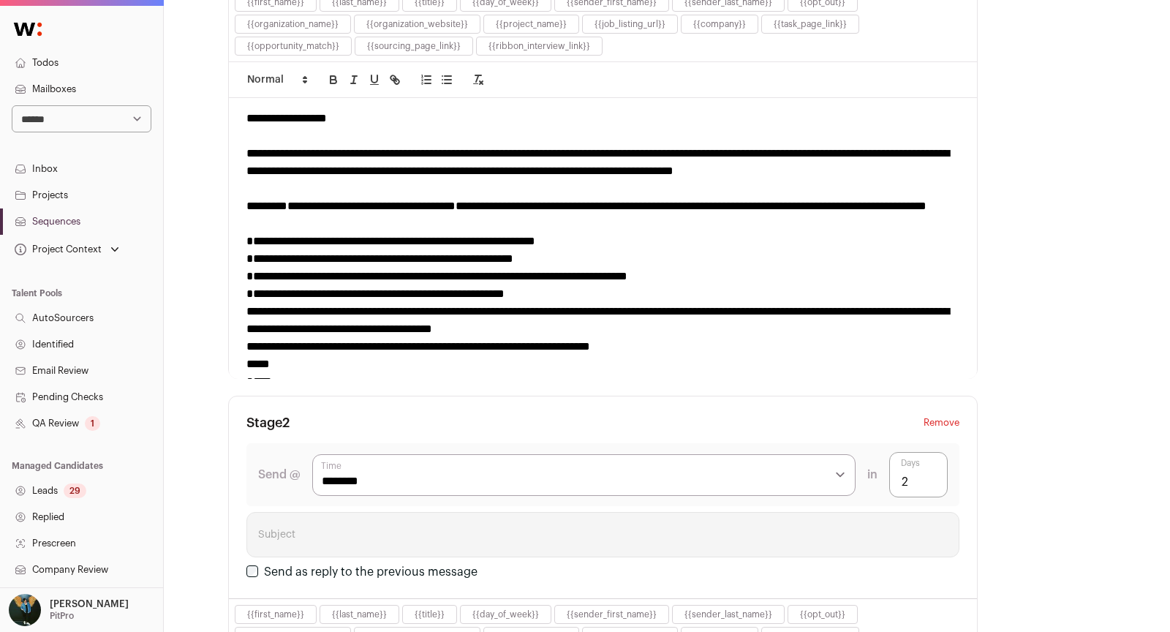
click at [679, 287] on div "**********" at bounding box center [602, 294] width 713 height 18
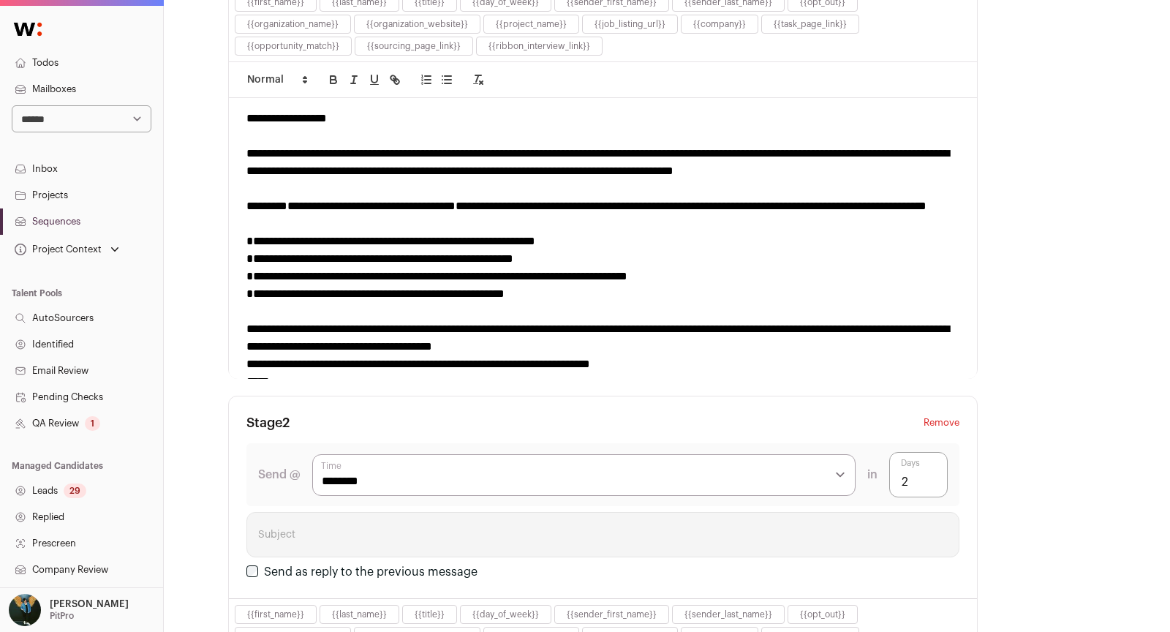
click at [667, 339] on div "**********" at bounding box center [602, 337] width 713 height 35
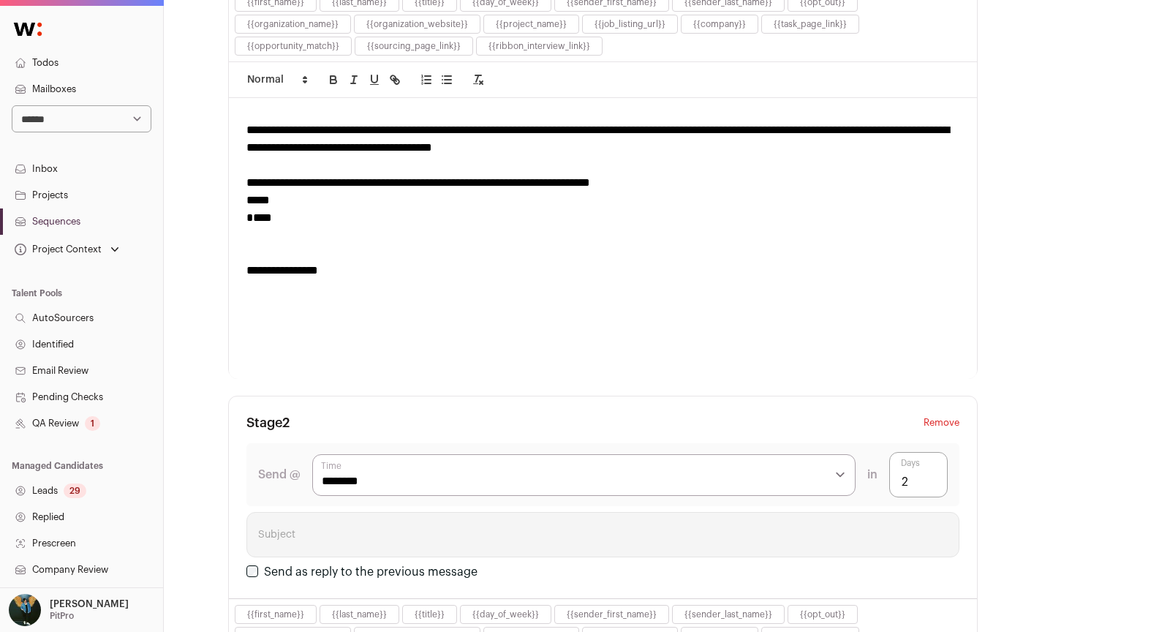
click at [249, 209] on div "****" at bounding box center [602, 218] width 713 height 18
click at [748, 176] on div "**********" at bounding box center [602, 183] width 713 height 18
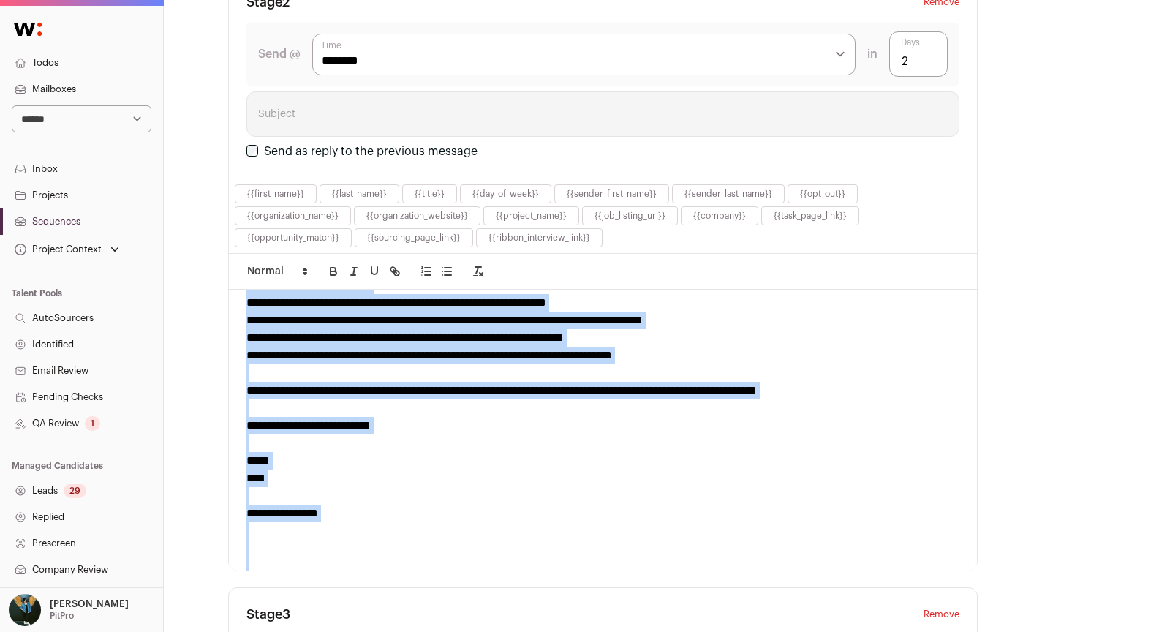
scroll to position [146, 0]
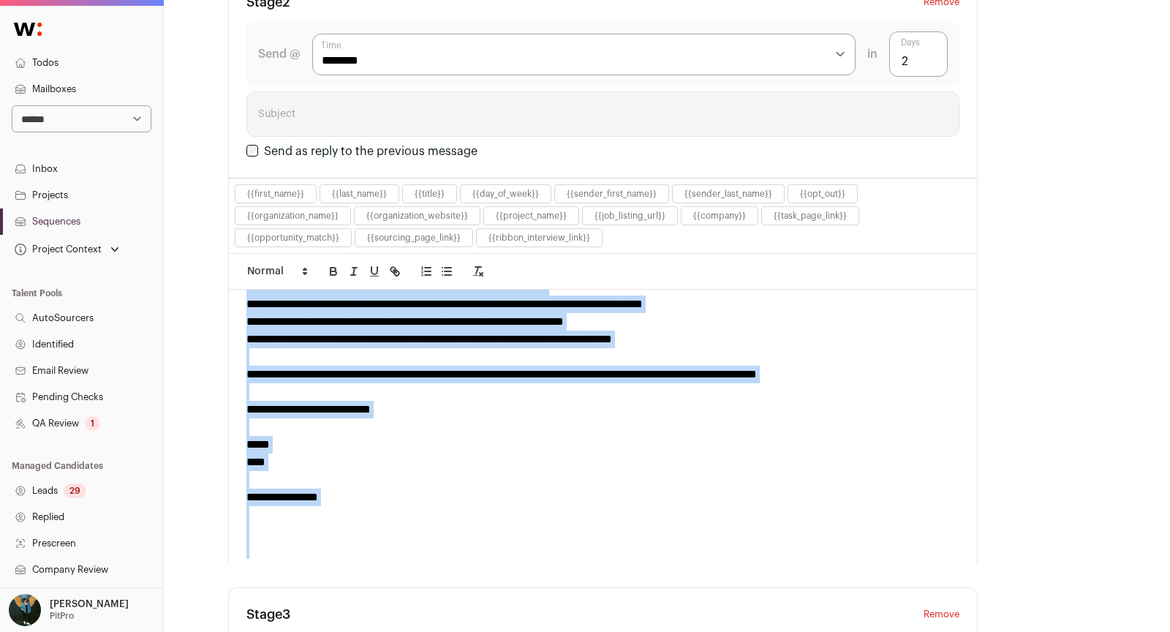
drag, startPoint x: 248, startPoint y: 333, endPoint x: 409, endPoint y: 591, distance: 304.2
click at [410, 592] on fieldset "**********" at bounding box center [603, 235] width 750 height 2002
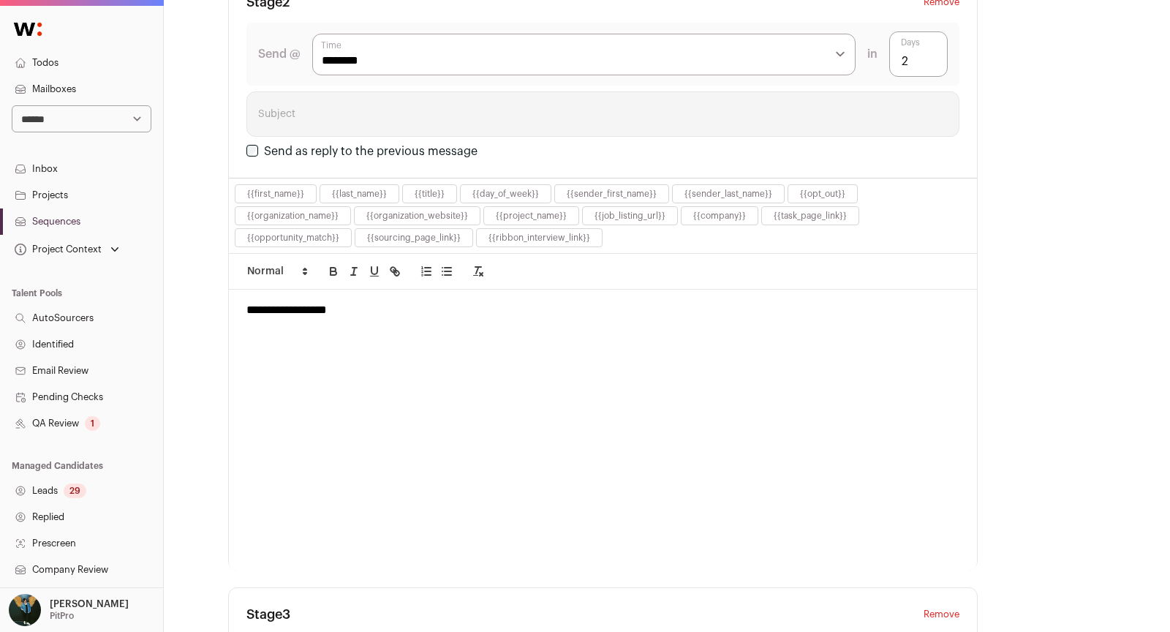
scroll to position [0, 0]
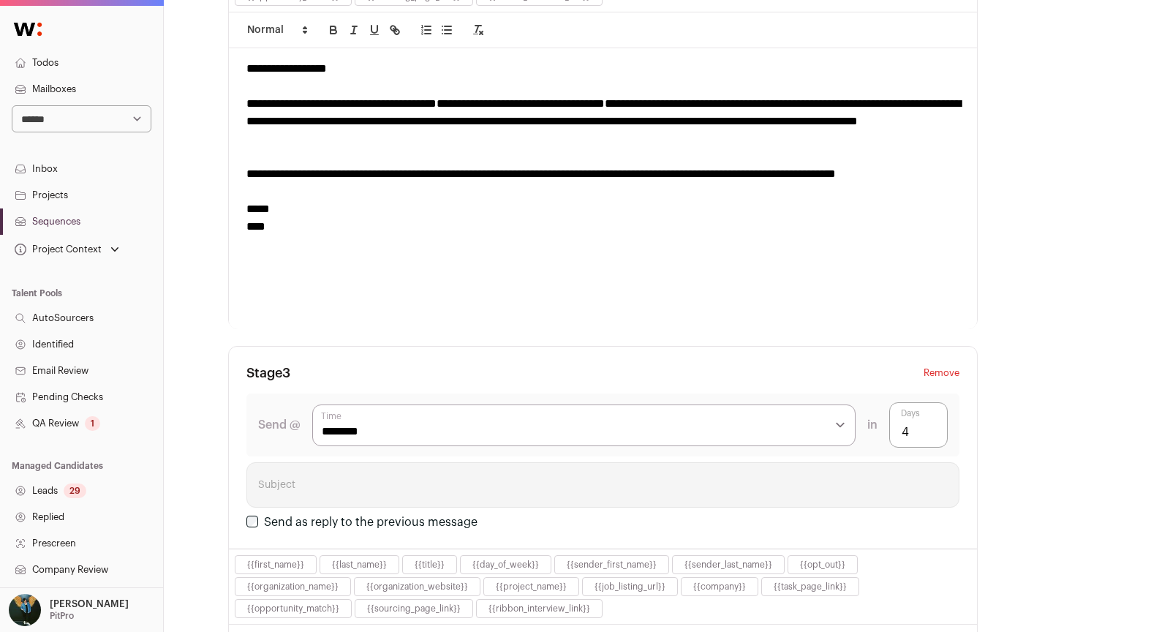
scroll to position [1186, 0]
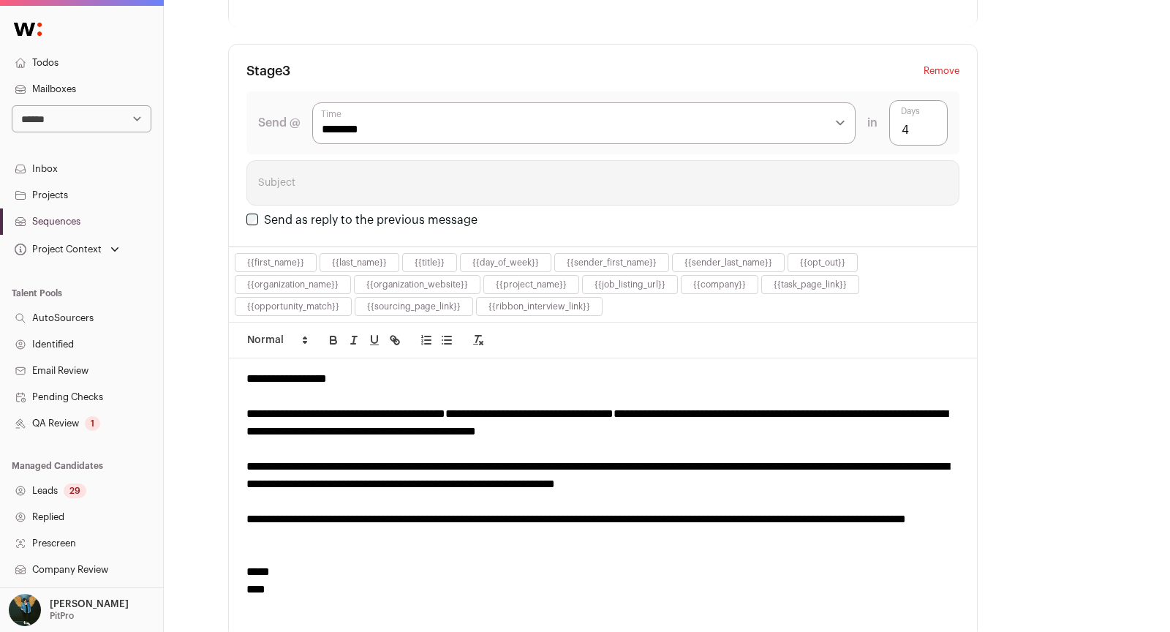
scroll to position [1, 0]
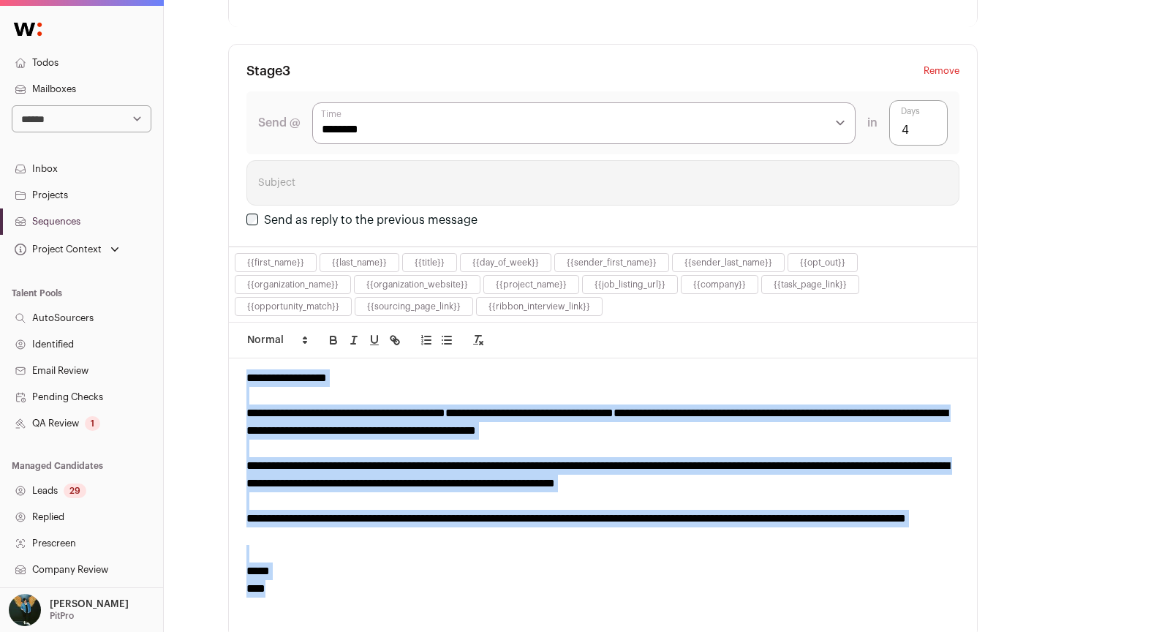
drag, startPoint x: 248, startPoint y: 362, endPoint x: 320, endPoint y: 575, distance: 224.8
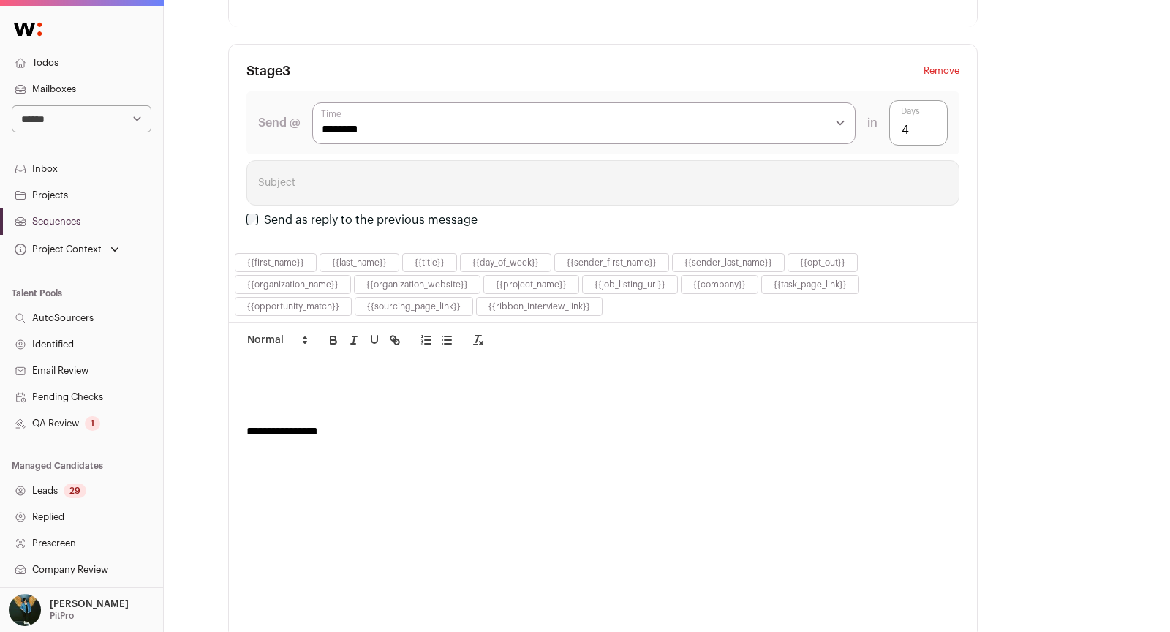
scroll to position [0, 0]
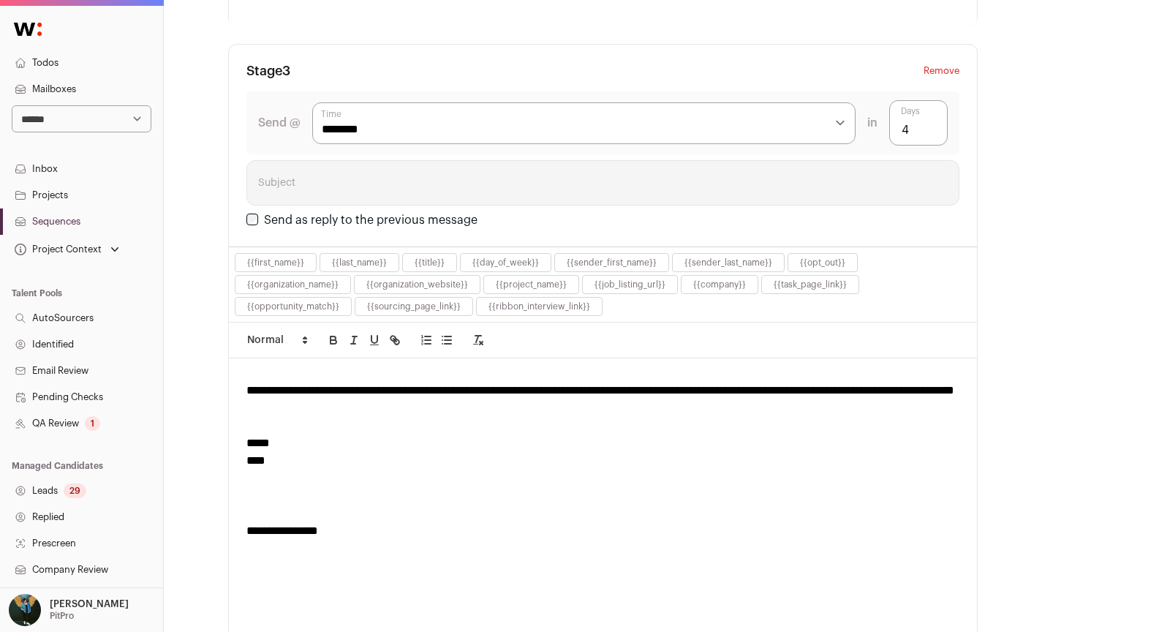
scroll to position [1608, 0]
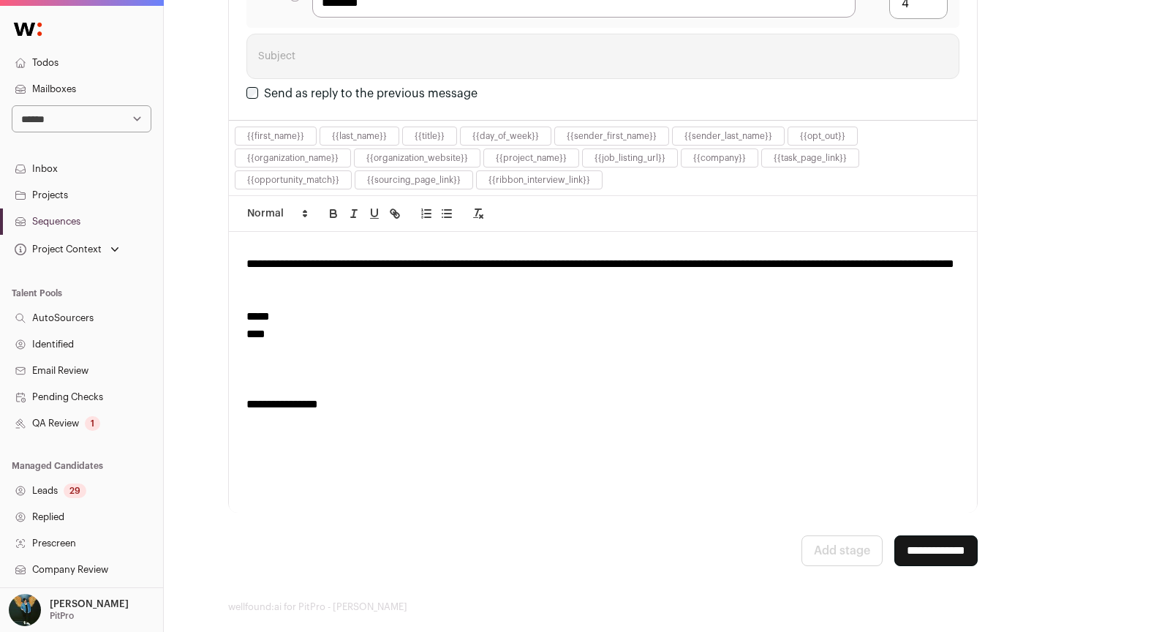
click at [936, 535] on input "**********" at bounding box center [935, 550] width 83 height 31
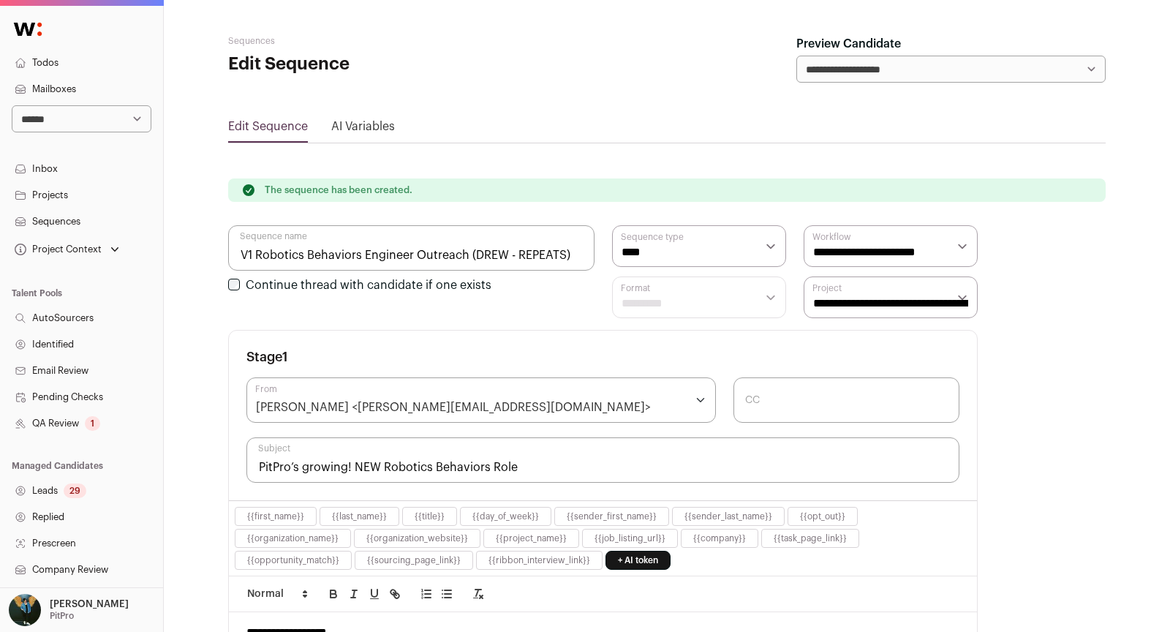
scroll to position [208, 0]
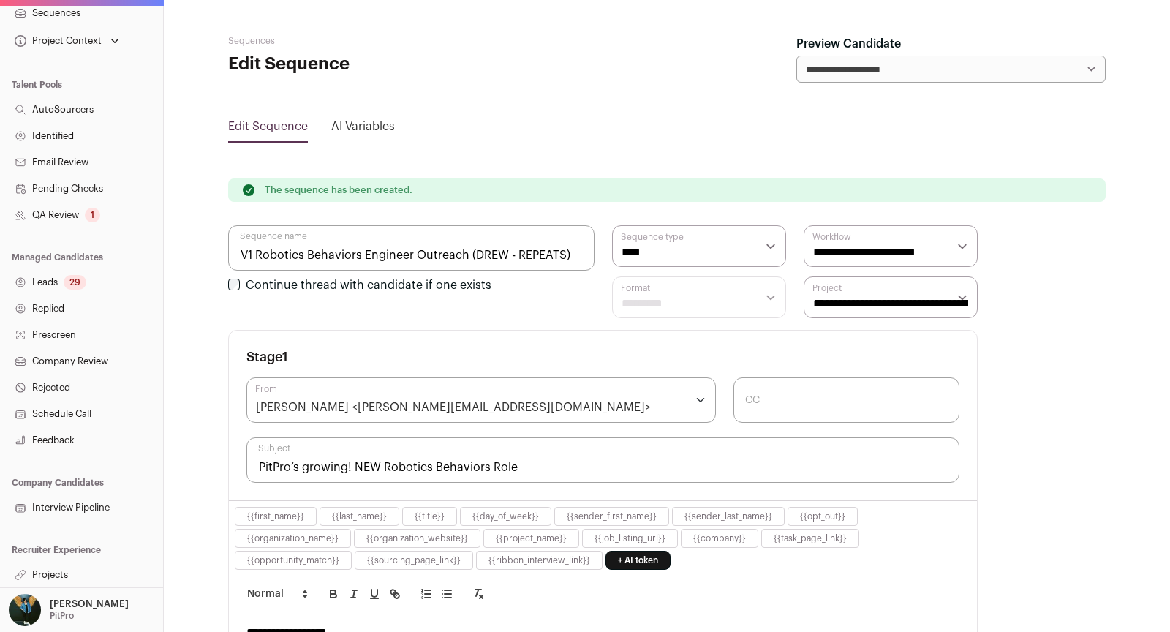
click at [52, 566] on link "Projects" at bounding box center [81, 575] width 163 height 26
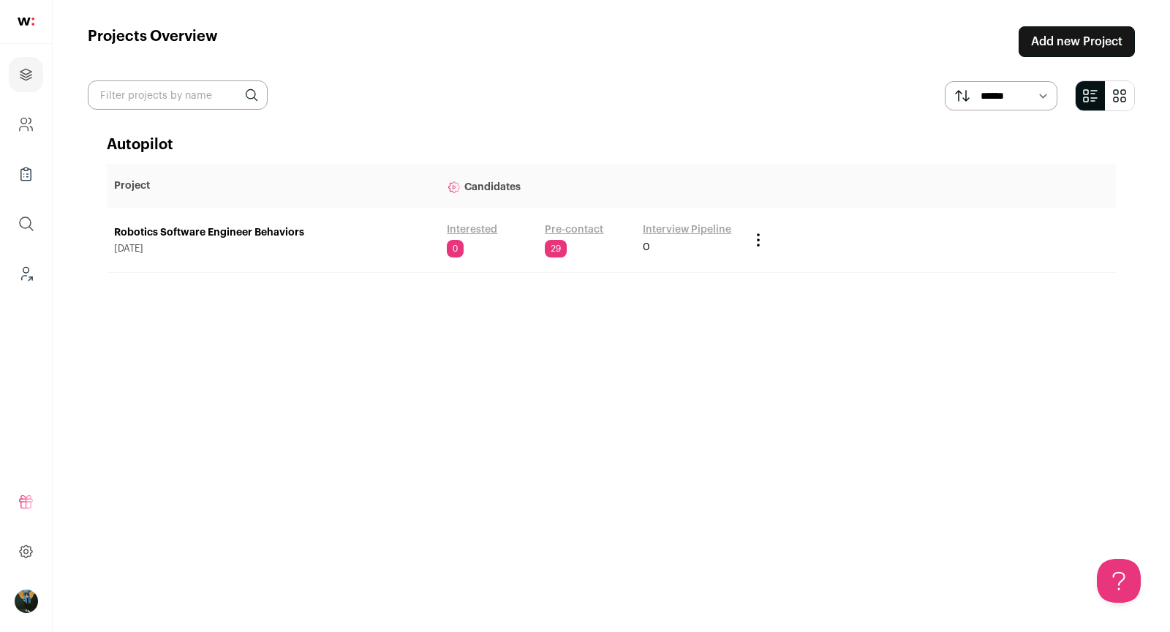
click at [261, 227] on link "Robotics Software Engineer Behaviors" at bounding box center [273, 232] width 318 height 15
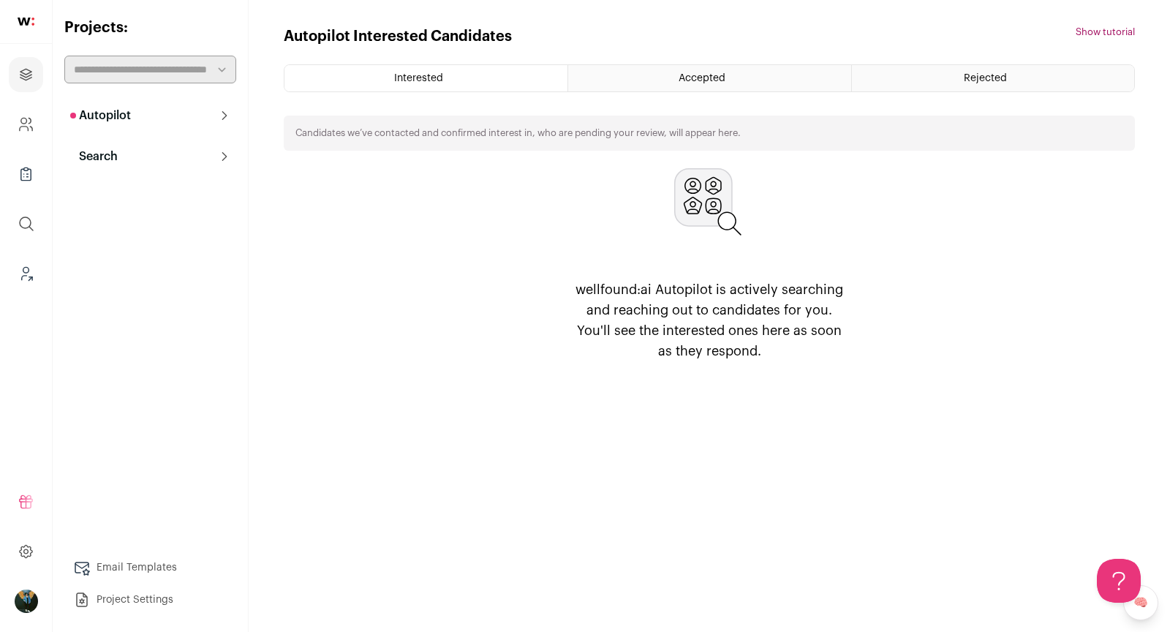
click at [164, 575] on link "Email Templates" at bounding box center [150, 567] width 172 height 29
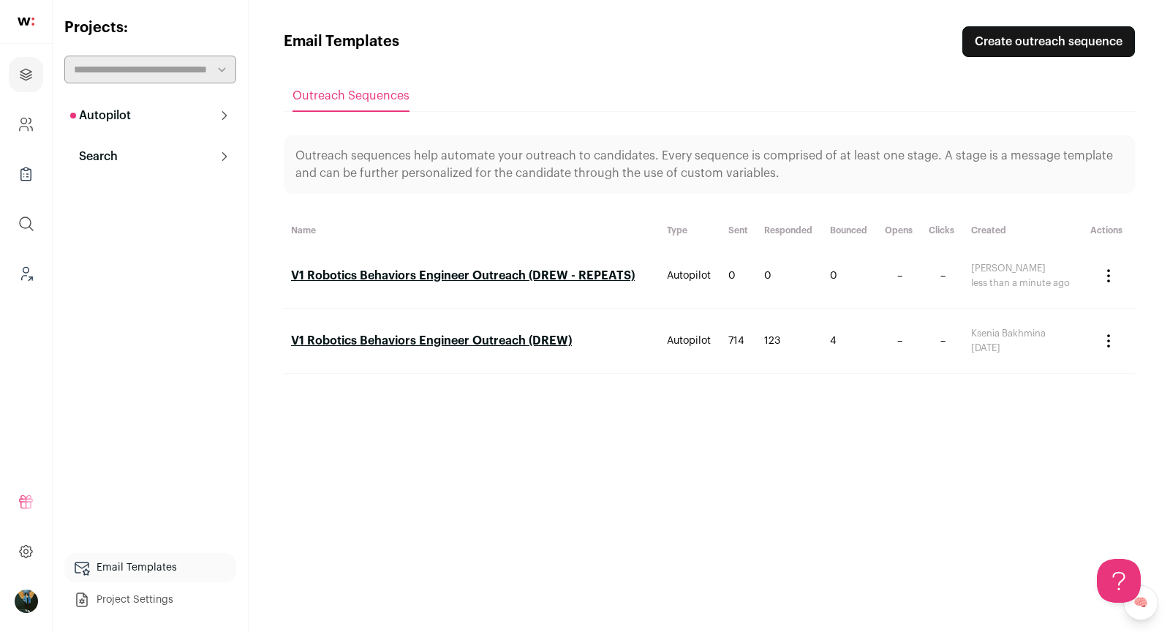
click at [595, 276] on link "V1 Robotics Behaviors Engineer Outreach (DREW - REPEATS)" at bounding box center [463, 276] width 344 height 12
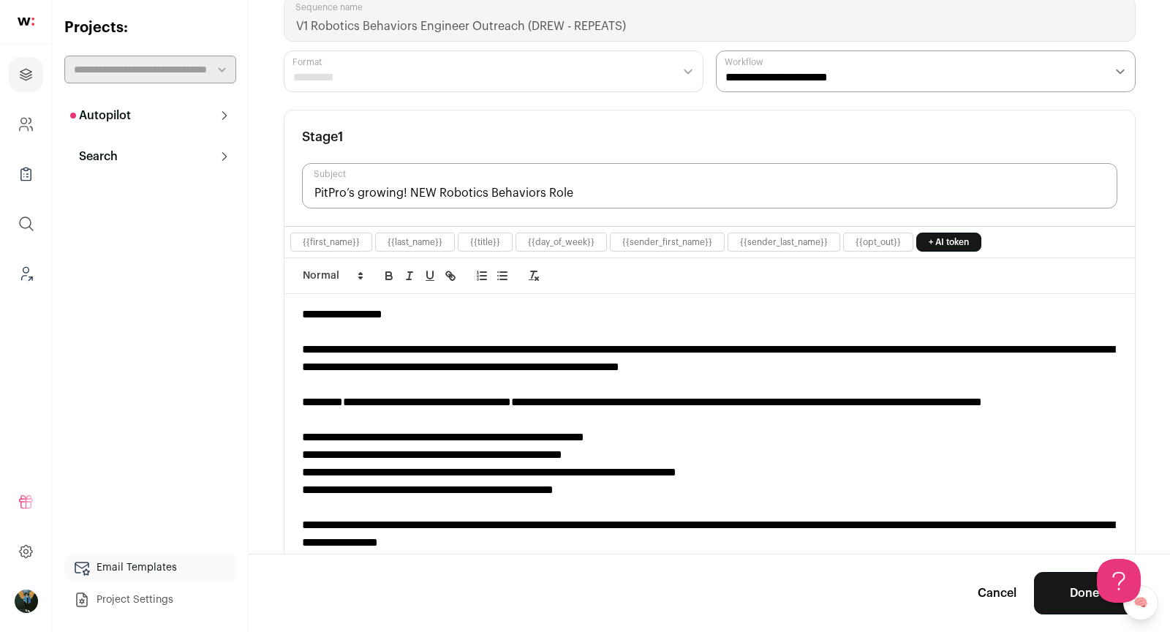
scroll to position [83, 0]
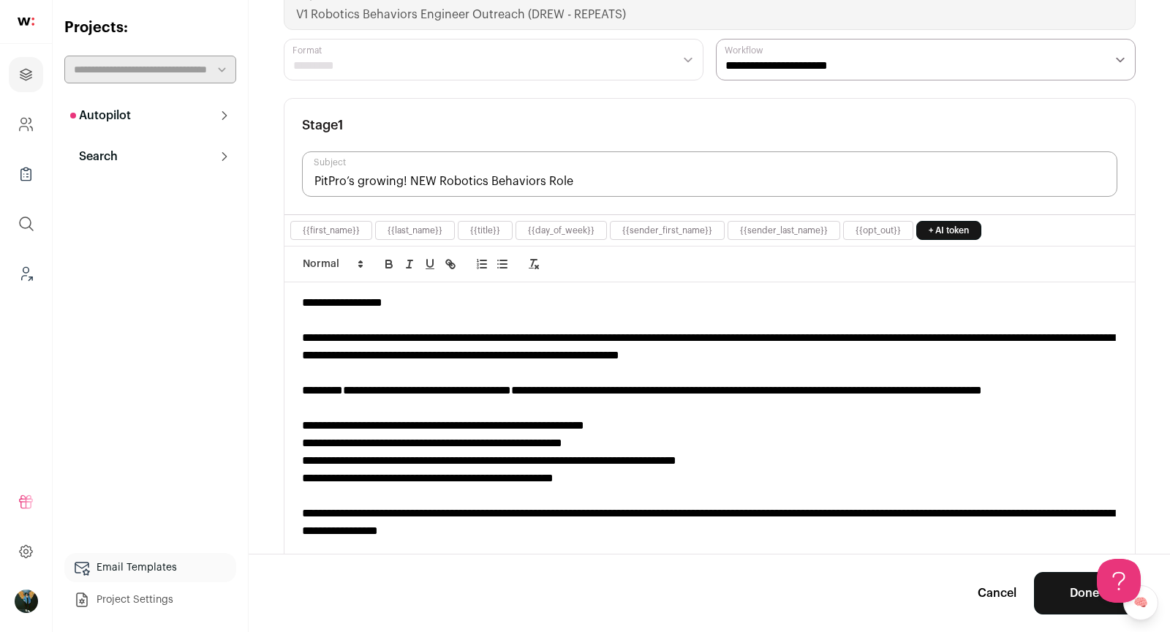
click at [526, 185] on input "PitPro’s growing! NEW Robotics Behaviors Role" at bounding box center [709, 173] width 815 height 45
click at [525, 185] on input "PitPro’s growing! NEW Robotics Behaviors Role" at bounding box center [709, 173] width 815 height 45
click at [510, 174] on input "PitPro’s growing! NEW Robotics Behaviors Role" at bounding box center [709, 173] width 815 height 45
drag, startPoint x: 355, startPoint y: 382, endPoint x: 508, endPoint y: 382, distance: 152.1
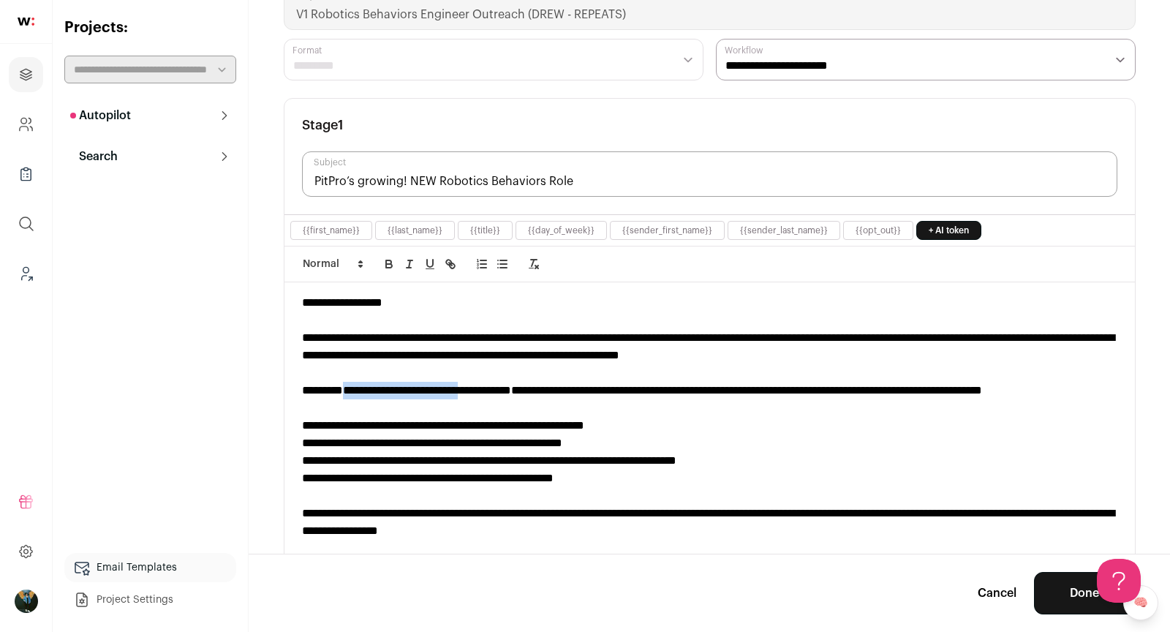
click at [508, 385] on strong "**********" at bounding box center [427, 390] width 168 height 11
copy strong "**********"
click at [502, 177] on input "PitPro’s growing! NEW Robotics Behaviors Role" at bounding box center [709, 173] width 815 height 45
click at [503, 177] on input "PitPro’s growing! NEW Robotics Behaviors Role" at bounding box center [709, 173] width 815 height 45
paste input "Robotics Software Engineer"
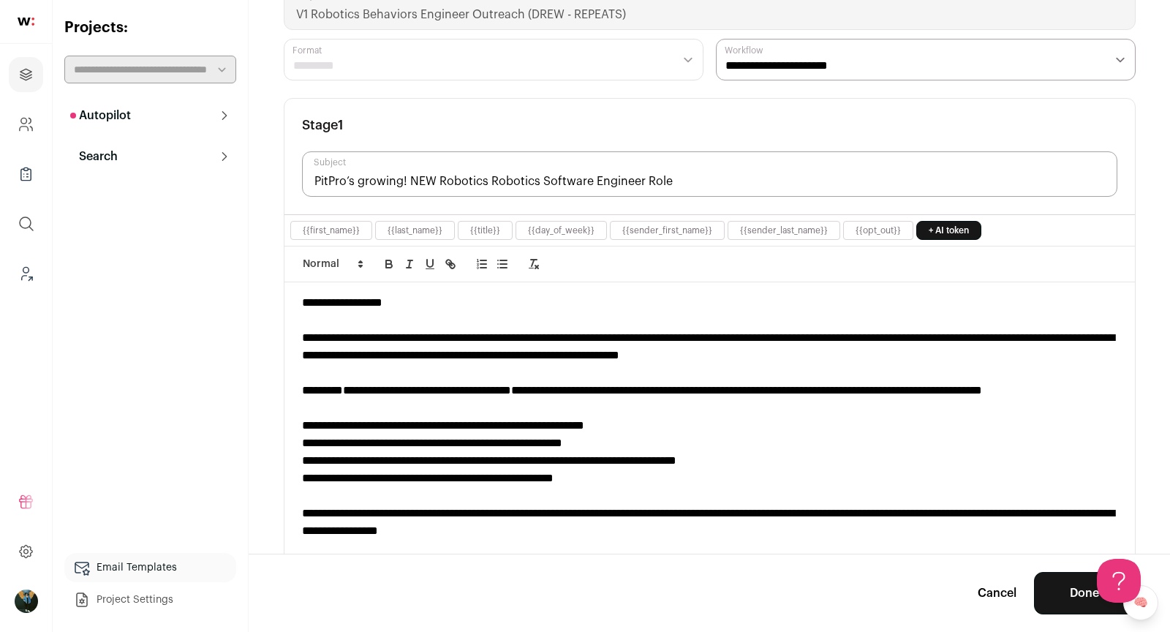
click at [446, 180] on input "PitPro’s growing! NEW Robotics Robotics Software Engineer Role" at bounding box center [709, 173] width 815 height 45
click at [446, 179] on input "PitPro’s growing! NEW Robotics Robotics Software Engineer Role" at bounding box center [709, 173] width 815 height 45
type input "PitPro’s growing! NEW Robotics Software Engineer Role"
click at [1050, 592] on button "Done" at bounding box center [1084, 593] width 101 height 42
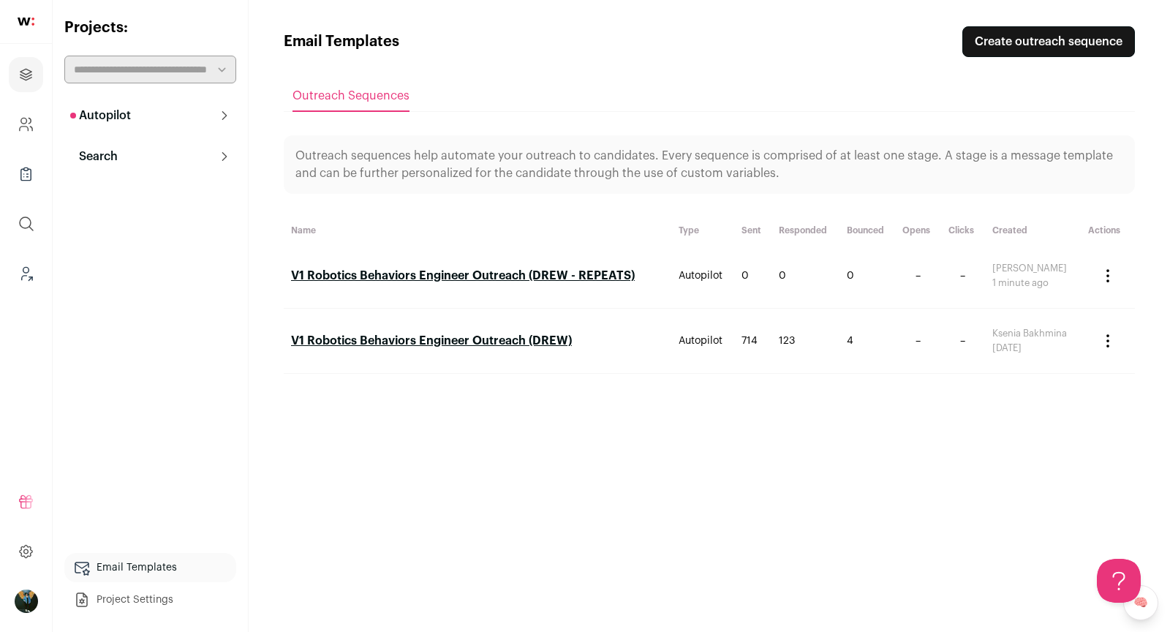
click at [522, 339] on link "V1 Robotics Behaviors Engineer Outreach (DREW)" at bounding box center [431, 341] width 281 height 12
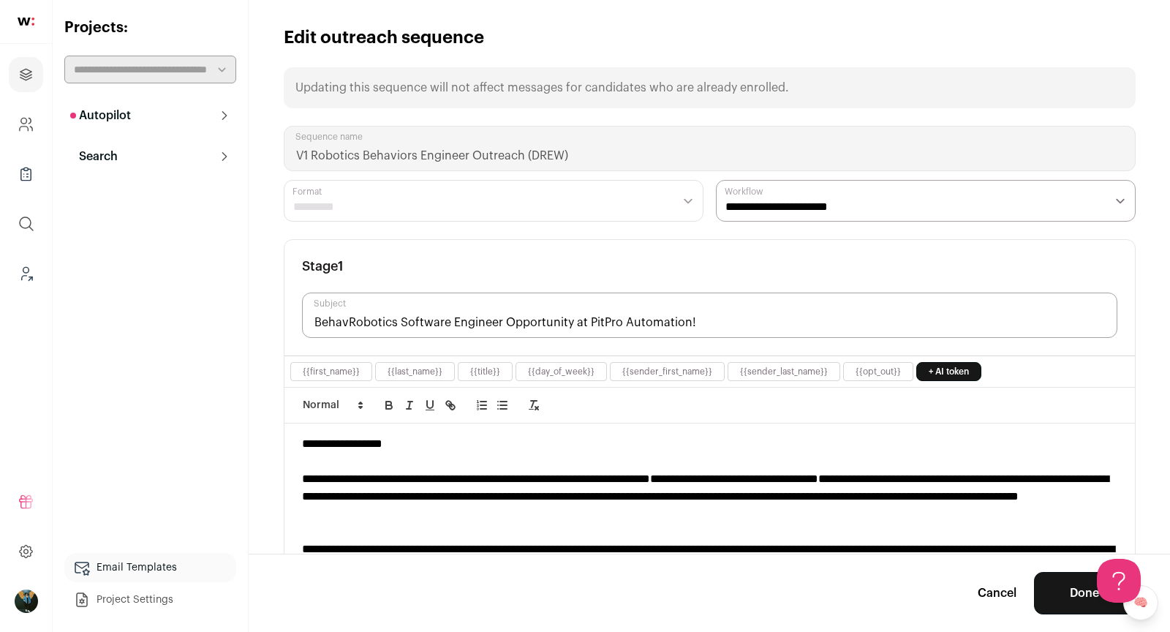
drag, startPoint x: 347, startPoint y: 320, endPoint x: 303, endPoint y: 320, distance: 43.9
click at [303, 320] on input "BehavRobotics Software Engineer Opportunity at PitPro Automation!" at bounding box center [709, 315] width 815 height 45
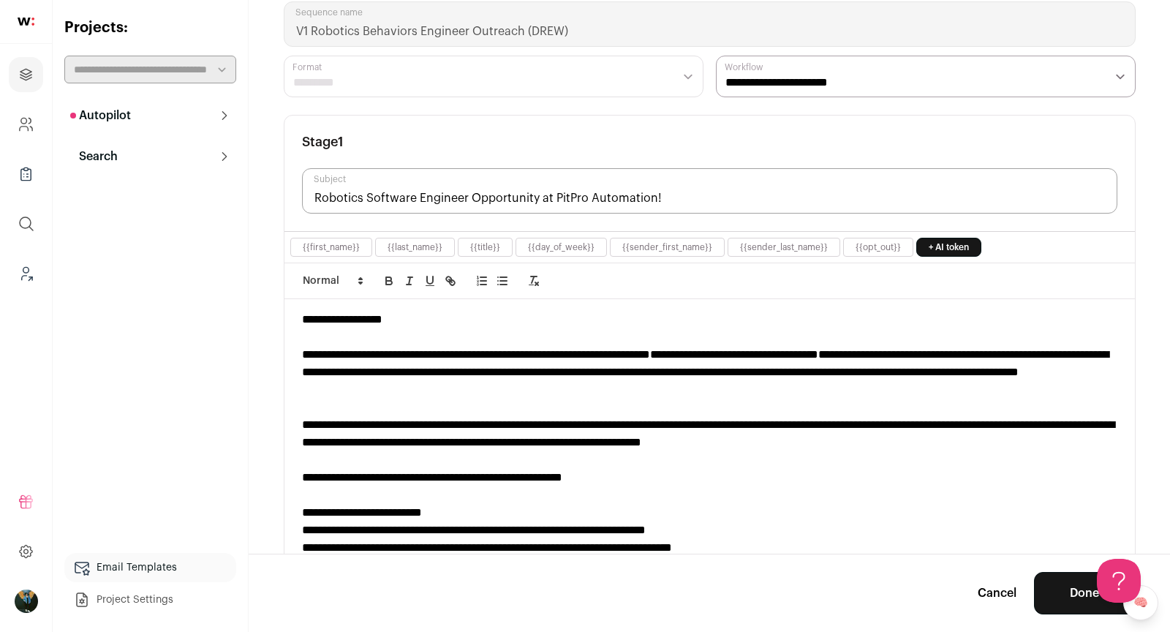
scroll to position [127, 0]
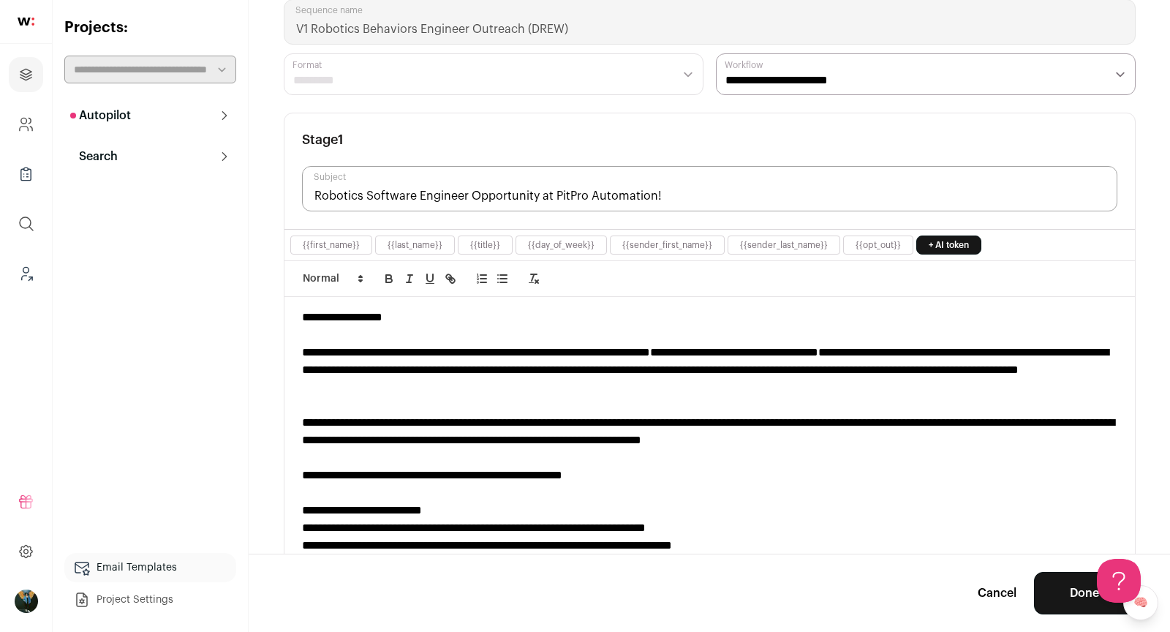
type input "Robotics Software Engineer Opportunity at PitPro Automation!"
click at [1047, 592] on button "Done" at bounding box center [1084, 593] width 101 height 42
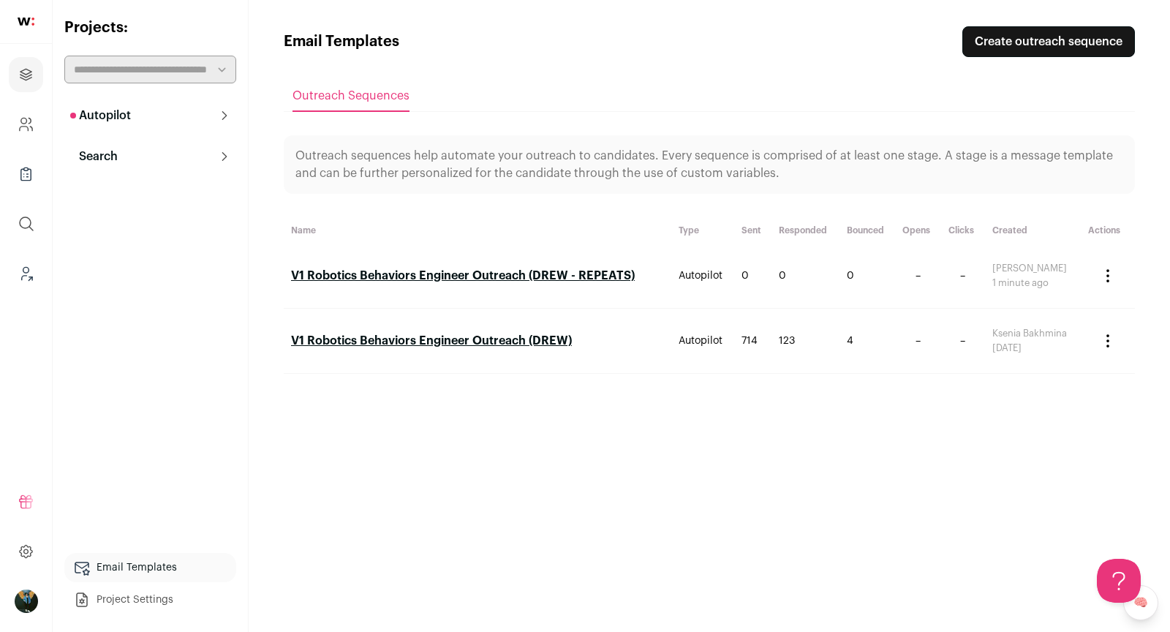
click at [126, 154] on button "Search" at bounding box center [150, 156] width 172 height 29
click at [106, 113] on p "Autopilot" at bounding box center [100, 116] width 61 height 18
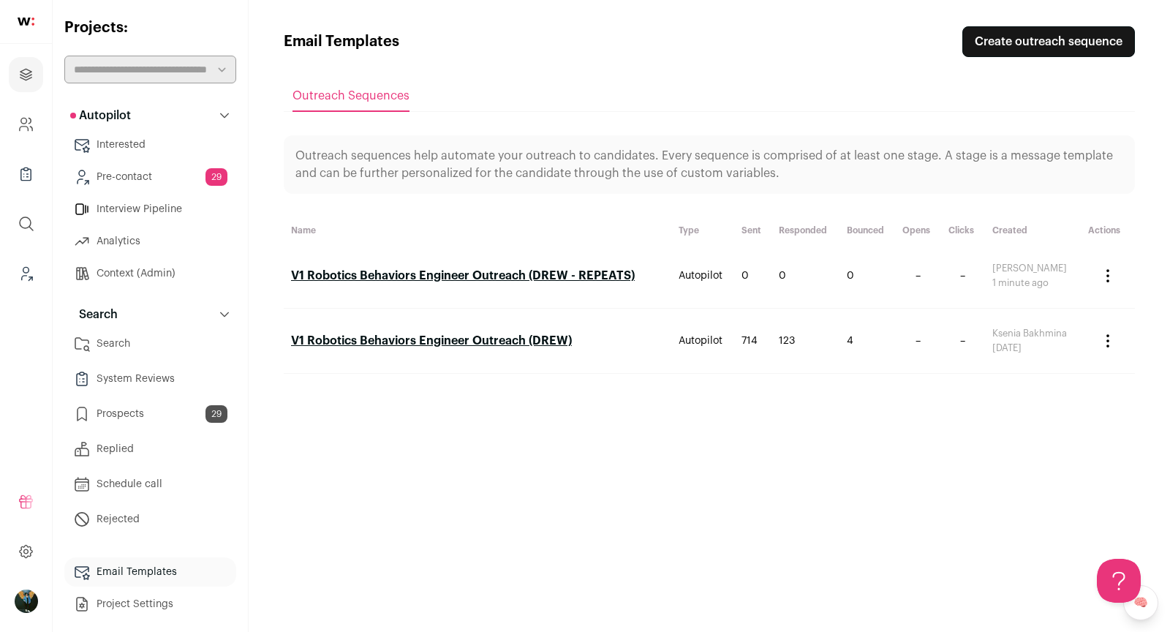
click at [143, 182] on link "Pre-contact 29" at bounding box center [150, 176] width 172 height 29
